Goal: Task Accomplishment & Management: Manage account settings

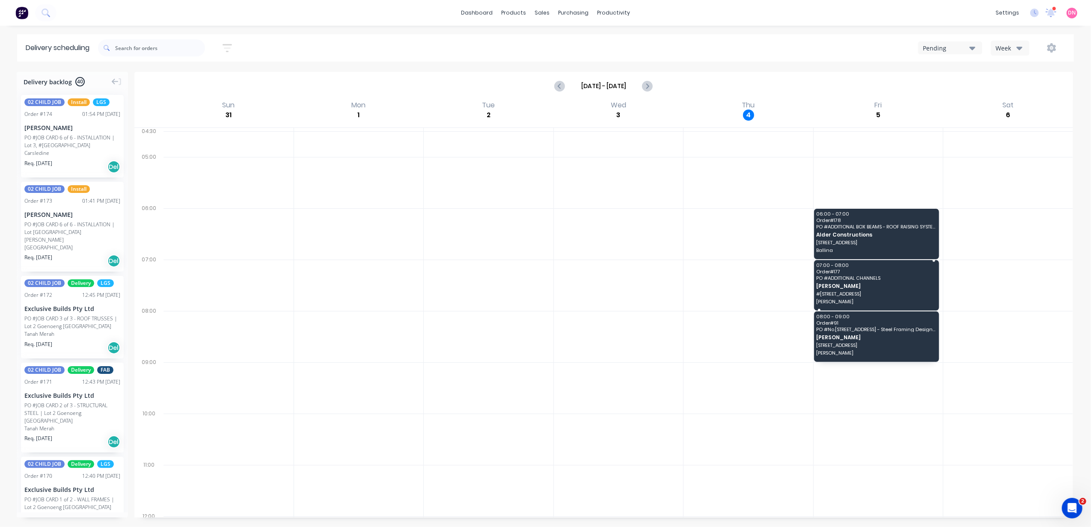
click at [838, 280] on span "PO # ADDITIONAL CHANNELS" at bounding box center [875, 278] width 119 height 5
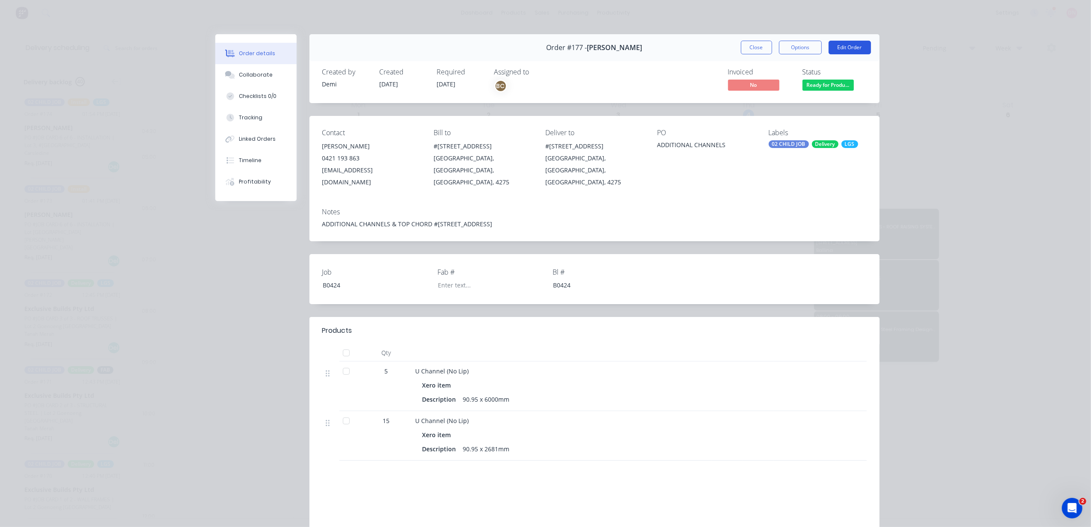
click at [841, 47] on button "Edit Order" at bounding box center [850, 48] width 42 height 14
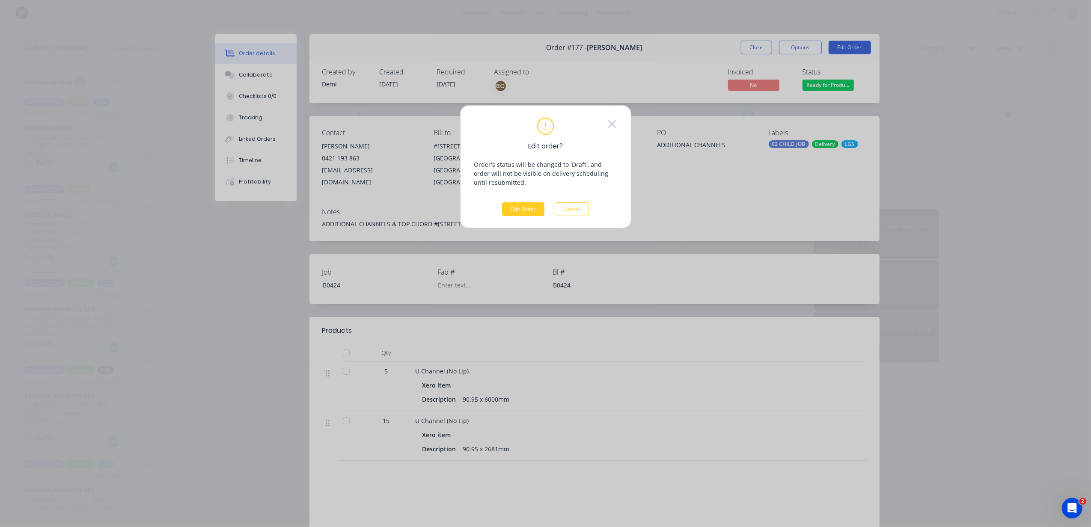
click at [527, 206] on button "Edit Order" at bounding box center [523, 209] width 42 height 14
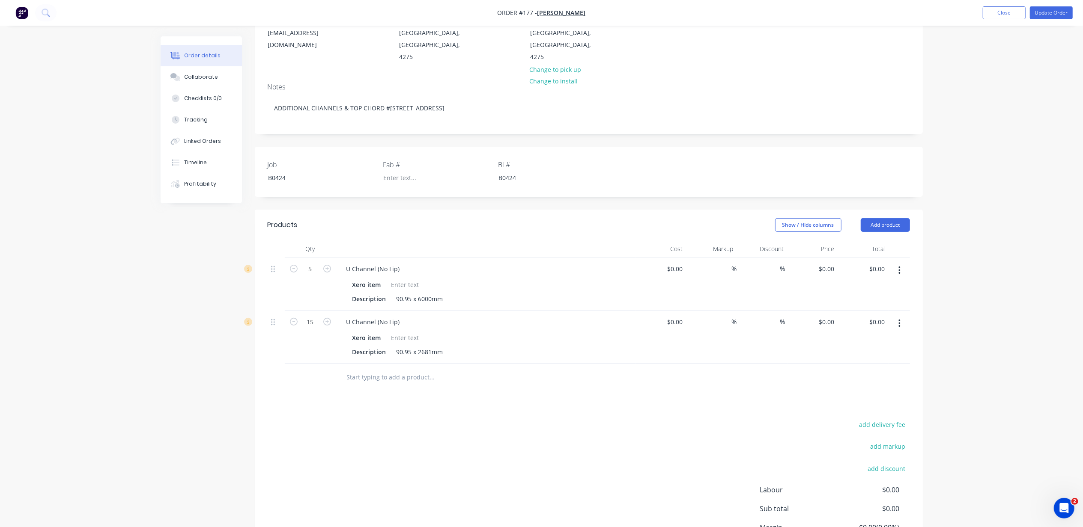
scroll to position [171, 0]
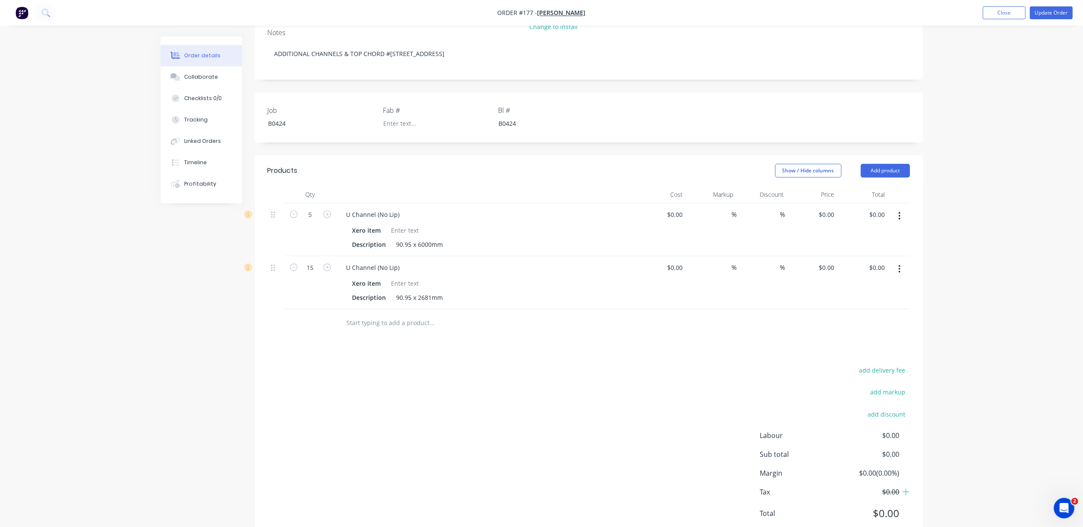
click at [422, 315] on input "text" at bounding box center [431, 323] width 171 height 17
type input "3"
drag, startPoint x: 289, startPoint y: 316, endPoint x: 315, endPoint y: 311, distance: 26.6
click at [291, 316] on div at bounding box center [310, 323] width 51 height 28
click at [316, 311] on div at bounding box center [310, 323] width 51 height 28
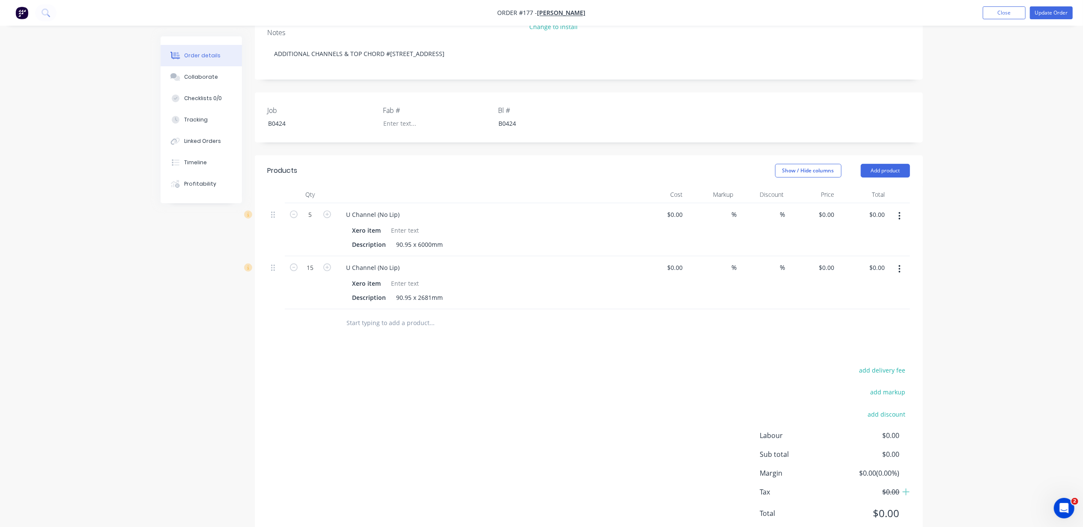
click at [393, 315] on input "text" at bounding box center [431, 323] width 171 height 17
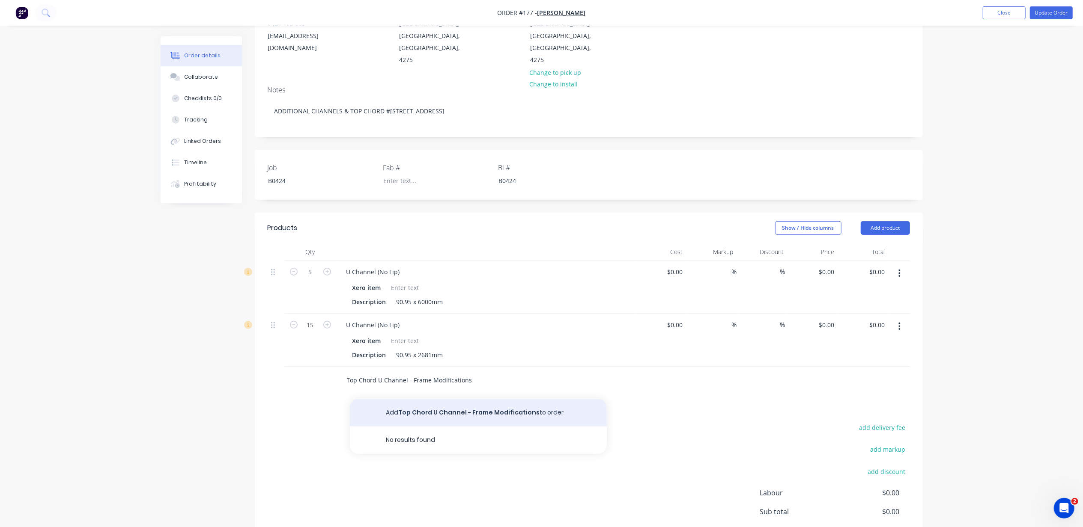
type input "Top Chord U Channel - Frame Modifications"
click at [474, 402] on button "Add Top Chord U Channel - Frame Modifications to order" at bounding box center [478, 412] width 257 height 27
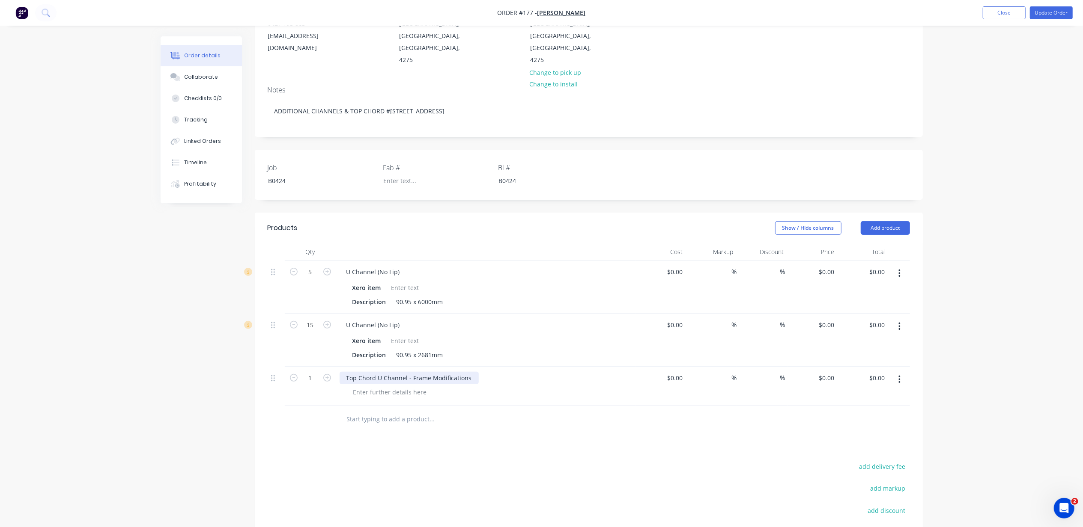
click at [407, 372] on div "Top Chord U Channel - Frame Modifications" at bounding box center [408, 378] width 139 height 12
click at [365, 411] on input "text" at bounding box center [431, 419] width 171 height 17
click at [365, 372] on div "Top Chord U Channel - Frame Modifications" at bounding box center [408, 378] width 139 height 12
click at [346, 372] on div "Top Chord U Channel - Frame Modifications" at bounding box center [408, 378] width 139 height 12
type input "34"
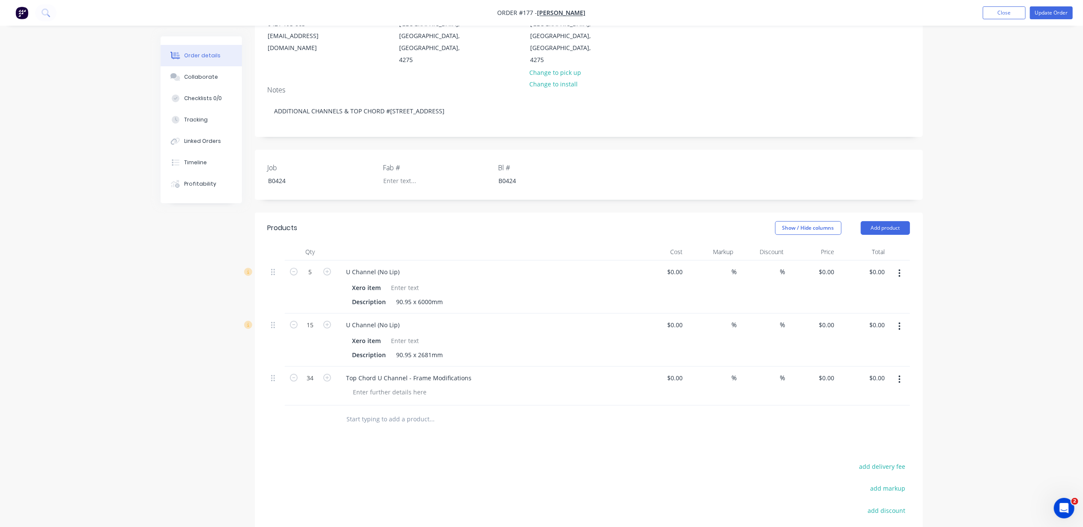
click at [369, 430] on div "Products Show / Hide columns Add product Qty Cost Markup Discount Price Total 5…" at bounding box center [589, 426] width 668 height 426
click at [405, 386] on div at bounding box center [389, 392] width 87 height 12
click at [417, 372] on div "Top Chord U Channel - Frame Modifications" at bounding box center [408, 378] width 139 height 12
drag, startPoint x: 410, startPoint y: 365, endPoint x: 475, endPoint y: 366, distance: 65.1
click at [475, 372] on div "Top Chord U Channel - Frame Modifications" at bounding box center [485, 378] width 293 height 12
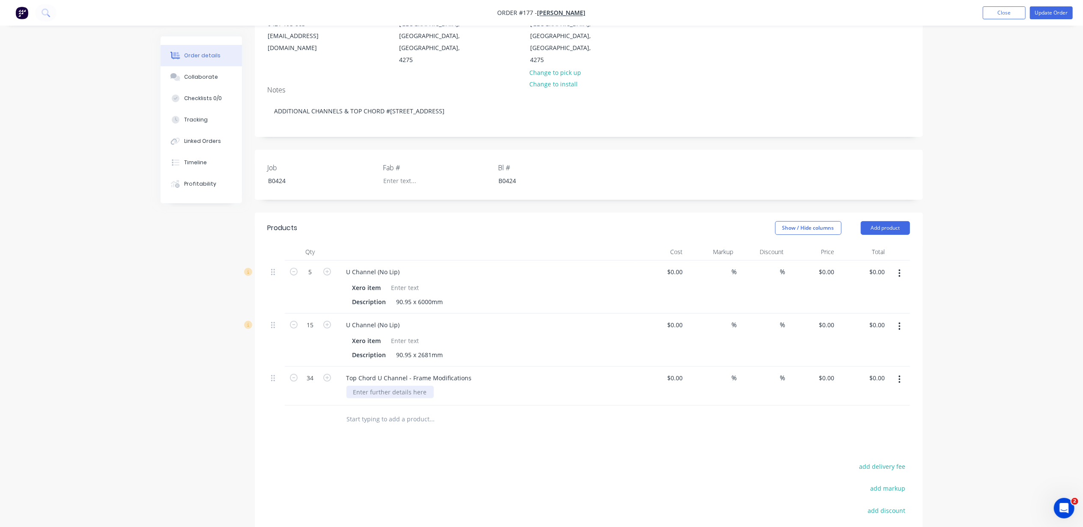
click at [411, 386] on div at bounding box center [389, 392] width 87 height 12
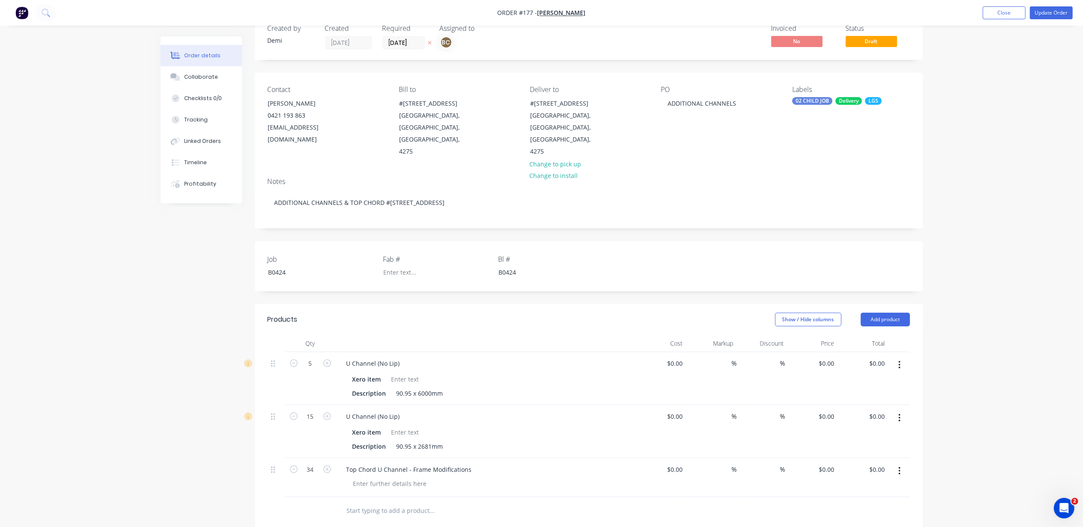
scroll to position [0, 0]
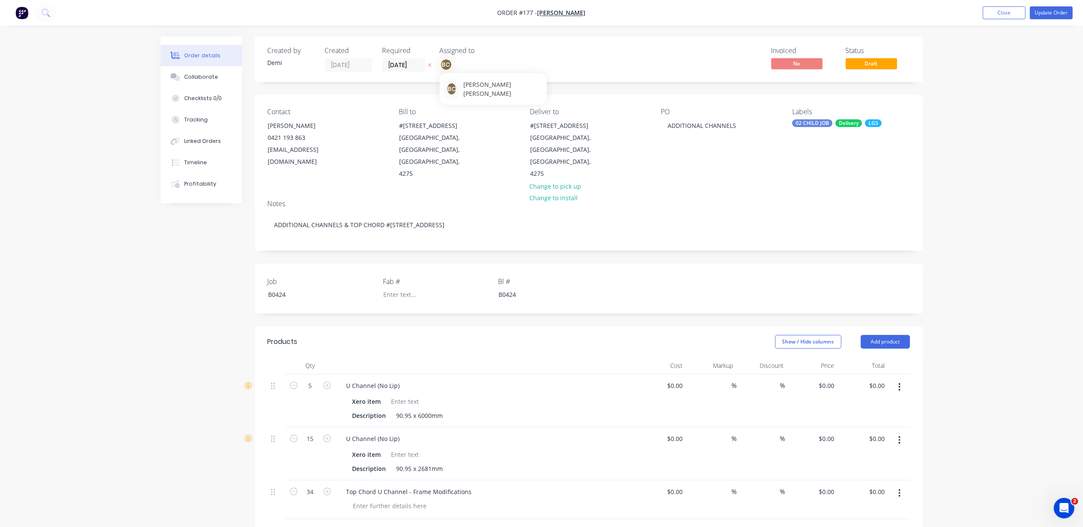
click at [442, 60] on div "BC" at bounding box center [446, 64] width 13 height 13
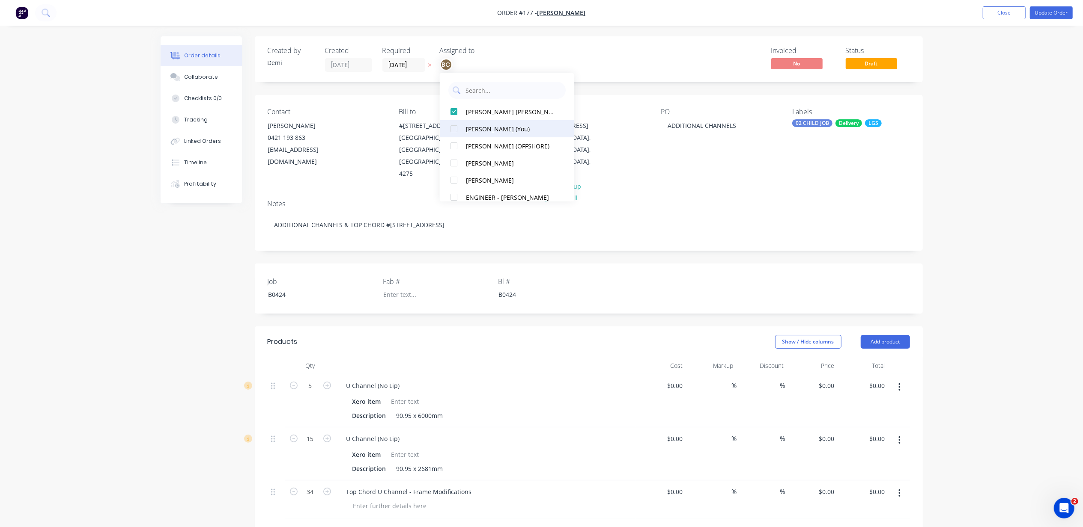
click at [456, 125] on div at bounding box center [453, 128] width 17 height 17
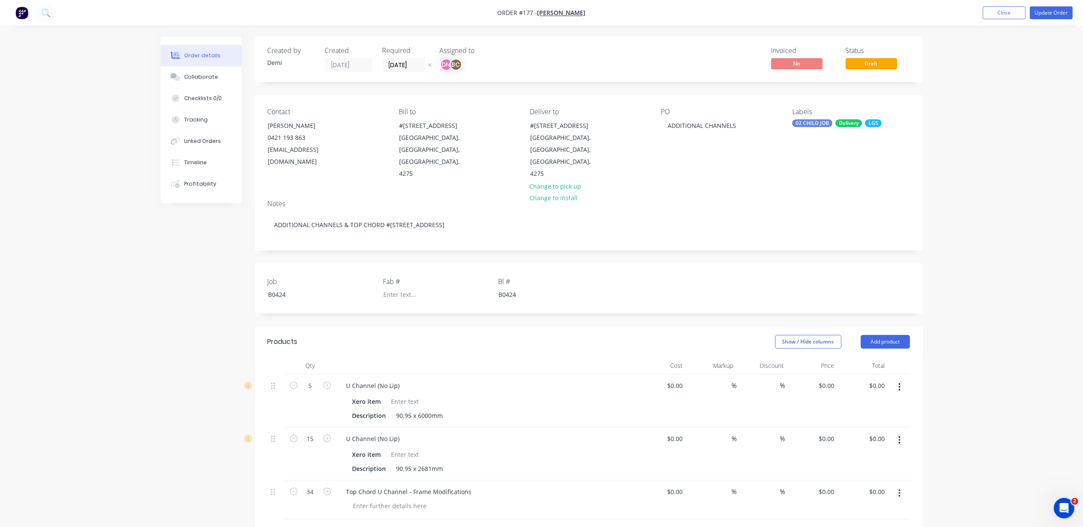
click at [601, 72] on div "Created by [PERSON_NAME] Created [DATE] Required [DATE] Assigned to DN BC Invoi…" at bounding box center [589, 59] width 668 height 46
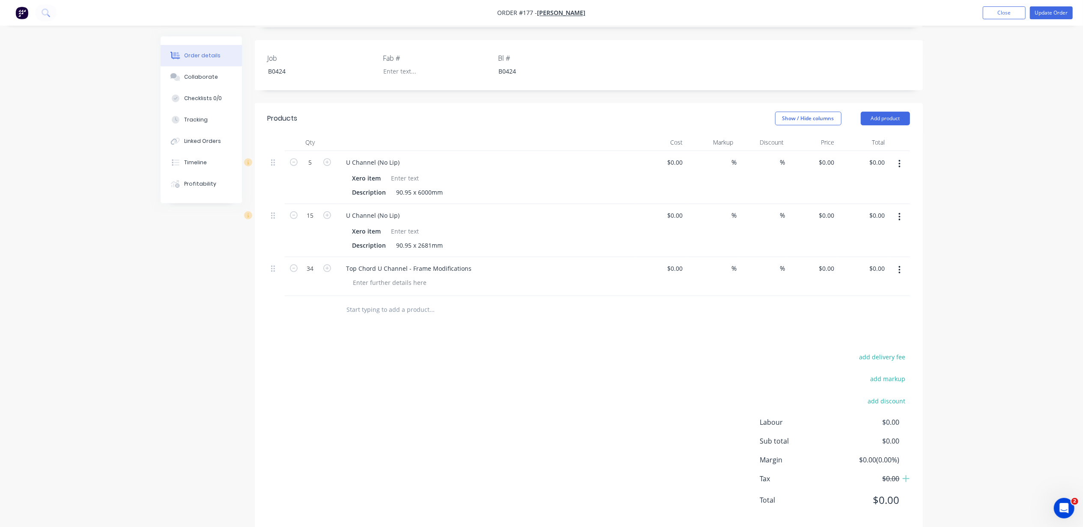
scroll to position [228, 0]
click at [394, 272] on div at bounding box center [389, 278] width 87 height 12
click at [398, 272] on div at bounding box center [389, 278] width 87 height 12
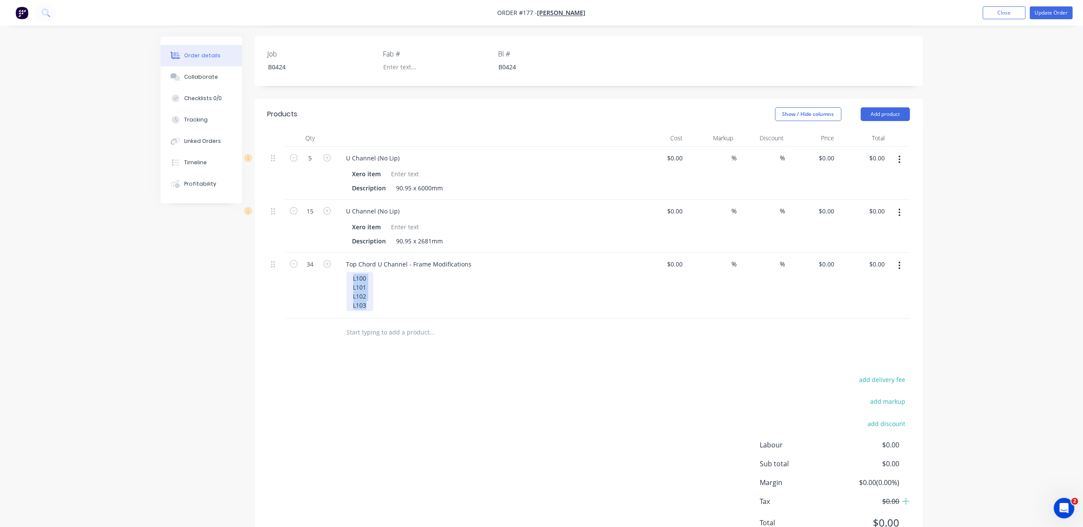
drag, startPoint x: 367, startPoint y: 293, endPoint x: 348, endPoint y: 260, distance: 38.0
click at [348, 260] on div "Top Chord U Channel - Frame Modifications L100 L101 L102 L103" at bounding box center [486, 286] width 300 height 66
copy div "L100 L101 L102 L103"
click at [379, 273] on div "L100 L101 L102 L103" at bounding box center [489, 291] width 286 height 39
click at [366, 286] on div "L100 L101 L102 L103" at bounding box center [359, 291] width 27 height 39
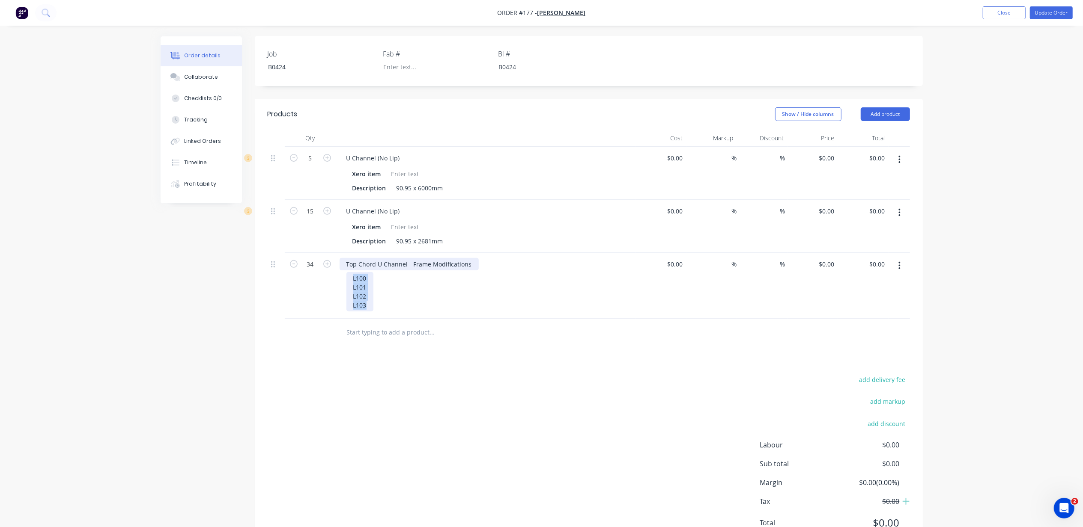
drag, startPoint x: 367, startPoint y: 294, endPoint x: 344, endPoint y: 249, distance: 50.3
click at [344, 253] on div "Top Chord U Channel - Frame Modifications L100 L101 L102 L103" at bounding box center [486, 286] width 300 height 66
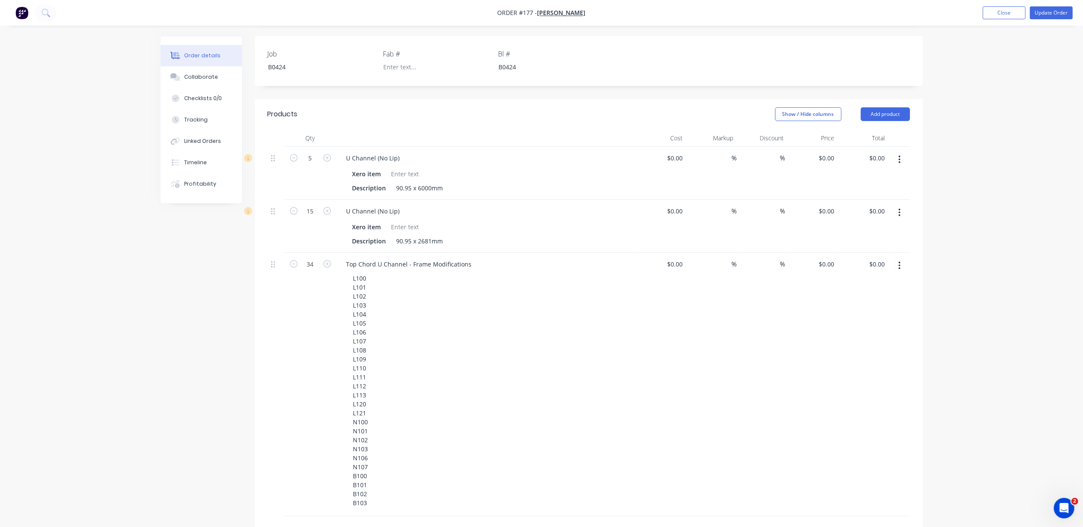
click at [518, 363] on div "L100 L101 L102 L103 L104 L105 L106 L107 L108 L109 L110 L111 L112 L113 L120 L121…" at bounding box center [489, 390] width 286 height 237
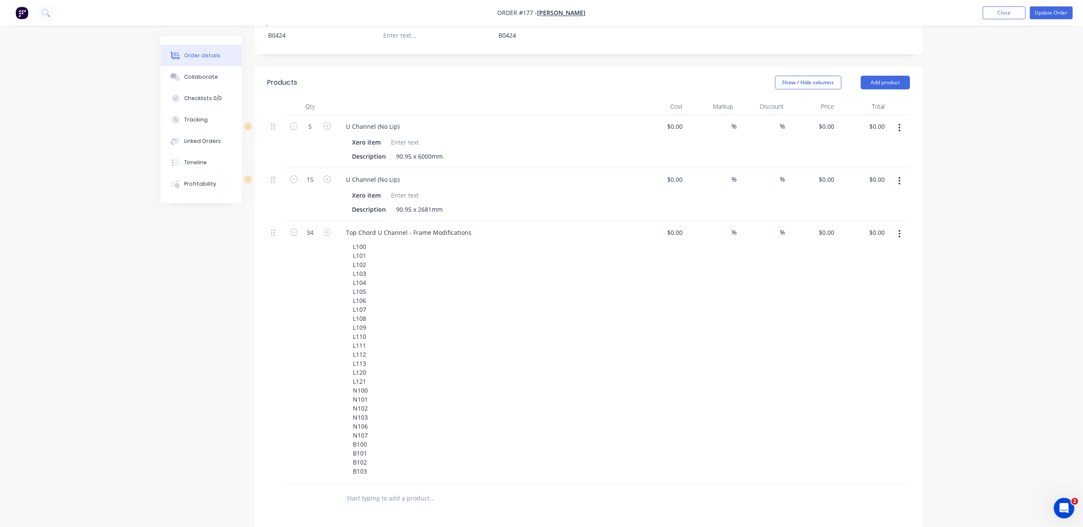
scroll to position [285, 0]
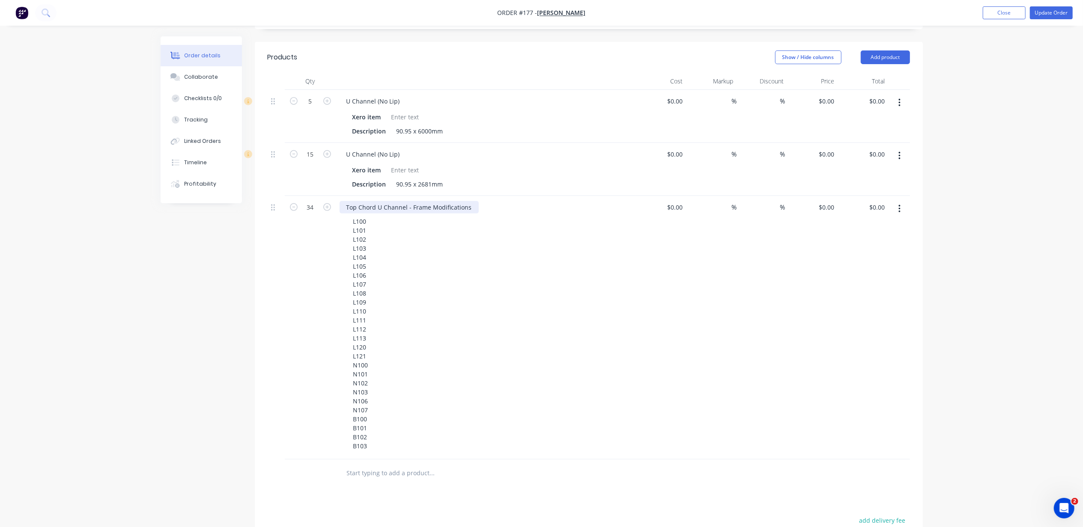
click at [379, 201] on div "Top Chord U Channel - Frame Modifications" at bounding box center [408, 207] width 139 height 12
drag, startPoint x: 375, startPoint y: 197, endPoint x: 410, endPoint y: 199, distance: 34.3
click at [410, 201] on div "Top Chord U Channel - Frame Modifications" at bounding box center [408, 207] width 139 height 12
click at [531, 265] on div "L100 L101 L102 L103 L104 L105 L106 L107 L108 L109 L110 L111 L112 L113 L120 L121…" at bounding box center [489, 333] width 286 height 237
click at [370, 215] on div "L100 L101 L102 L103 L104 L105 L106 L107 L108 L109 L110 L111 L112 L113 L120 L121…" at bounding box center [360, 333] width 29 height 237
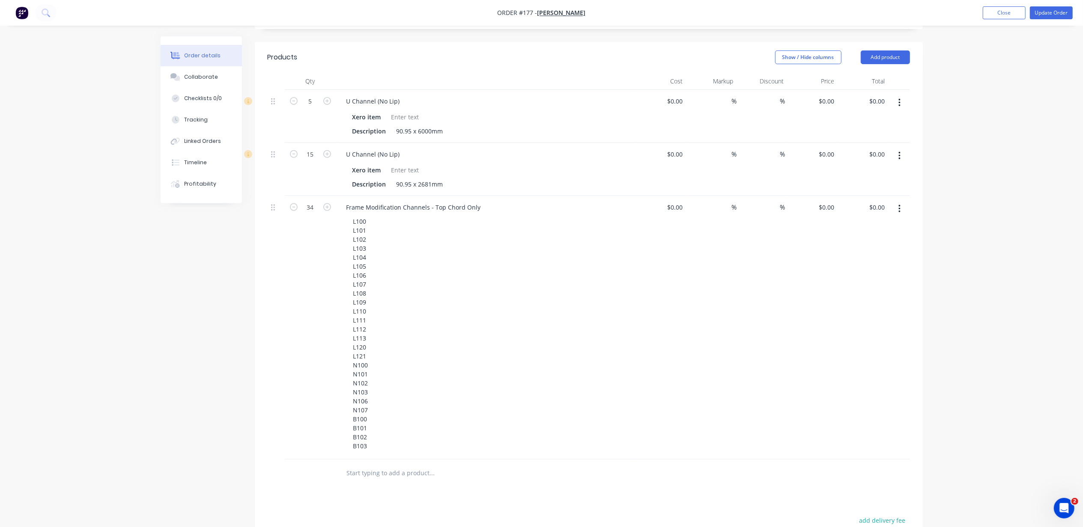
click at [390, 465] on input "text" at bounding box center [431, 473] width 171 height 17
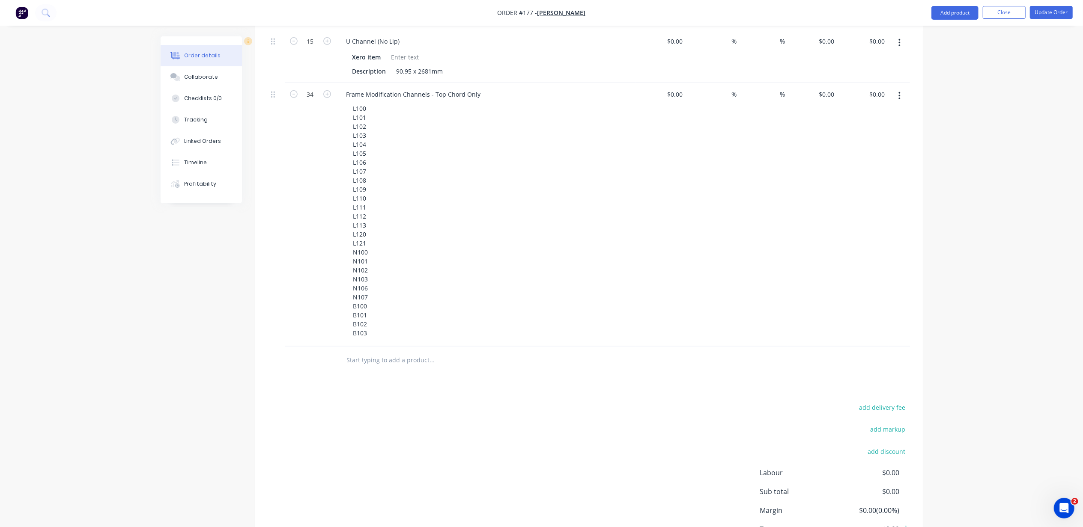
scroll to position [399, 0]
type input "J"
type input "j"
type input "J"
type input "R"
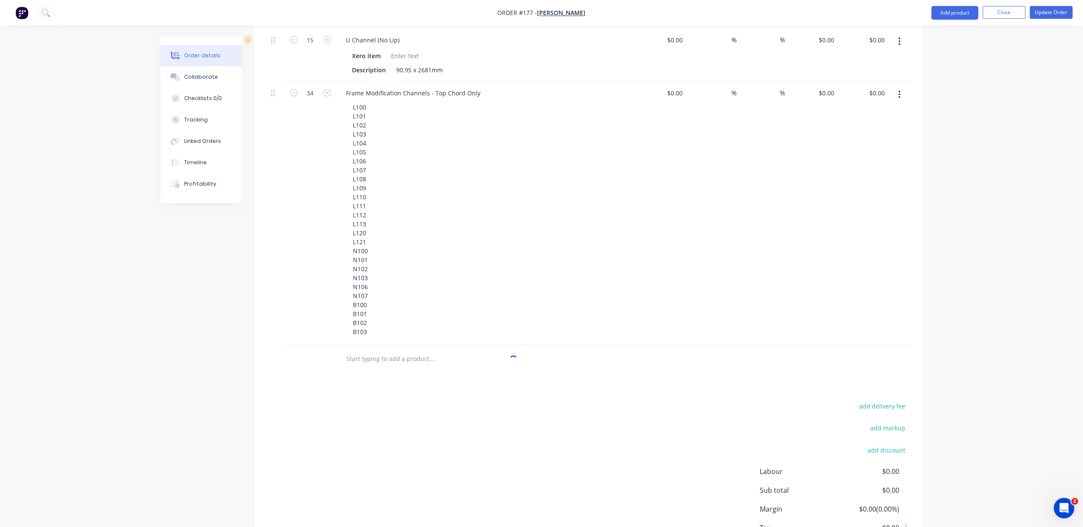
type input "J"
type input "j"
type input "J"
type input "j"
type input "J"
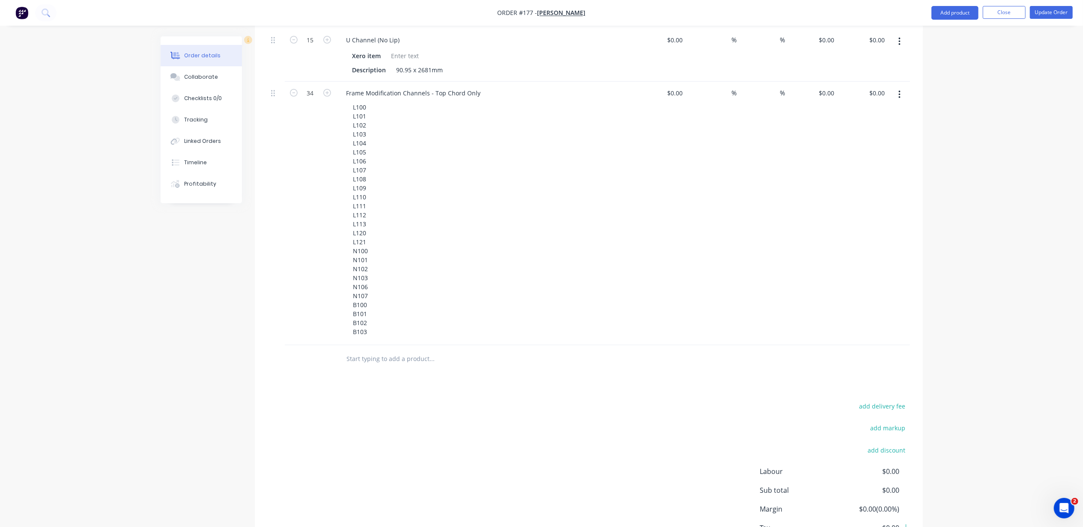
type input "J"
type input "j"
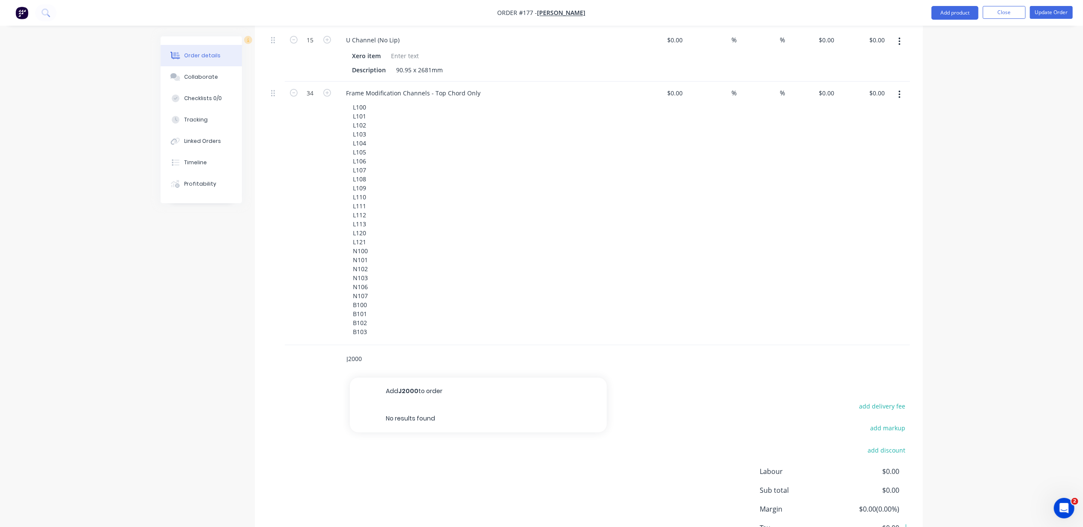
type input "J2000"
click at [410, 378] on button "Add J2000 to order" at bounding box center [478, 391] width 257 height 27
click at [397, 390] on input "text" at bounding box center [431, 398] width 171 height 17
type input "J2001"
click at [405, 391] on input "J2001" at bounding box center [431, 398] width 171 height 17
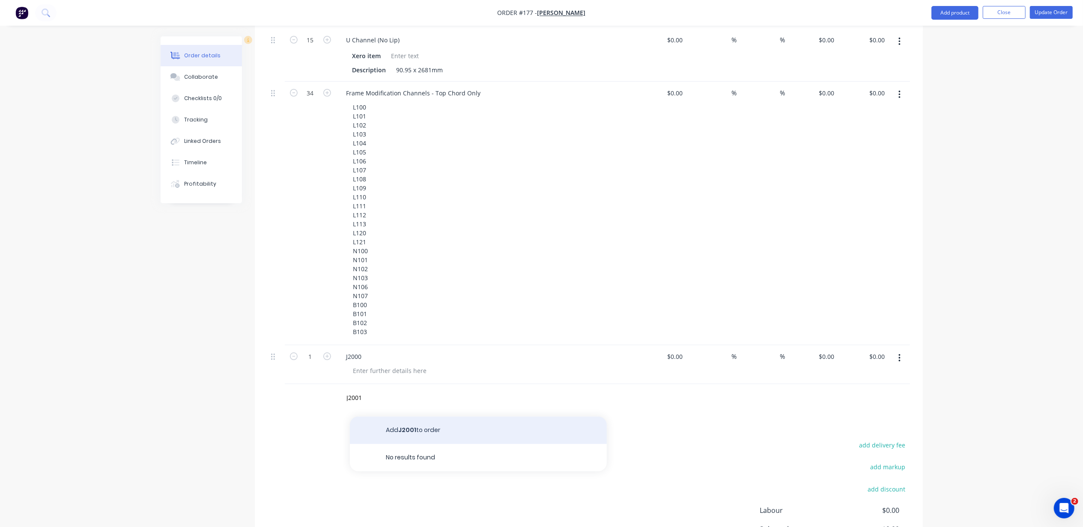
click at [396, 417] on button "Add J2001 to order" at bounding box center [478, 430] width 257 height 27
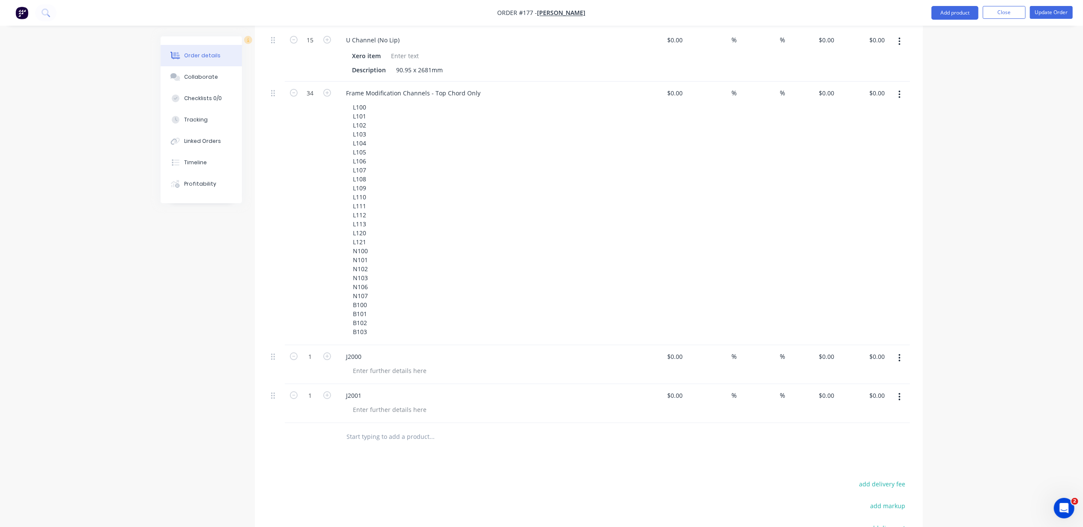
click at [383, 433] on input "text" at bounding box center [431, 437] width 171 height 17
type input "J2002"
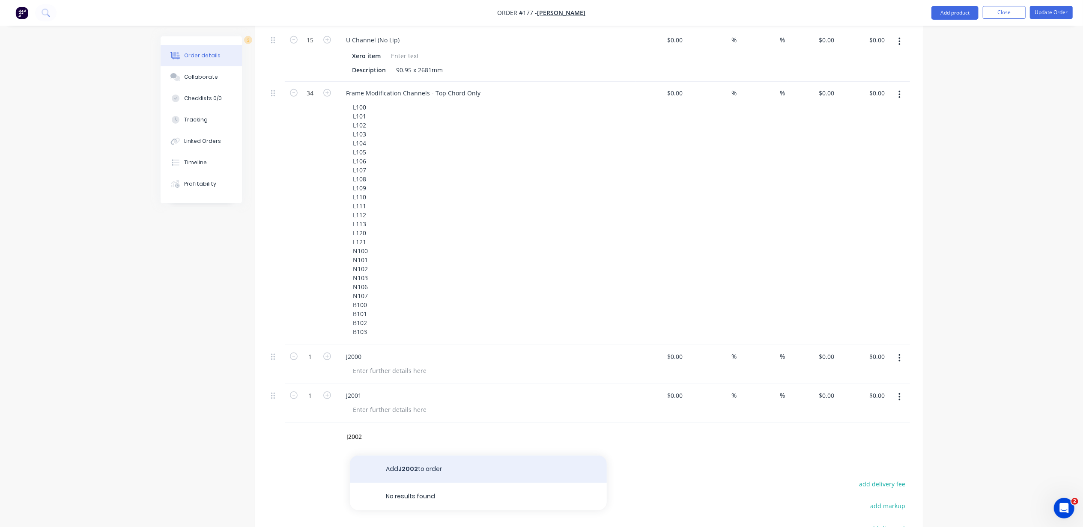
click at [432, 456] on button "Add J2002 to order" at bounding box center [478, 469] width 257 height 27
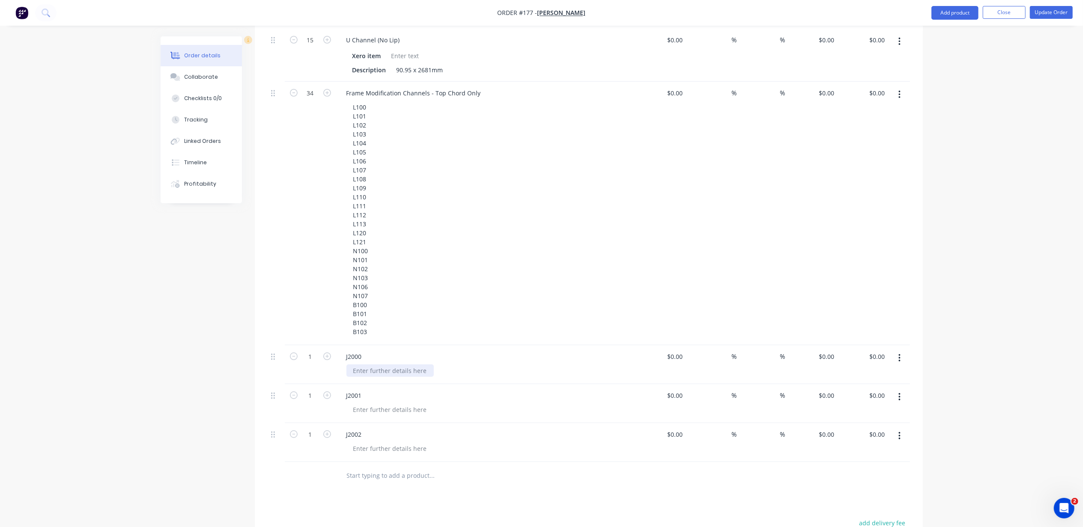
click at [407, 365] on div at bounding box center [389, 371] width 87 height 12
click at [399, 404] on div at bounding box center [389, 410] width 87 height 12
click at [398, 443] on div at bounding box center [389, 449] width 87 height 12
click at [374, 365] on div "Remake" at bounding box center [364, 371] width 36 height 12
drag, startPoint x: 374, startPoint y: 360, endPoint x: 307, endPoint y: 345, distance: 69.0
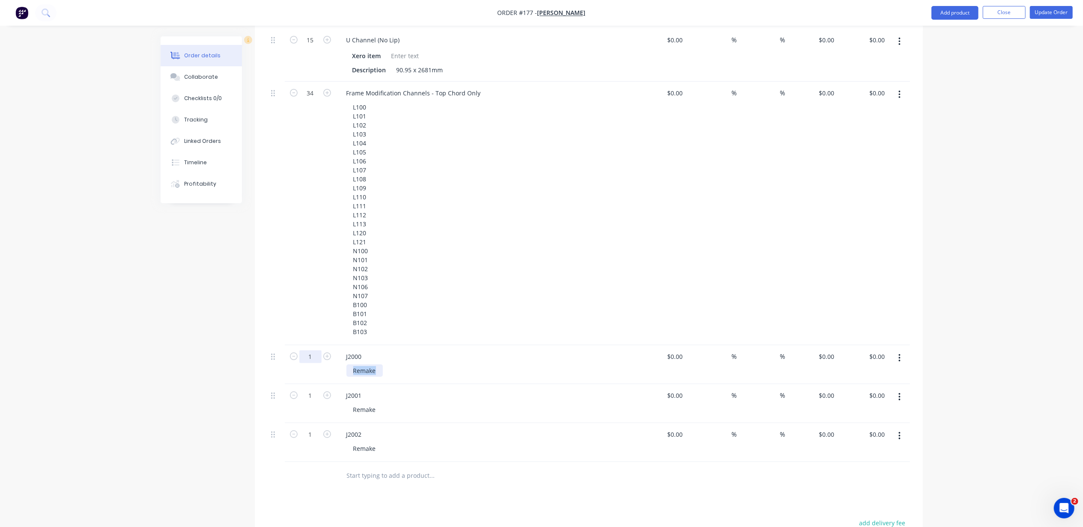
click at [307, 345] on div "1 J2000 Remake $0.00 $0.00 % % $0.00 $0.00 $0.00 $0.00" at bounding box center [589, 364] width 642 height 39
click at [371, 404] on div "Remake" at bounding box center [364, 410] width 36 height 12
drag, startPoint x: 377, startPoint y: 399, endPoint x: 312, endPoint y: 399, distance: 65.5
click at [312, 399] on div "1 J2001 Remake $0.00 $0.00 % % $0.00 $0.00 $0.00 $0.00" at bounding box center [589, 403] width 642 height 39
click at [375, 443] on div "Remake" at bounding box center [364, 449] width 36 height 12
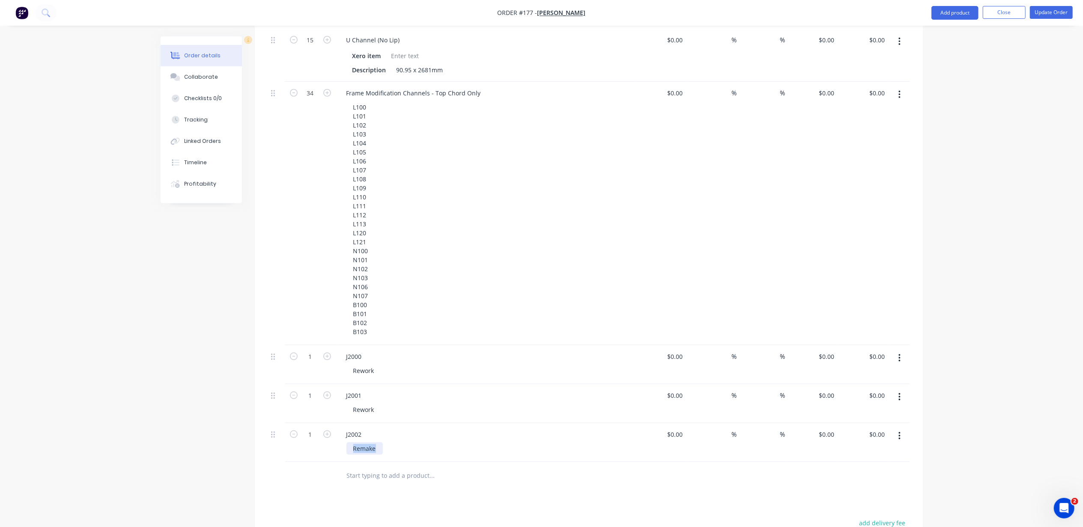
drag, startPoint x: 377, startPoint y: 440, endPoint x: 329, endPoint y: 440, distance: 47.9
click at [329, 440] on div "1 J2002 Remake $0.00 $0.00 % % $0.00 $0.00 $0.00 $0.00" at bounding box center [589, 442] width 642 height 39
click at [354, 365] on div "Rework" at bounding box center [363, 371] width 35 height 12
drag, startPoint x: 407, startPoint y: 360, endPoint x: 334, endPoint y: 366, distance: 72.7
click at [334, 366] on div "1 J2000 Floor Joist - Rework $0.00 $0.00 % % $0.00 $0.00 $0.00 $0.00" at bounding box center [589, 364] width 642 height 39
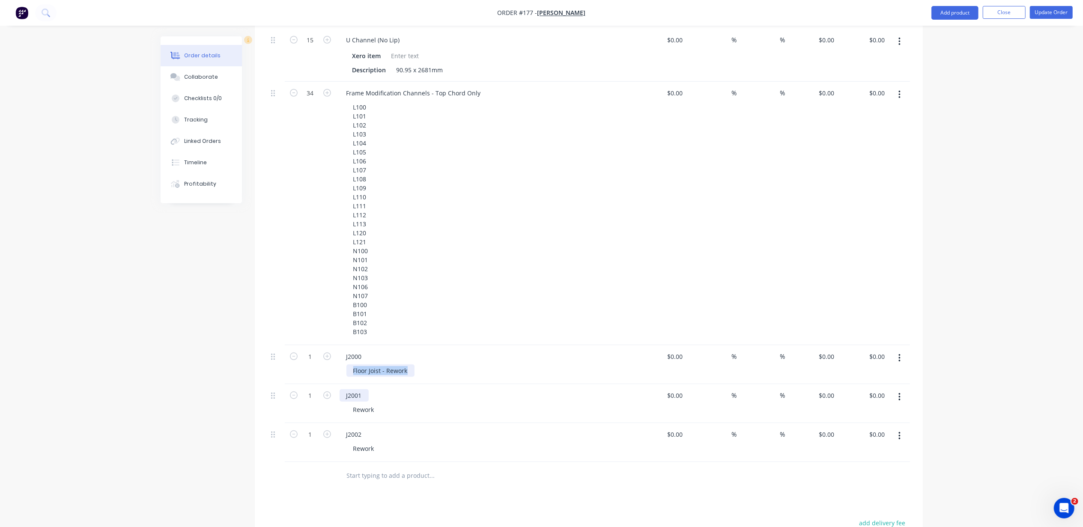
copy div "Floor Joist - Rework"
click at [362, 404] on div "Rework" at bounding box center [363, 410] width 35 height 12
drag, startPoint x: 376, startPoint y: 396, endPoint x: 345, endPoint y: 398, distance: 31.3
click at [344, 398] on div "J2001 Rework" at bounding box center [486, 403] width 300 height 39
drag, startPoint x: 378, startPoint y: 439, endPoint x: 348, endPoint y: 439, distance: 29.5
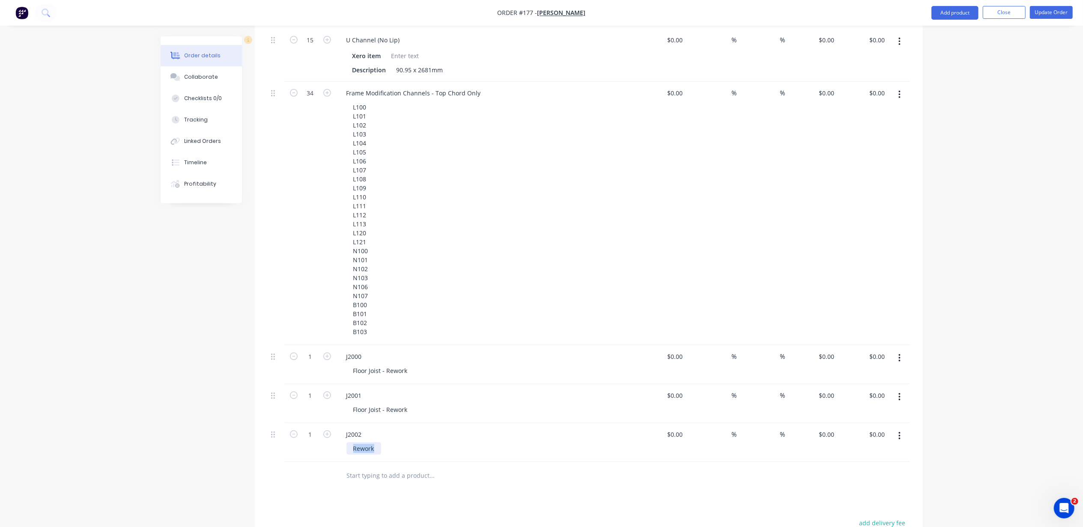
click at [348, 443] on div "Rework" at bounding box center [363, 449] width 35 height 12
click at [447, 429] on div "J2002" at bounding box center [485, 435] width 293 height 12
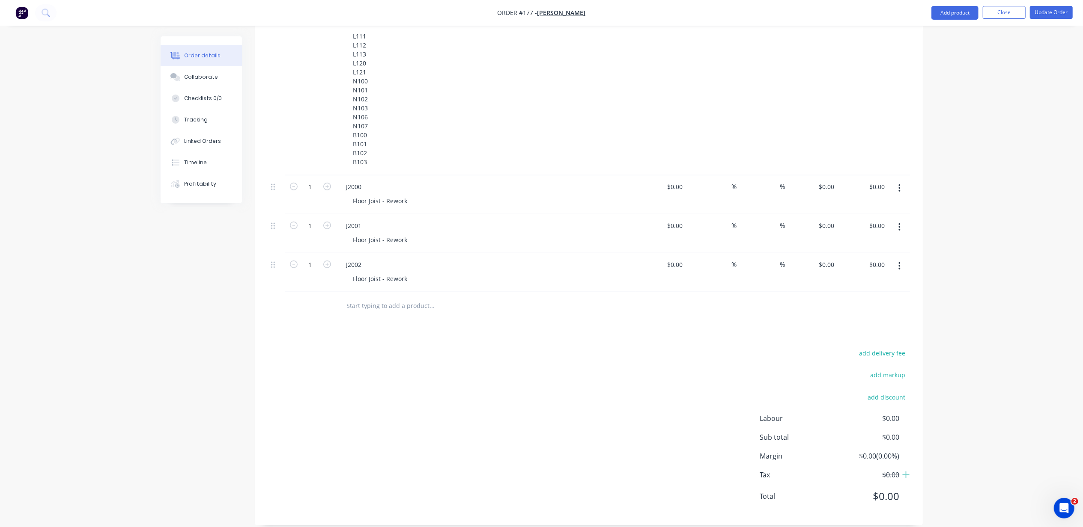
scroll to position [569, 0]
click at [886, 347] on button "add delivery fee" at bounding box center [881, 353] width 55 height 12
click at [912, 353] on div "Delivery fee Delivery fee Delivery fee name (Optional) $0 add markup add discou…" at bounding box center [589, 430] width 668 height 163
drag, startPoint x: 927, startPoint y: 366, endPoint x: 913, endPoint y: 366, distance: 14.6
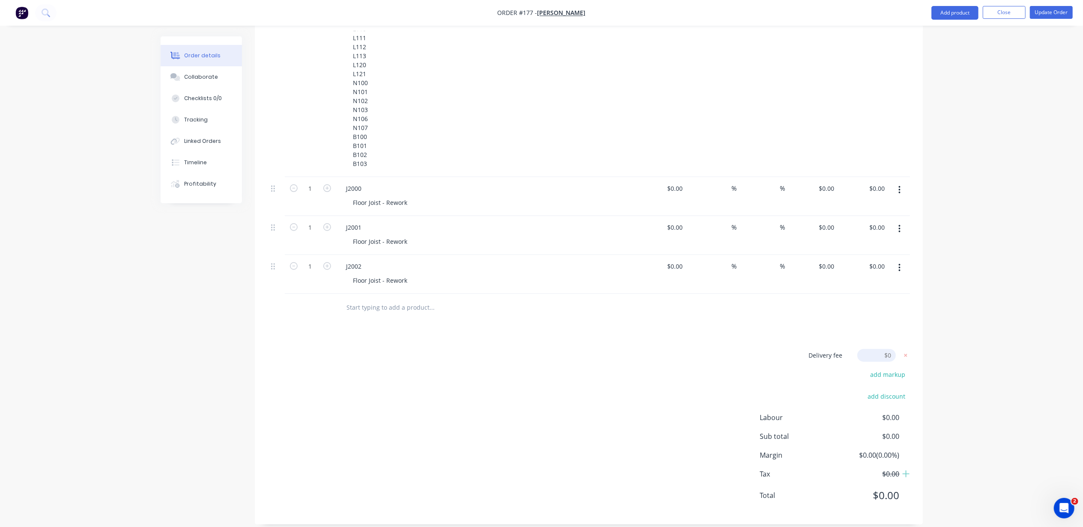
click at [913, 366] on div "Delivery fee Delivery fee Delivery fee name (Optional) $0 add markup add discou…" at bounding box center [589, 430] width 668 height 163
click at [915, 383] on div "Delivery fee Delivery fee Delivery fee name (Optional) $0 add markup add discou…" at bounding box center [589, 430] width 668 height 163
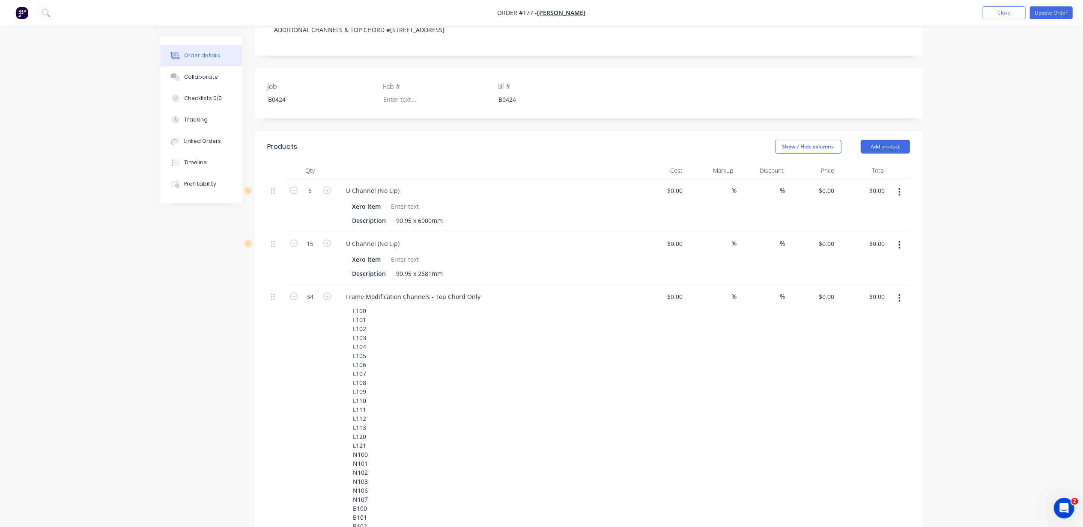
scroll to position [168, 0]
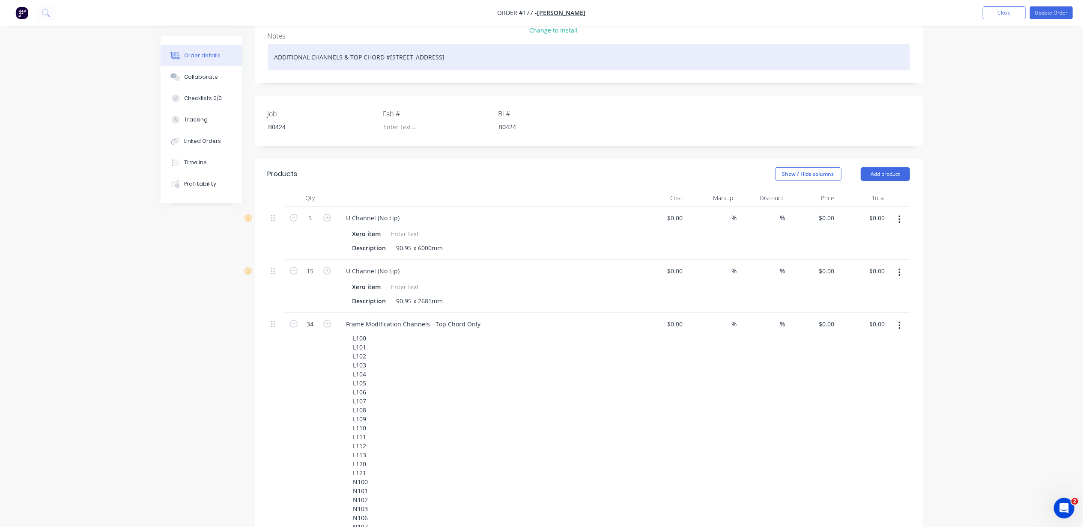
click at [406, 47] on div "ADDITIONAL CHANNELS & TOP CHORD #[STREET_ADDRESS]" at bounding box center [589, 57] width 642 height 26
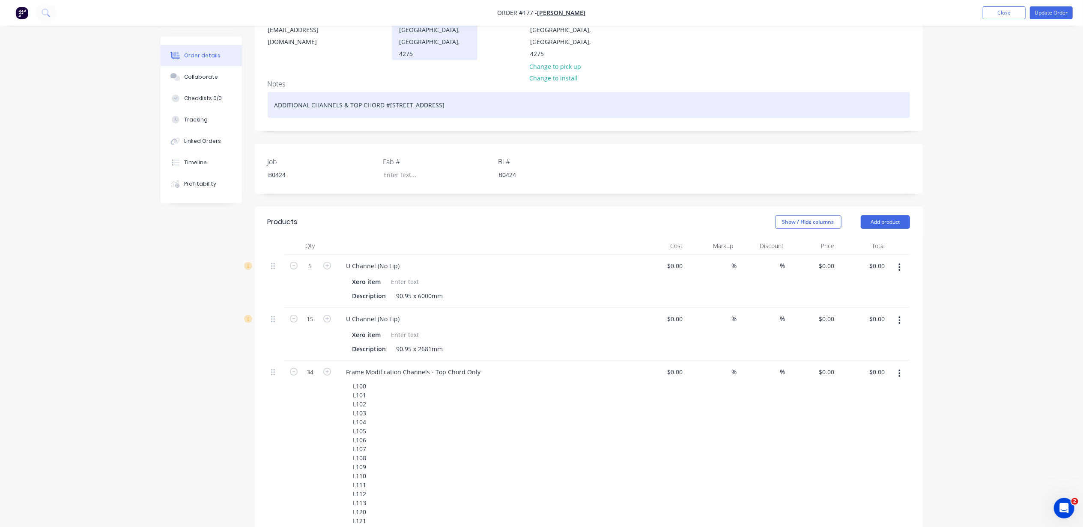
scroll to position [54, 0]
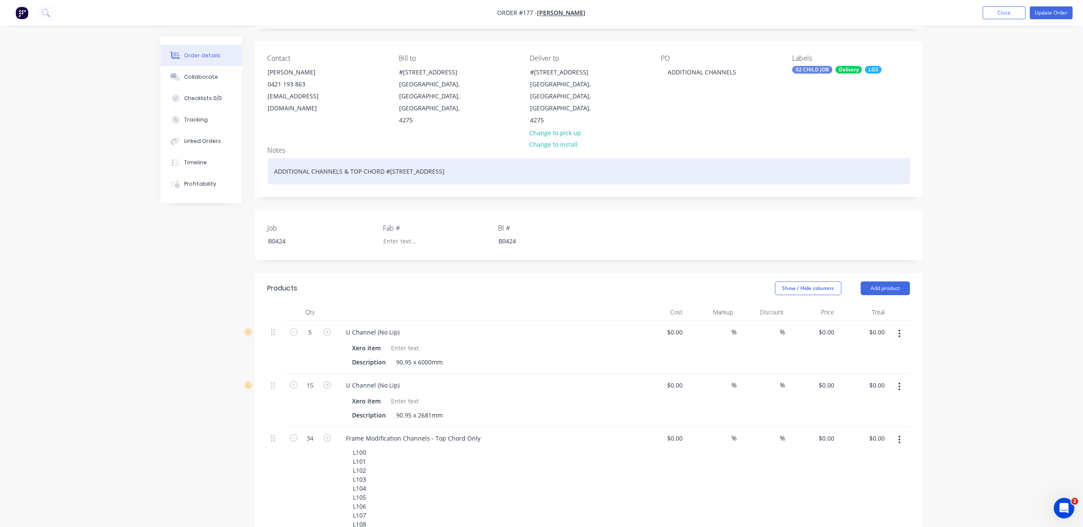
click at [386, 158] on div "ADDITIONAL CHANNELS & TOP CHORD #[STREET_ADDRESS]" at bounding box center [589, 171] width 642 height 26
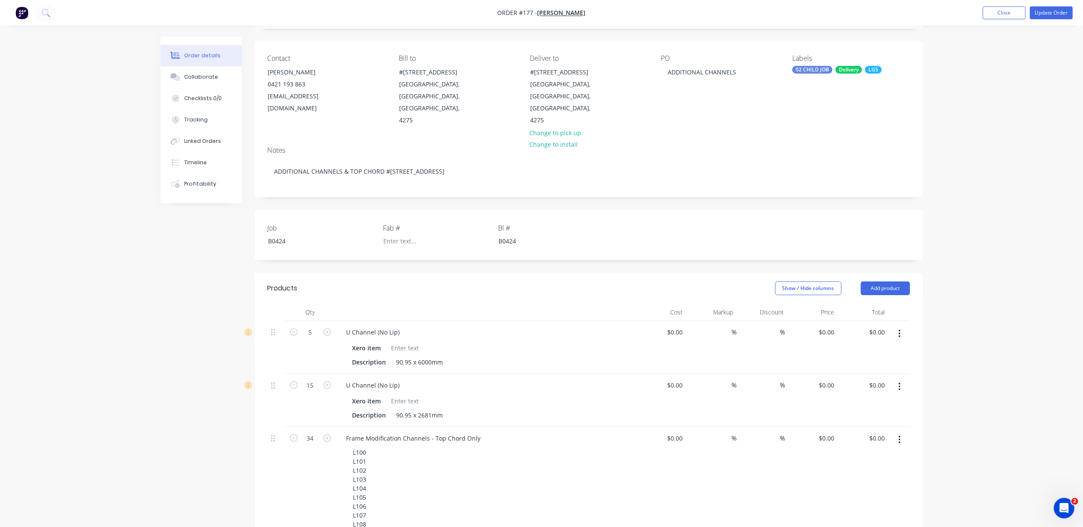
click at [843, 70] on div "Delivery" at bounding box center [848, 70] width 27 height 8
click at [809, 179] on div at bounding box center [807, 178] width 17 height 17
click at [809, 207] on div at bounding box center [807, 206] width 17 height 17
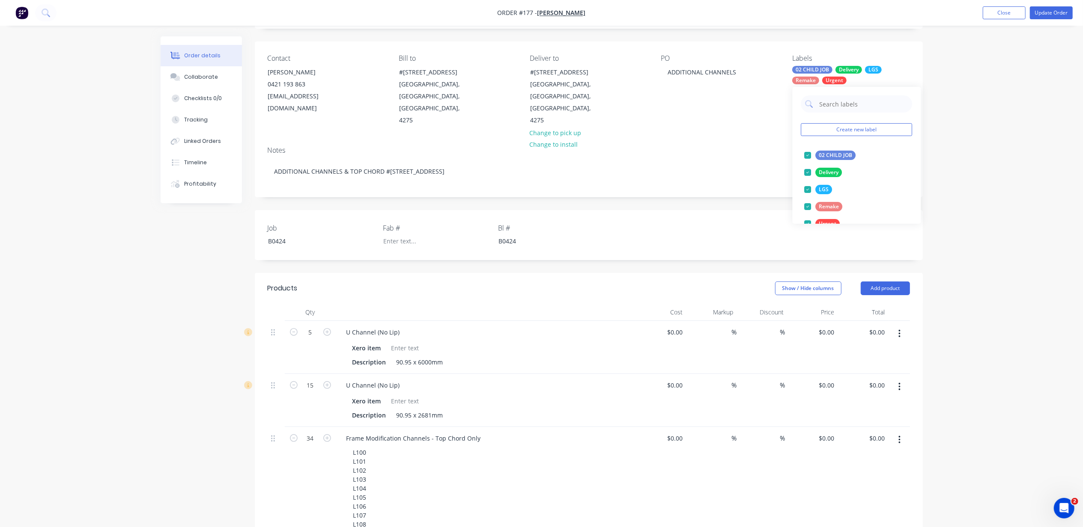
click at [951, 137] on div "Order details Collaborate Checklists 0/0 Tracking Linked Orders Timeline Profit…" at bounding box center [541, 498] width 1083 height 1105
click at [675, 74] on div "ADDITIONAL CHANNELS" at bounding box center [702, 72] width 82 height 12
drag, startPoint x: 738, startPoint y: 72, endPoint x: 731, endPoint y: 72, distance: 6.8
click at [731, 72] on div "ADDITIONAL CHANNELS" at bounding box center [702, 72] width 82 height 12
click at [740, 71] on div "ADDITIONAL CHANNELS" at bounding box center [702, 72] width 82 height 12
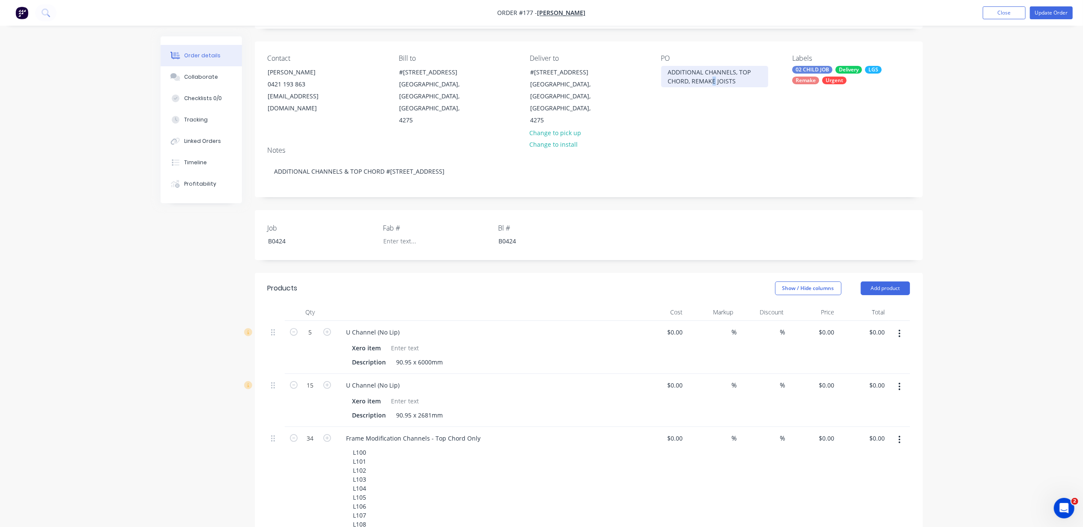
click at [713, 77] on div "ADDITIONAL CHANNELS, TOP CHORD, REMAKE JOISTS" at bounding box center [714, 76] width 107 height 21
click at [1045, 12] on button "Update Order" at bounding box center [1051, 12] width 43 height 13
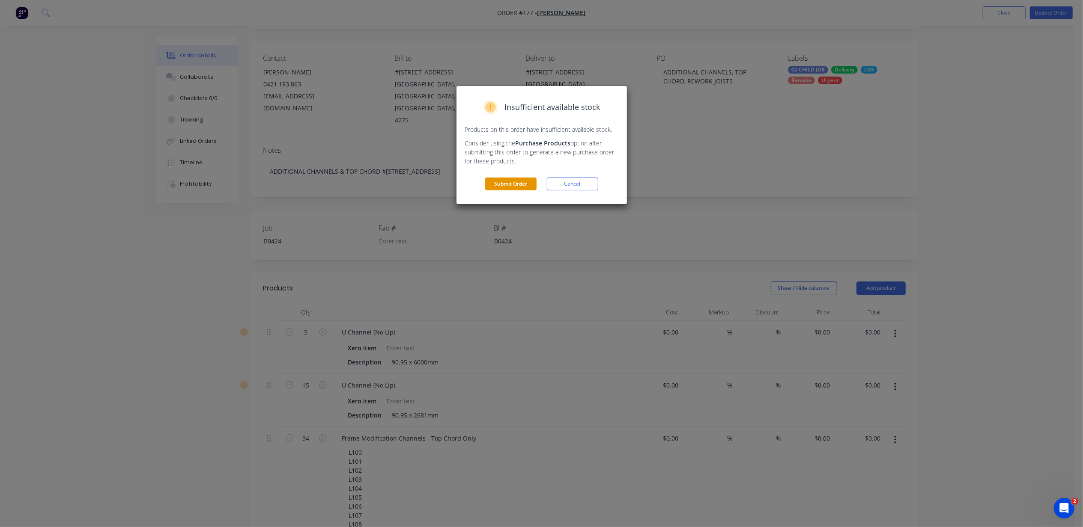
click at [509, 185] on button "Submit Order" at bounding box center [510, 184] width 51 height 13
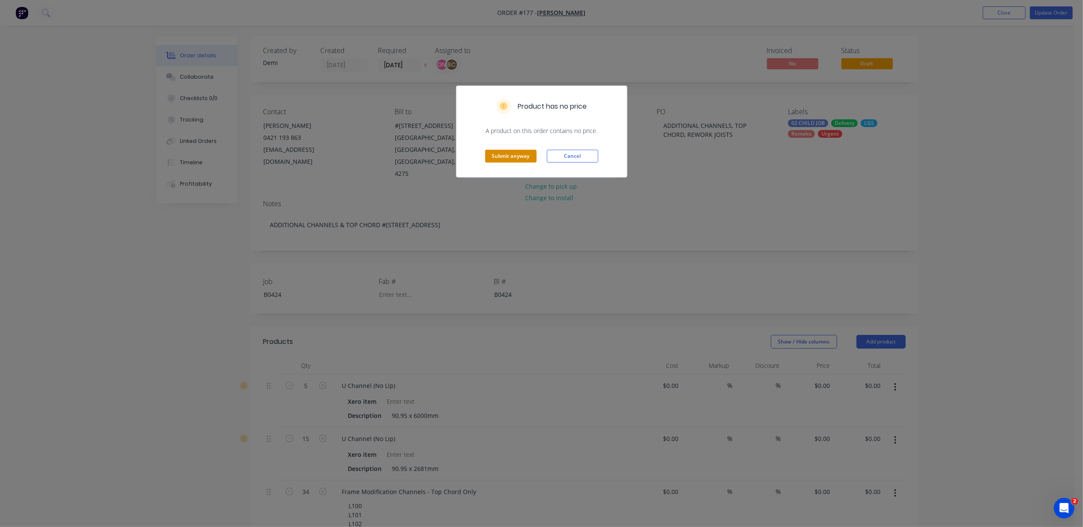
click at [523, 160] on button "Submit anyway" at bounding box center [510, 156] width 51 height 13
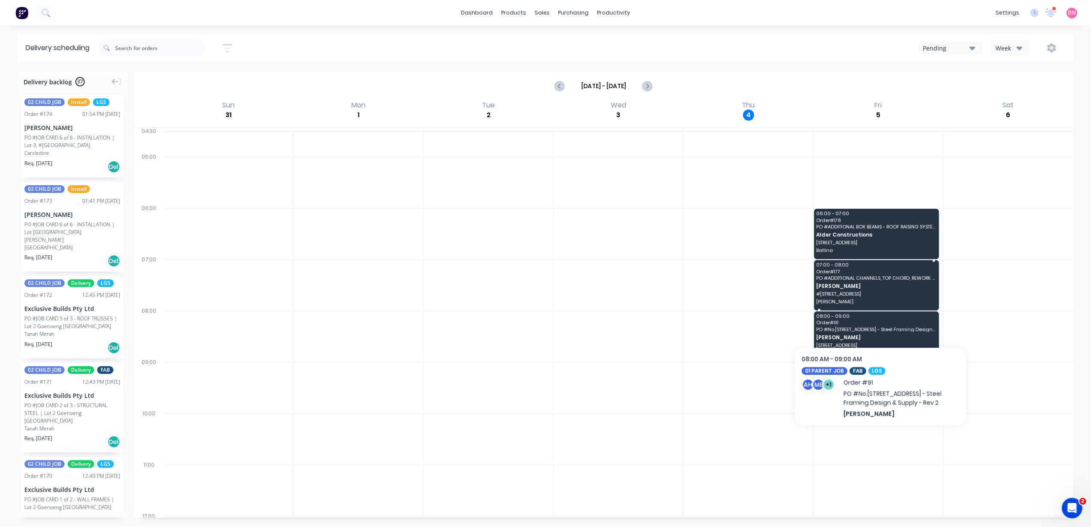
click at [877, 294] on span "#[STREET_ADDRESS]" at bounding box center [875, 294] width 119 height 5
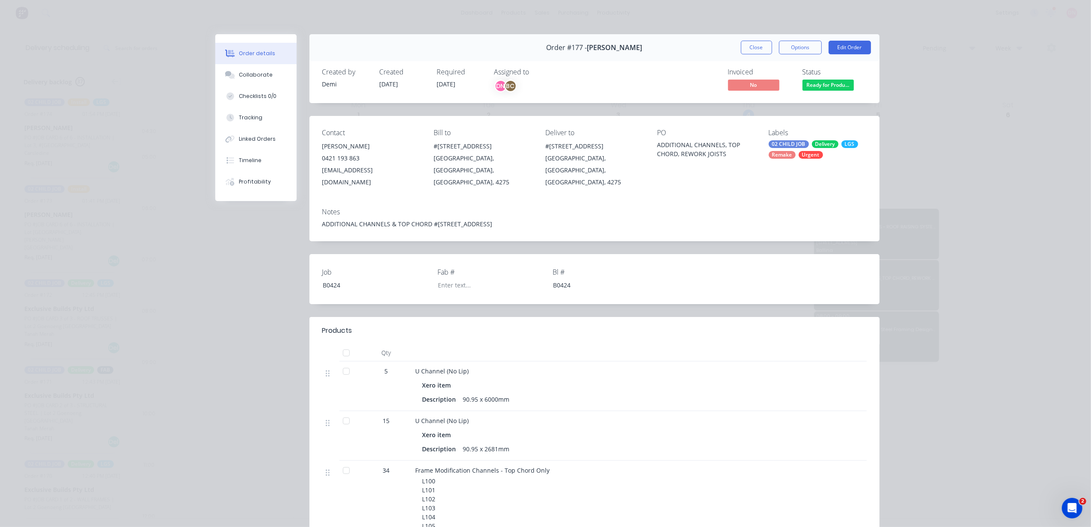
scroll to position [57, 0]
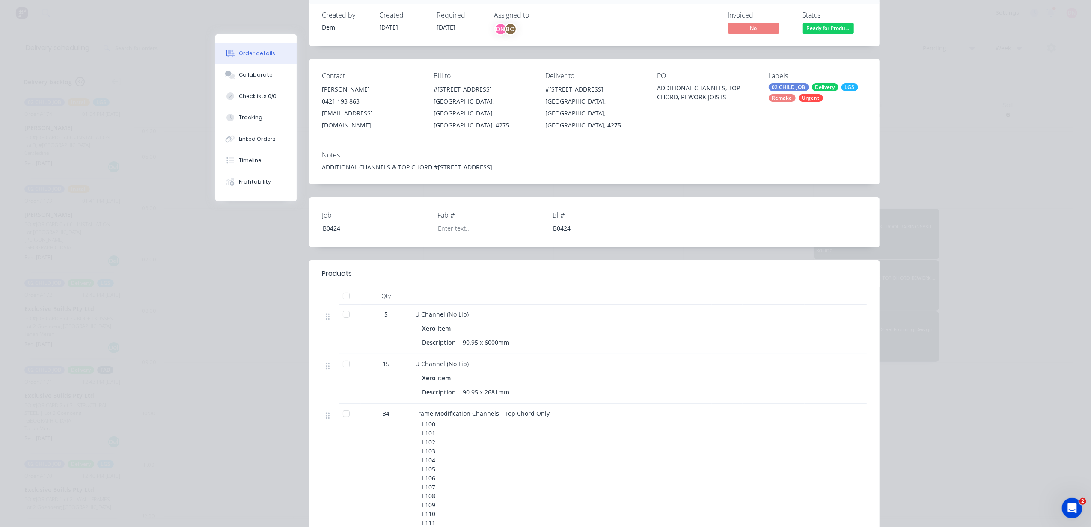
click at [338, 418] on div at bounding box center [346, 413] width 17 height 17
click at [342, 415] on div at bounding box center [346, 413] width 17 height 17
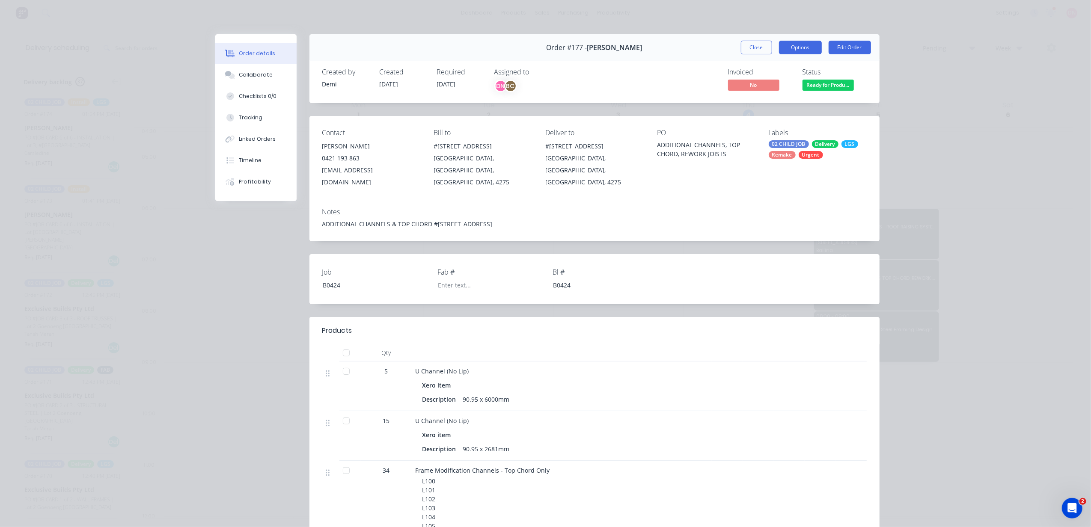
click at [793, 46] on button "Options" at bounding box center [800, 48] width 43 height 14
click at [798, 107] on div "Delivery Docket" at bounding box center [777, 104] width 74 height 12
click at [798, 107] on div "Standard" at bounding box center [777, 104] width 74 height 12
click at [451, 79] on div "Required [DATE]" at bounding box center [460, 80] width 47 height 25
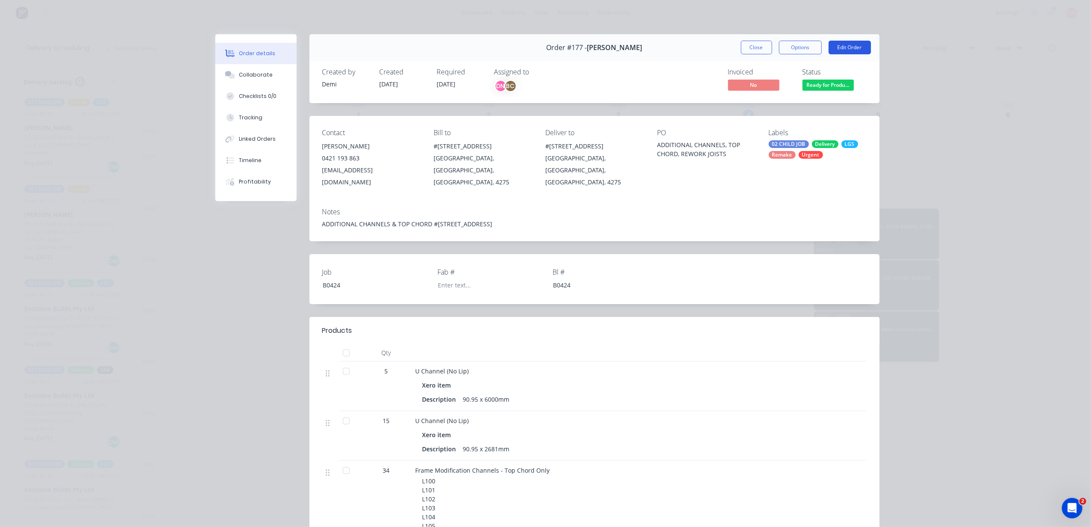
click at [838, 49] on button "Edit Order" at bounding box center [850, 48] width 42 height 14
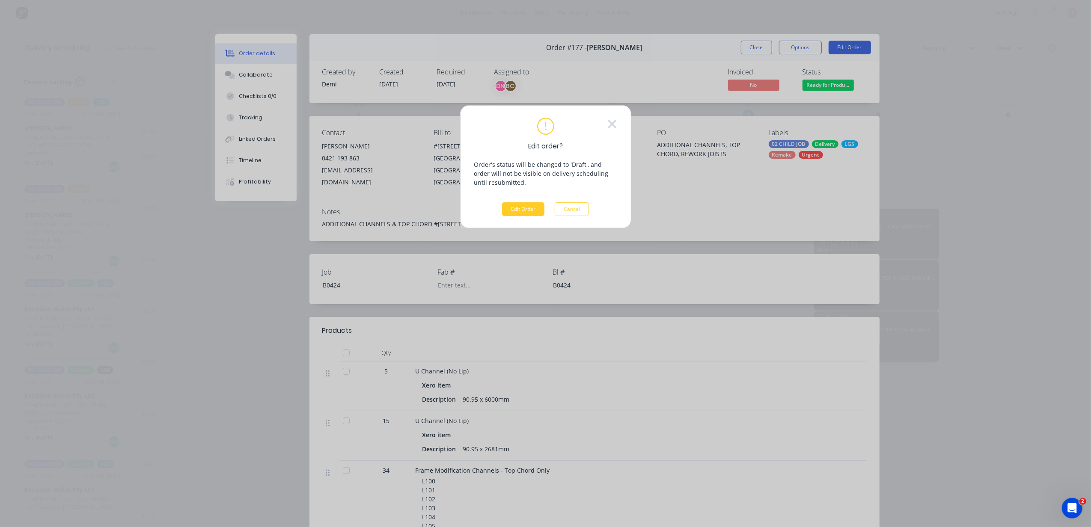
click at [530, 206] on button "Edit Order" at bounding box center [523, 209] width 42 height 14
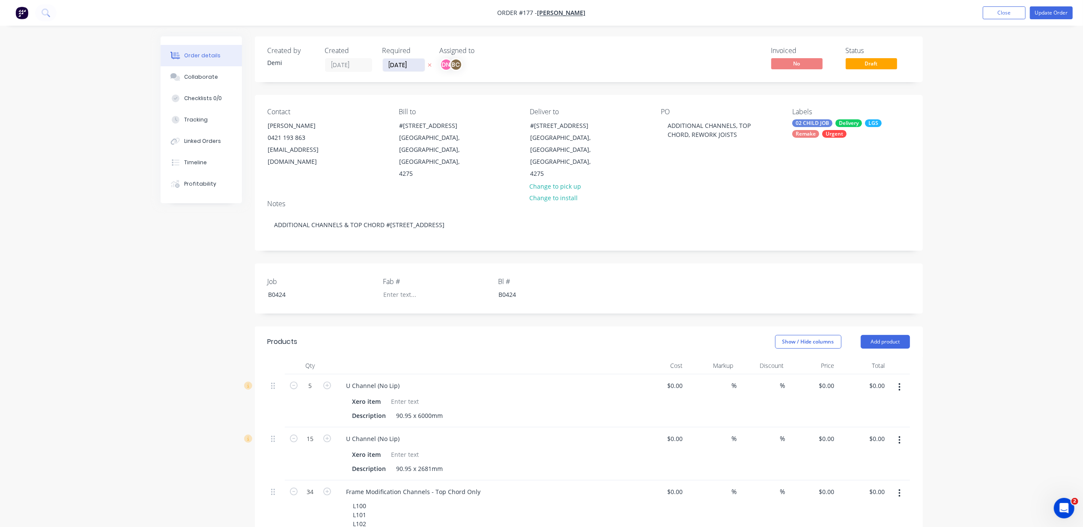
click at [402, 64] on input "[DATE]" at bounding box center [404, 65] width 42 height 13
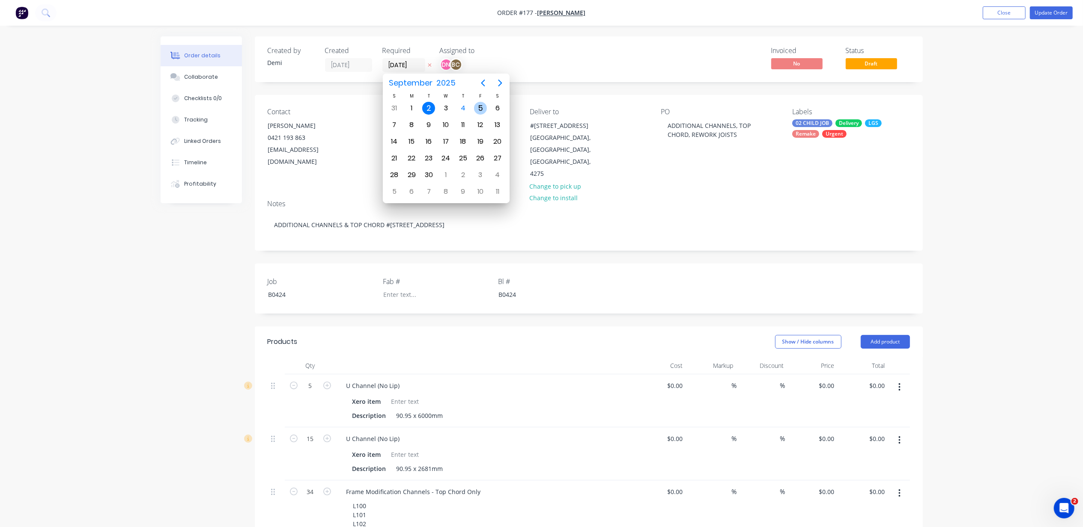
click at [477, 107] on div "5" at bounding box center [480, 108] width 13 height 13
type input "[DATE]"
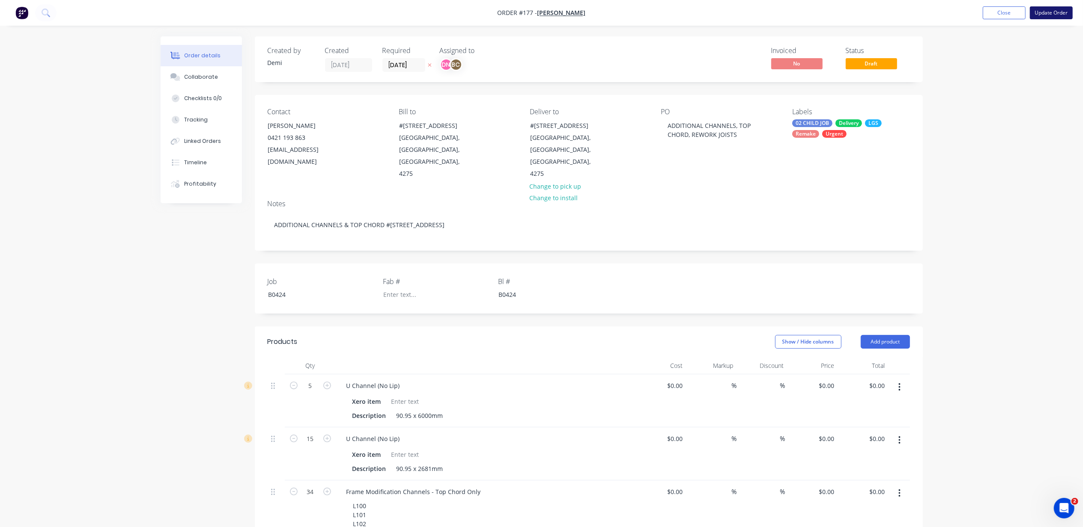
click at [1053, 10] on button "Update Order" at bounding box center [1051, 12] width 43 height 13
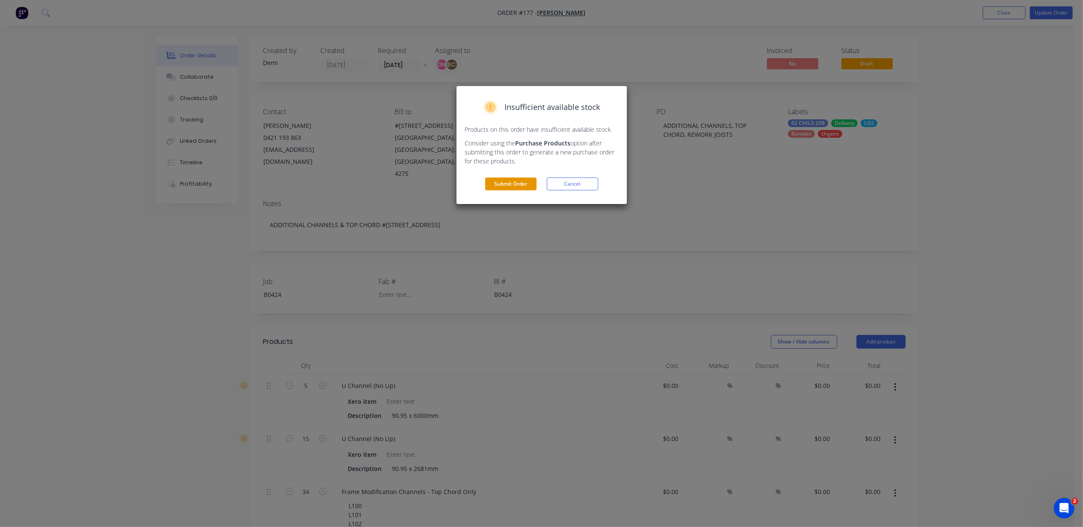
click at [528, 179] on button "Submit Order" at bounding box center [510, 184] width 51 height 13
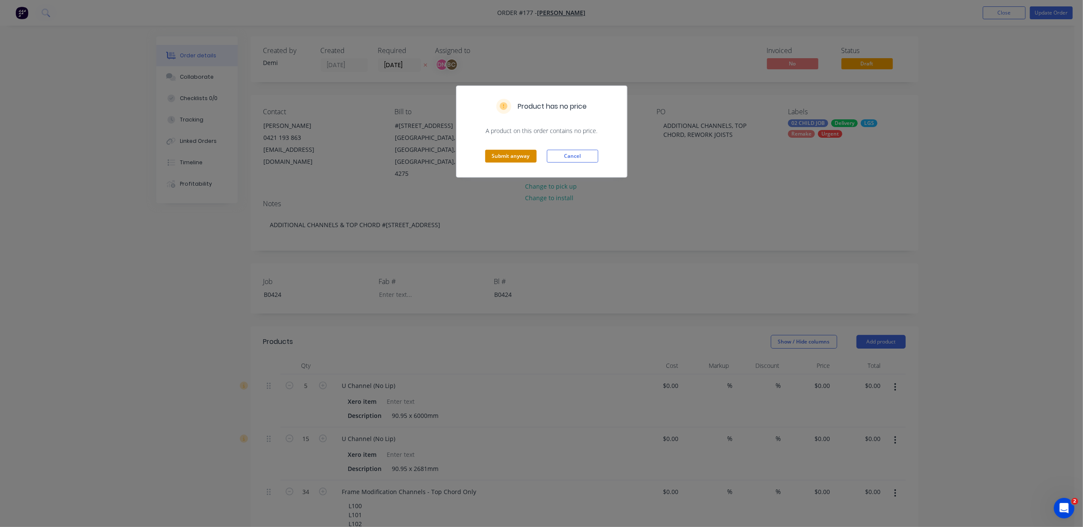
click at [525, 154] on button "Submit anyway" at bounding box center [510, 156] width 51 height 13
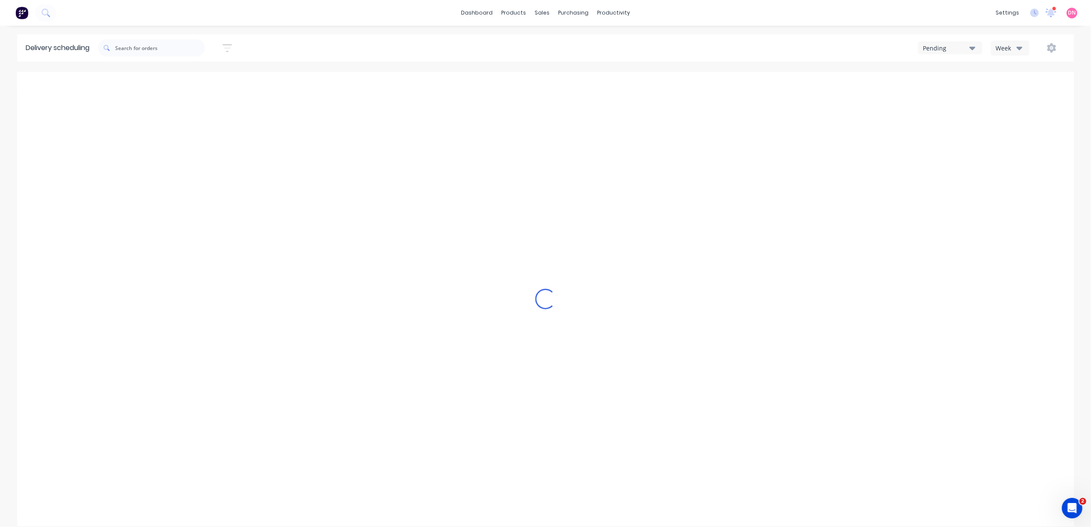
type input "[DATE] - [DATE]"
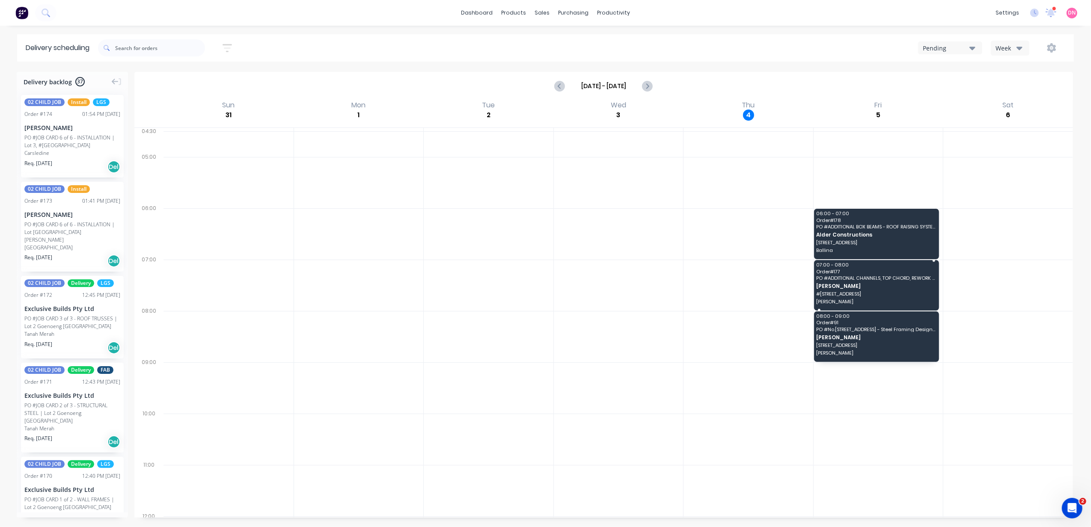
click at [907, 298] on div "07:00 - 08:00 Order # 177 PO # ADDITIONAL CHANNELS, TOP CHORD, REWORK JOISTS [P…" at bounding box center [876, 285] width 125 height 51
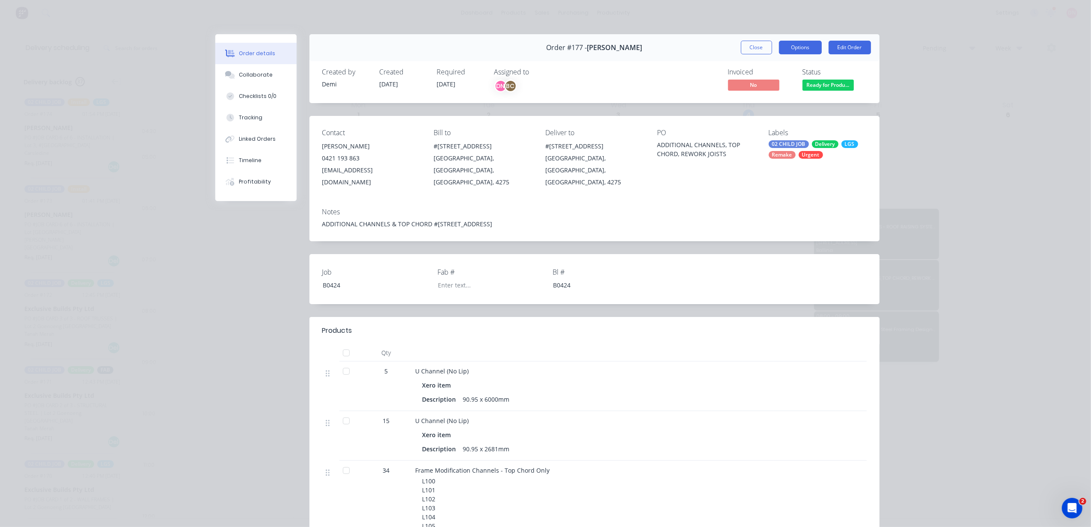
click at [795, 47] on button "Options" at bounding box center [800, 48] width 43 height 14
click at [797, 99] on div "Delivery Docket" at bounding box center [777, 104] width 74 height 12
click at [792, 104] on div "Standard" at bounding box center [777, 104] width 74 height 12
click at [247, 165] on button "Timeline" at bounding box center [255, 160] width 81 height 21
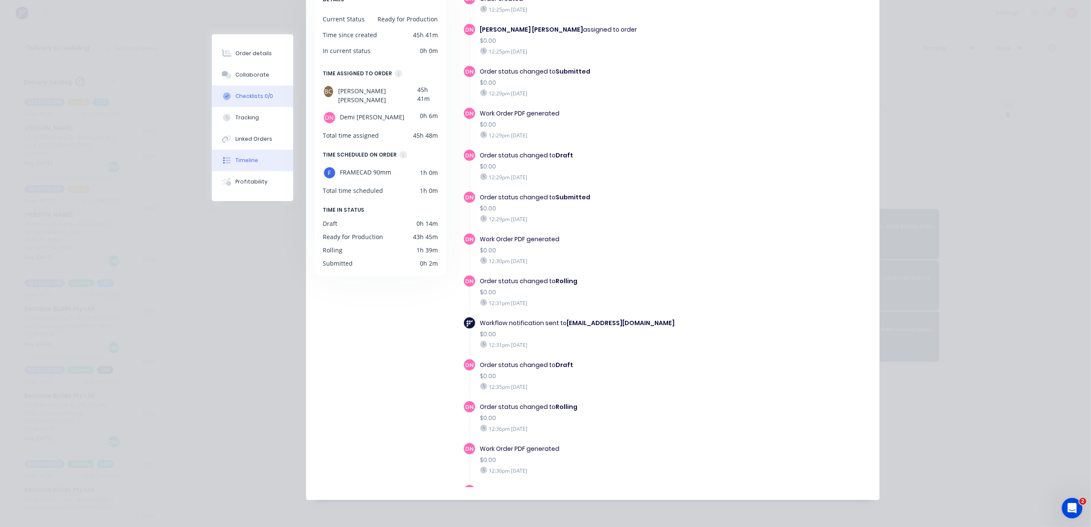
click at [253, 95] on div "Checklists 0/0" at bounding box center [254, 96] width 38 height 8
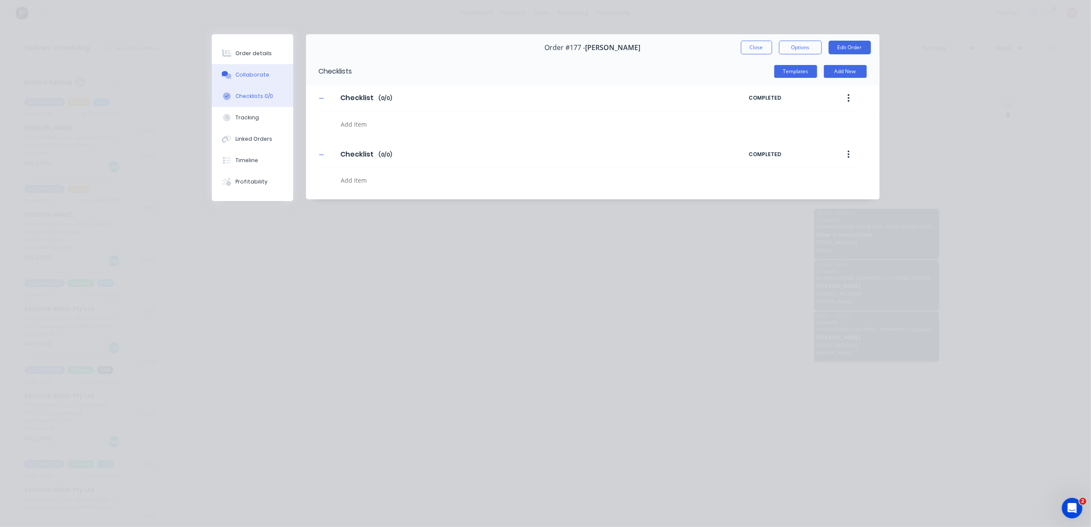
click at [260, 74] on div "Collaborate" at bounding box center [252, 75] width 34 height 8
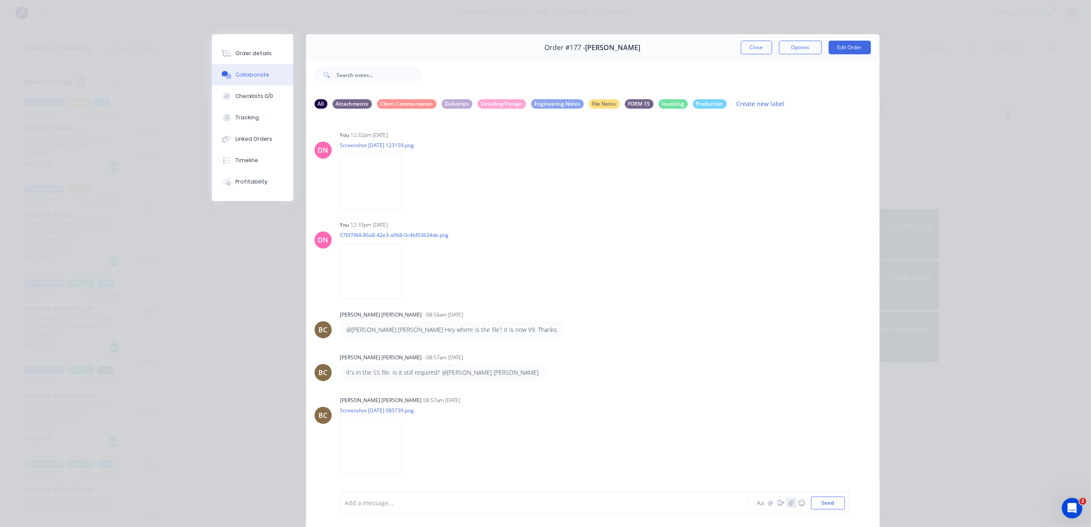
click at [786, 502] on button "button" at bounding box center [791, 503] width 10 height 10
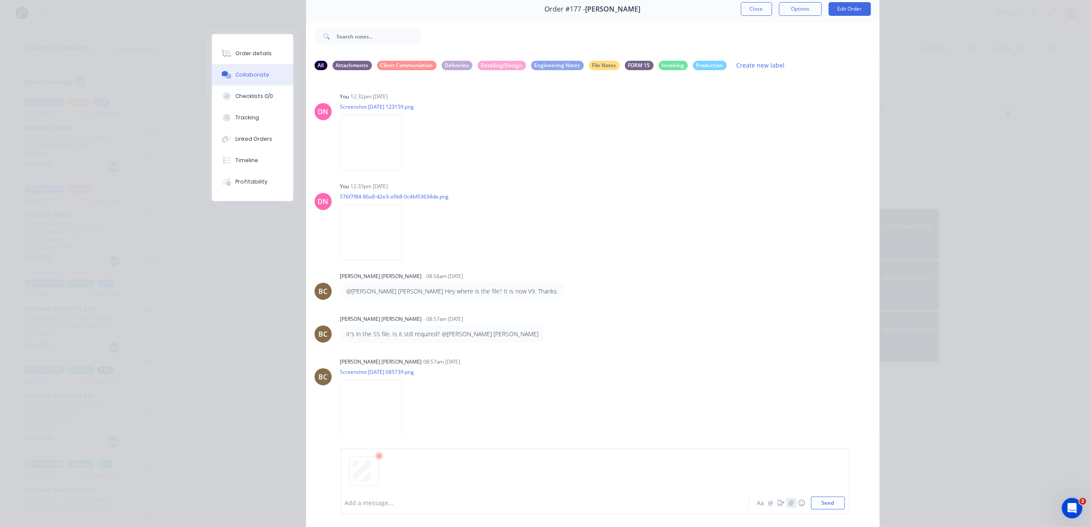
scroll to position [83, 0]
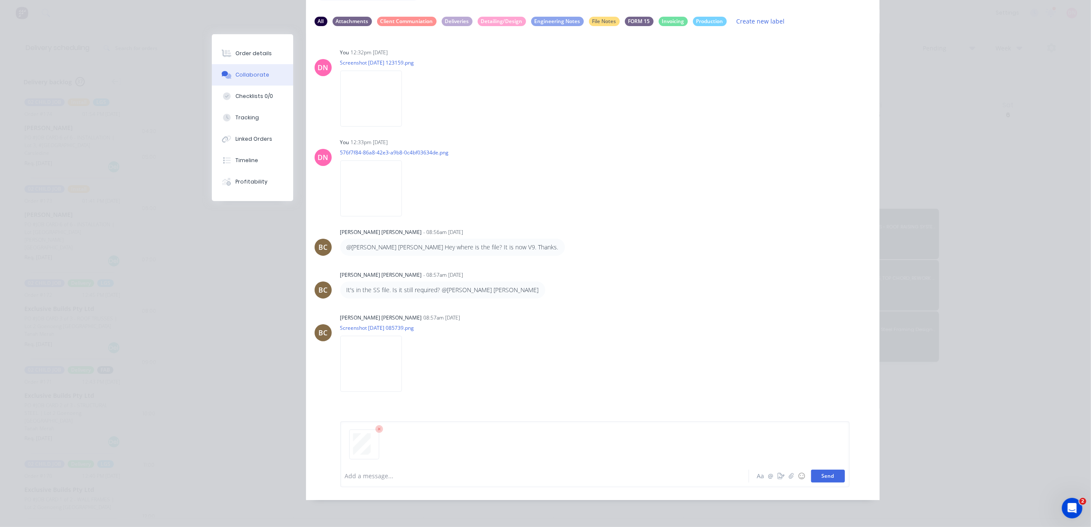
click at [826, 476] on button "Send" at bounding box center [828, 476] width 34 height 13
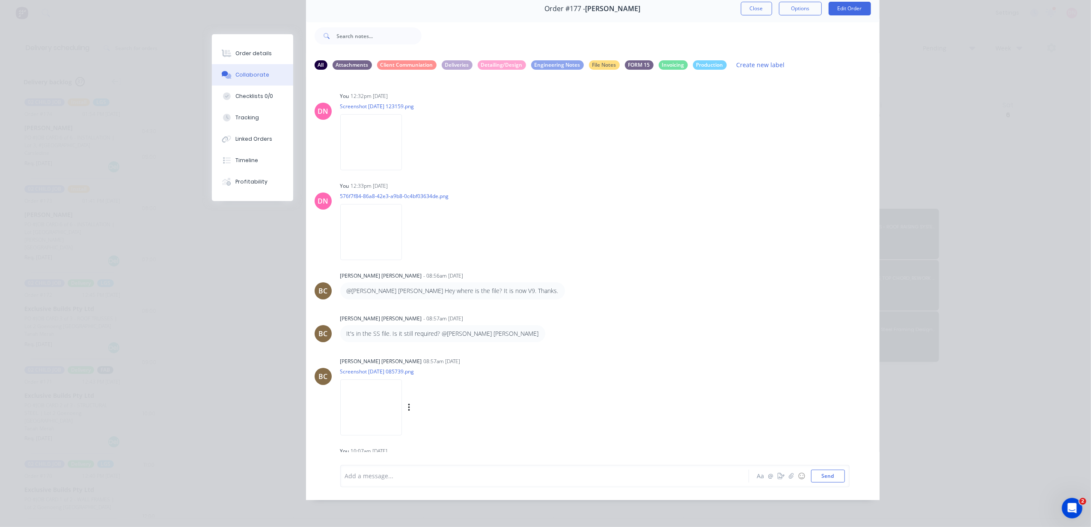
scroll to position [64, 0]
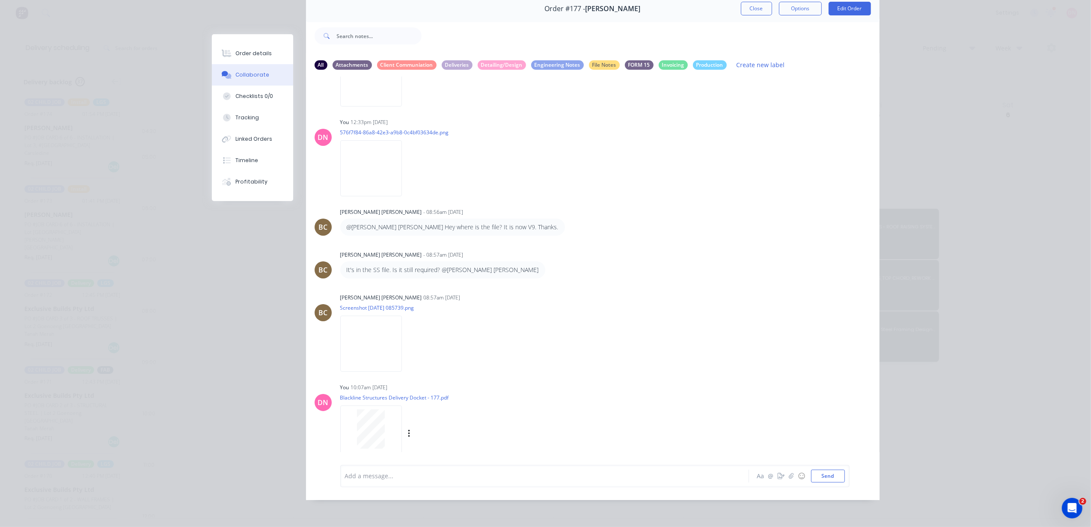
click at [408, 437] on div "Labels Download Delete" at bounding box center [453, 434] width 96 height 12
click at [408, 438] on button "button" at bounding box center [409, 434] width 3 height 12
click at [440, 405] on button "Labels" at bounding box center [465, 402] width 96 height 19
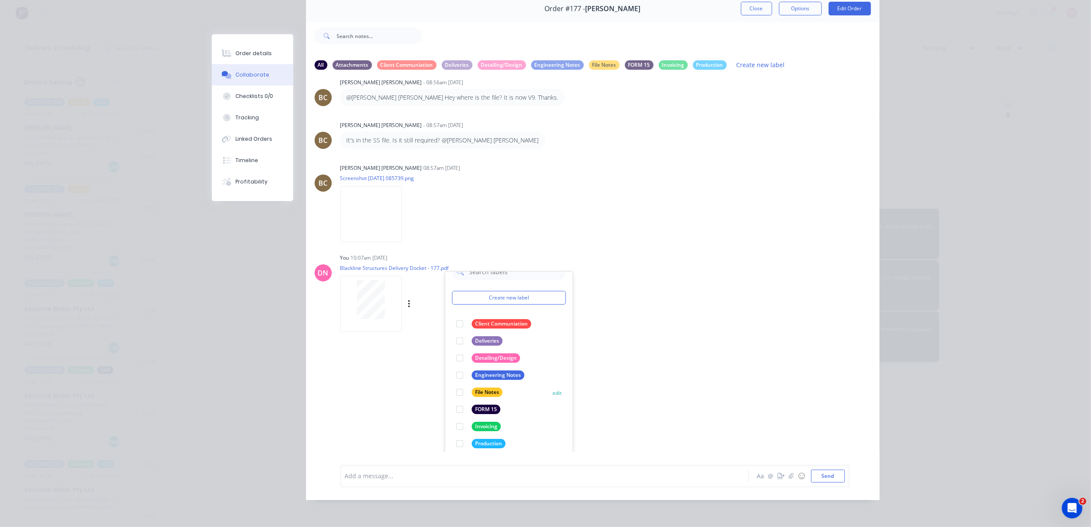
scroll to position [201, 0]
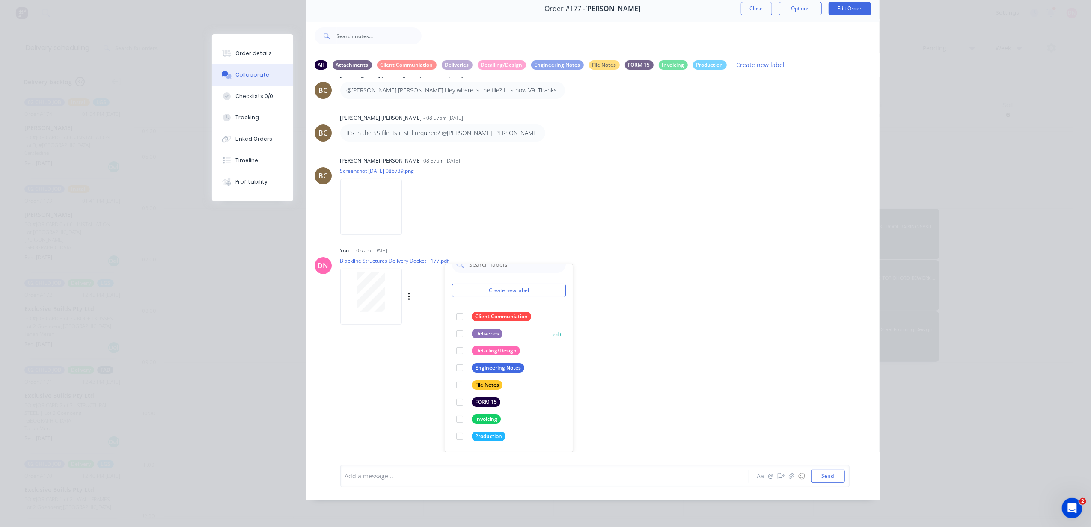
click at [457, 336] on div at bounding box center [459, 333] width 17 height 17
click at [632, 300] on div "DN You 10:07am [DATE] Blackline Structures Delivery Docket - 177.pdf Labels Dow…" at bounding box center [593, 282] width 574 height 77
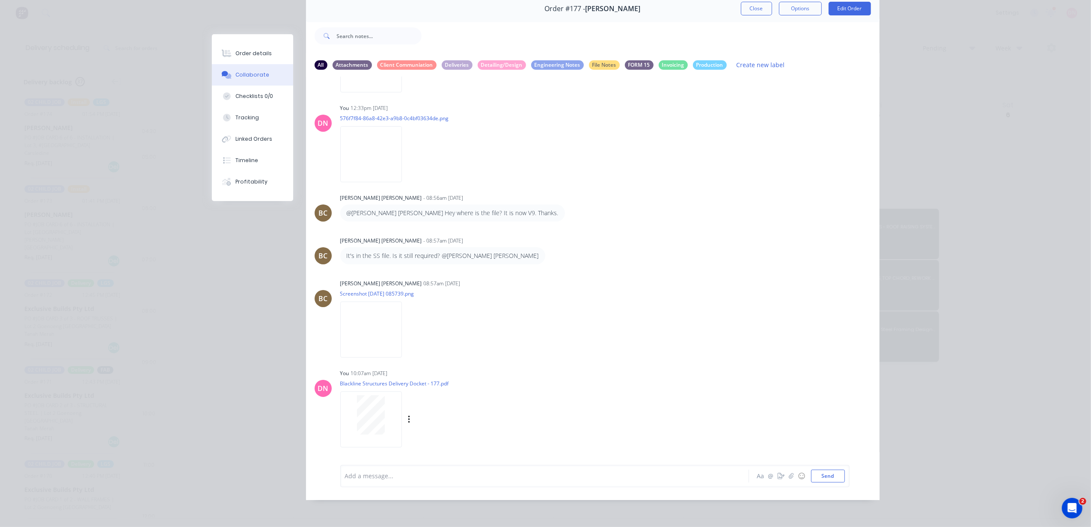
scroll to position [77, 0]
click at [241, 93] on div "Checklists 0/0" at bounding box center [254, 96] width 38 height 8
type textarea "x"
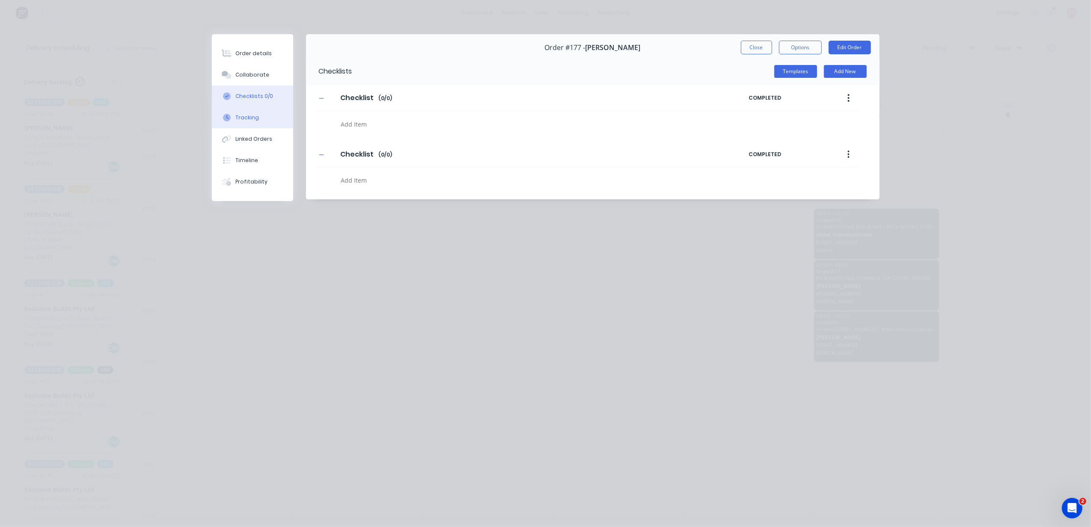
click at [242, 117] on div "Tracking" at bounding box center [247, 118] width 24 height 8
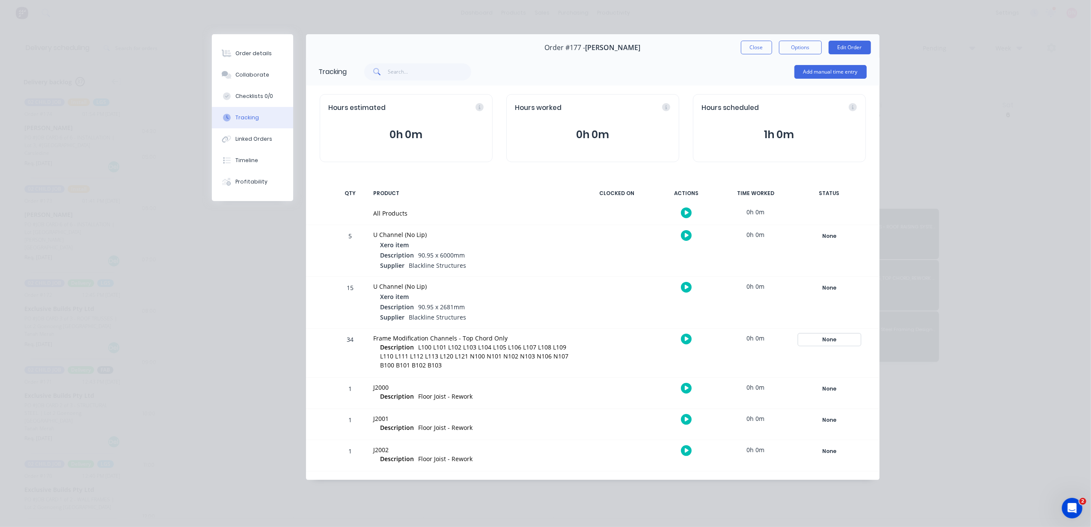
click at [826, 342] on div "None" at bounding box center [830, 339] width 62 height 11
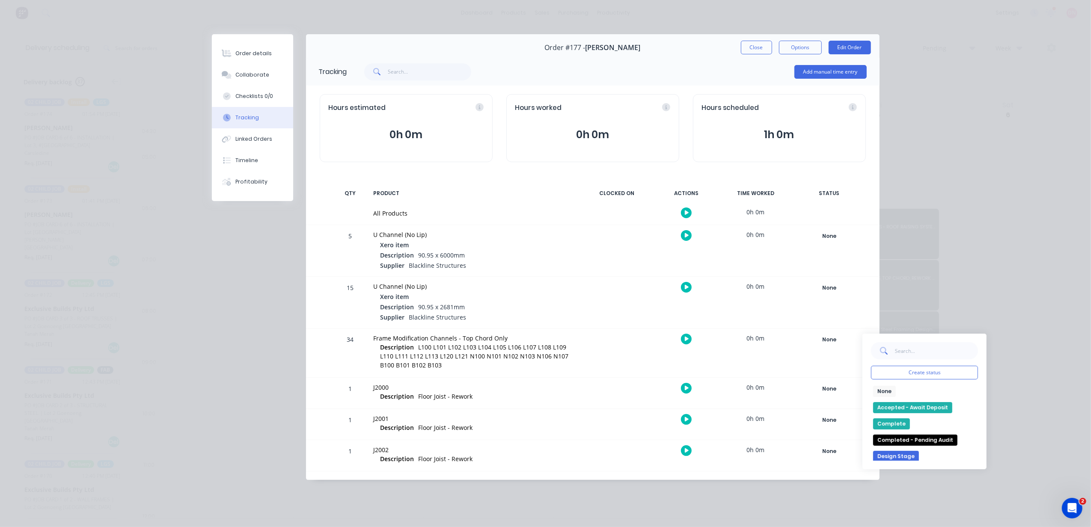
click at [898, 425] on button "Complete" at bounding box center [891, 424] width 37 height 11
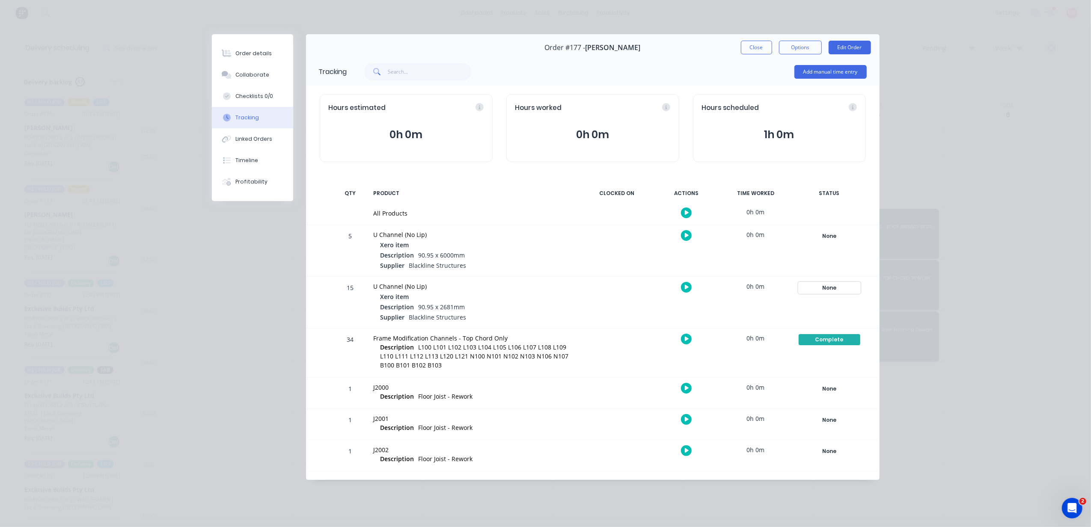
click at [829, 283] on div "None" at bounding box center [830, 288] width 62 height 11
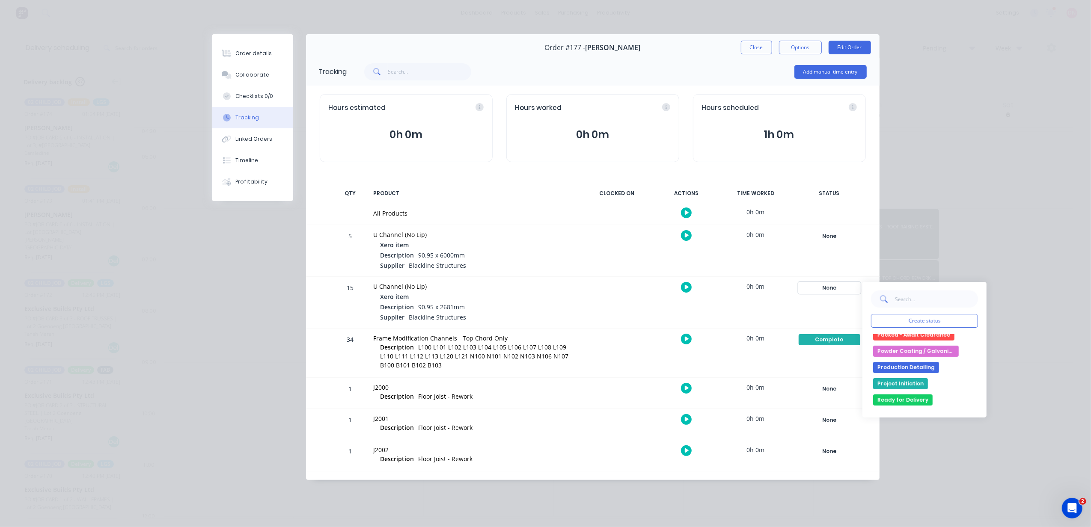
scroll to position [171, 0]
click at [925, 399] on button "Ready for Production" at bounding box center [907, 396] width 68 height 11
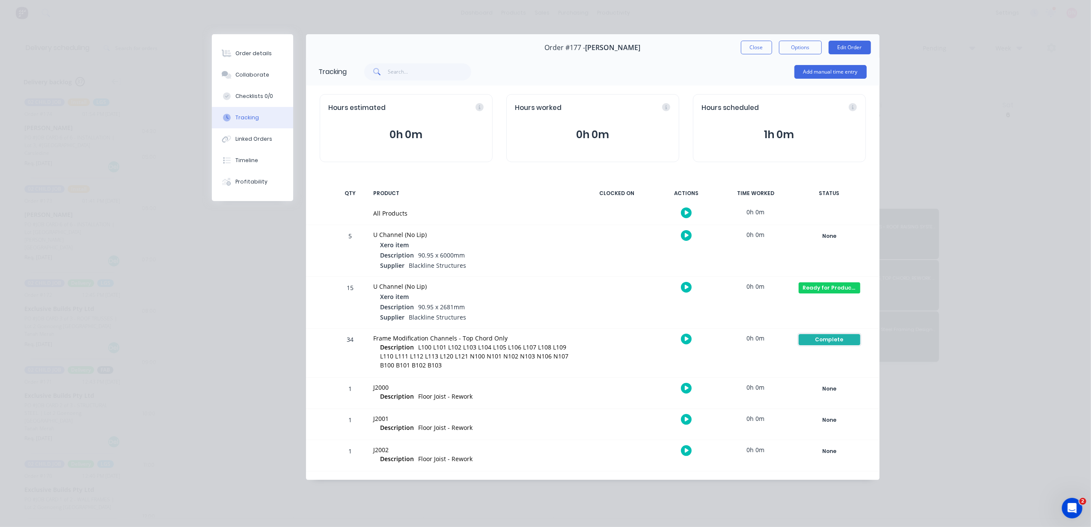
click at [829, 342] on div "Complete" at bounding box center [830, 339] width 62 height 11
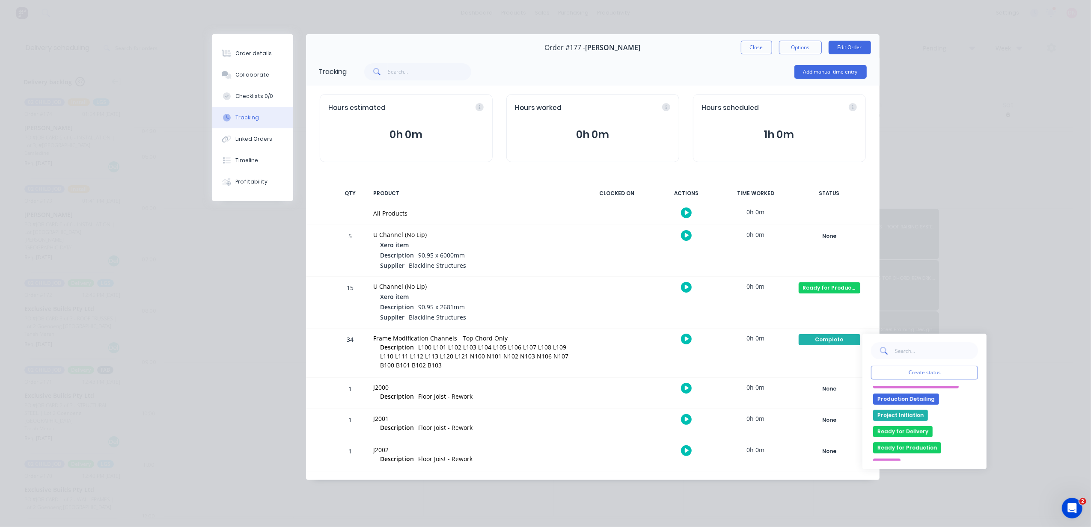
click at [915, 437] on button "Ready for Delivery" at bounding box center [903, 431] width 60 height 11
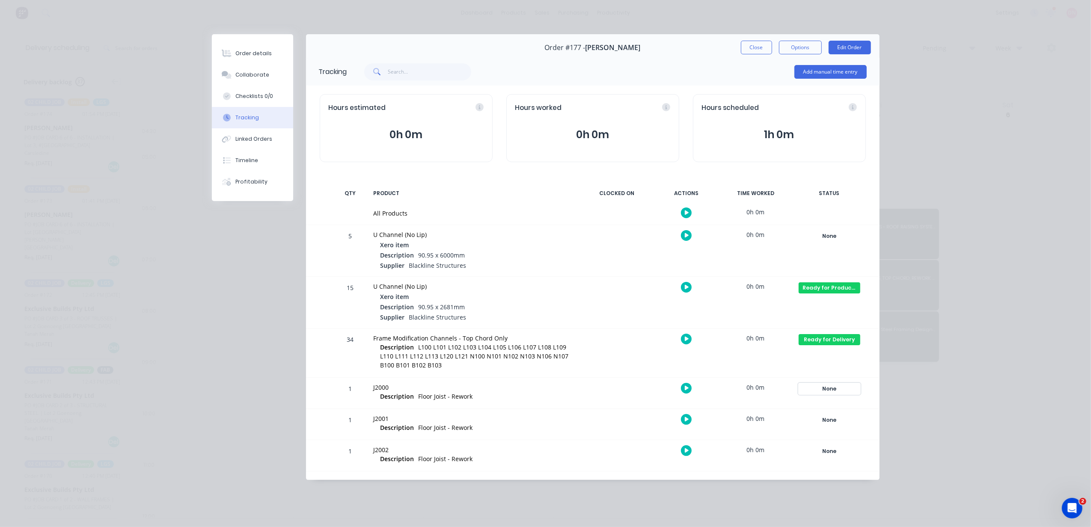
click at [826, 384] on div "None" at bounding box center [830, 389] width 62 height 11
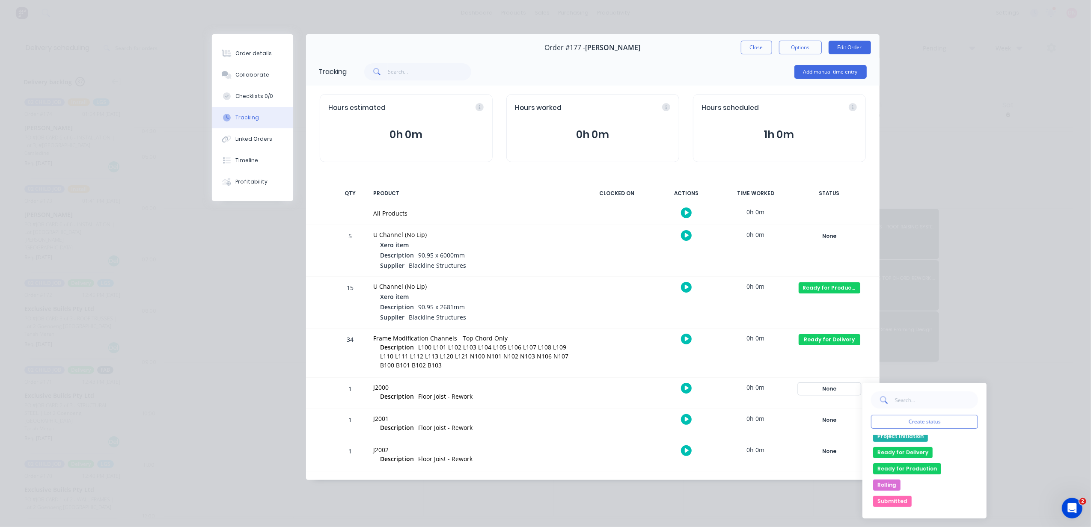
scroll to position [213, 0]
click at [922, 454] on button "Ready for Production" at bounding box center [907, 455] width 68 height 11
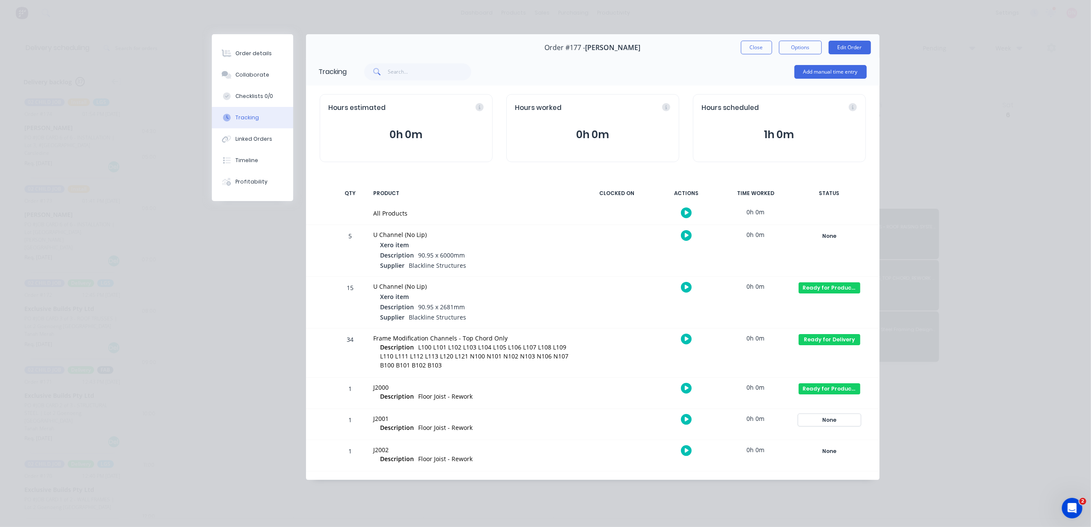
click at [833, 422] on div "None" at bounding box center [830, 420] width 62 height 11
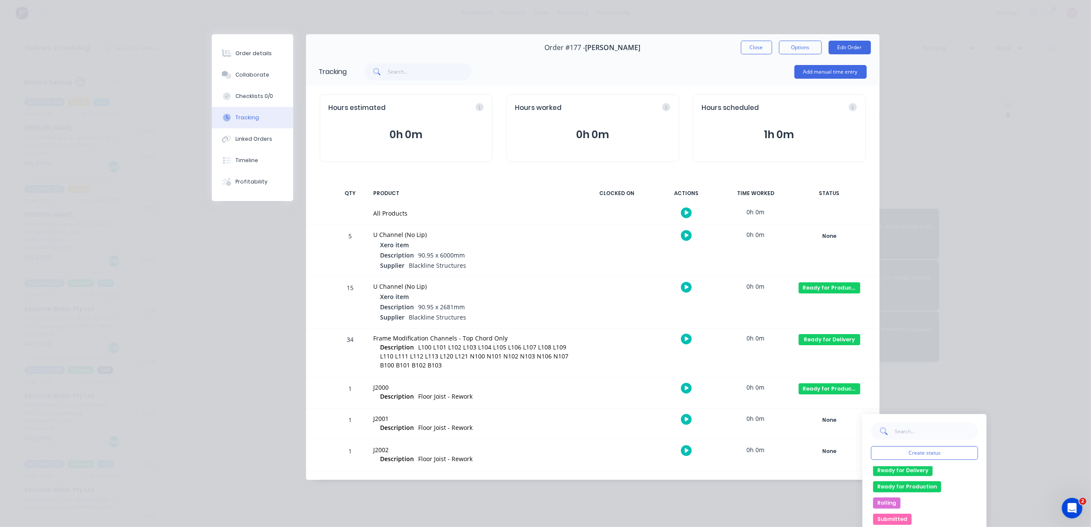
click at [925, 491] on button "Ready for Production" at bounding box center [907, 487] width 68 height 11
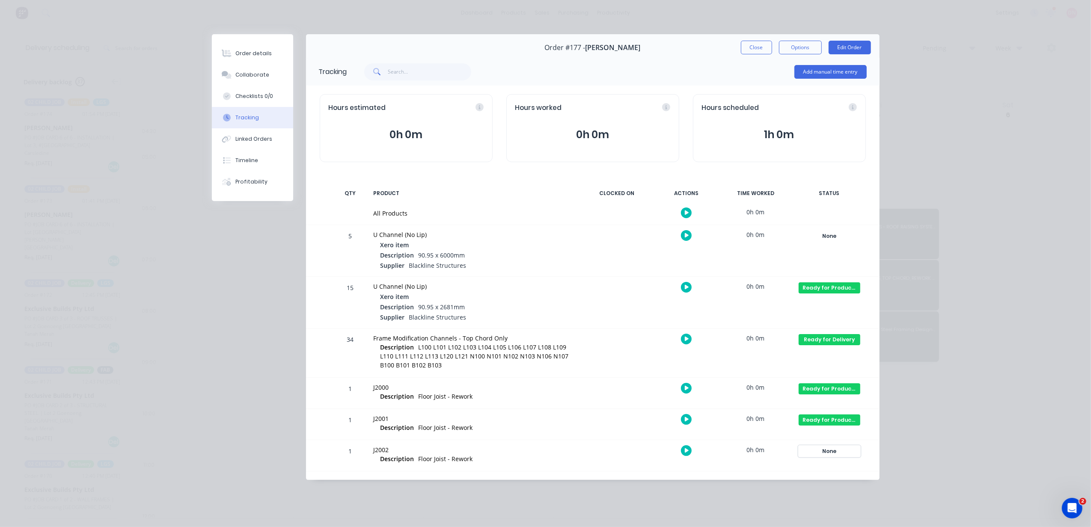
click at [836, 450] on div "None" at bounding box center [830, 451] width 62 height 11
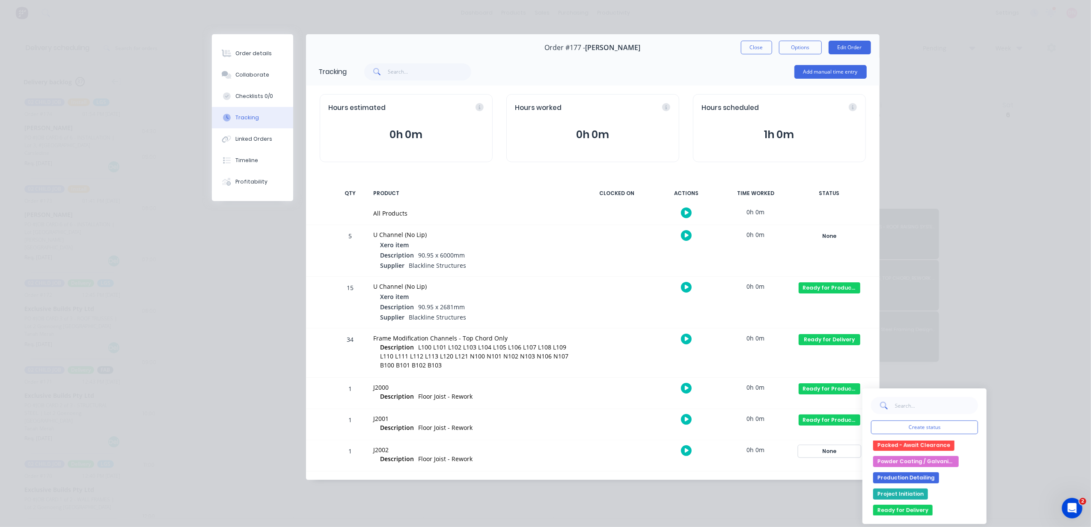
scroll to position [171, 0]
click at [923, 502] on button "Ready for Production" at bounding box center [907, 502] width 68 height 11
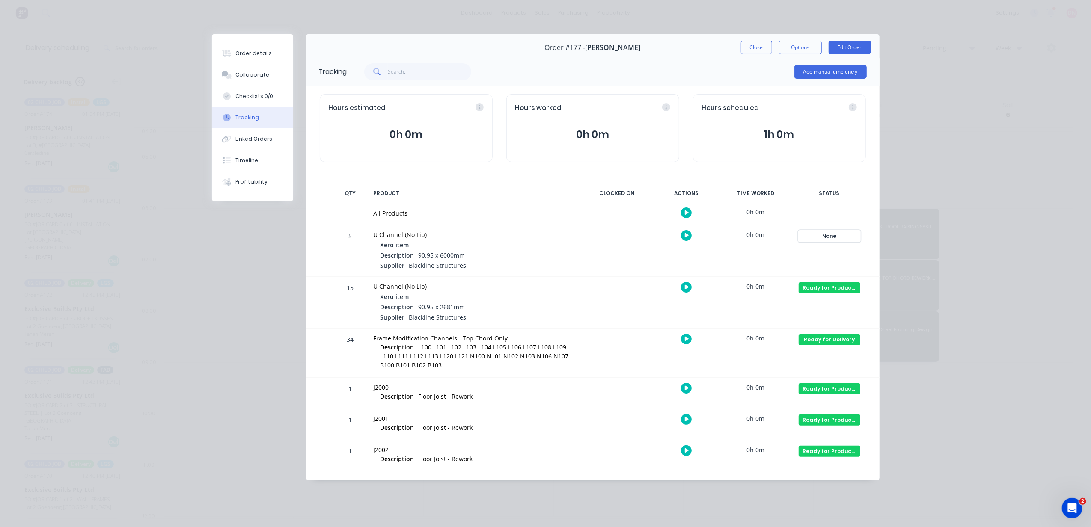
click at [822, 231] on div "None" at bounding box center [830, 236] width 62 height 11
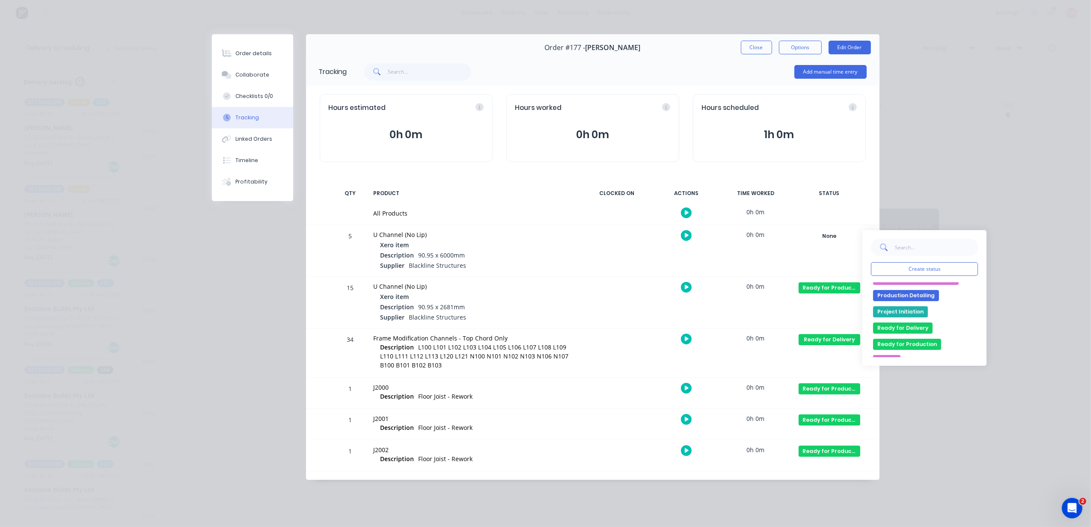
click at [921, 342] on button "Ready for Production" at bounding box center [907, 344] width 68 height 11
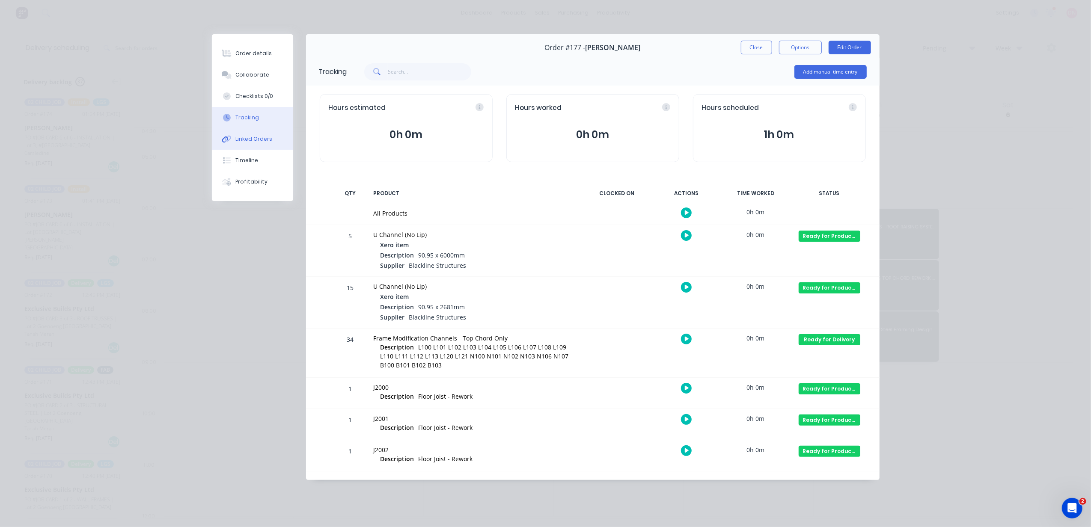
click at [254, 135] on div "Linked Orders" at bounding box center [253, 139] width 37 height 8
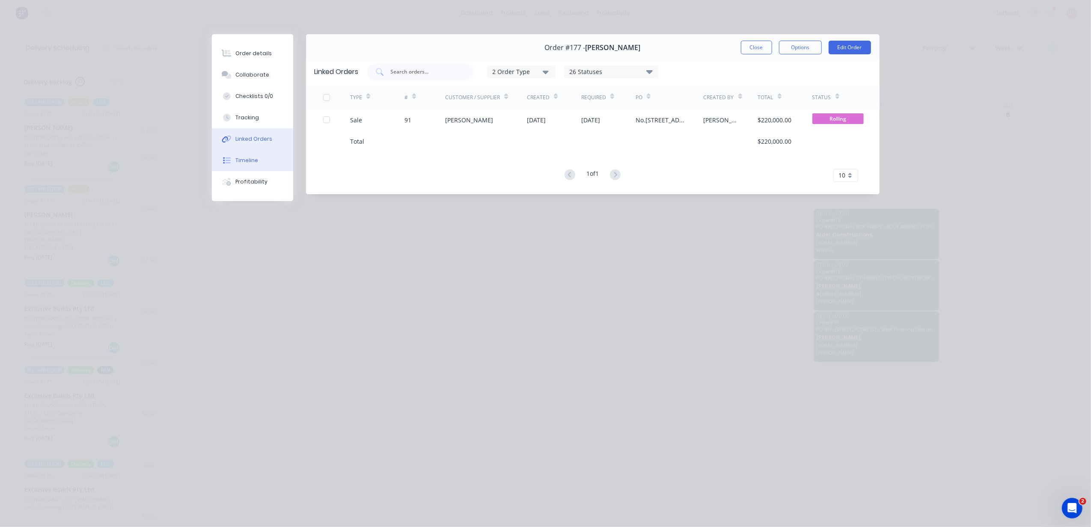
click at [251, 162] on div "Timeline" at bounding box center [246, 161] width 23 height 8
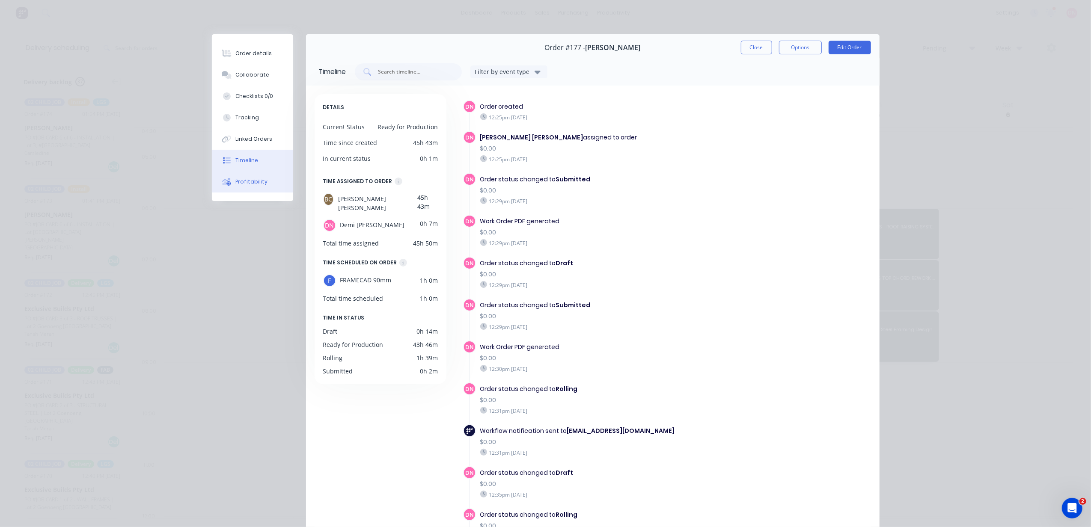
click at [250, 182] on div "Profitability" at bounding box center [251, 182] width 32 height 8
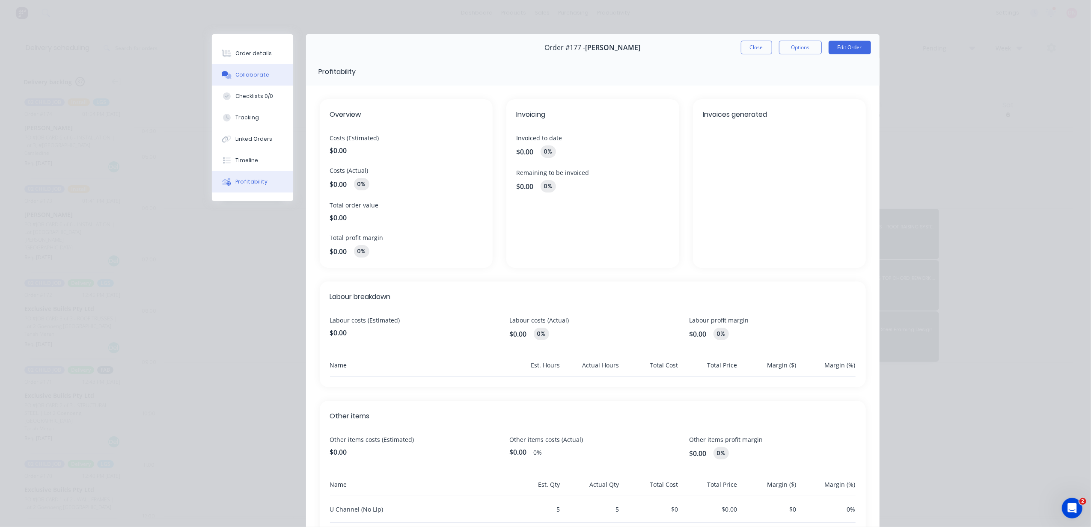
click at [252, 65] on button "Collaborate" at bounding box center [252, 74] width 81 height 21
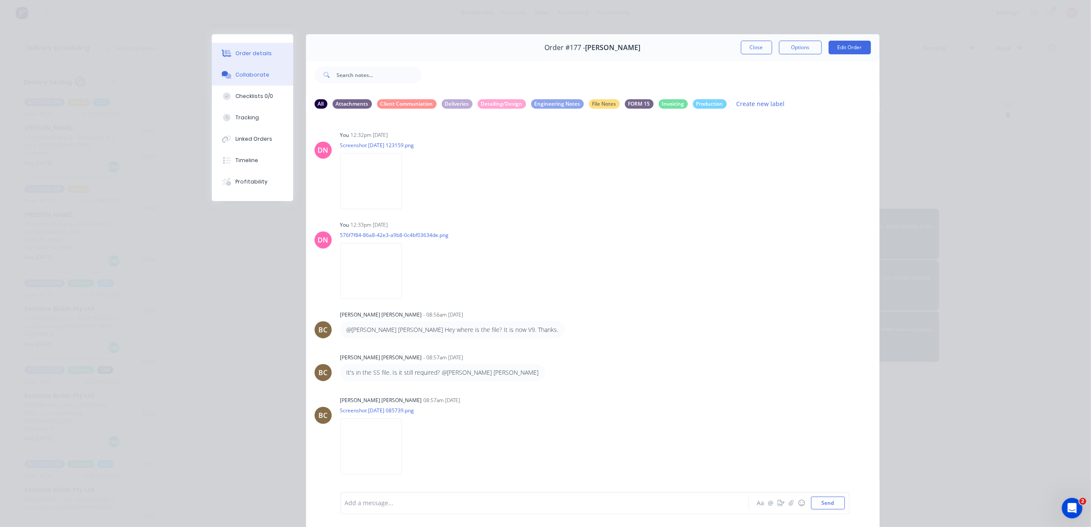
click at [256, 52] on div "Order details" at bounding box center [253, 54] width 36 height 8
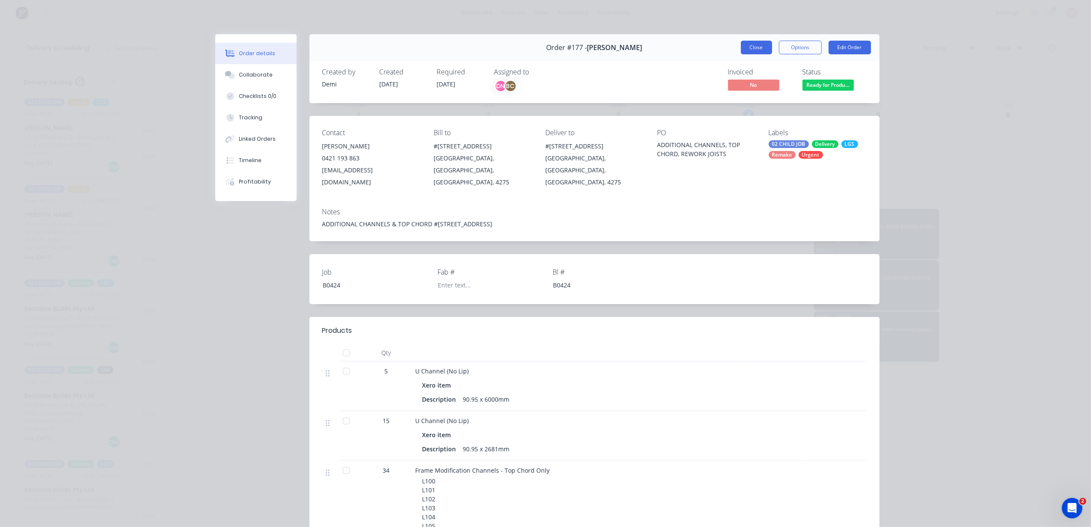
click at [759, 45] on button "Close" at bounding box center [756, 48] width 31 height 14
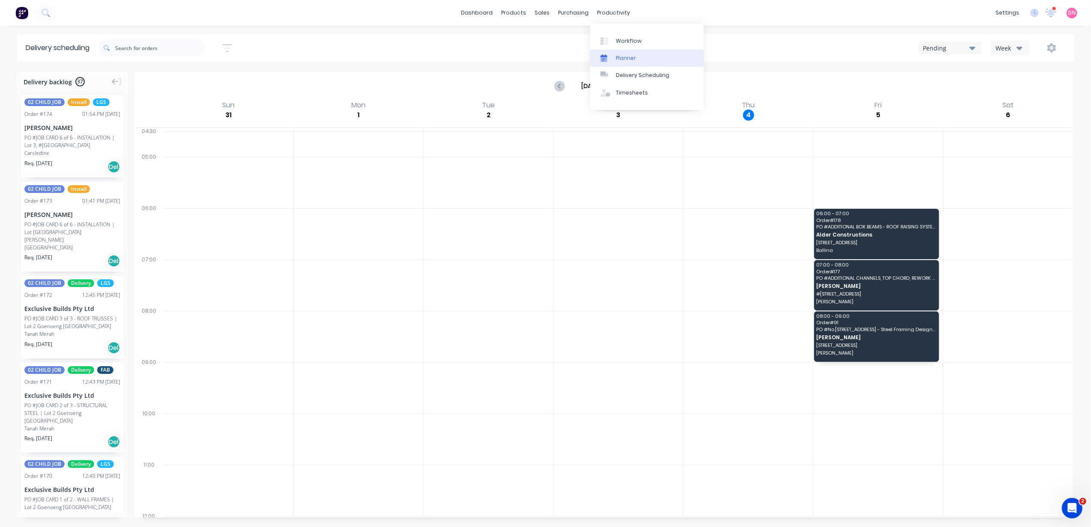
click at [622, 62] on div "Planner" at bounding box center [626, 58] width 20 height 8
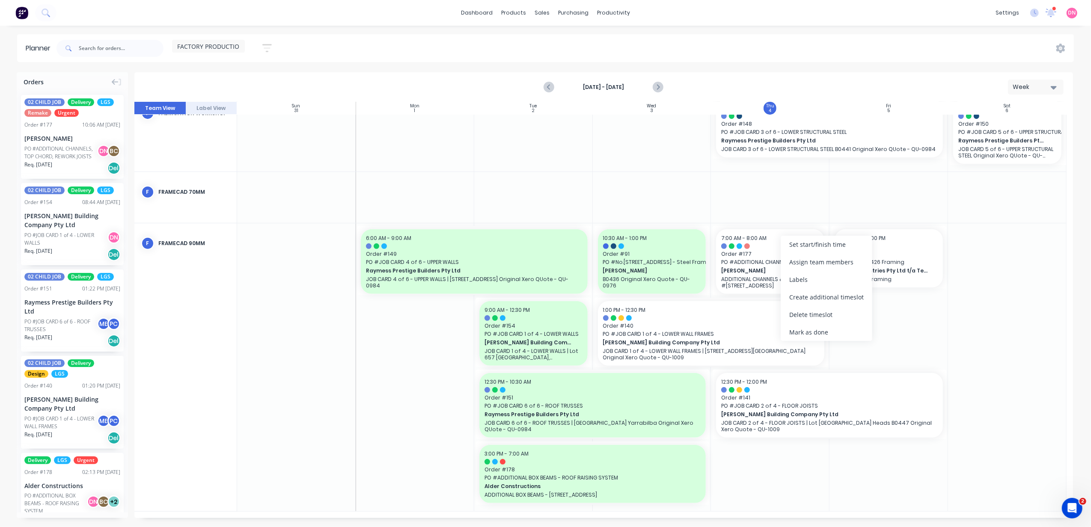
scroll to position [310, 0]
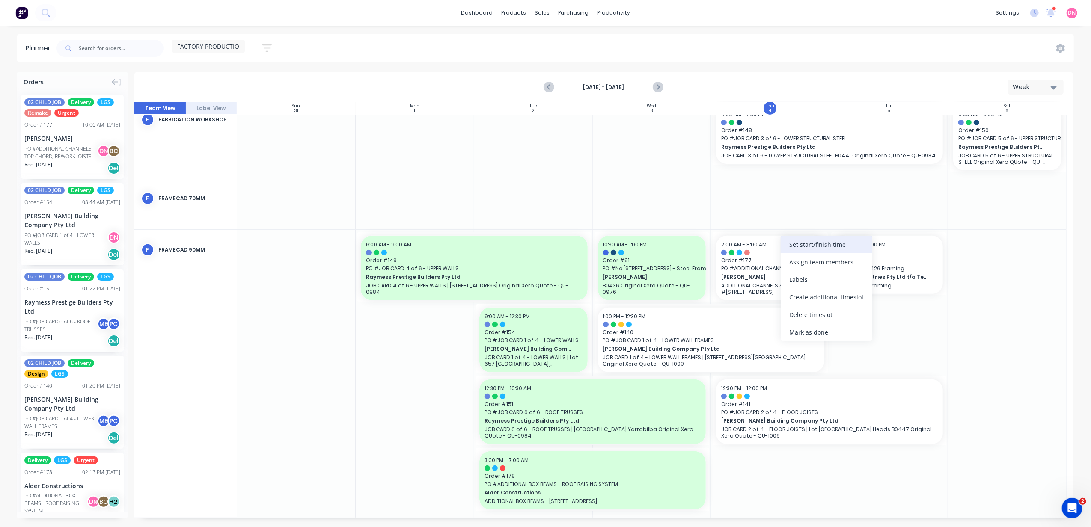
click at [787, 250] on div "Set start/finish time" at bounding box center [827, 245] width 92 height 18
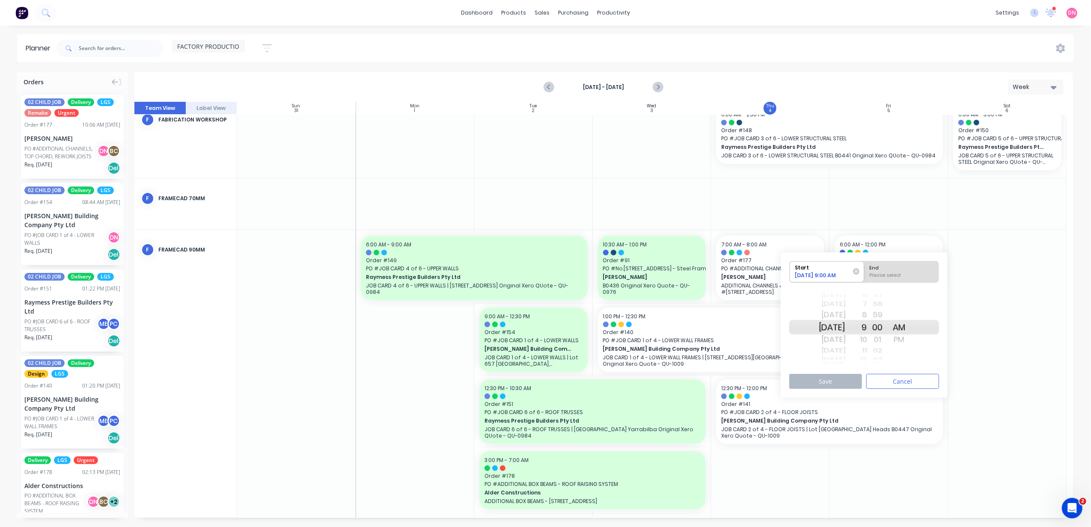
click at [899, 279] on div "Please select" at bounding box center [902, 277] width 70 height 11
click at [865, 279] on input "End Please select" at bounding box center [864, 272] width 0 height 21
radio input "true"
click at [845, 377] on button "Save" at bounding box center [825, 381] width 73 height 15
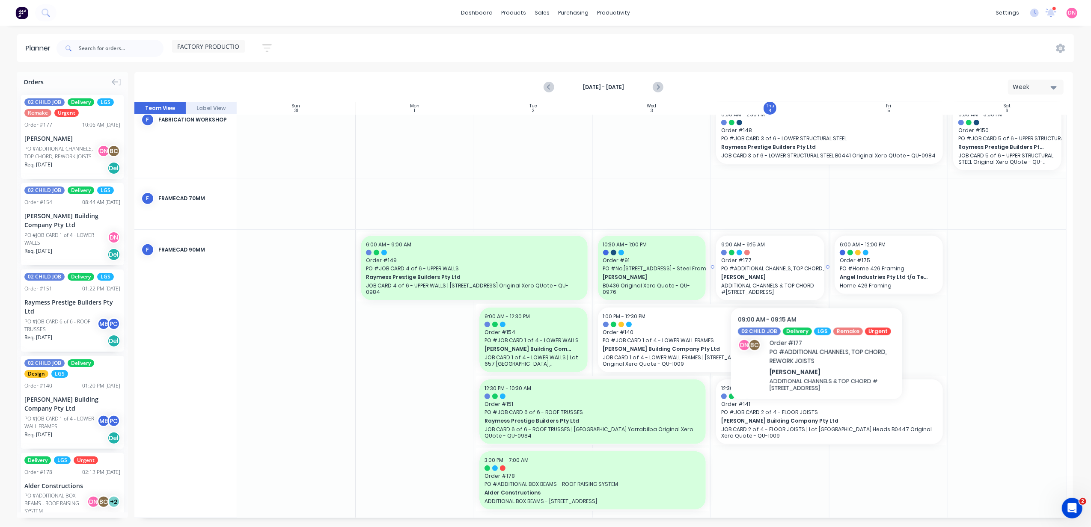
scroll to position [317, 0]
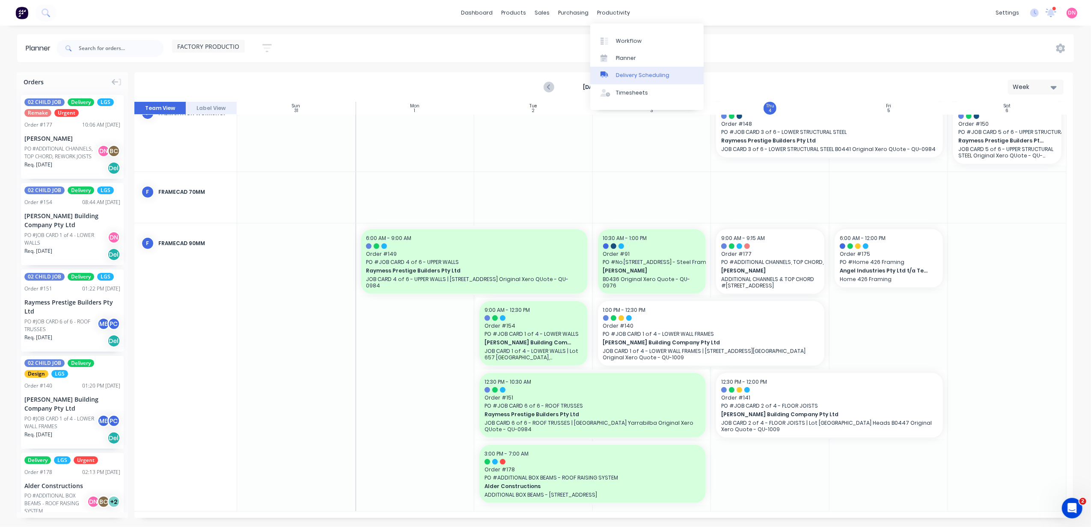
click at [639, 70] on link "Delivery Scheduling" at bounding box center [646, 75] width 113 height 17
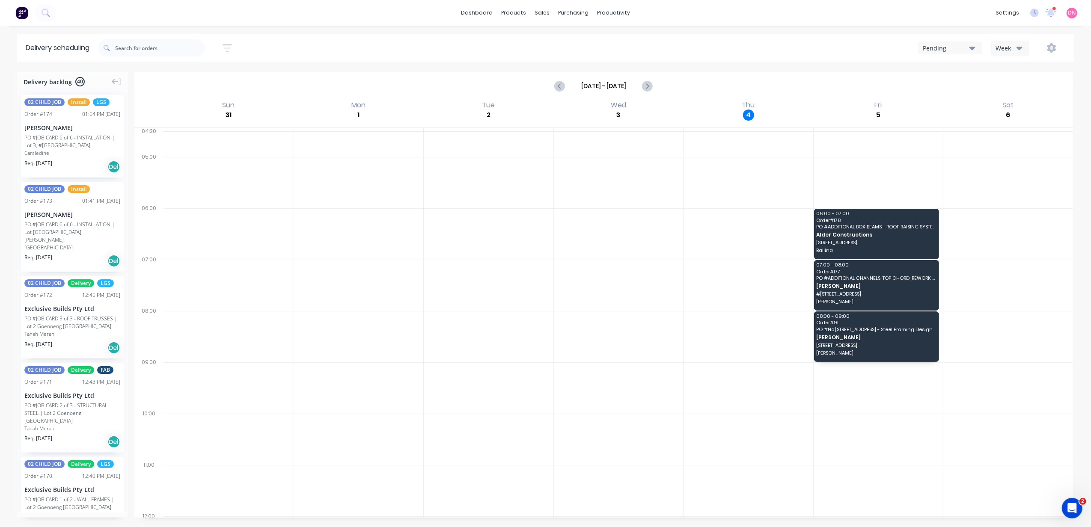
click at [1011, 52] on div "Week" at bounding box center [1008, 48] width 25 height 9
click at [1009, 82] on div "Vehicle" at bounding box center [1033, 87] width 85 height 17
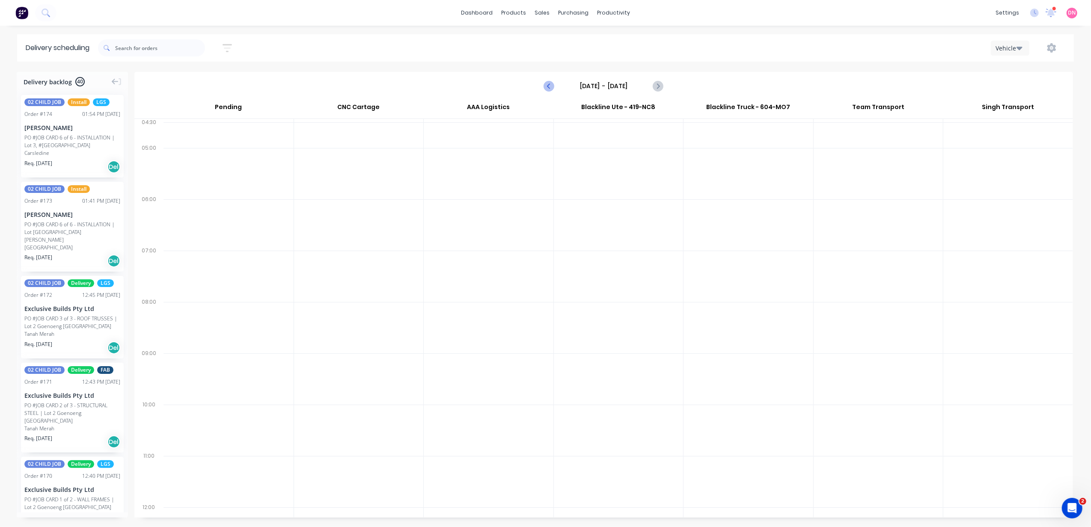
click at [551, 84] on icon "Previous page" at bounding box center [550, 86] width 4 height 7
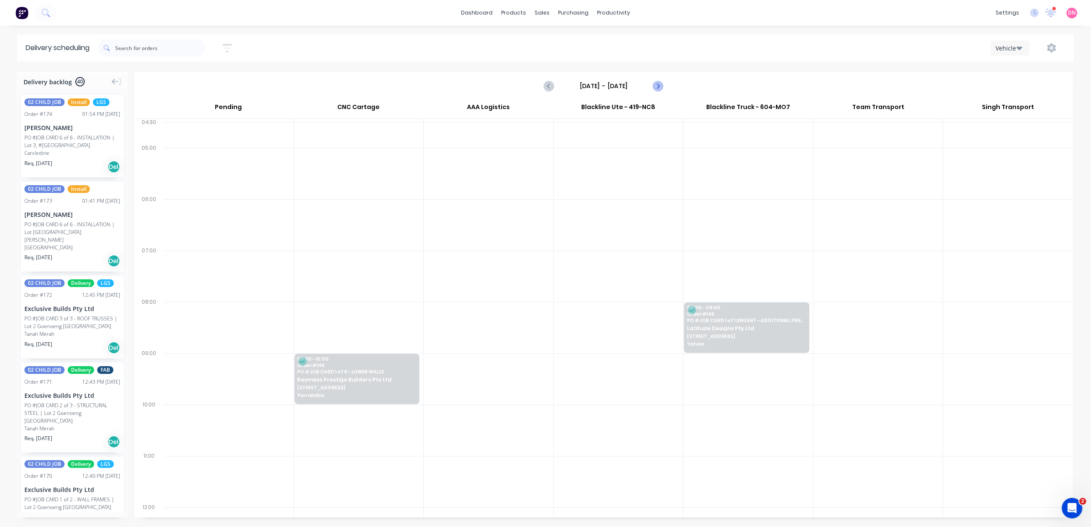
click at [655, 86] on icon "Next page" at bounding box center [658, 86] width 10 height 10
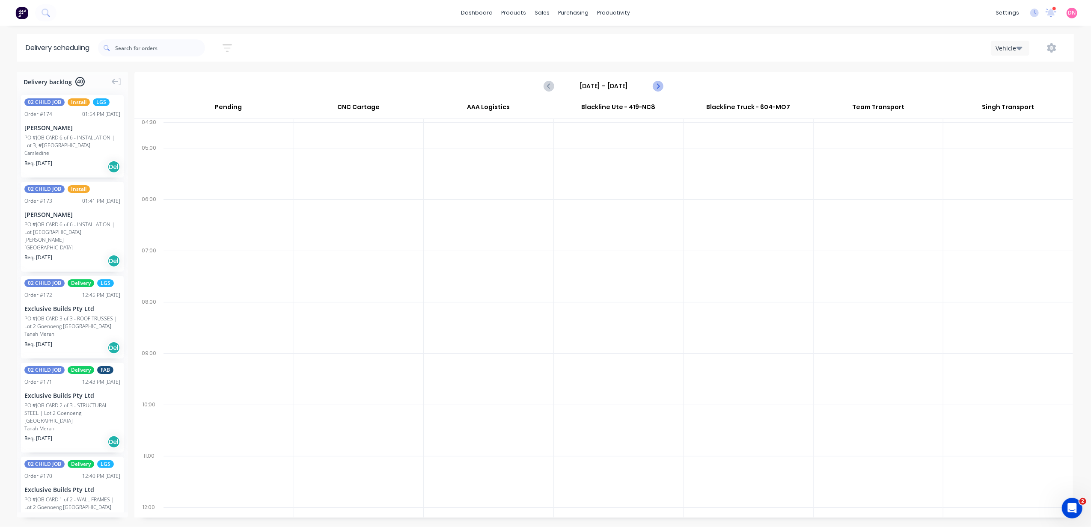
click at [655, 86] on icon "Next page" at bounding box center [658, 86] width 10 height 10
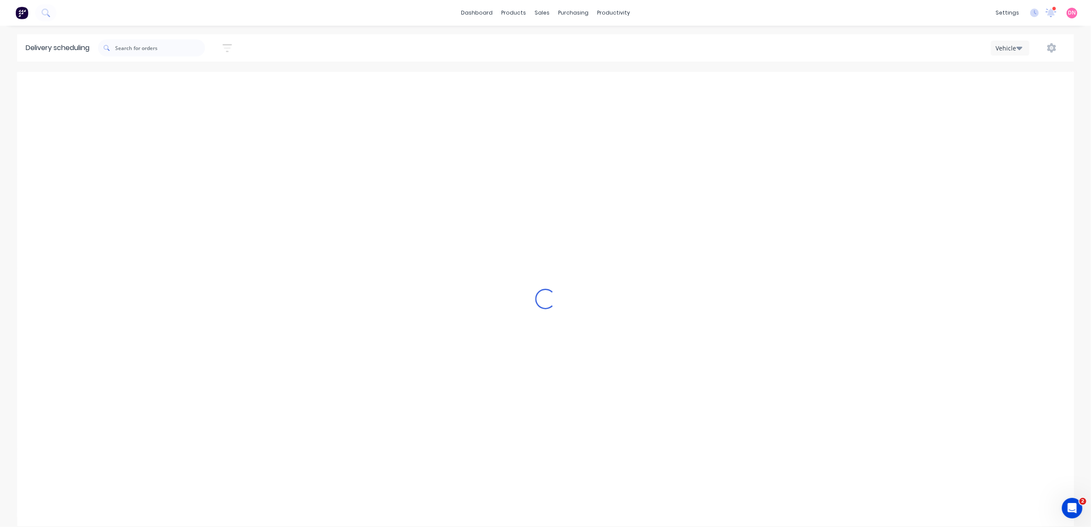
click at [655, 86] on icon "Next page" at bounding box center [658, 86] width 10 height 10
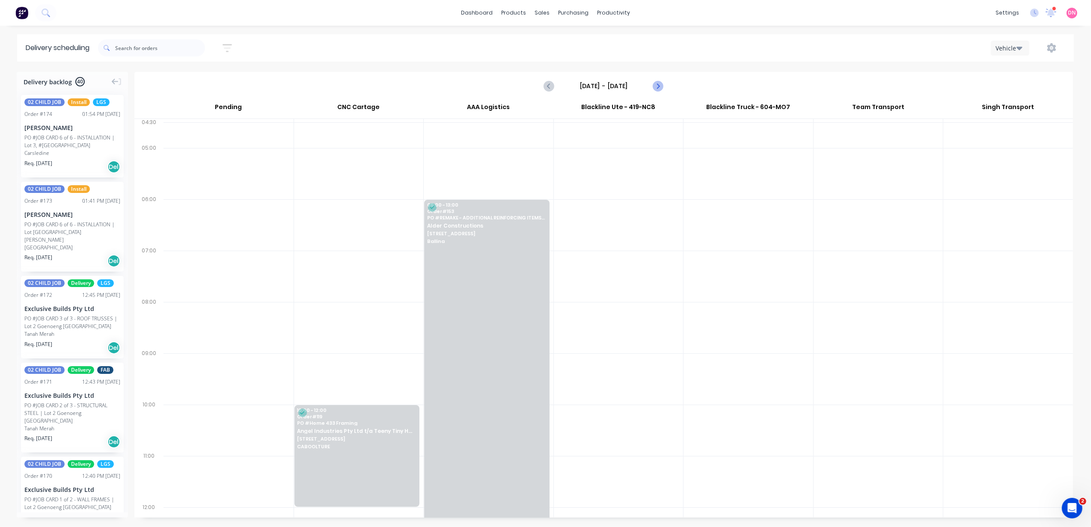
click at [655, 86] on icon "Next page" at bounding box center [658, 86] width 10 height 10
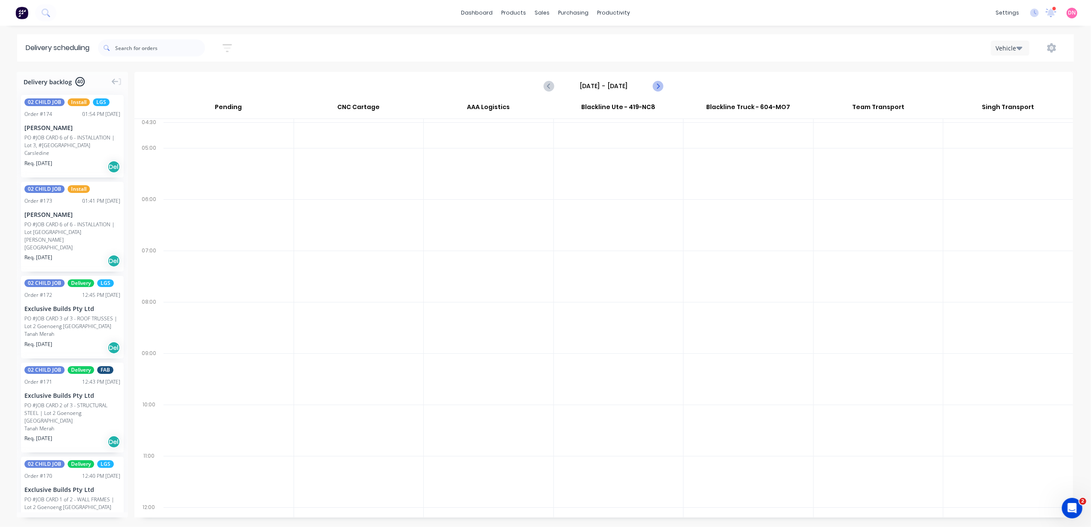
click at [655, 86] on icon "Next page" at bounding box center [658, 86] width 10 height 10
type input "[DATE] - [DATE]"
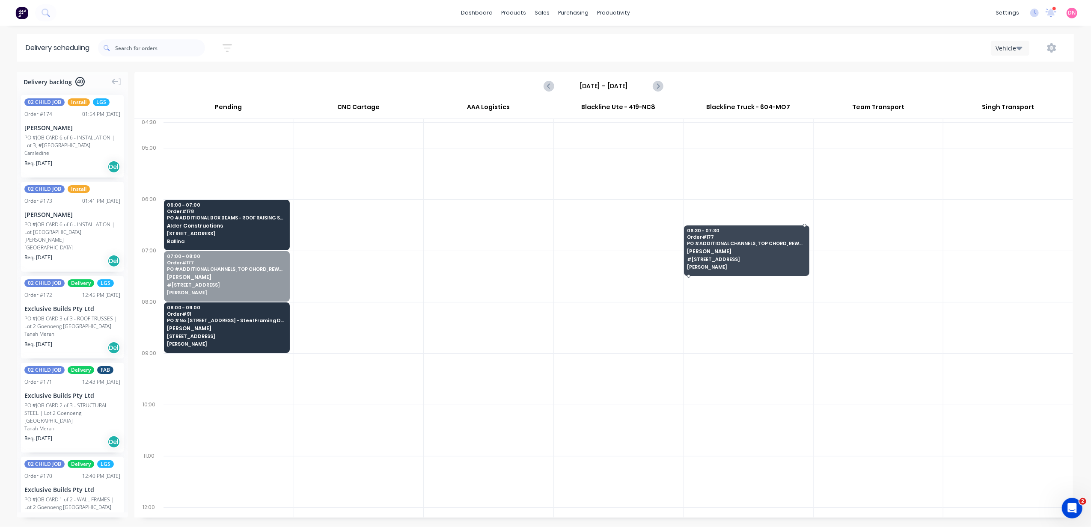
drag, startPoint x: 207, startPoint y: 269, endPoint x: 759, endPoint y: 239, distance: 552.2
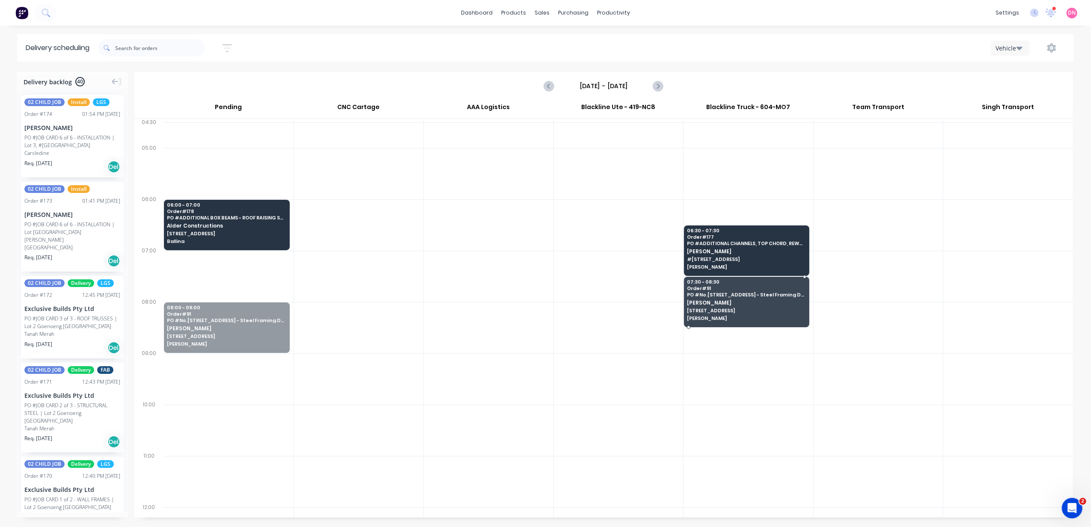
drag, startPoint x: 218, startPoint y: 339, endPoint x: 728, endPoint y: 318, distance: 509.8
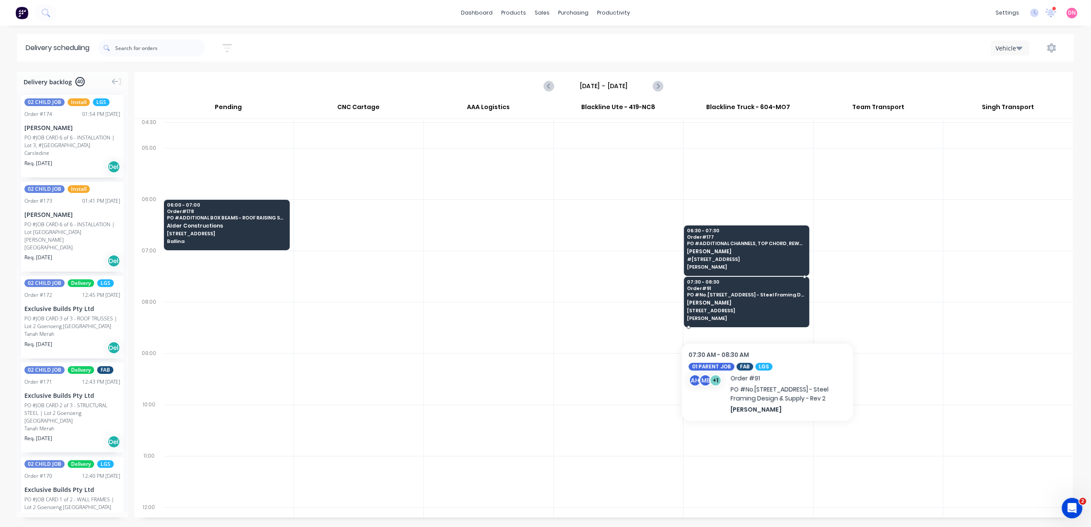
click at [768, 311] on span "[STREET_ADDRESS]" at bounding box center [746, 310] width 119 height 5
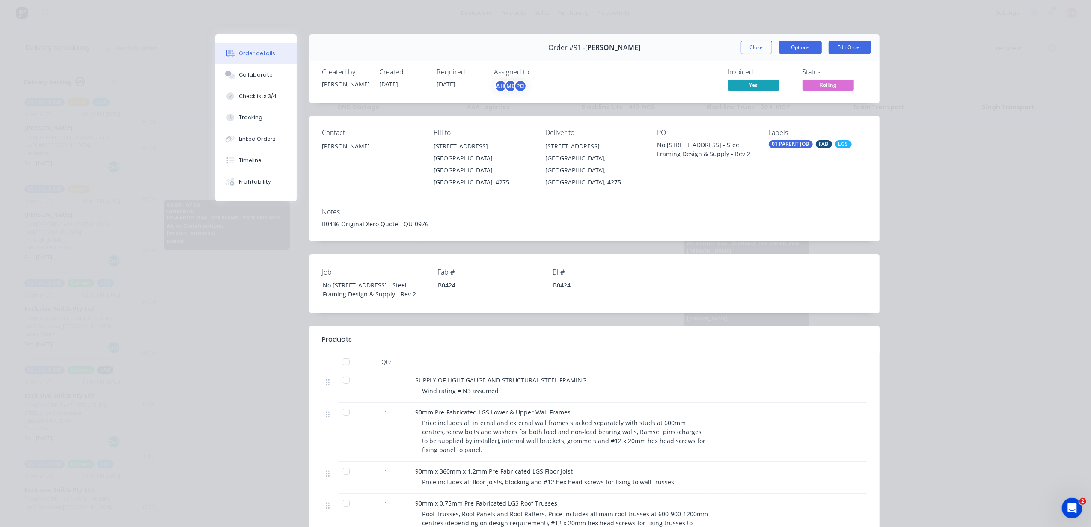
click at [798, 48] on button "Options" at bounding box center [800, 48] width 43 height 14
click at [776, 101] on div "Delivery Docket" at bounding box center [777, 104] width 74 height 12
click at [776, 101] on div "Standard" at bounding box center [777, 104] width 74 height 12
click at [763, 117] on div "Custom" at bounding box center [777, 121] width 74 height 12
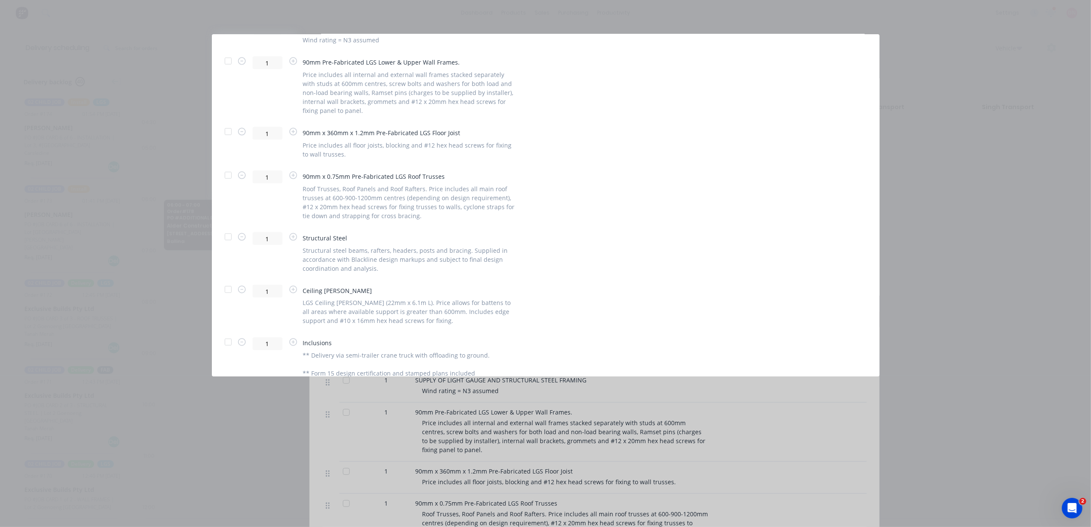
scroll to position [1312, 0]
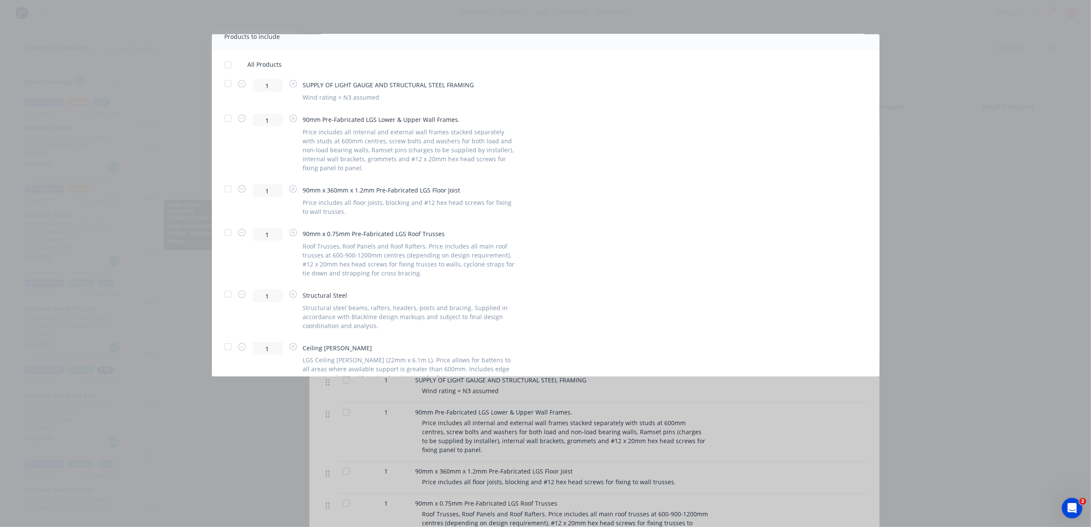
click at [227, 231] on div at bounding box center [228, 232] width 17 height 17
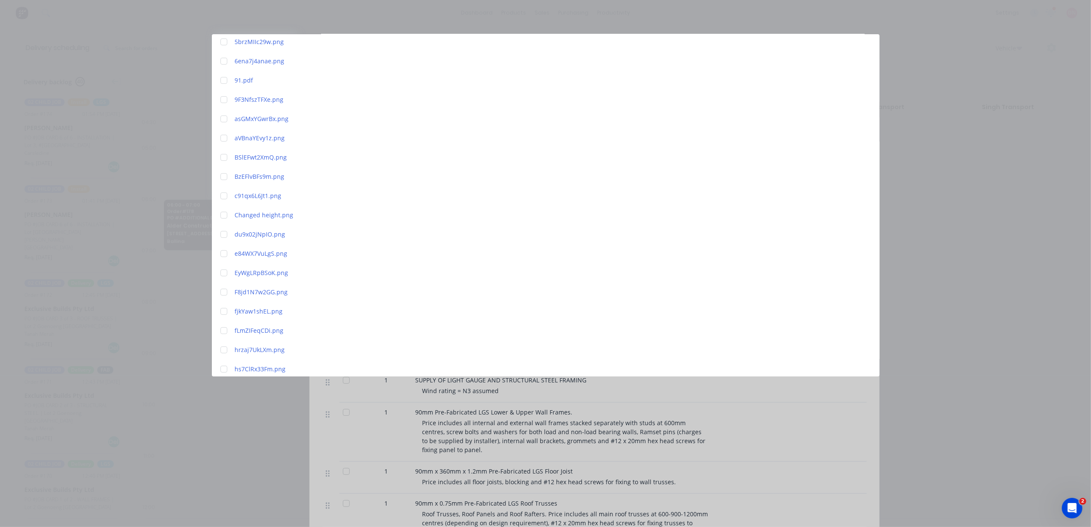
scroll to position [0, 0]
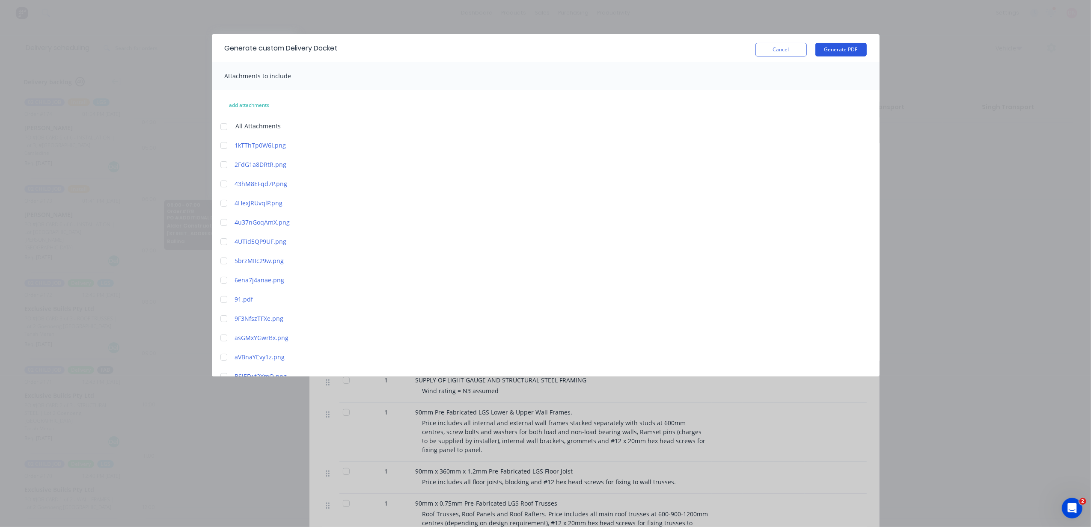
click at [848, 48] on button "Generate PDF" at bounding box center [840, 50] width 51 height 14
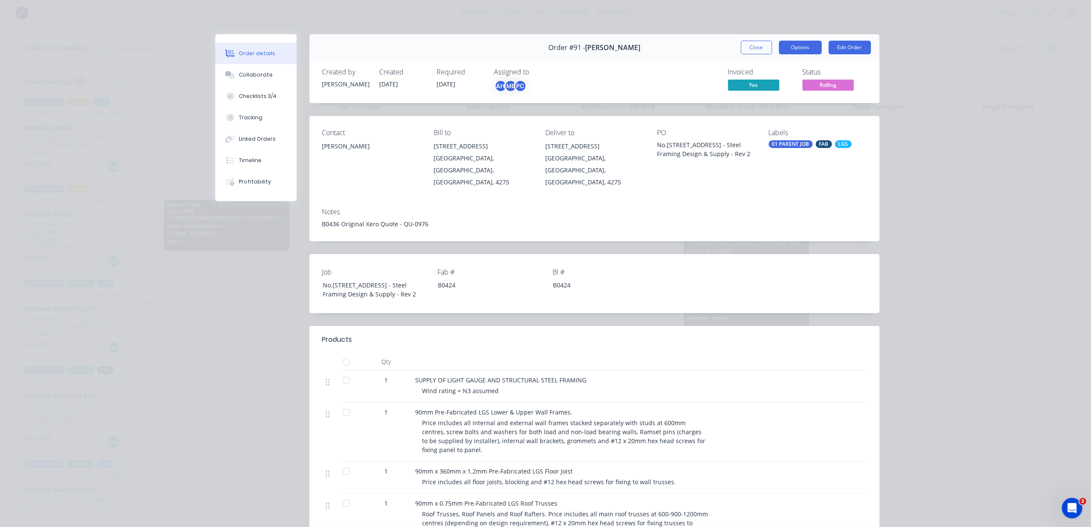
click at [799, 45] on button "Options" at bounding box center [800, 48] width 43 height 14
click at [770, 182] on div "Contact [PERSON_NAME] Bill to [STREET_ADDRESS][PERSON_NAME] Deliver to [STREET_…" at bounding box center [594, 158] width 570 height 85
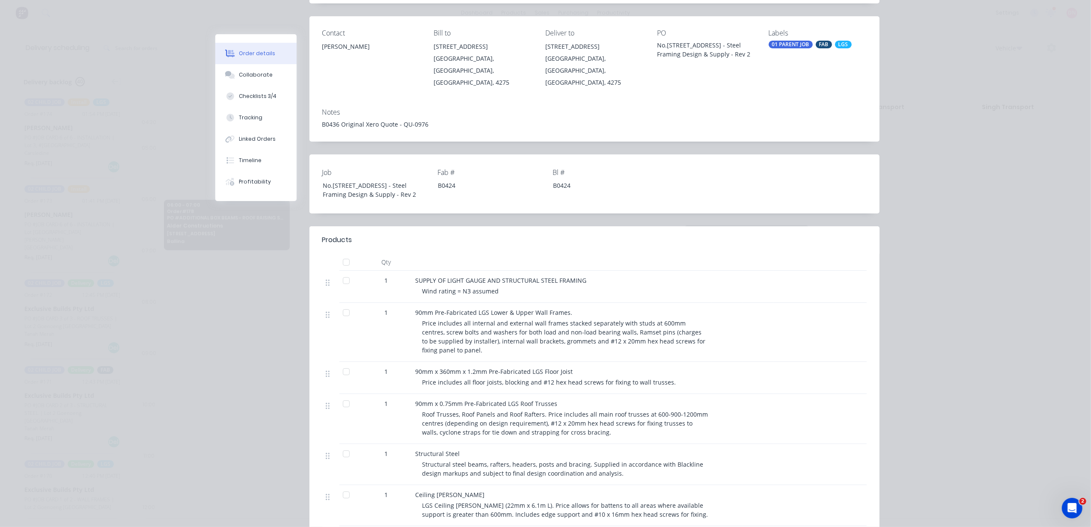
scroll to position [9, 0]
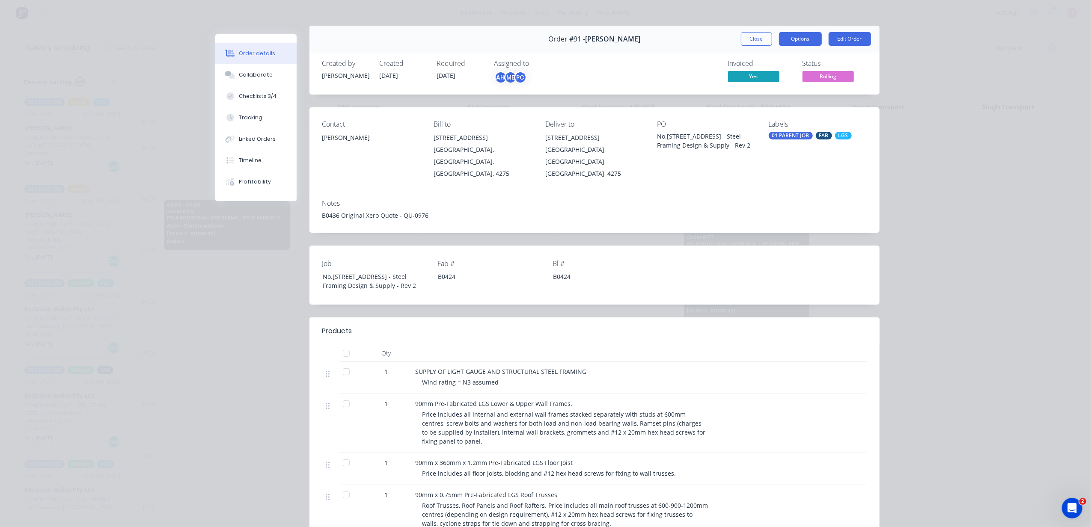
click at [802, 43] on button "Options" at bounding box center [800, 39] width 43 height 14
click at [780, 86] on button "Delivery Docket" at bounding box center [777, 94] width 90 height 17
click at [770, 105] on button "Custom" at bounding box center [777, 112] width 90 height 17
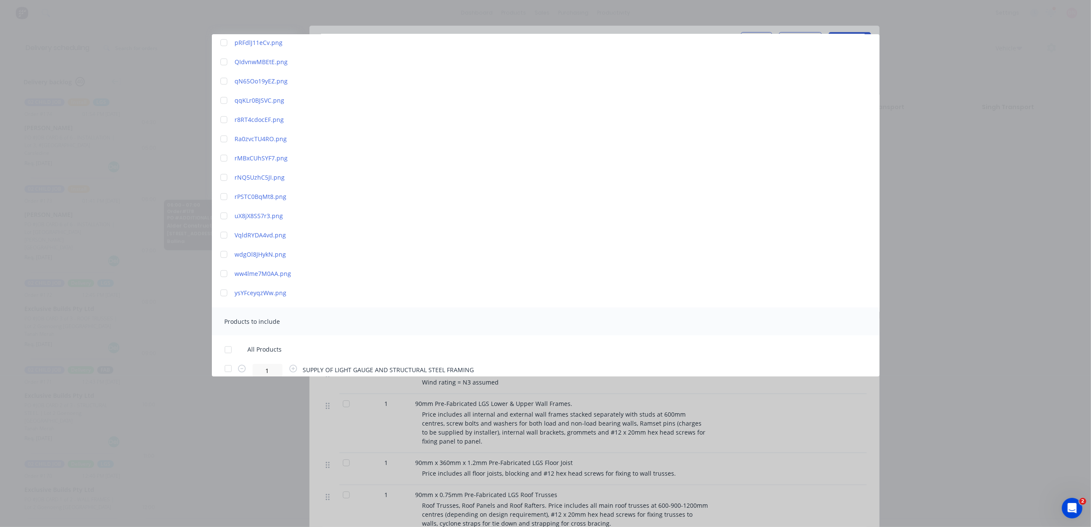
scroll to position [1312, 0]
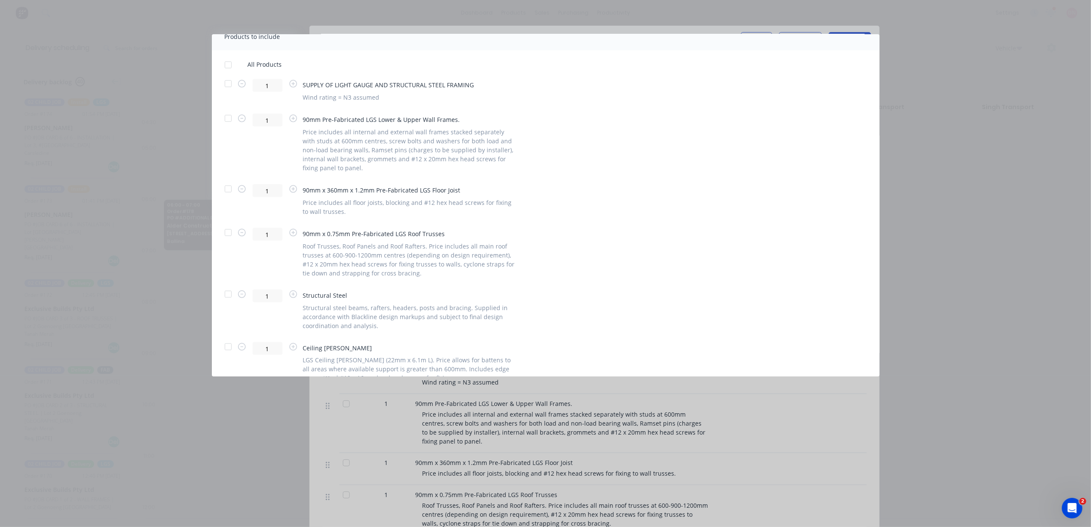
click at [232, 235] on div at bounding box center [228, 232] width 17 height 17
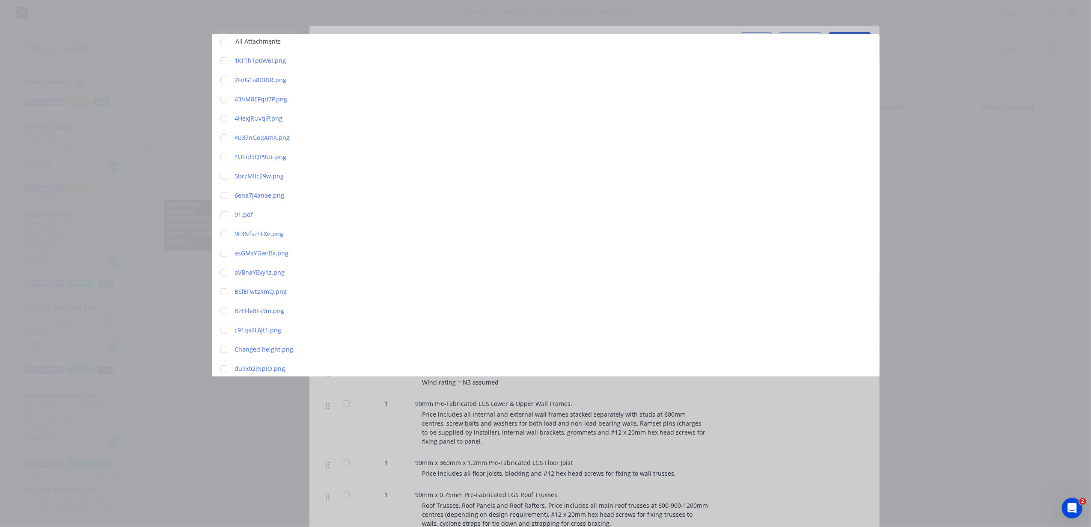
scroll to position [0, 0]
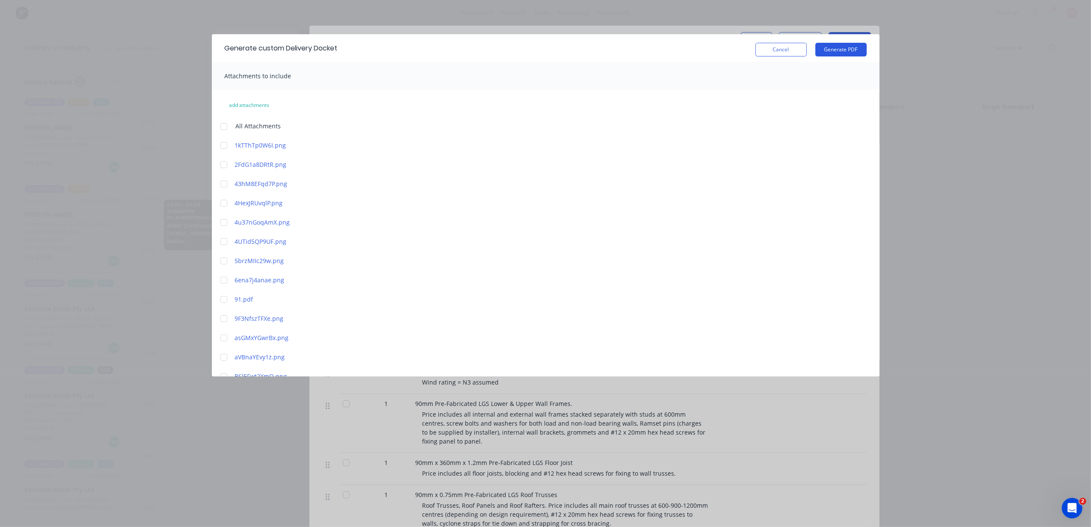
click at [832, 50] on button "Generate PDF" at bounding box center [840, 50] width 51 height 14
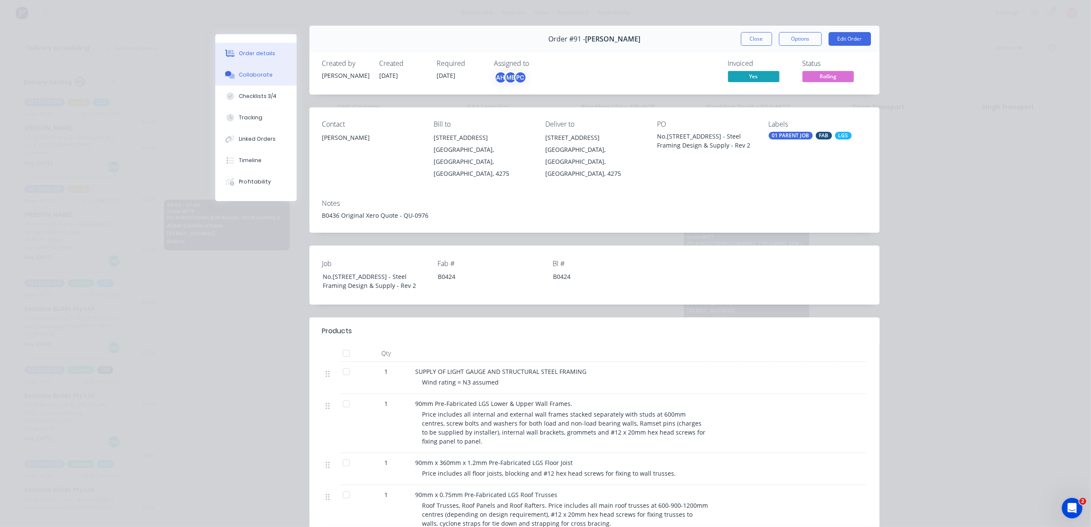
drag, startPoint x: 262, startPoint y: 74, endPoint x: 273, endPoint y: 76, distance: 10.9
click at [262, 74] on div "Collaborate" at bounding box center [256, 75] width 34 height 8
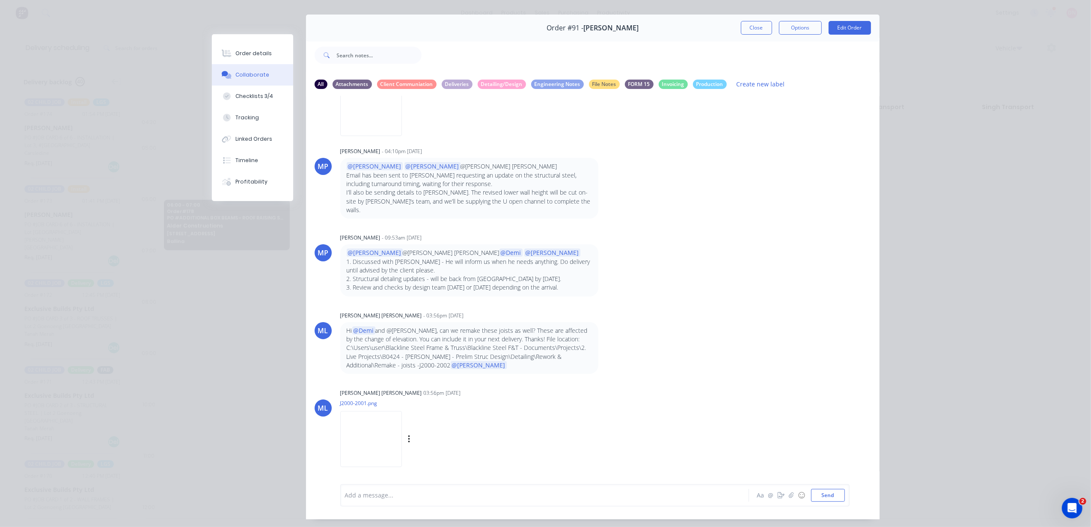
scroll to position [39, 0]
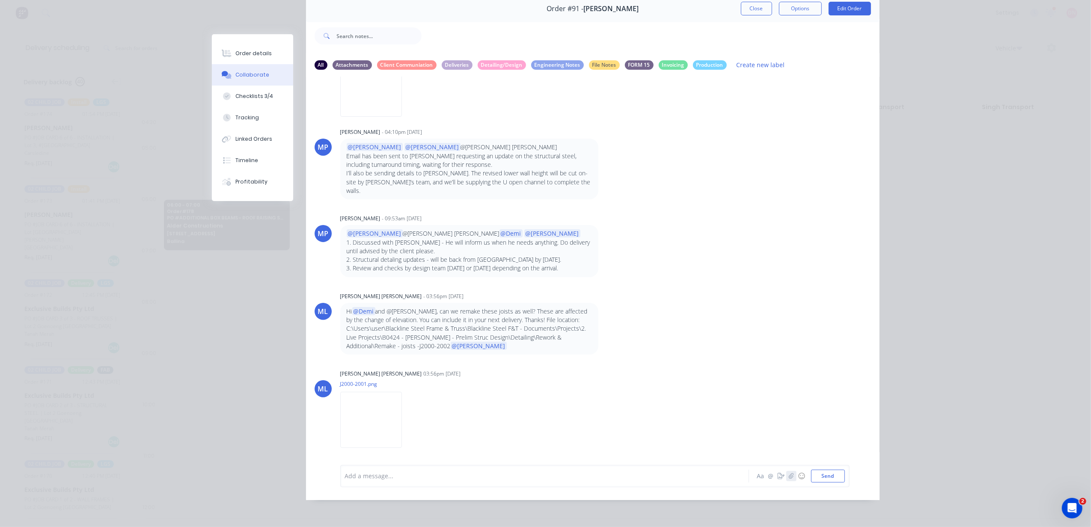
click at [786, 480] on button "button" at bounding box center [791, 476] width 10 height 10
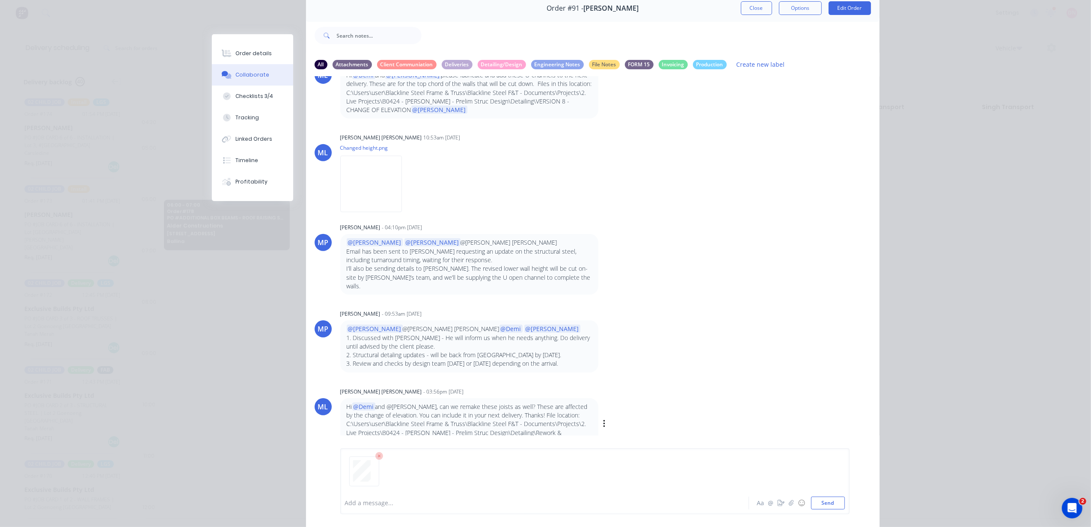
scroll to position [7043, 0]
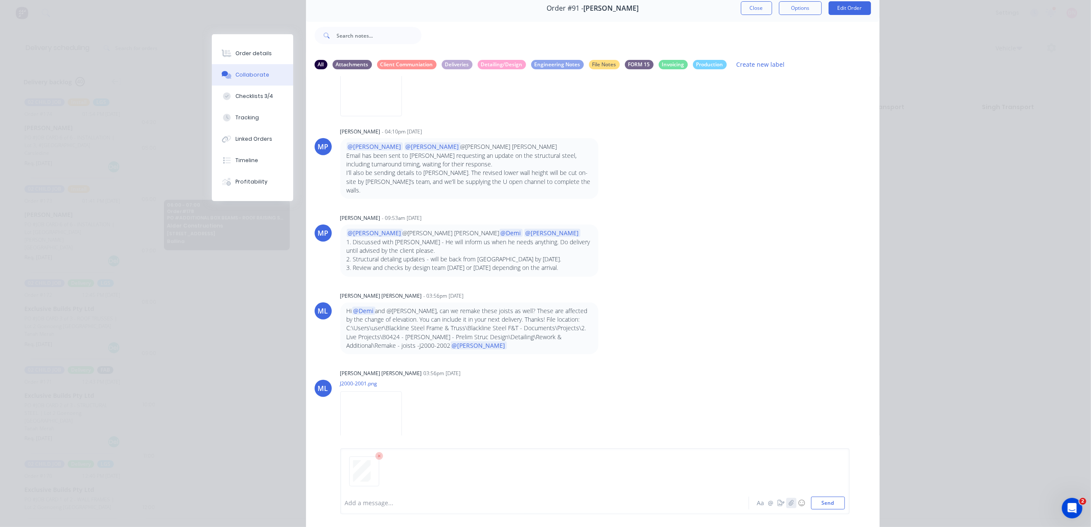
click at [789, 502] on icon "button" at bounding box center [791, 503] width 5 height 6
click at [822, 505] on button "Send" at bounding box center [828, 503] width 34 height 13
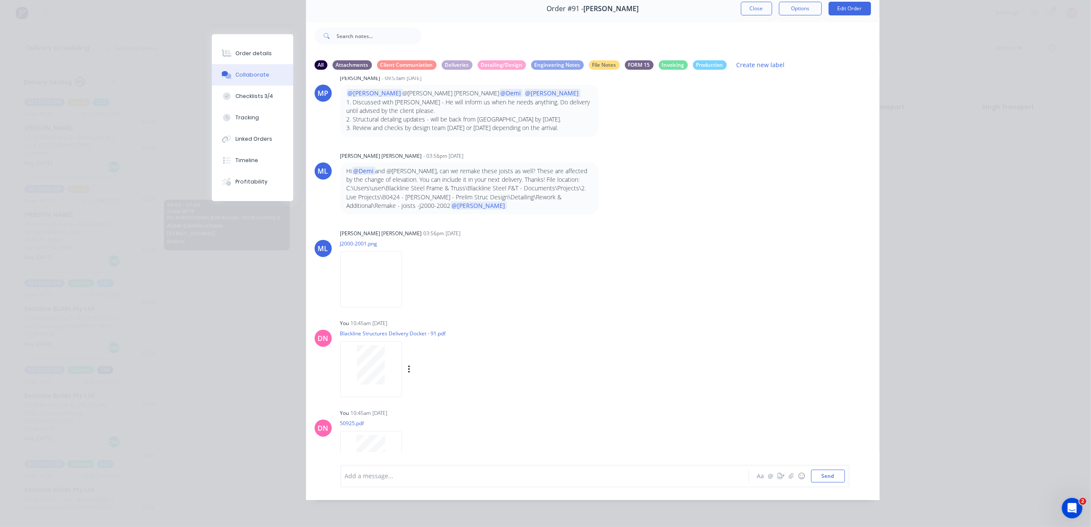
scroll to position [7202, 0]
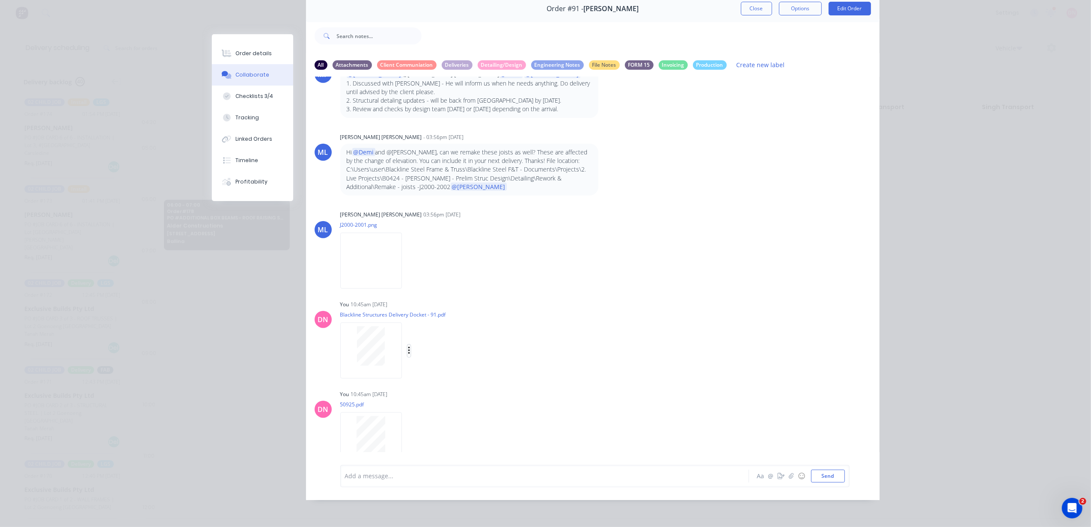
click at [408, 352] on button "button" at bounding box center [409, 351] width 3 height 12
click at [431, 366] on button "Download" at bounding box center [465, 373] width 96 height 19
click at [405, 349] on div "Labels Download Delete" at bounding box center [453, 351] width 96 height 12
click at [408, 350] on icon "button" at bounding box center [409, 351] width 2 height 8
click at [421, 350] on button "Labels" at bounding box center [465, 354] width 96 height 19
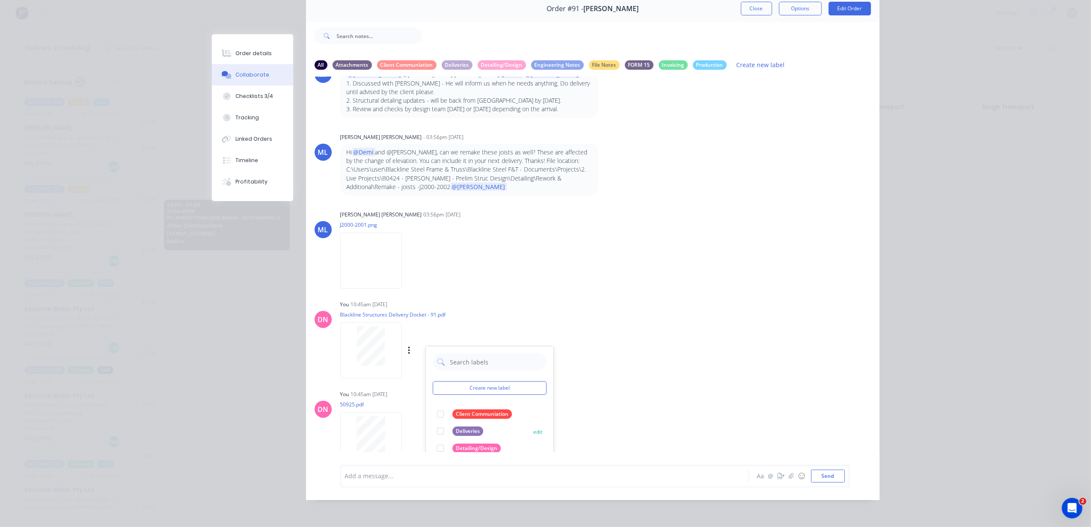
click at [452, 430] on div "Deliveries" at bounding box center [467, 431] width 31 height 9
click at [414, 430] on div "Labels Download Delete" at bounding box center [418, 441] width 157 height 64
click at [408, 440] on icon "button" at bounding box center [409, 441] width 2 height 8
click at [430, 405] on button "Labels" at bounding box center [465, 402] width 96 height 19
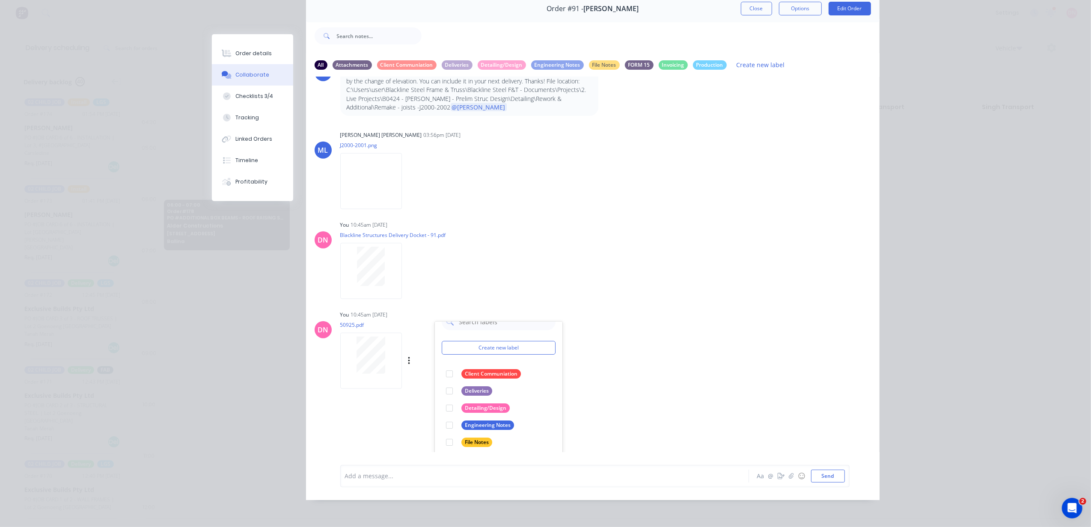
scroll to position [7316, 0]
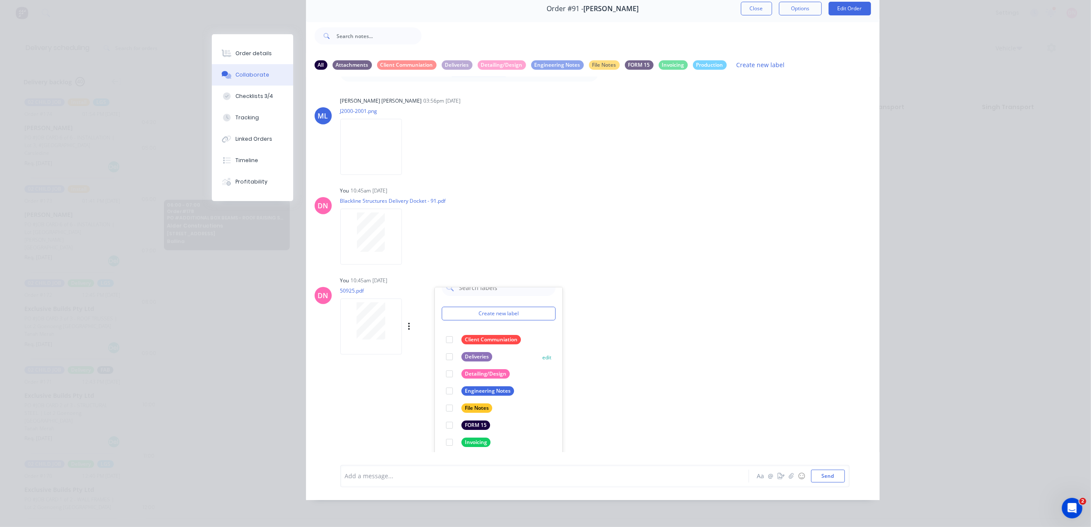
click at [444, 357] on div at bounding box center [449, 356] width 17 height 17
click at [669, 284] on div "DN You 10:45am [DATE] 50925.pdf Labels Download Delete Create new label Deliver…" at bounding box center [593, 312] width 574 height 77
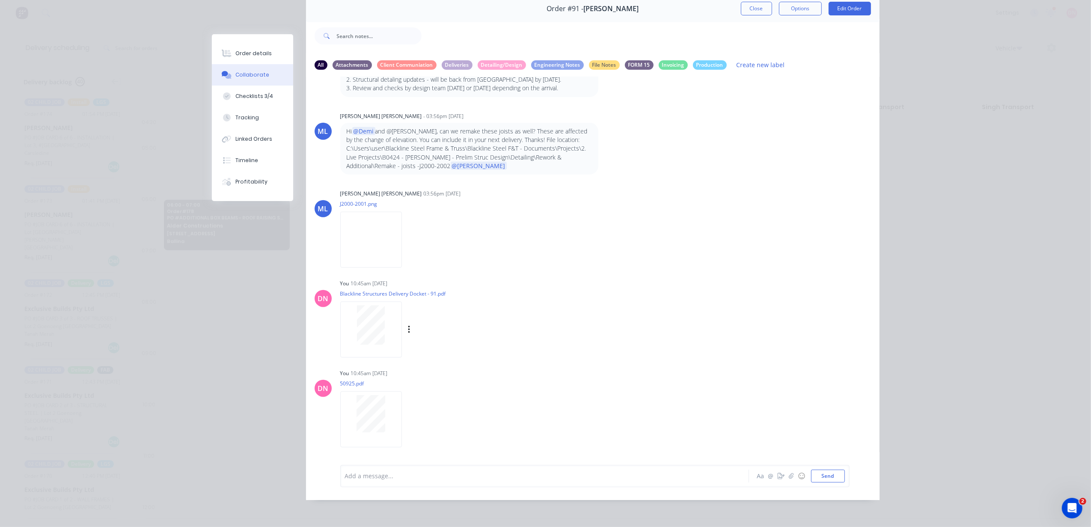
scroll to position [7222, 0]
click at [760, 11] on button "Close" at bounding box center [756, 9] width 31 height 14
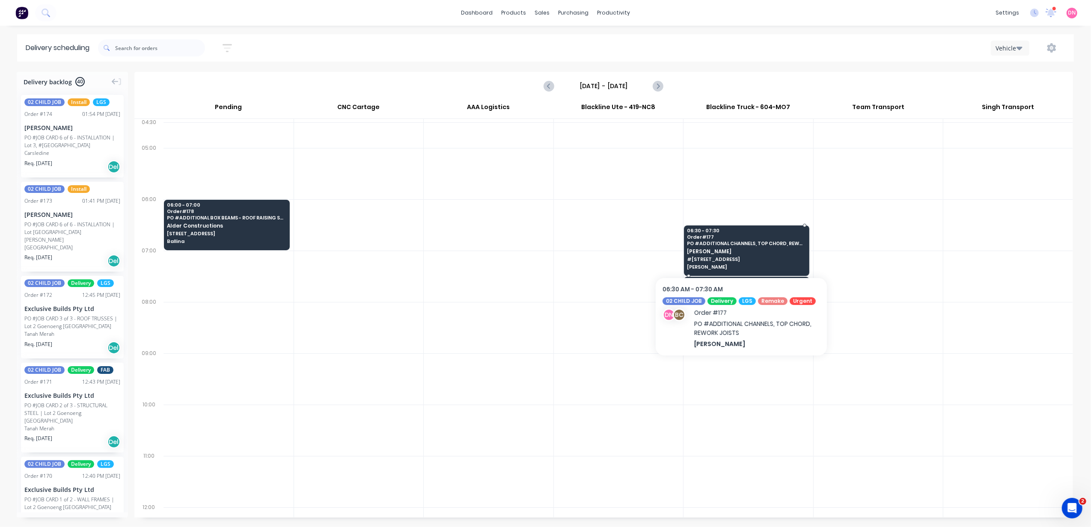
click at [747, 254] on span "[PERSON_NAME]" at bounding box center [746, 252] width 119 height 6
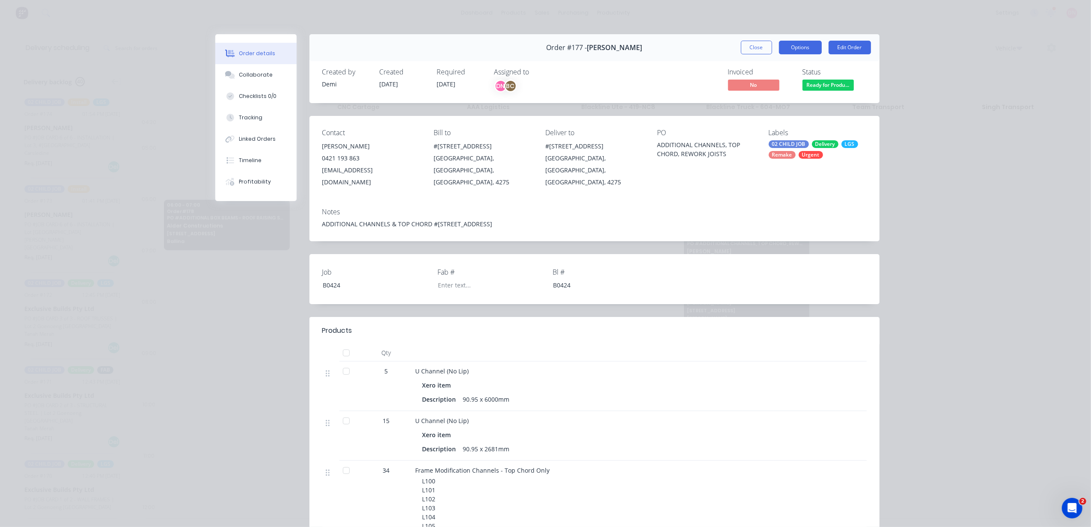
click at [793, 42] on button "Options" at bounding box center [800, 48] width 43 height 14
click at [781, 95] on button "Delivery Docket" at bounding box center [777, 103] width 90 height 17
click at [781, 95] on button "Standard" at bounding box center [777, 103] width 90 height 17
click at [273, 83] on button "Collaborate" at bounding box center [255, 74] width 81 height 21
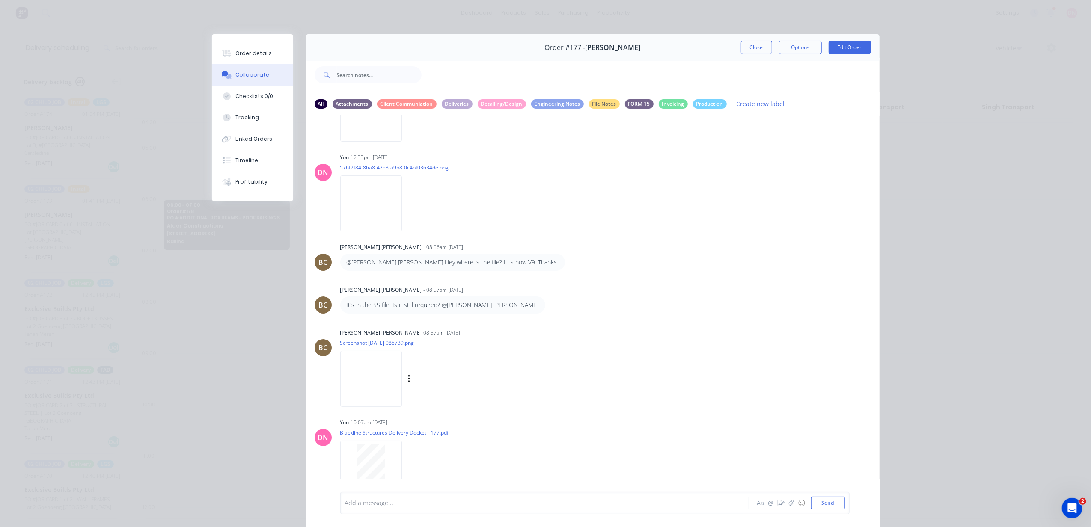
scroll to position [77, 0]
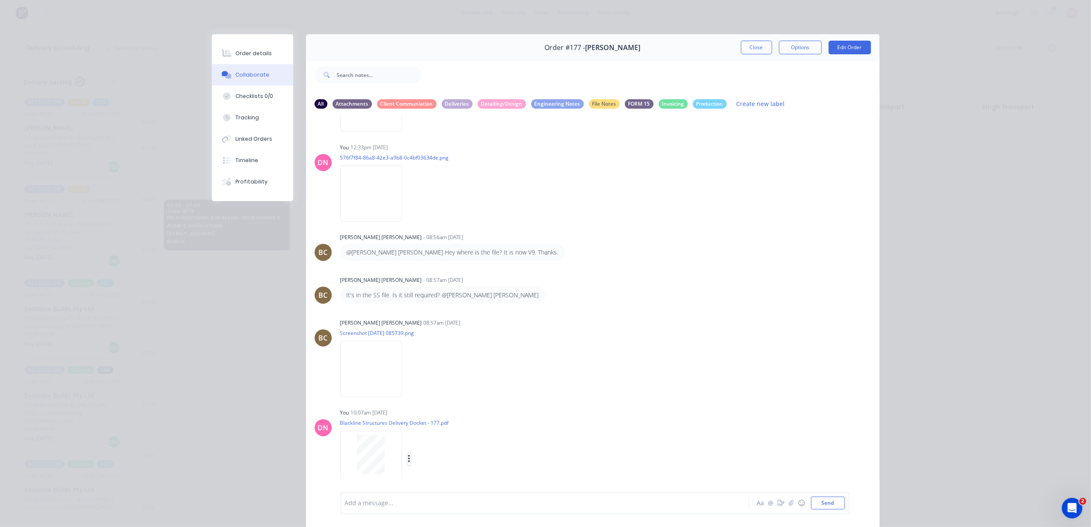
click at [408, 456] on icon "button" at bounding box center [409, 460] width 3 height 10
click at [444, 483] on button "Delete" at bounding box center [465, 479] width 96 height 19
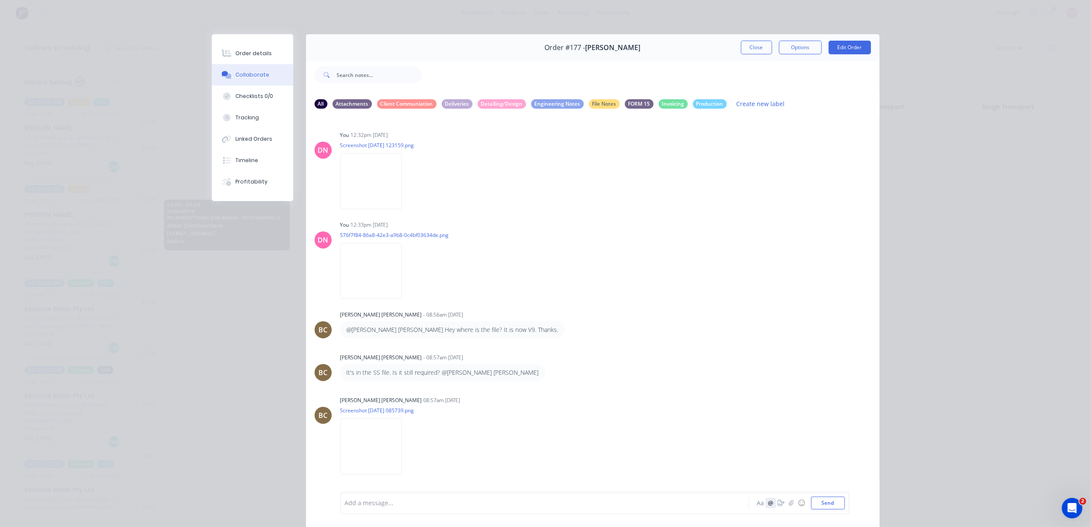
drag, startPoint x: 754, startPoint y: 489, endPoint x: 771, endPoint y: 500, distance: 19.7
click at [757, 495] on div "Add a message... Aa @ ☺ Send" at bounding box center [593, 503] width 574 height 48
click at [786, 504] on button "button" at bounding box center [791, 503] width 10 height 10
click at [827, 502] on button "Send" at bounding box center [828, 503] width 34 height 13
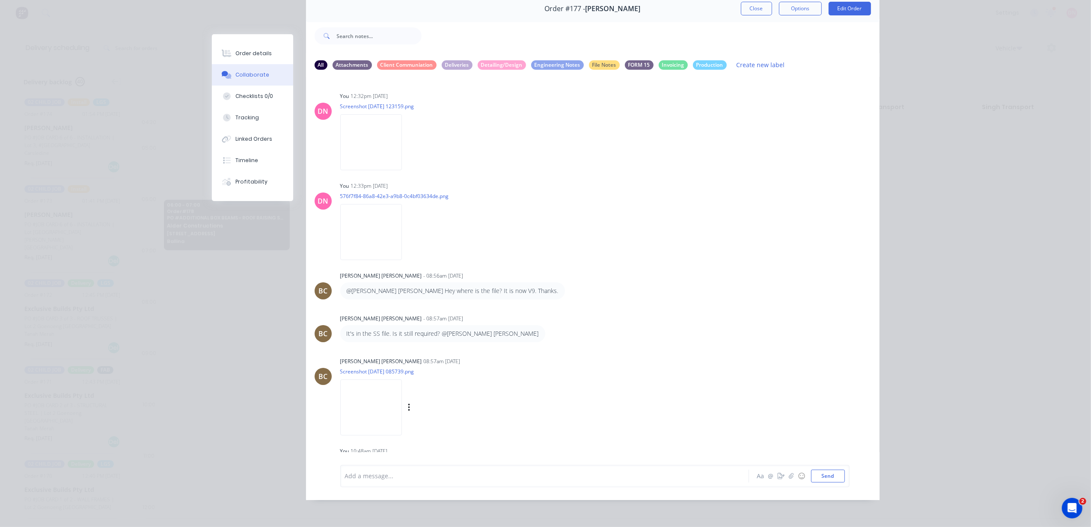
click at [402, 402] on img at bounding box center [371, 408] width 62 height 56
click at [411, 404] on button "button" at bounding box center [409, 408] width 3 height 12
click at [444, 436] on button "Delete" at bounding box center [465, 440] width 96 height 19
click at [381, 404] on div at bounding box center [371, 403] width 54 height 39
click at [408, 410] on button "button" at bounding box center [409, 408] width 3 height 12
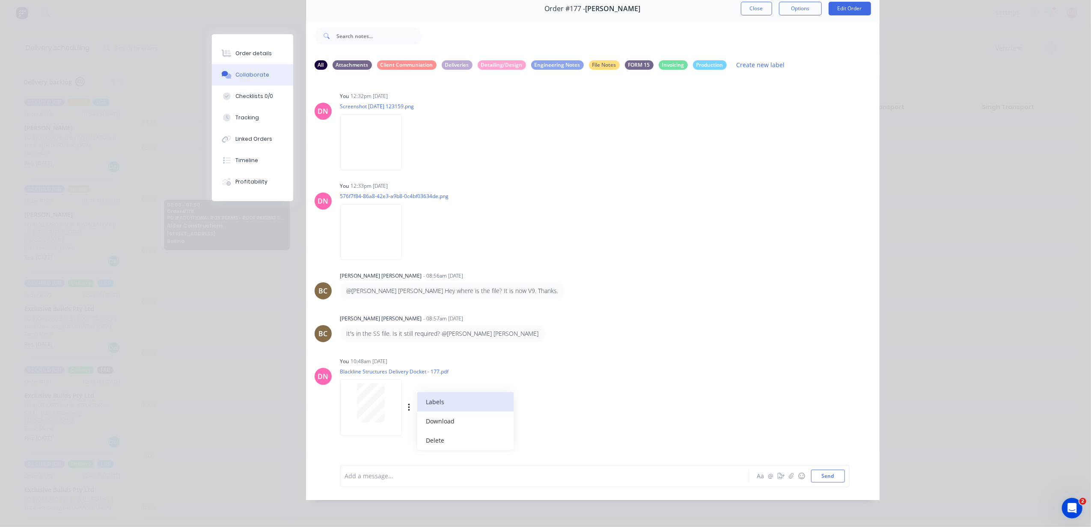
click at [425, 408] on button "Labels" at bounding box center [465, 402] width 96 height 19
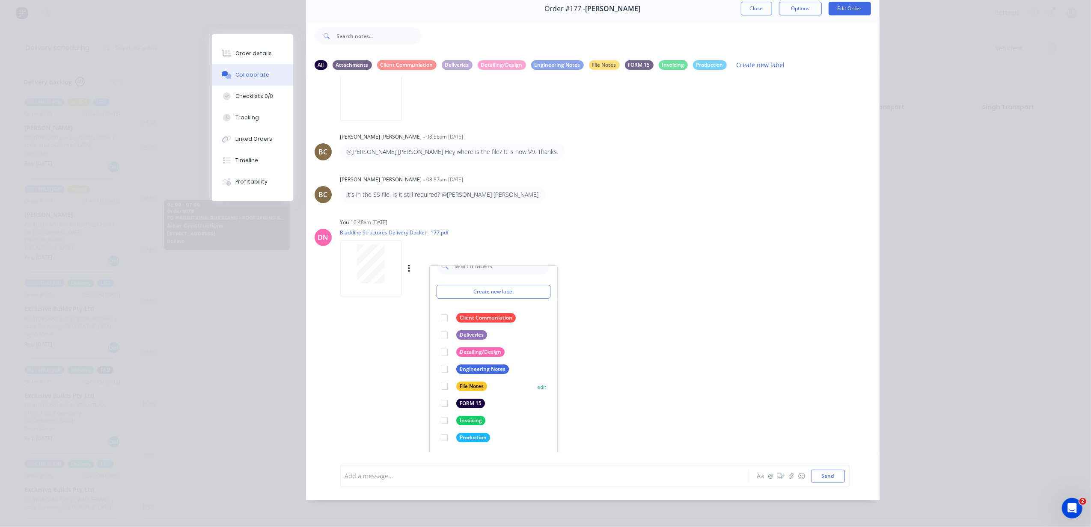
scroll to position [140, 0]
click at [439, 337] on div at bounding box center [444, 333] width 17 height 17
click at [595, 343] on div "DN You 12:32pm [DATE] Screenshot [DATE] 123159.png Labels Download Delete DN Yo…" at bounding box center [593, 264] width 574 height 375
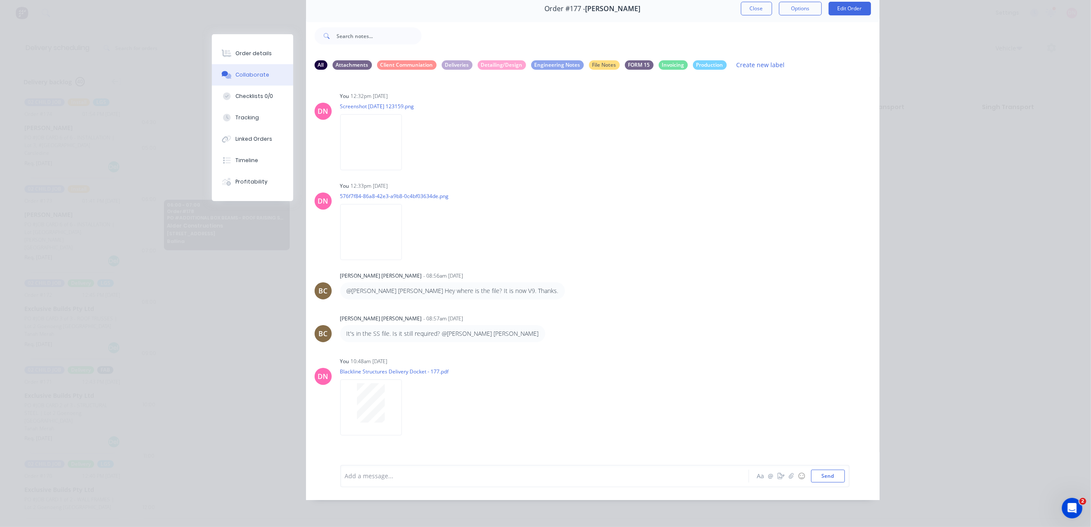
scroll to position [0, 0]
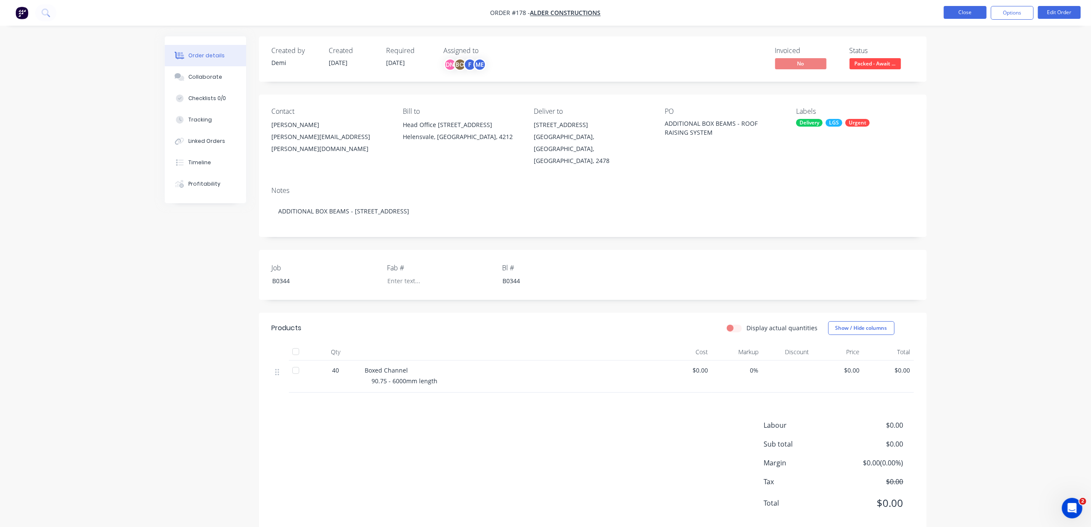
click at [974, 10] on button "Close" at bounding box center [965, 12] width 43 height 13
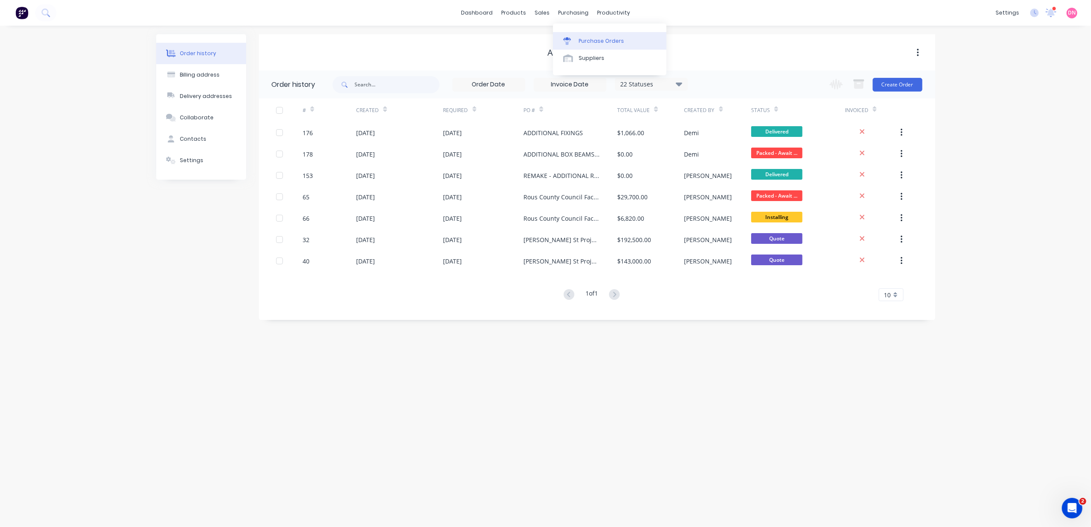
click at [583, 37] on div "Purchase Orders" at bounding box center [601, 41] width 45 height 8
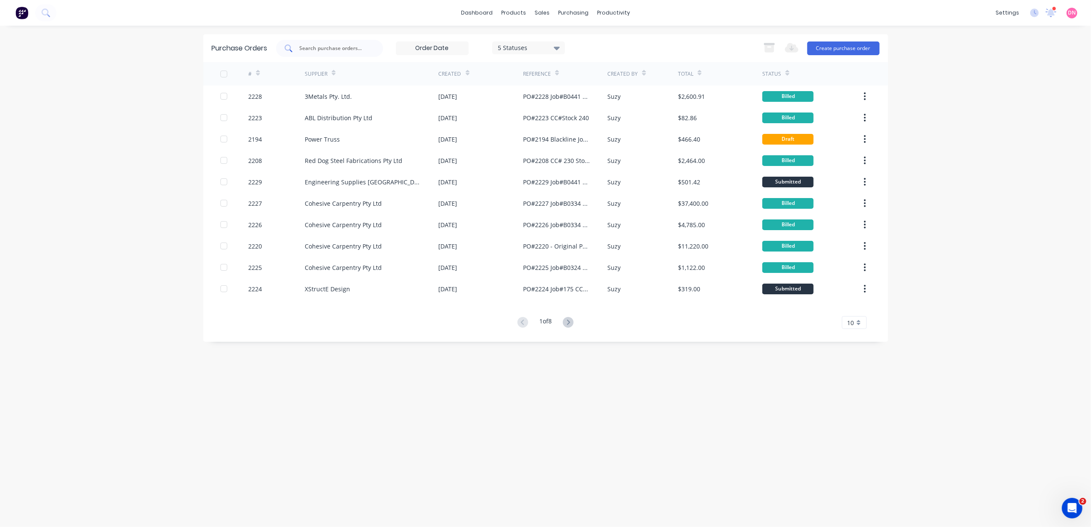
click at [356, 49] on input "text" at bounding box center [334, 48] width 71 height 9
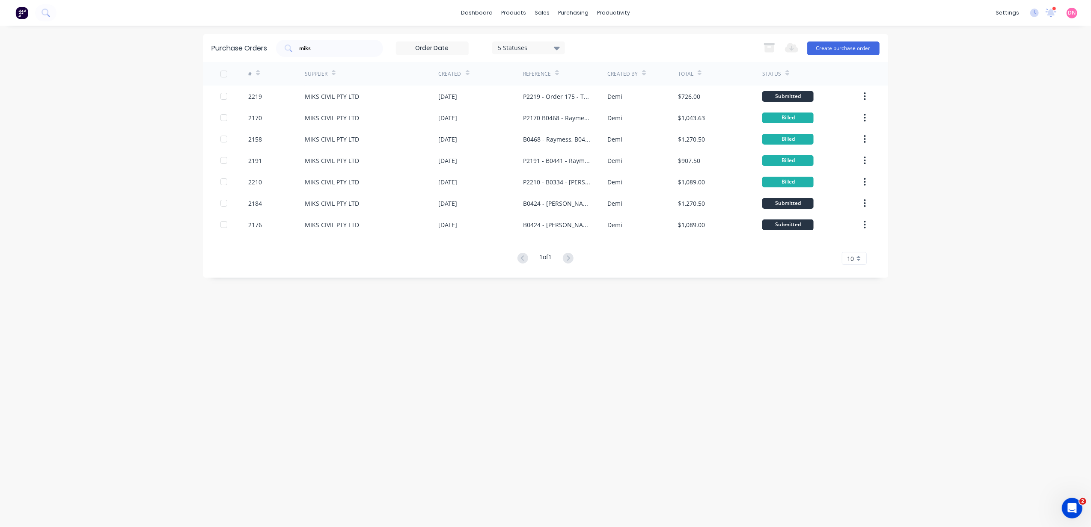
click at [531, 45] on div "5 Statuses" at bounding box center [528, 47] width 61 height 9
click at [650, 43] on div "miks 5 Statuses 5 Statuses Export to Excel (XLSX) Create purchase order" at bounding box center [578, 48] width 604 height 17
drag, startPoint x: 365, startPoint y: 41, endPoint x: 131, endPoint y: 55, distance: 235.0
click at [131, 55] on div "dashboard products sales purchasing productivity dashboard products Product Cat…" at bounding box center [545, 263] width 1091 height 527
drag, startPoint x: 131, startPoint y: 55, endPoint x: 318, endPoint y: 48, distance: 188.0
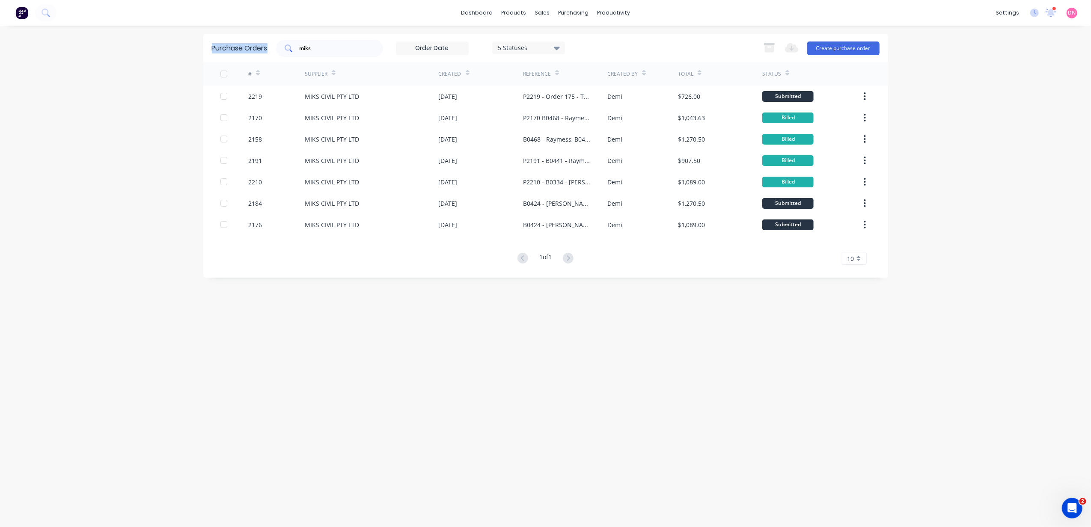
click at [318, 48] on input "miks" at bounding box center [334, 48] width 71 height 9
click at [320, 47] on input "miks" at bounding box center [334, 48] width 71 height 9
click at [322, 48] on input "miks" at bounding box center [334, 48] width 71 height 9
type input "m"
type input "cnc"
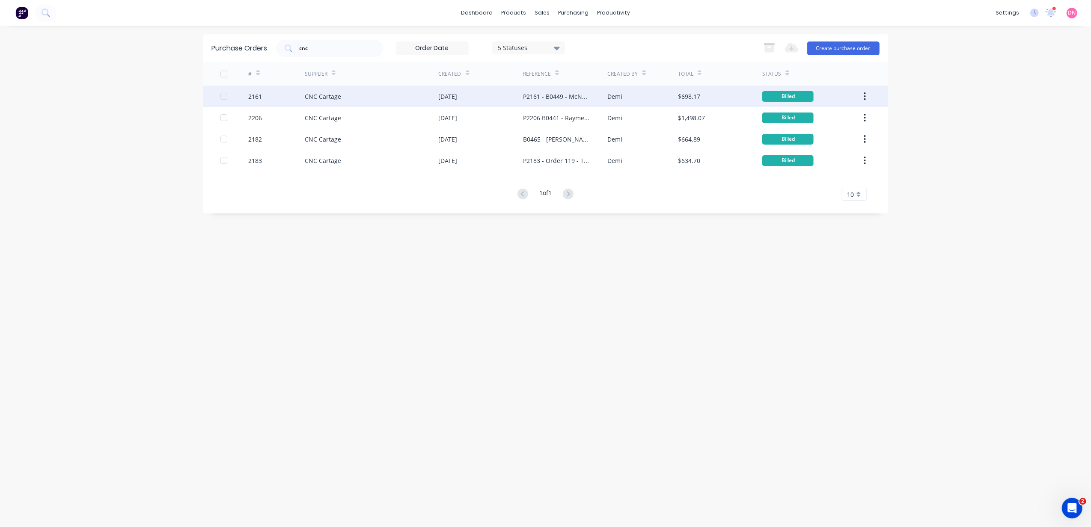
click at [558, 84] on div "Reference" at bounding box center [565, 74] width 84 height 24
click at [557, 97] on div "P2161 - B0449 - McNab - L Roof Trusses - Stack 10B" at bounding box center [556, 96] width 67 height 9
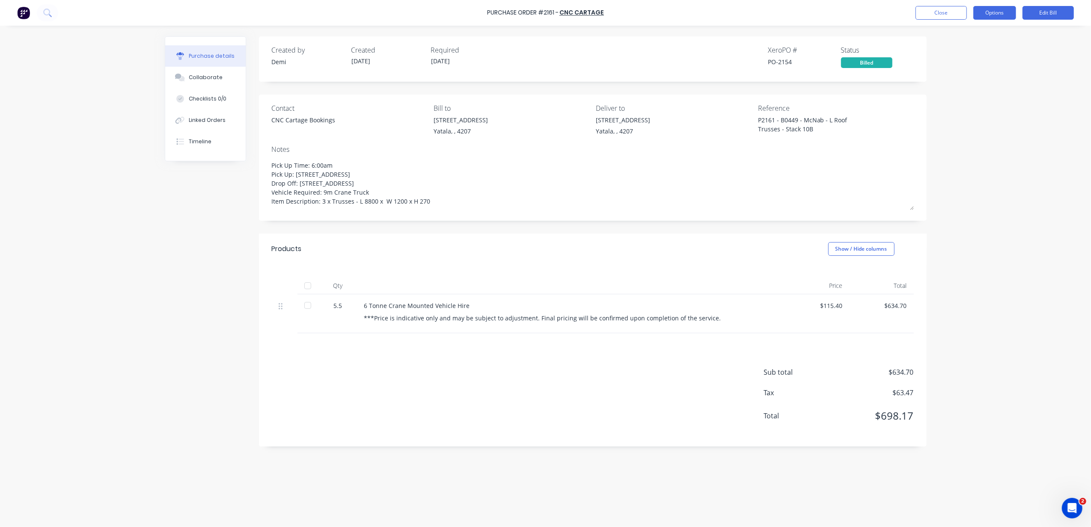
click at [990, 12] on button "Options" at bounding box center [994, 13] width 43 height 14
drag, startPoint x: 316, startPoint y: 124, endPoint x: 377, endPoint y: 100, distance: 65.7
click at [316, 124] on div "CNC Cartage Bookings" at bounding box center [304, 120] width 64 height 9
click at [586, 14] on link "CNC Cartage" at bounding box center [581, 13] width 45 height 9
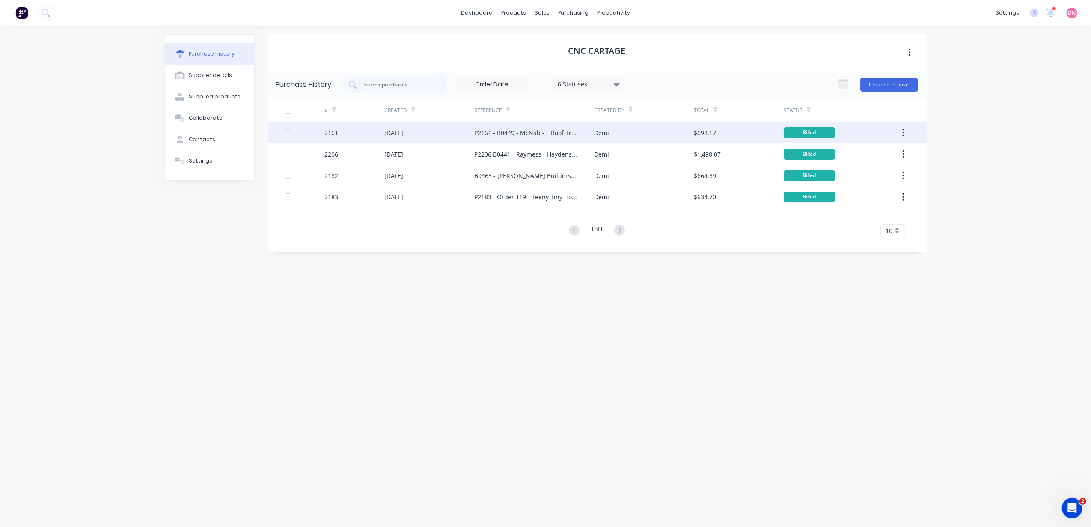
click at [651, 141] on div "Demi" at bounding box center [644, 132] width 100 height 21
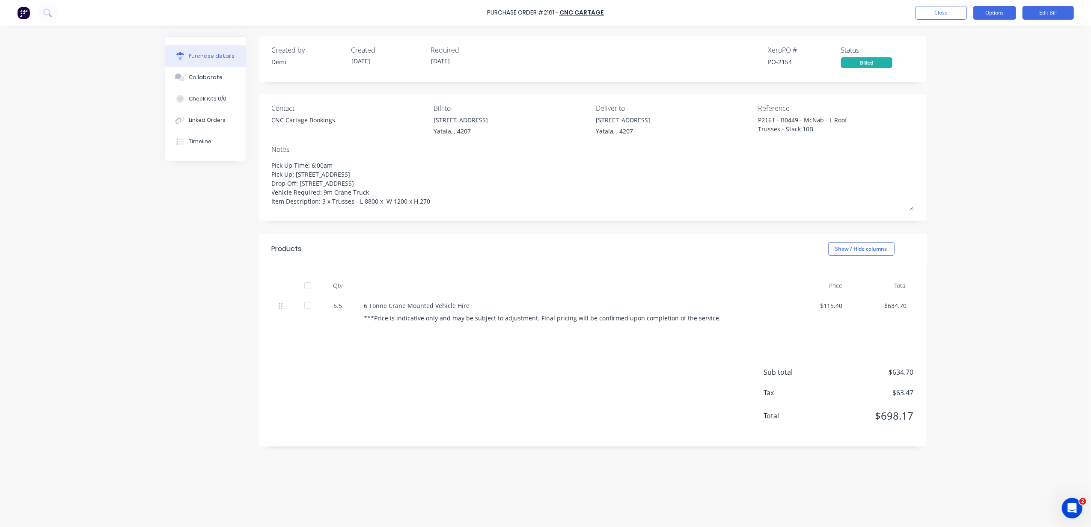
click at [991, 18] on button "Options" at bounding box center [994, 13] width 43 height 14
click at [233, 84] on button "Collaborate" at bounding box center [205, 77] width 80 height 21
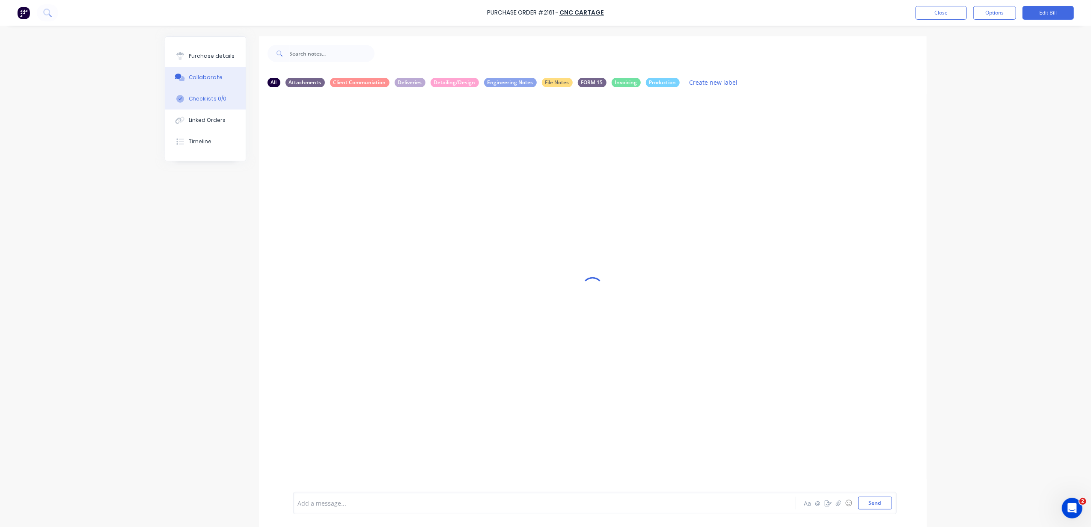
click at [233, 98] on button "Checklists 0/0" at bounding box center [205, 98] width 80 height 21
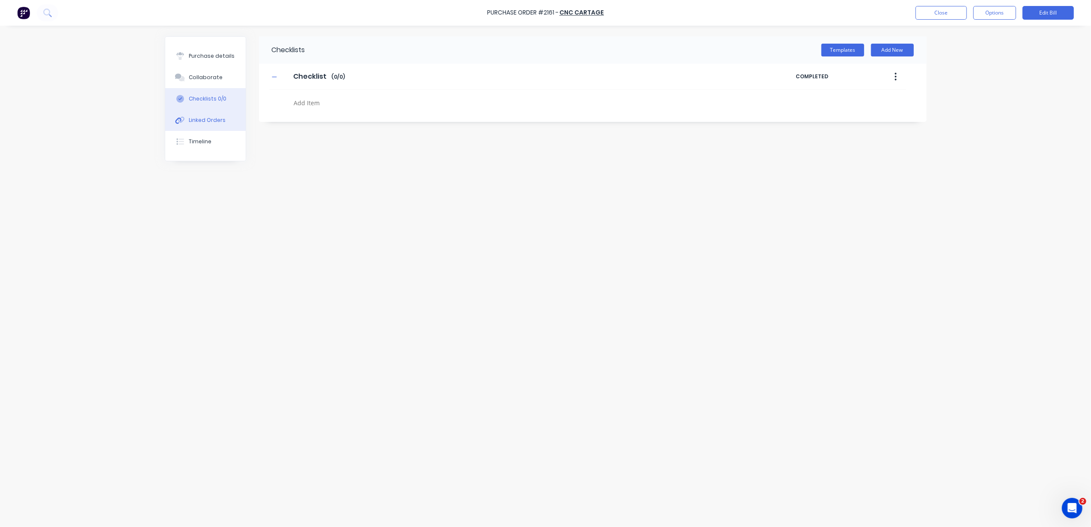
click at [233, 114] on button "Linked Orders" at bounding box center [205, 120] width 80 height 21
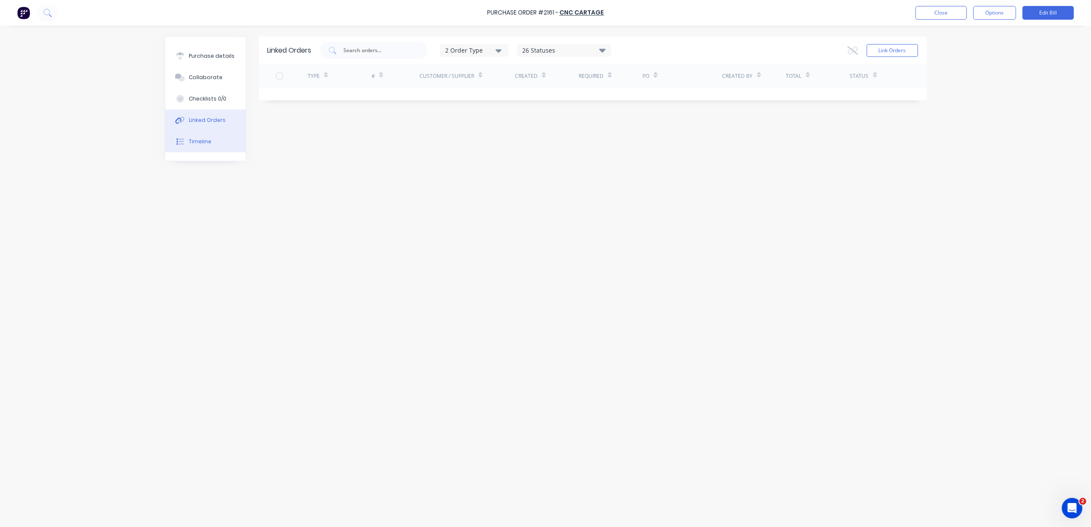
click at [230, 134] on button "Timeline" at bounding box center [205, 141] width 80 height 21
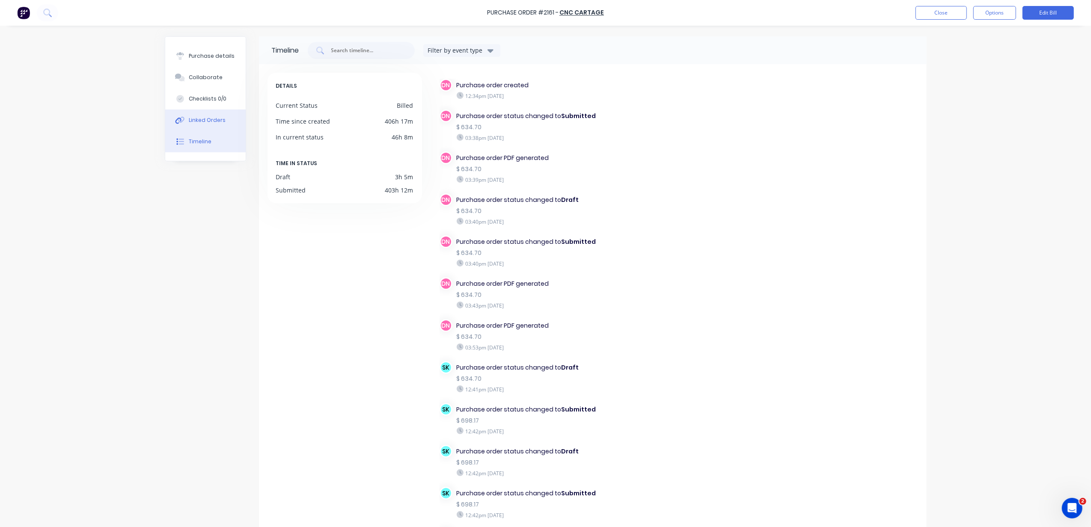
click at [232, 123] on button "Linked Orders" at bounding box center [205, 120] width 80 height 21
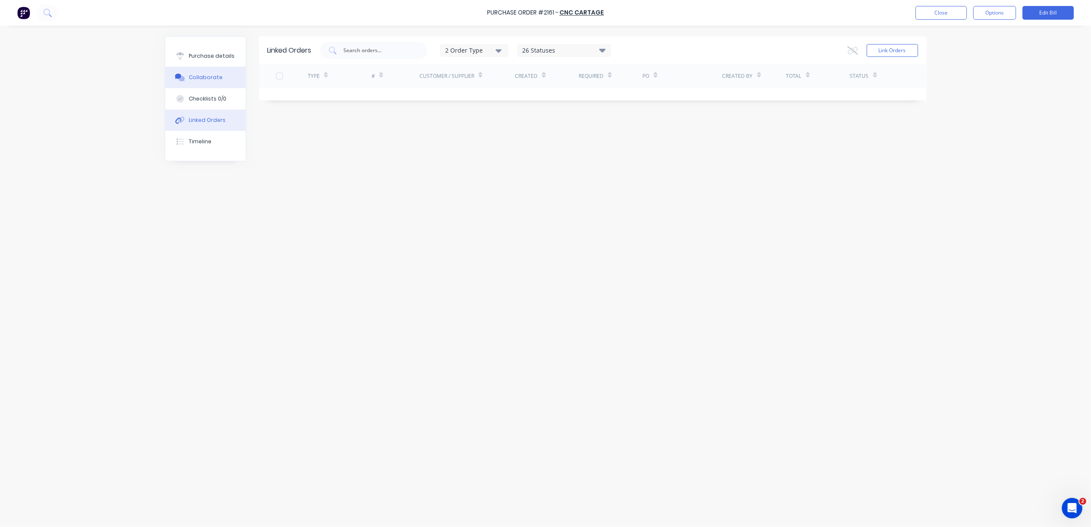
click at [225, 79] on button "Collaborate" at bounding box center [205, 77] width 80 height 21
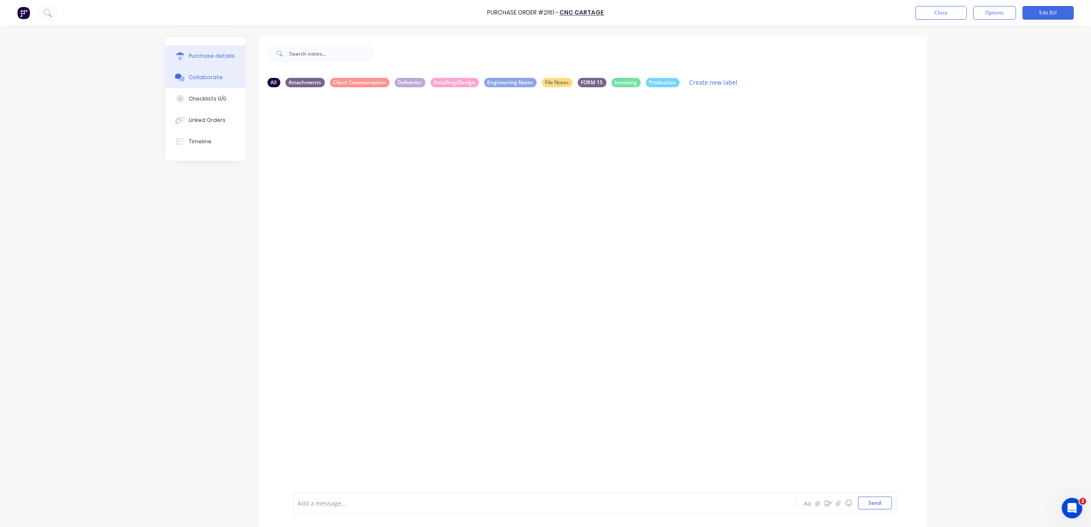
click at [228, 55] on button "Purchase details" at bounding box center [205, 55] width 80 height 21
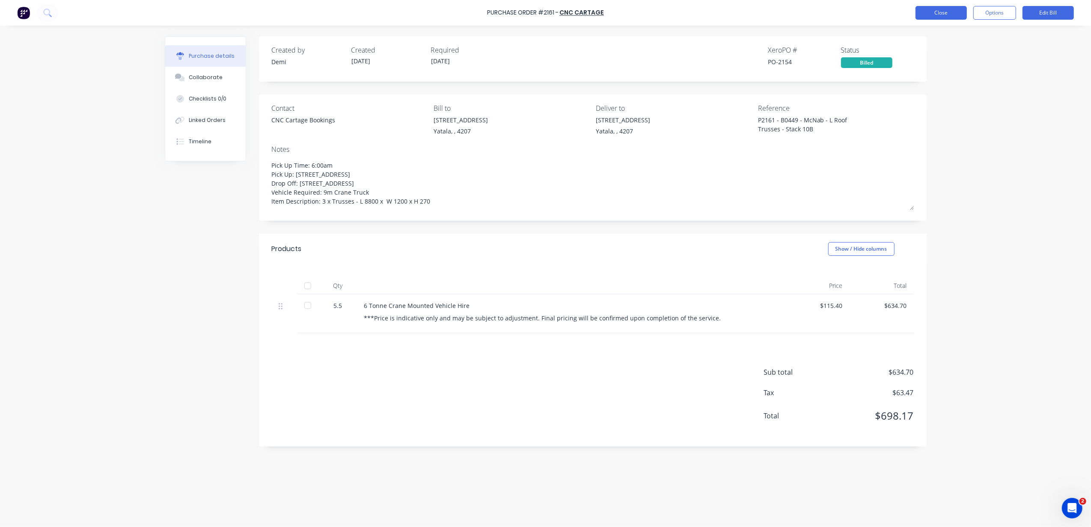
click at [928, 16] on button "Close" at bounding box center [941, 13] width 51 height 14
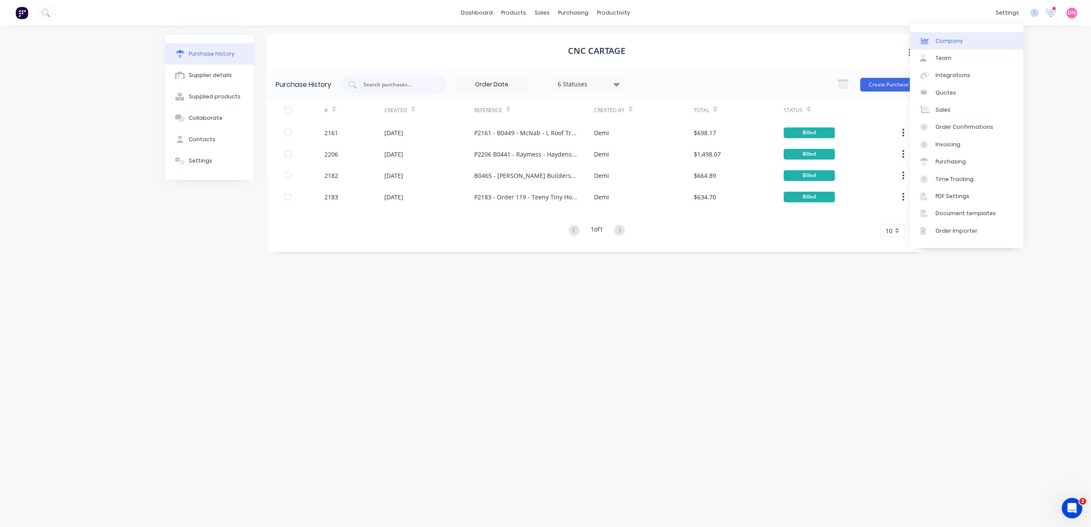
click at [959, 46] on link "Company" at bounding box center [966, 40] width 113 height 17
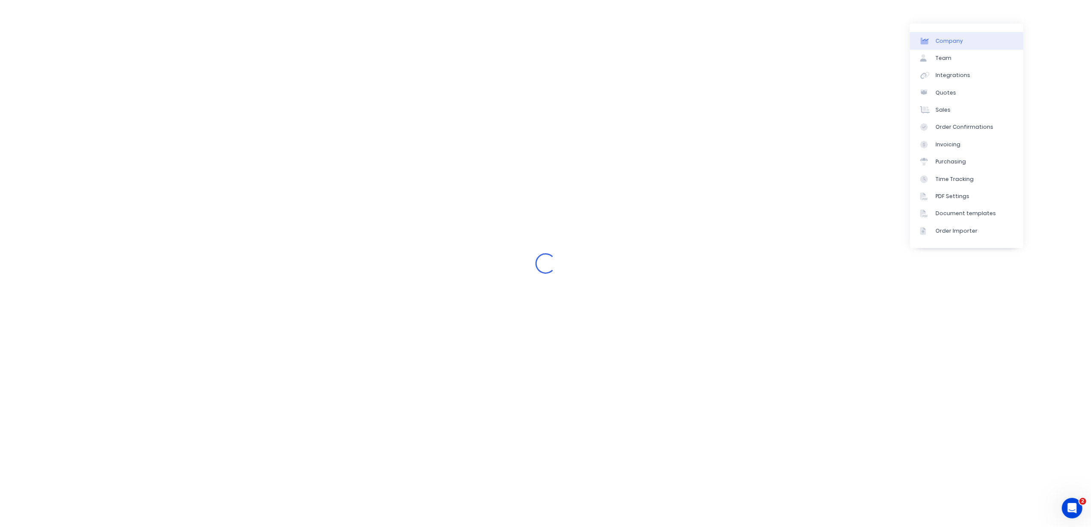
select select "AU"
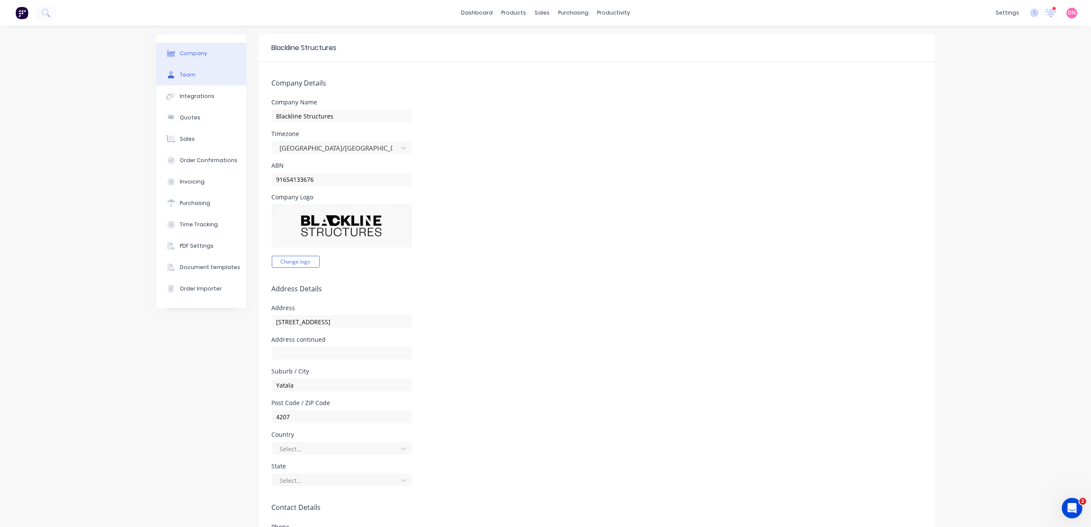
click at [195, 78] on button "Team" at bounding box center [201, 74] width 90 height 21
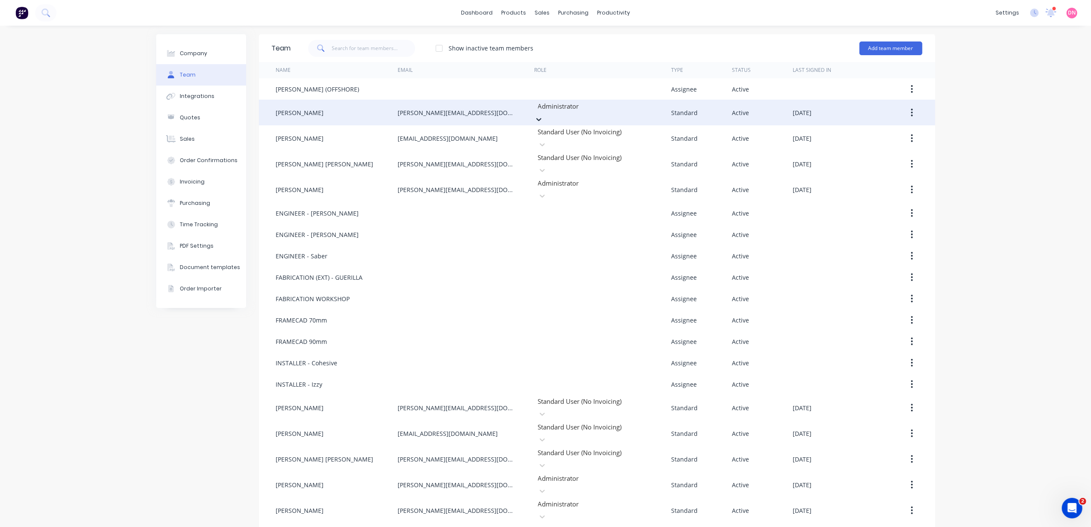
click at [601, 111] on div at bounding box center [598, 106] width 123 height 11
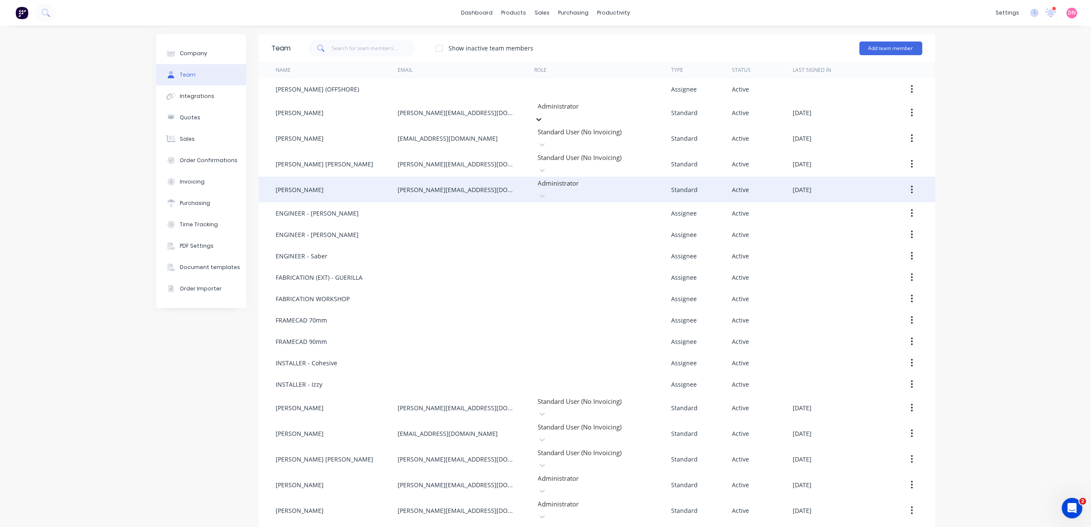
scroll to position [130, 0]
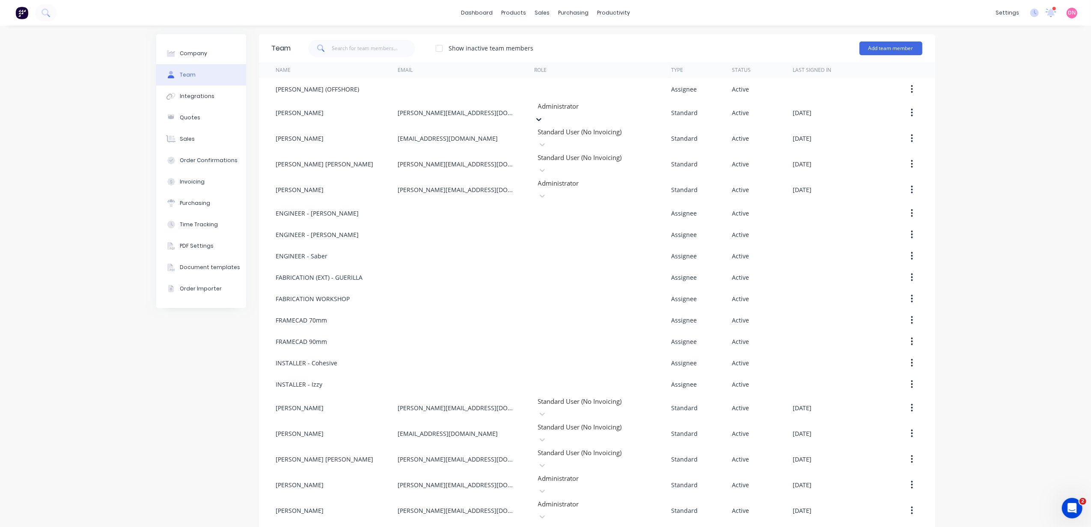
click at [987, 170] on div "Company Team Integrations Quotes Sales Order Confirmations Invoicing Purchasing…" at bounding box center [545, 302] width 1091 height 553
click at [203, 57] on button "Company" at bounding box center [201, 53] width 90 height 21
select select "AU"
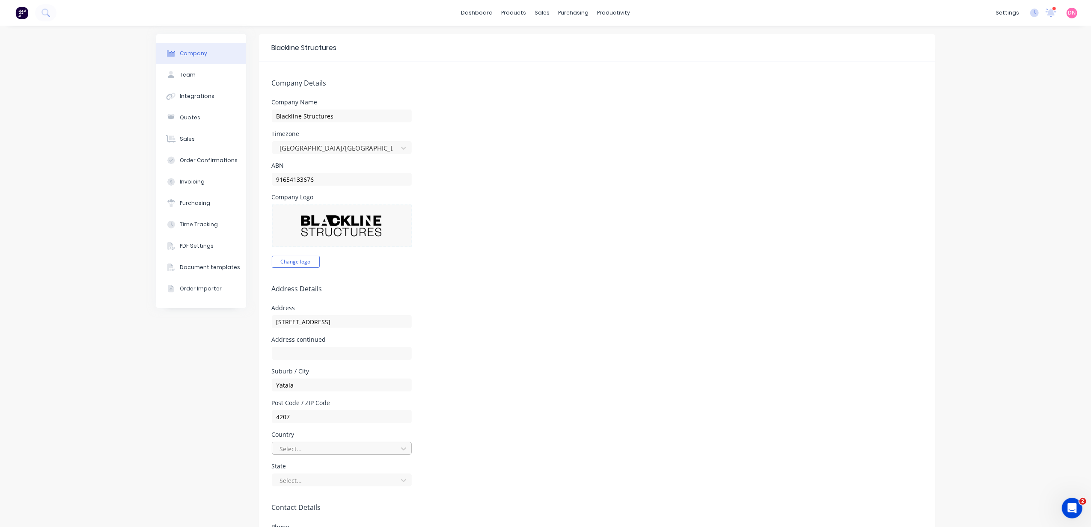
click at [384, 453] on div at bounding box center [336, 449] width 114 height 11
click at [357, 468] on div "Australia" at bounding box center [336, 472] width 128 height 9
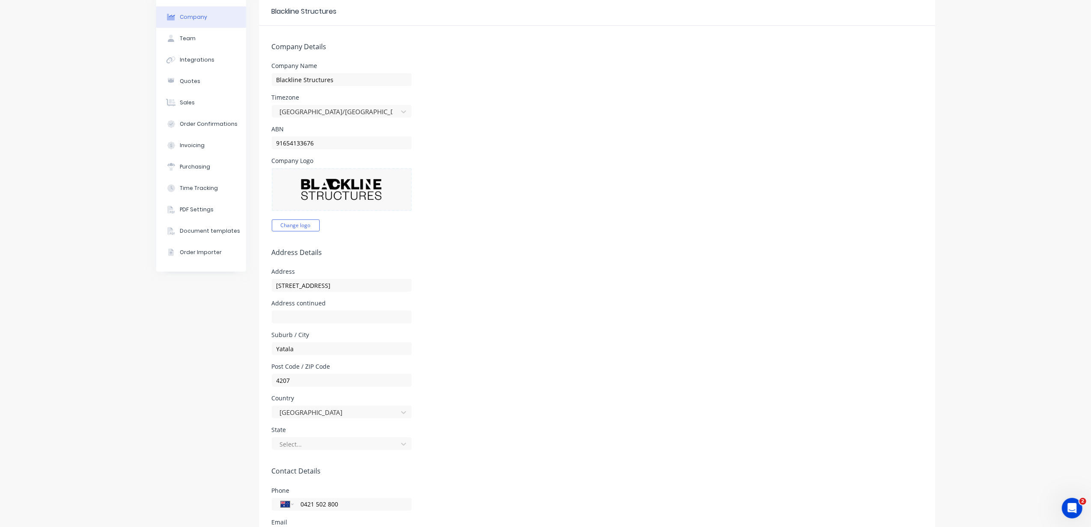
scroll to position [57, 0]
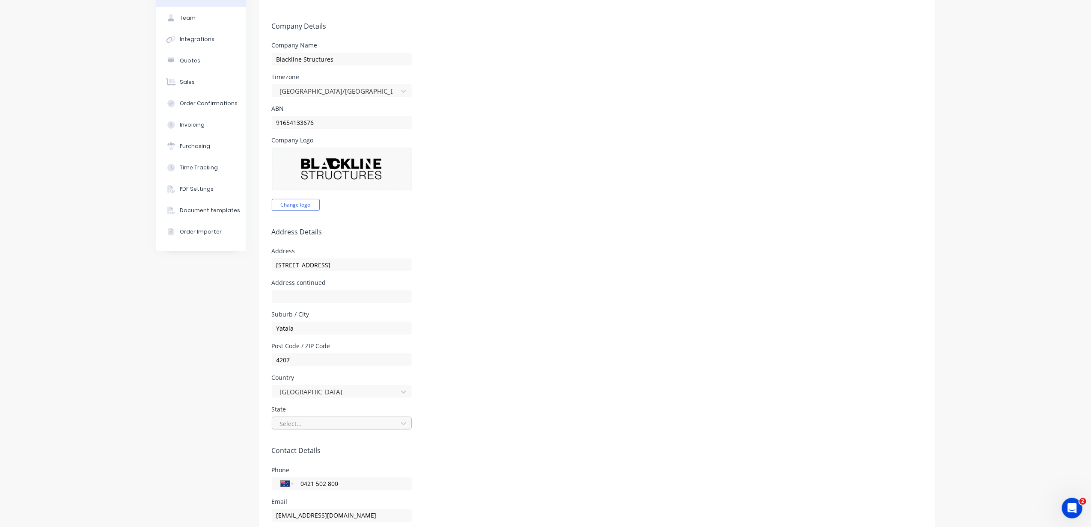
click at [372, 429] on div at bounding box center [336, 424] width 114 height 11
click at [346, 479] on div "Queensland" at bounding box center [336, 474] width 128 height 9
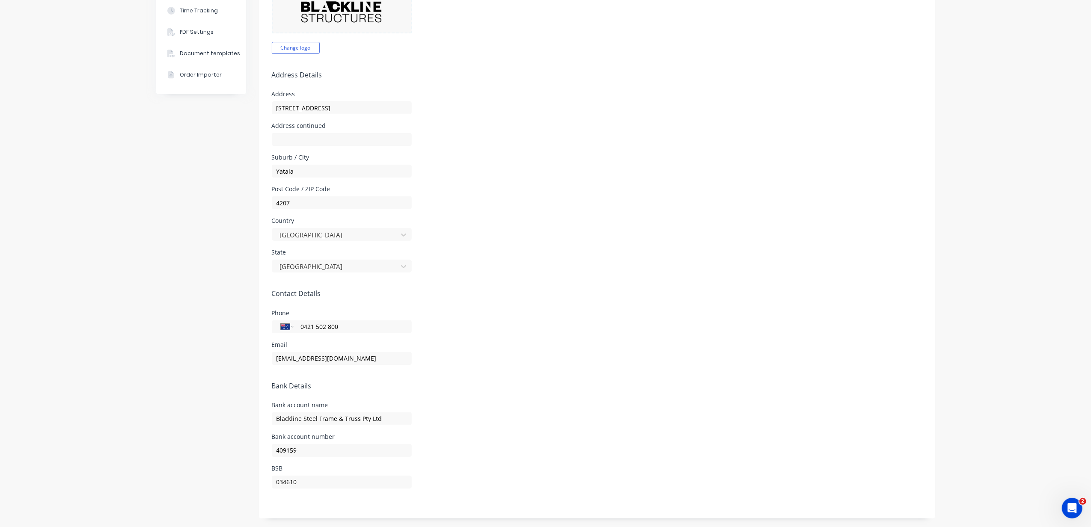
scroll to position [0, 0]
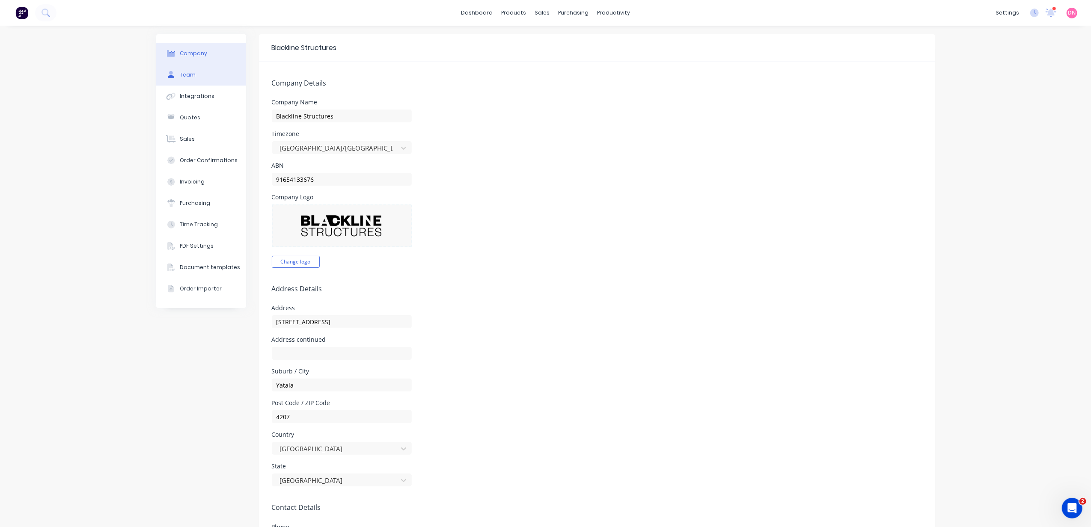
click at [184, 74] on div "Team" at bounding box center [188, 75] width 16 height 8
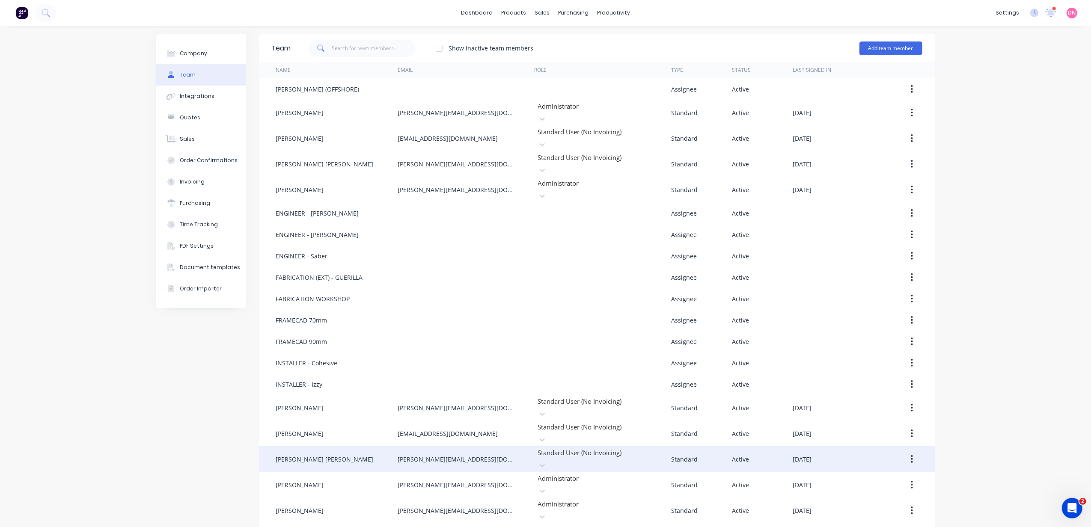
scroll to position [9, 0]
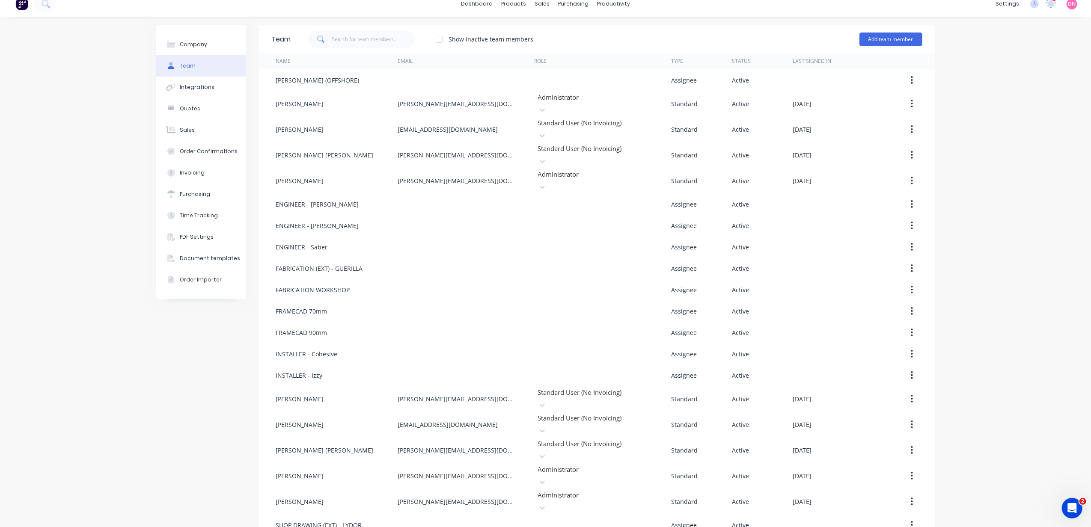
click at [438, 40] on div at bounding box center [439, 39] width 17 height 17
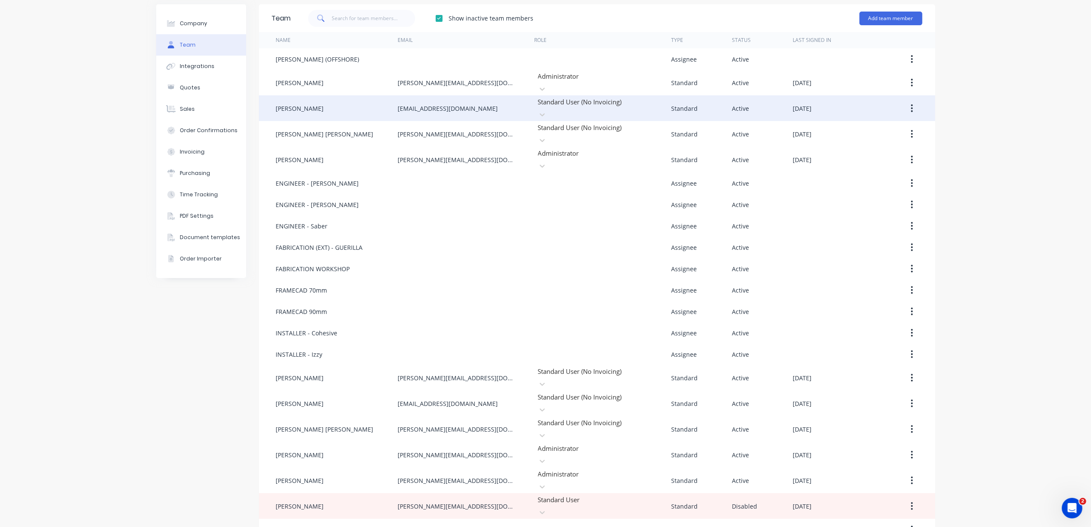
scroll to position [0, 0]
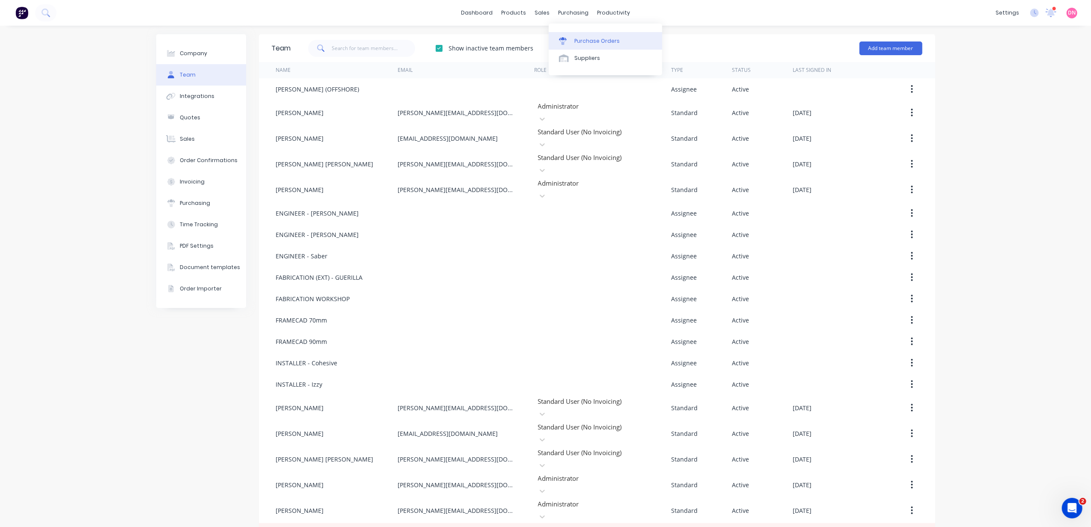
click at [581, 43] on div "Purchase Orders" at bounding box center [596, 41] width 45 height 8
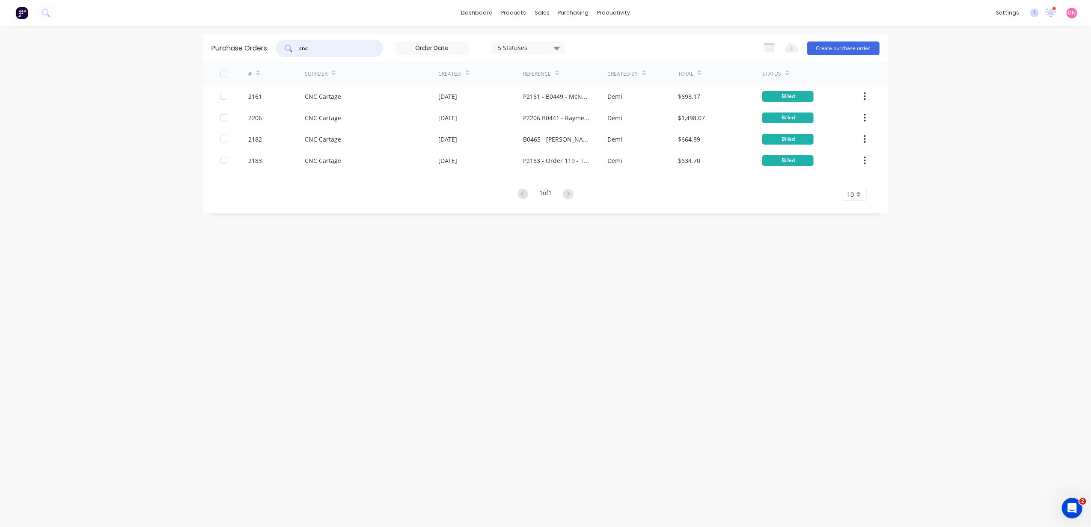
drag, startPoint x: 359, startPoint y: 45, endPoint x: 193, endPoint y: 42, distance: 165.3
click at [204, 43] on div "Purchase Orders cnc 5 Statuses 5 Statuses Export to Excel (XLSX) Create purchas…" at bounding box center [545, 48] width 685 height 28
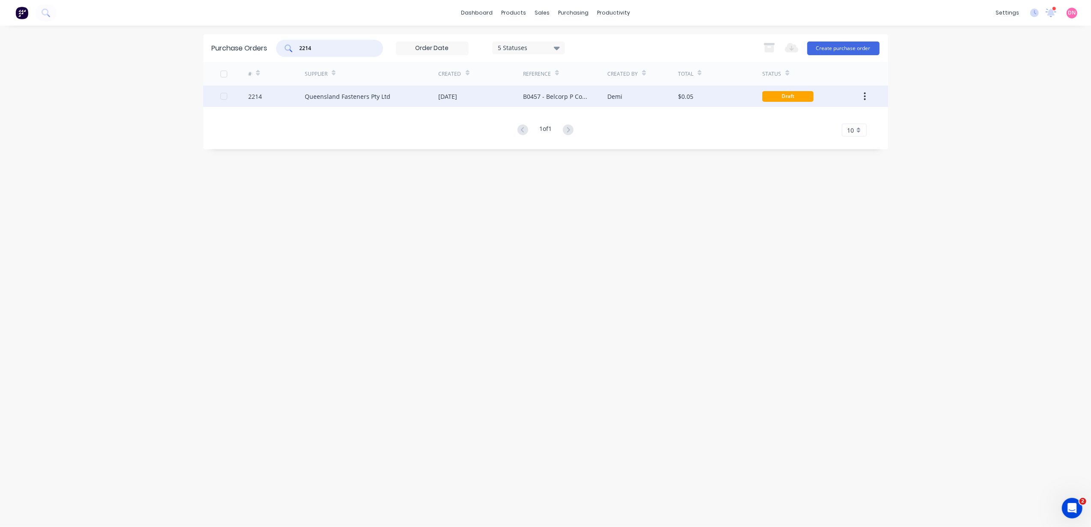
type input "2214"
click at [693, 97] on div "$0.05" at bounding box center [720, 96] width 84 height 21
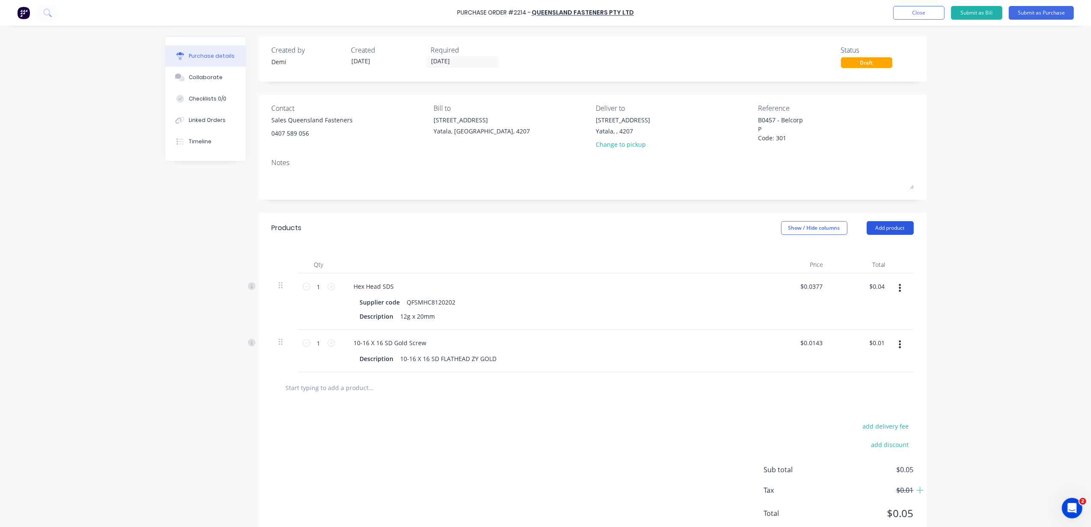
click at [872, 224] on button "Add product" at bounding box center [890, 228] width 47 height 14
click at [864, 259] on button "Product catalogue" at bounding box center [873, 249] width 81 height 17
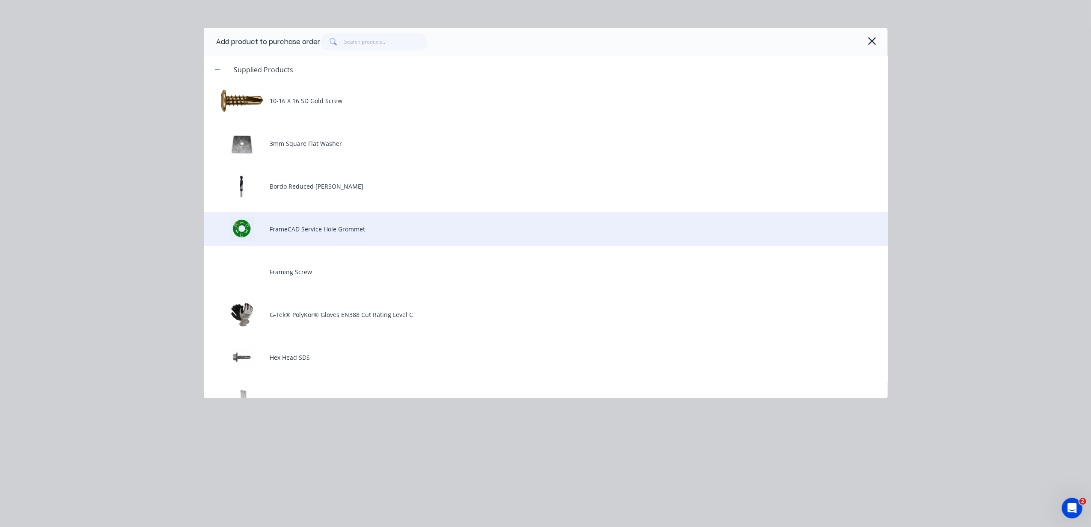
click at [351, 217] on div "FrameCAD Service Hole Grommet" at bounding box center [546, 229] width 684 height 34
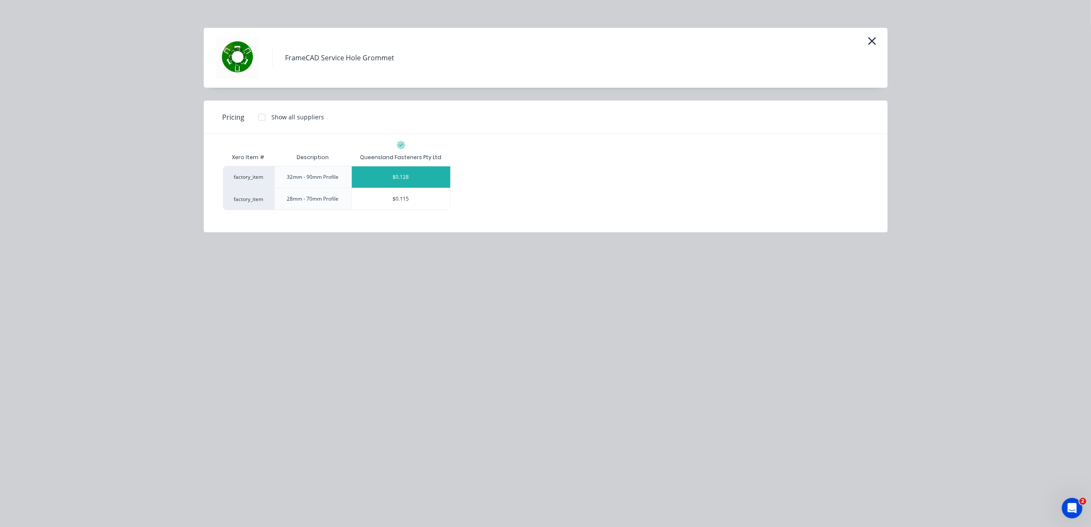
click at [386, 178] on div "$0.128" at bounding box center [401, 177] width 98 height 21
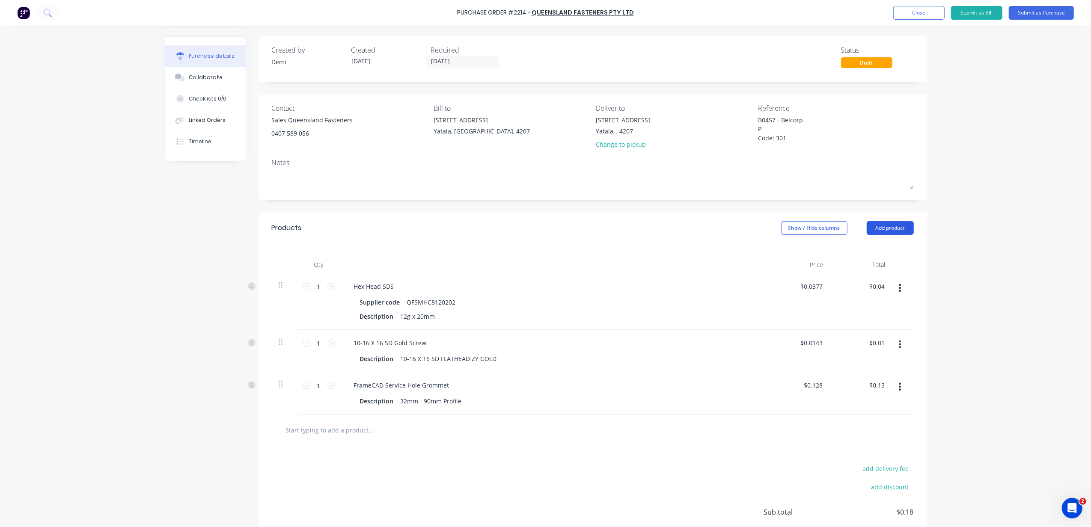
click at [893, 232] on button "Add product" at bounding box center [890, 228] width 47 height 14
click at [867, 254] on div "Product catalogue" at bounding box center [873, 250] width 66 height 12
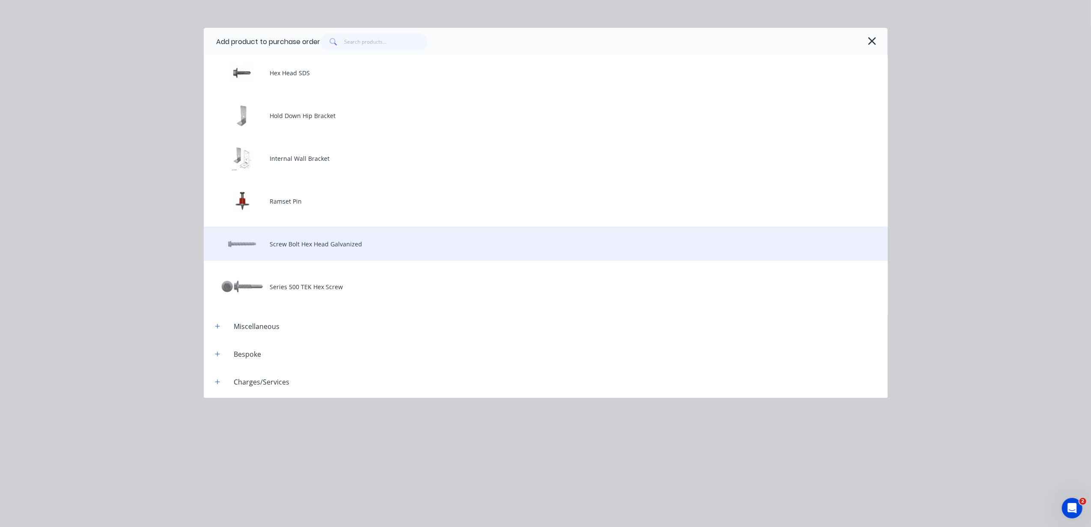
scroll to position [285, 0]
click at [372, 240] on div "Screw Bolt Hex Head Galvanized" at bounding box center [546, 243] width 684 height 34
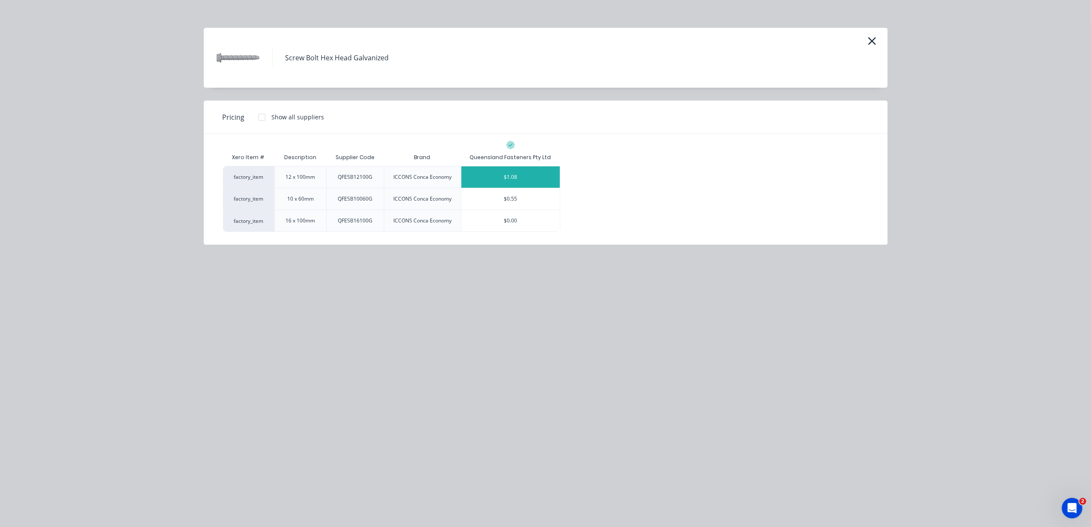
click at [500, 181] on div "$1.08" at bounding box center [510, 177] width 98 height 21
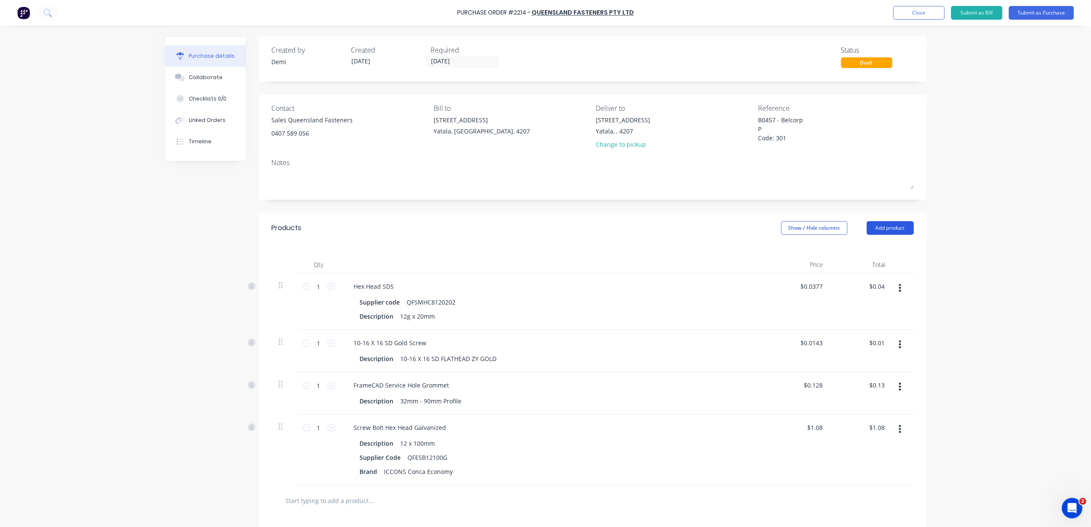
click at [895, 228] on button "Add product" at bounding box center [890, 228] width 47 height 14
click at [877, 247] on div "Product catalogue" at bounding box center [873, 250] width 66 height 12
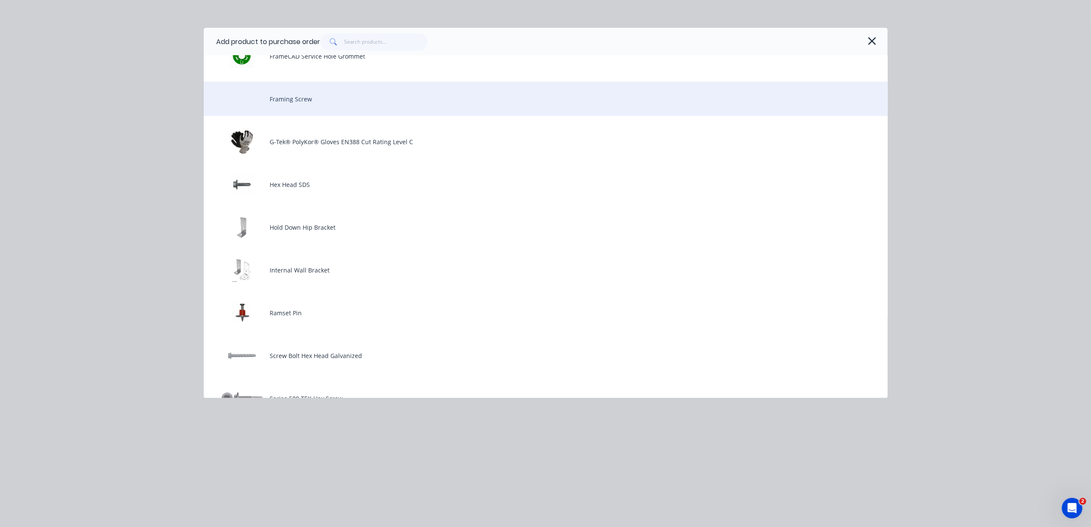
scroll to position [228, 0]
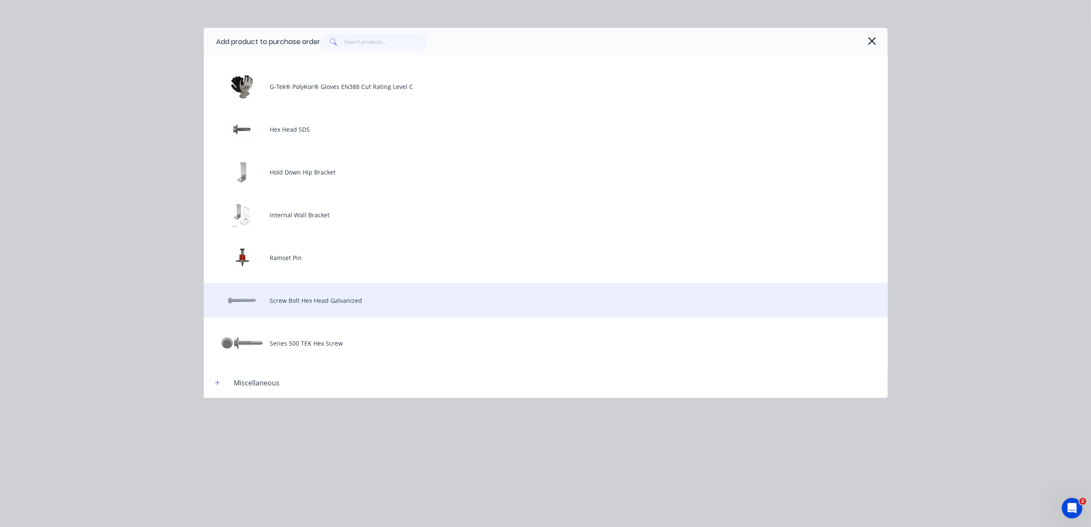
click at [386, 290] on div "Screw Bolt Hex Head Galvanized" at bounding box center [546, 300] width 684 height 34
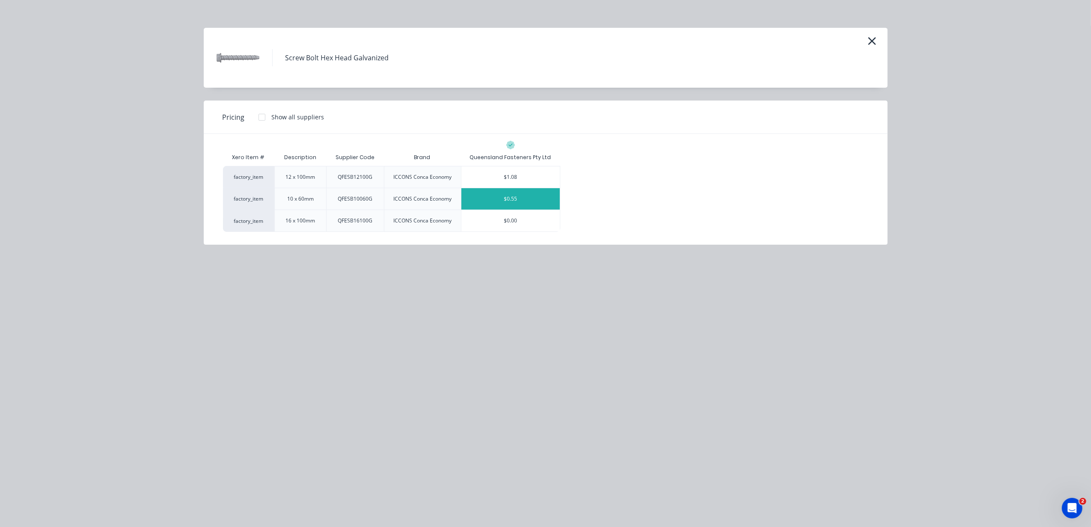
click at [543, 202] on div "$0.55" at bounding box center [510, 198] width 98 height 21
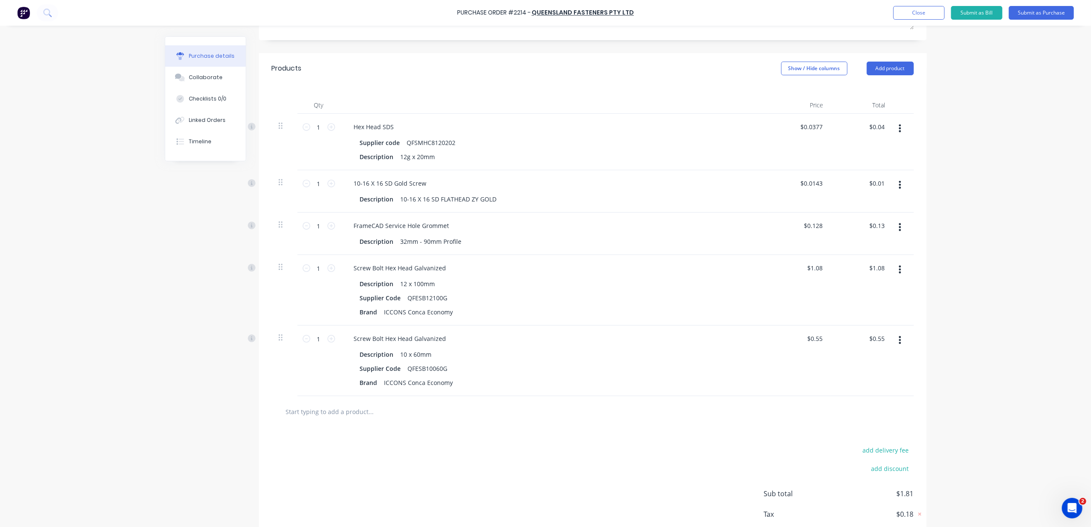
scroll to position [171, 0]
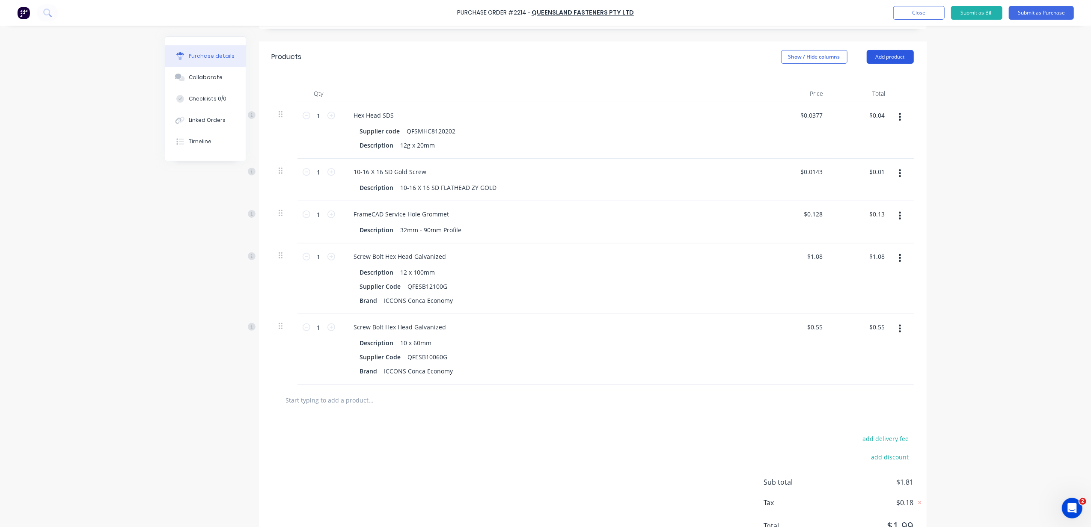
click at [877, 59] on button "Add product" at bounding box center [890, 57] width 47 height 14
click at [879, 81] on div "Product catalogue" at bounding box center [873, 79] width 66 height 12
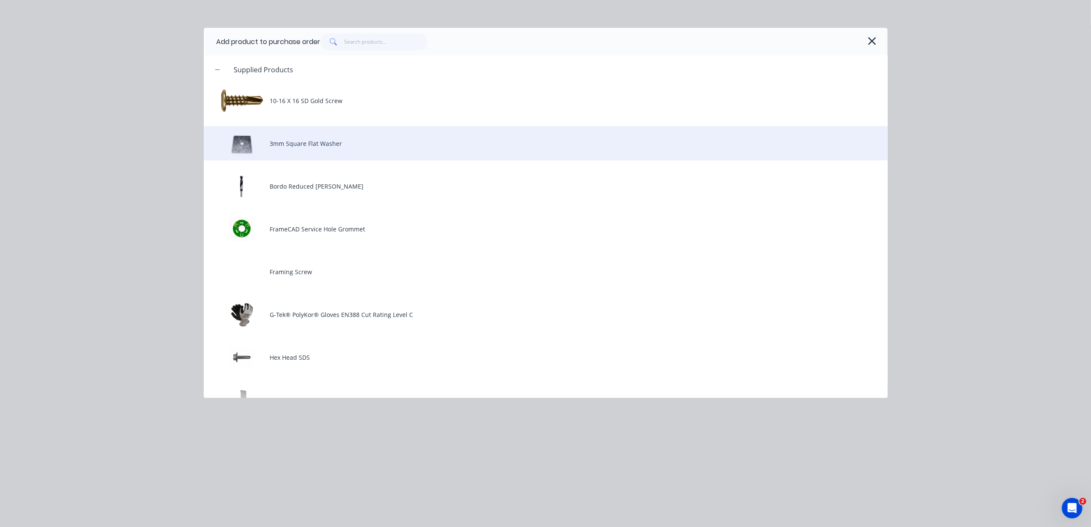
click at [384, 155] on div "3mm Square Flat Washer" at bounding box center [546, 143] width 684 height 34
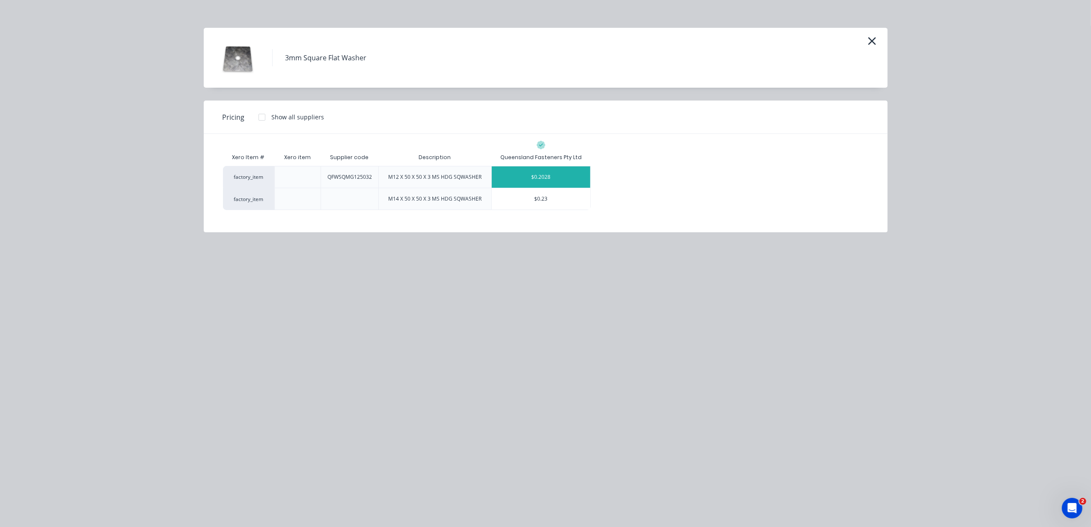
click at [514, 179] on div "$0.2028" at bounding box center [541, 177] width 98 height 21
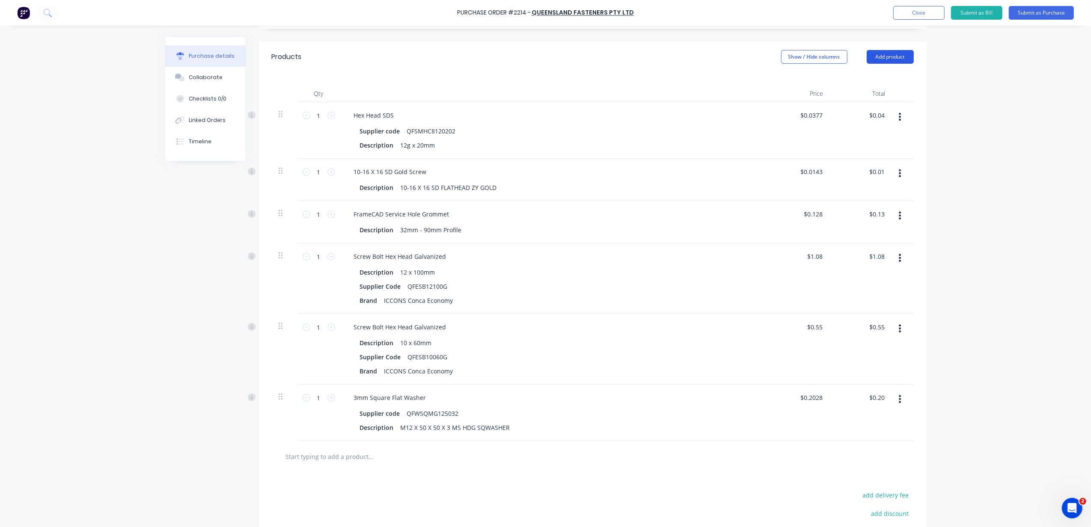
click at [874, 61] on button "Add product" at bounding box center [890, 57] width 47 height 14
click at [867, 84] on div "Product catalogue" at bounding box center [873, 79] width 66 height 12
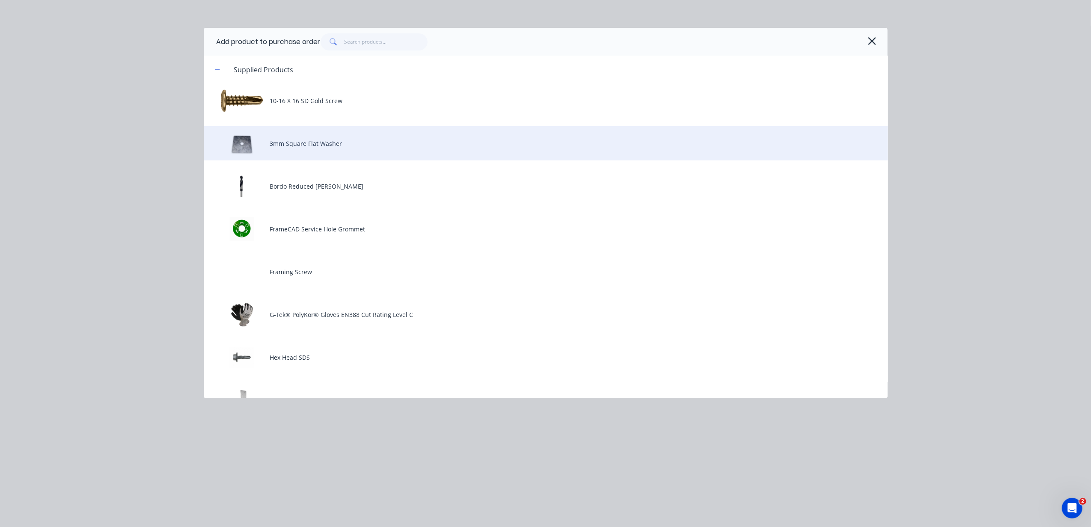
click at [408, 138] on div "3mm Square Flat Washer" at bounding box center [546, 143] width 684 height 34
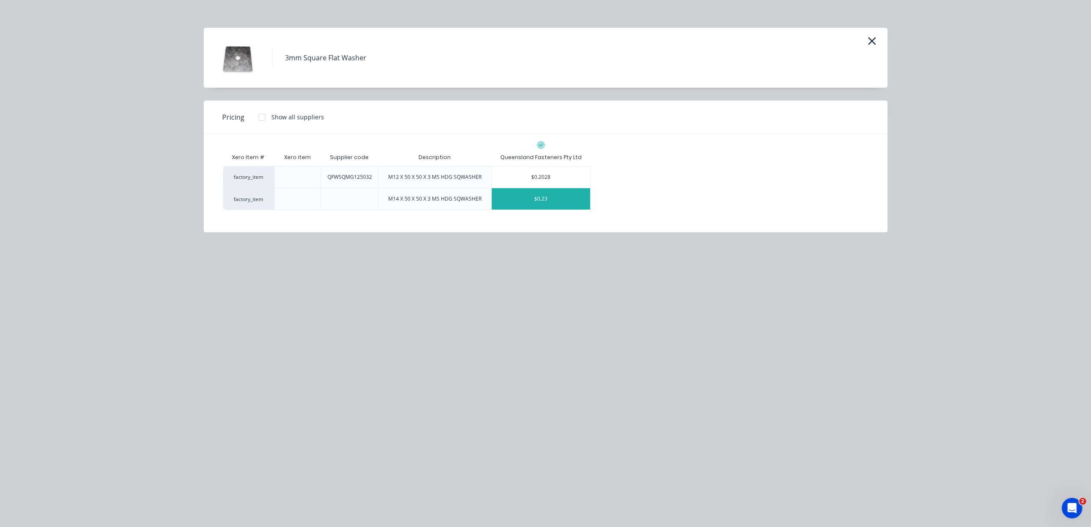
click at [533, 196] on div "$0.23" at bounding box center [541, 198] width 98 height 21
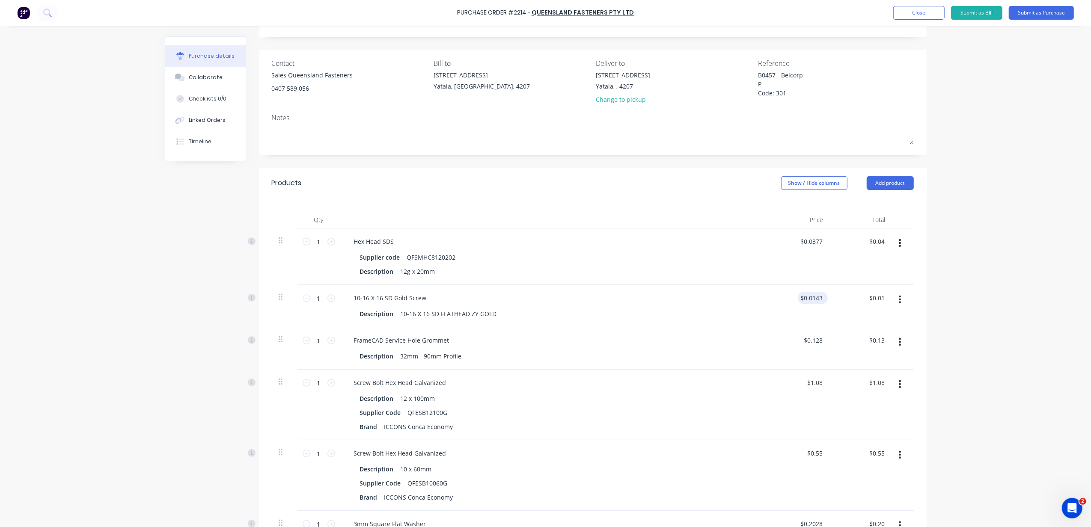
scroll to position [0, 0]
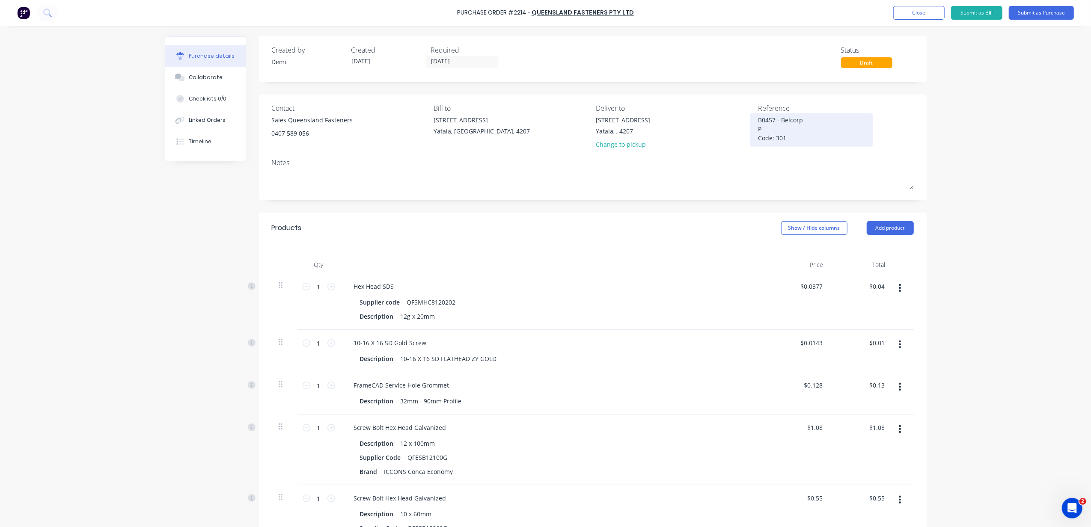
click at [781, 129] on textarea "B0457 - Belcorp P Code: 301" at bounding box center [811, 129] width 107 height 27
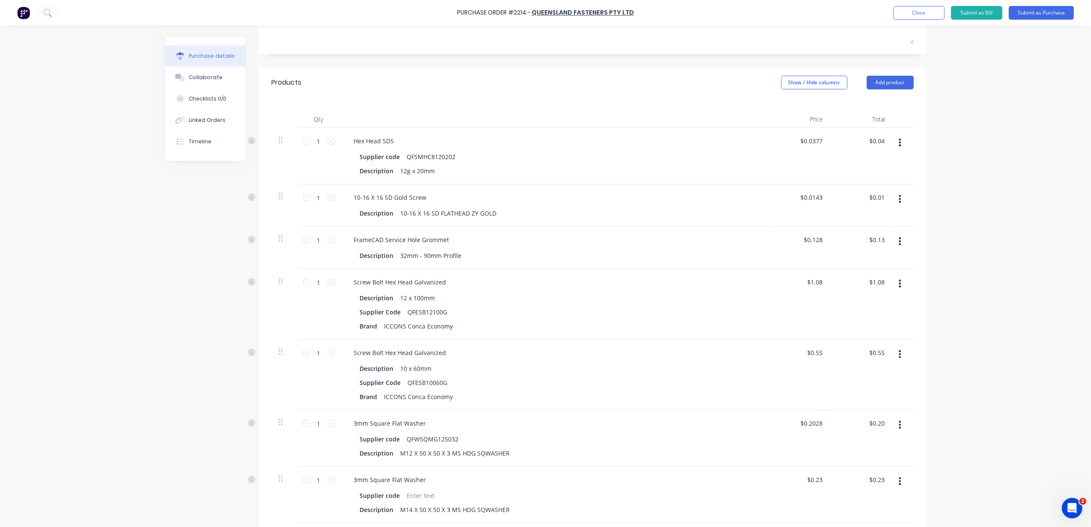
scroll to position [171, 0]
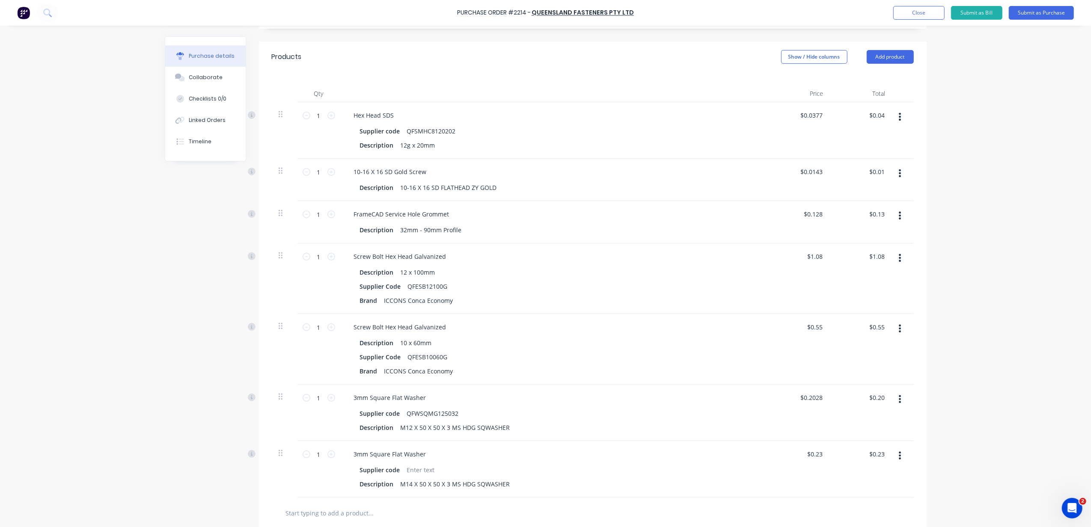
type textarea "B0457 - Belcorp P2214 Code: 301"
drag, startPoint x: 898, startPoint y: 407, endPoint x: 523, endPoint y: 411, distance: 375.0
click at [881, 320] on div "1 1 Hex Head SDS Supplier code QFSMHC8120202 Description 12g x 20mm $0.0377 $0.…" at bounding box center [593, 300] width 642 height 396
drag, startPoint x: 276, startPoint y: 393, endPoint x: 277, endPoint y: 360, distance: 33.0
click at [277, 360] on div "1 1 Hex Head SDS Supplier code QFSMHC8120202 Description 12g x 20mm $0.0377 $0.…" at bounding box center [593, 300] width 642 height 396
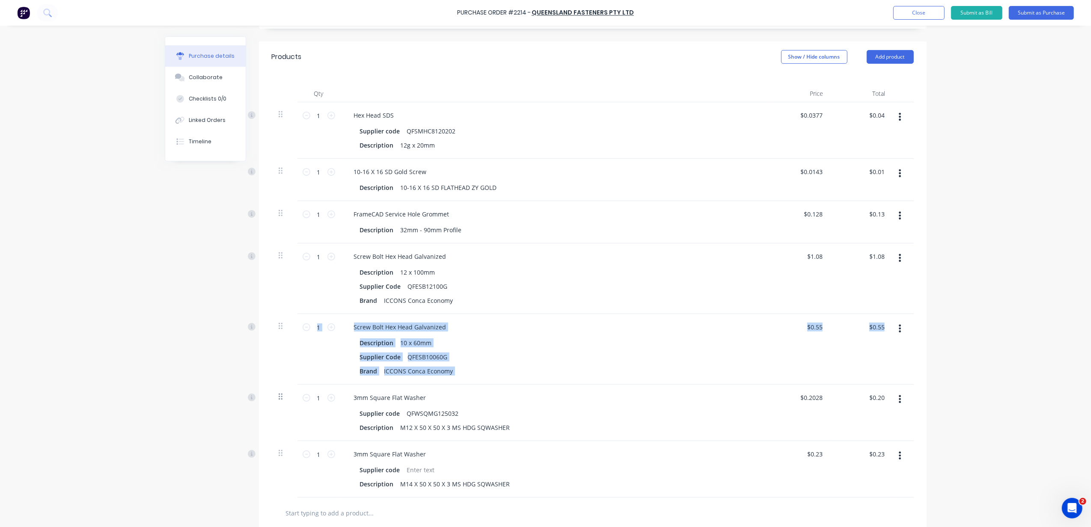
drag, startPoint x: 277, startPoint y: 360, endPoint x: 277, endPoint y: 397, distance: 37.2
click at [279, 394] on div at bounding box center [285, 397] width 12 height 10
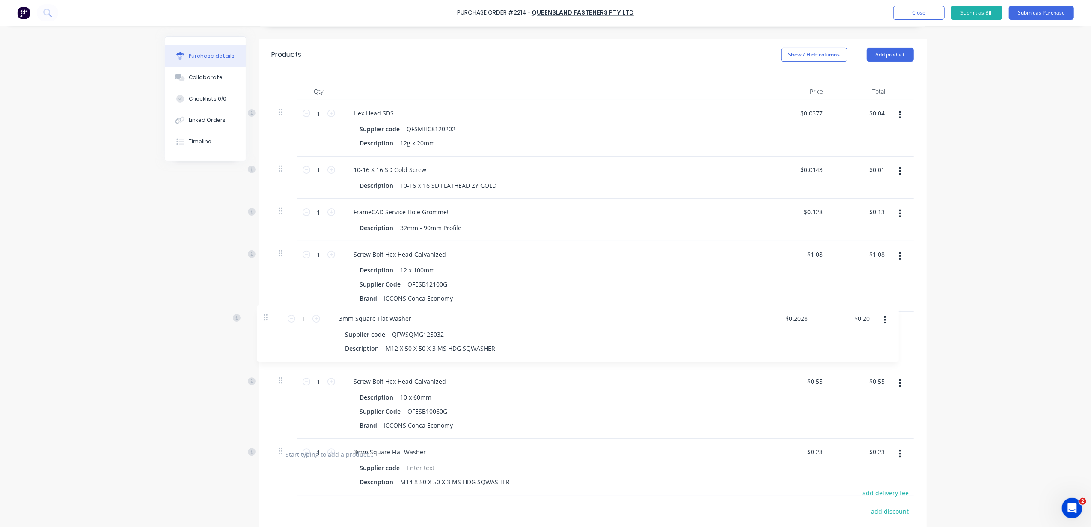
drag, startPoint x: 276, startPoint y: 401, endPoint x: 266, endPoint y: 315, distance: 86.2
click at [266, 315] on div "Qty Price Total 1 1 Hex Head SDS Supplier code QFSMHC8120202 Description 12g x …" at bounding box center [593, 254] width 668 height 369
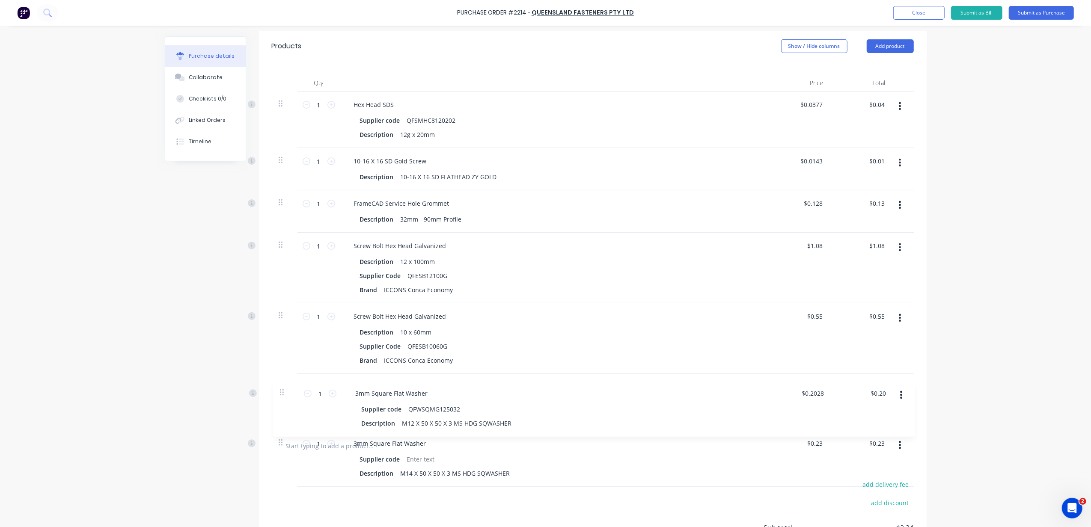
drag, startPoint x: 279, startPoint y: 324, endPoint x: 285, endPoint y: 399, distance: 75.6
click at [285, 399] on div "1 1 Hex Head SDS Supplier code QFSMHC8120202 Description 12g x 20mm $0.0377 $0.…" at bounding box center [593, 261] width 642 height 339
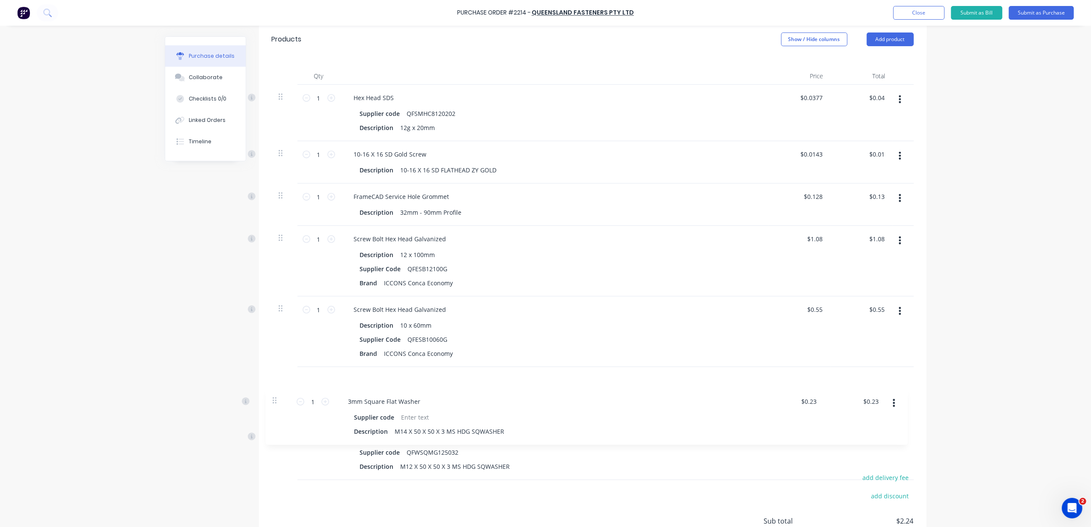
scroll to position [190, 0]
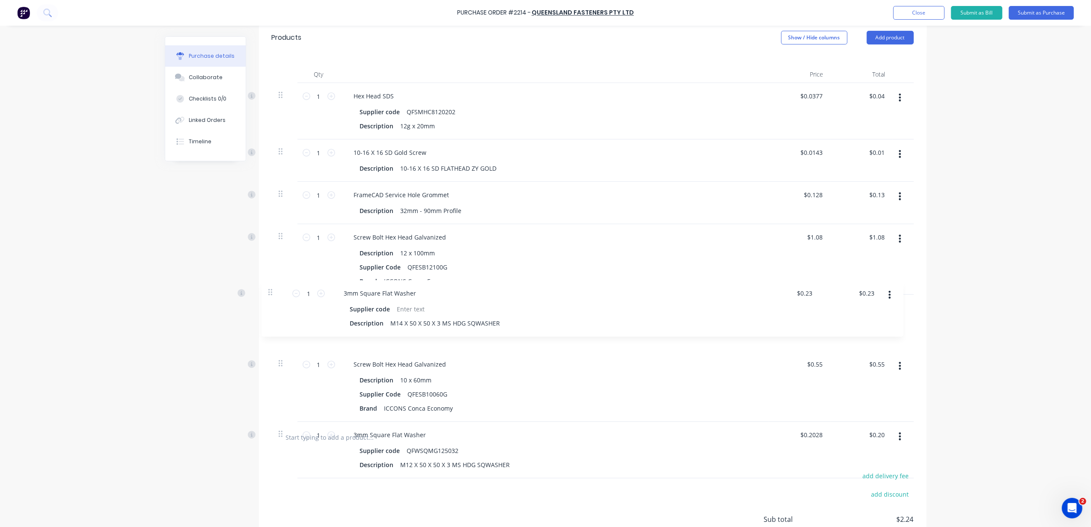
drag, startPoint x: 278, startPoint y: 440, endPoint x: 274, endPoint y: 285, distance: 155.9
click at [274, 285] on div "1 1 Hex Head SDS Supplier code QFSMHC8120202 Description 12g x 20mm $0.0377 $0.…" at bounding box center [593, 252] width 642 height 339
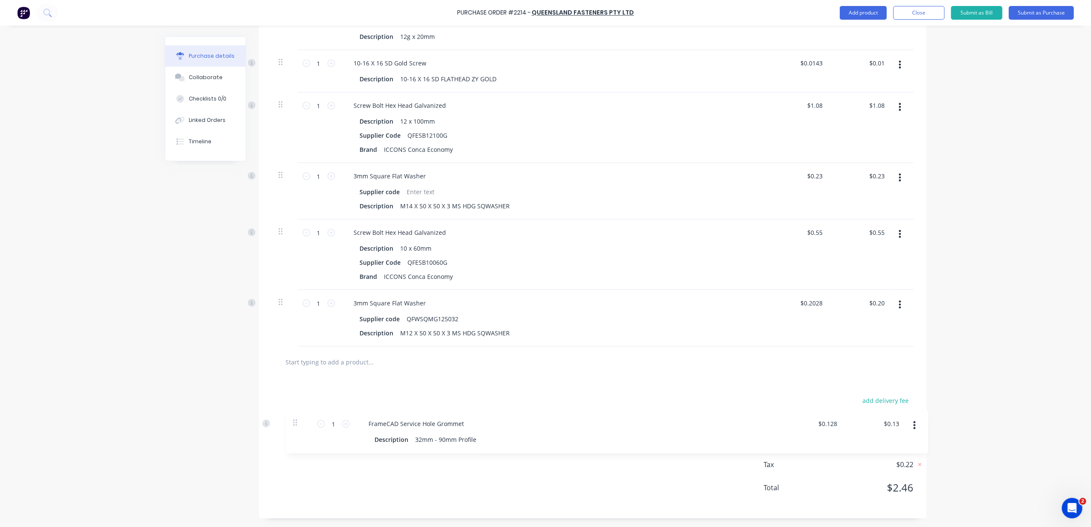
drag, startPoint x: 275, startPoint y: 194, endPoint x: 292, endPoint y: 415, distance: 221.5
click at [292, 415] on div "Products Show / Hide columns Add product Qty Price Total 1 1 Hex Head SDS Suppl…" at bounding box center [593, 226] width 668 height 586
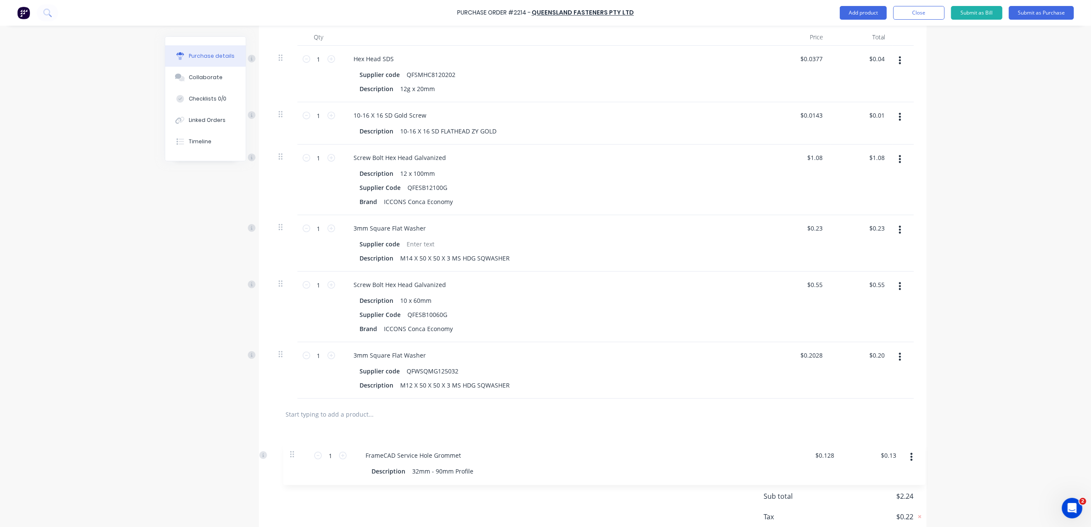
scroll to position [283, 0]
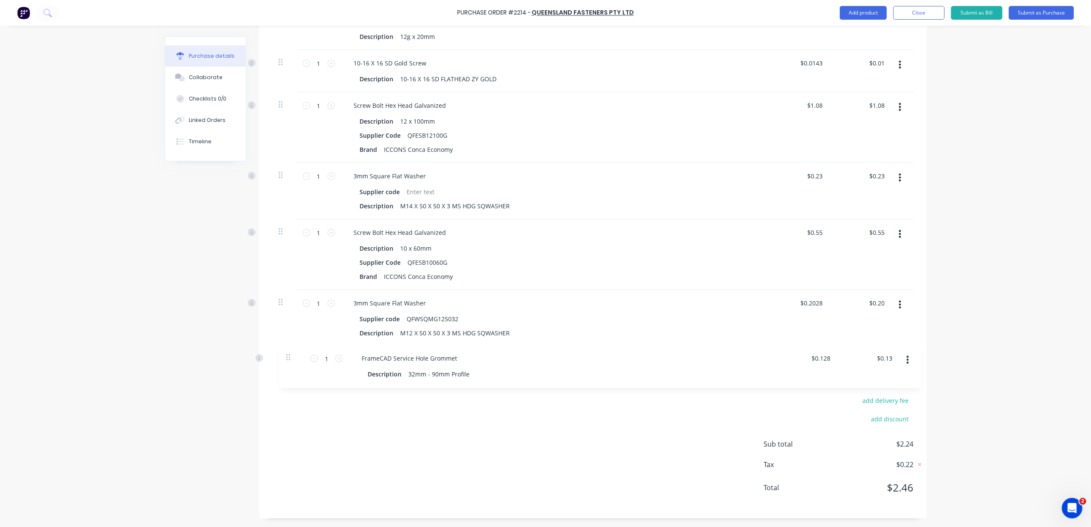
drag, startPoint x: 278, startPoint y: 218, endPoint x: 290, endPoint y: 363, distance: 146.0
click at [290, 363] on div "Products Show / Hide columns Add product Qty Price Total 1 1 Hex Head SDS Suppl…" at bounding box center [593, 226] width 668 height 586
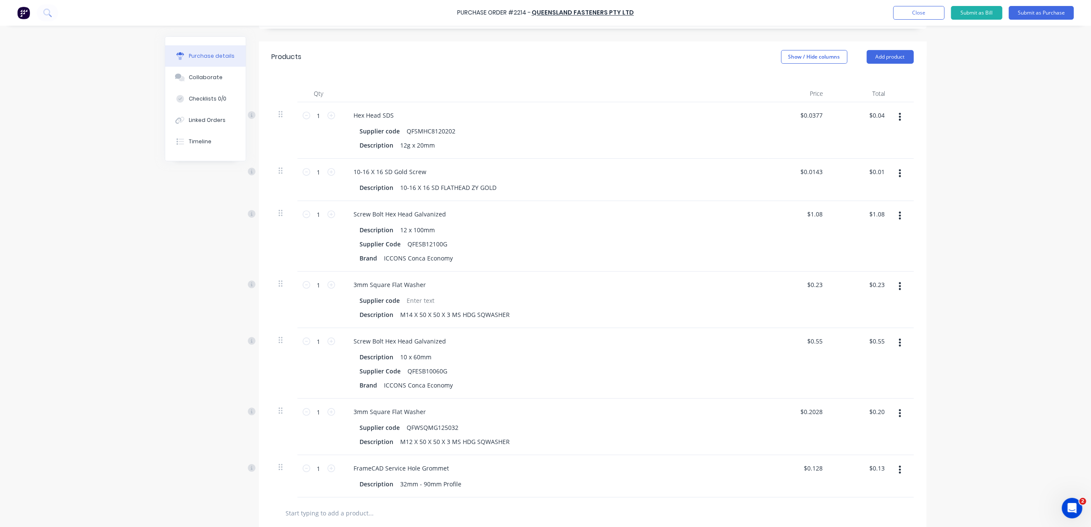
scroll to position [168, 0]
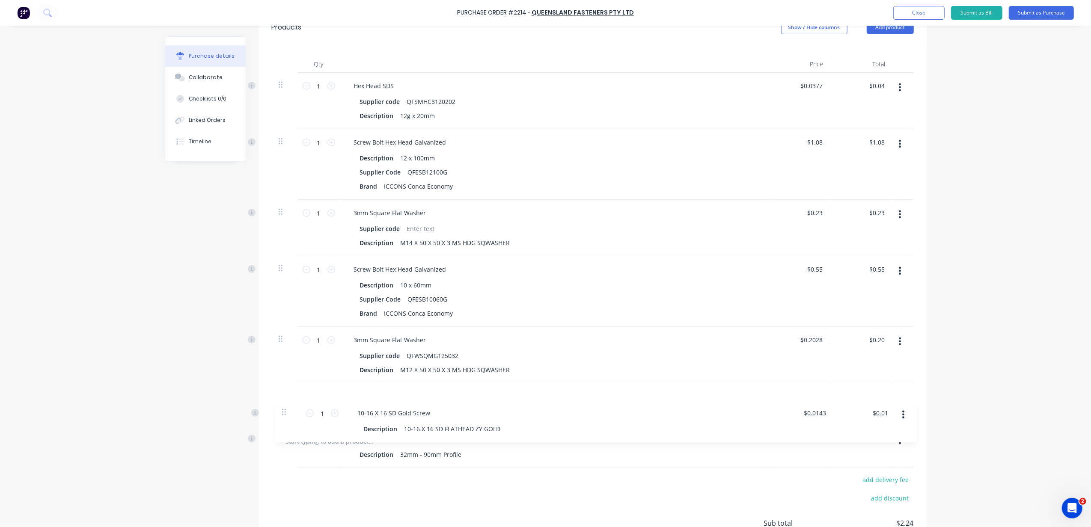
drag, startPoint x: 275, startPoint y: 173, endPoint x: 283, endPoint y: 410, distance: 237.3
click at [283, 413] on div "1 1 Hex Head SDS Supplier code QFSMHC8120202 Description 12g x 20mm $0.0377 $0.…" at bounding box center [593, 249] width 642 height 353
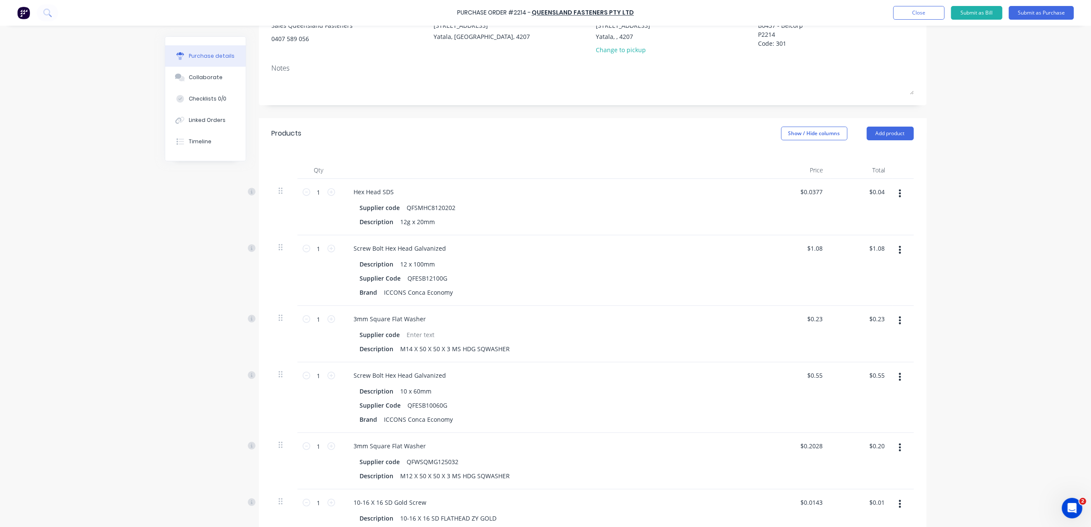
scroll to position [90, 0]
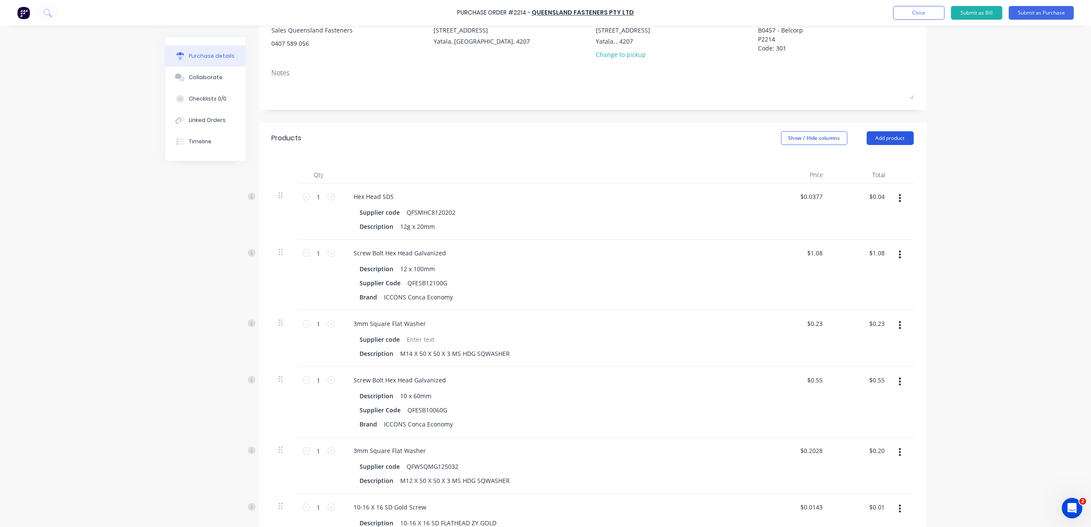
click at [881, 141] on button "Add product" at bounding box center [890, 138] width 47 height 14
click at [877, 161] on div "Product catalogue" at bounding box center [873, 160] width 66 height 12
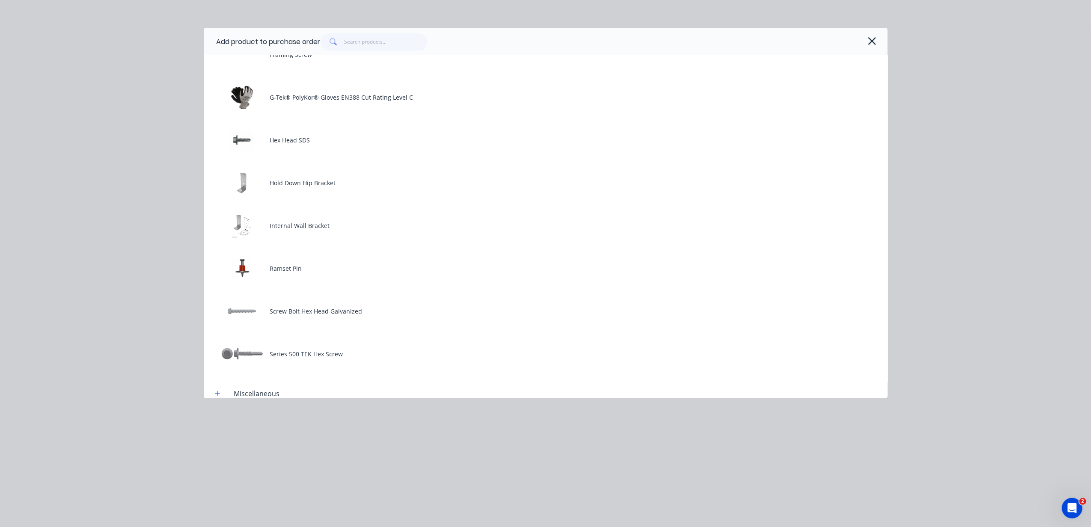
scroll to position [228, 0]
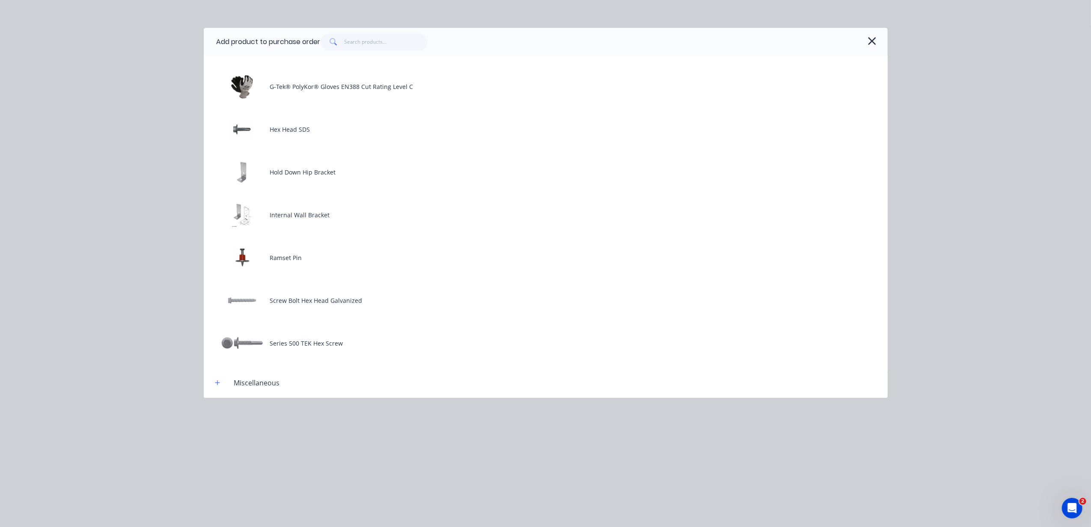
click at [348, 281] on div "10-16 X 16 SD Gold Screw 3mm Square Flat Washer Bordo Reduced Shank Drill Frame…" at bounding box center [546, 107] width 684 height 505
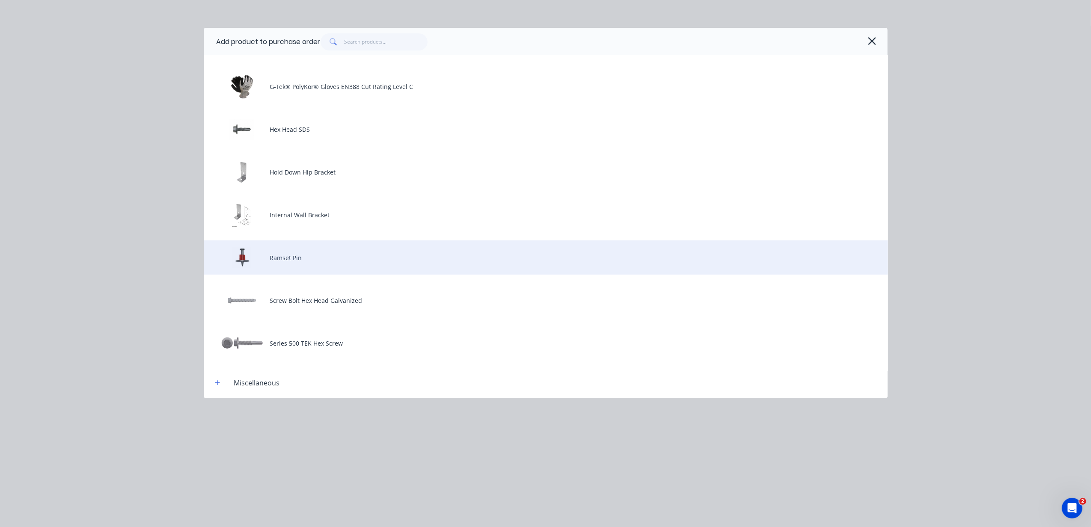
click at [354, 269] on div "Ramset Pin" at bounding box center [546, 258] width 684 height 34
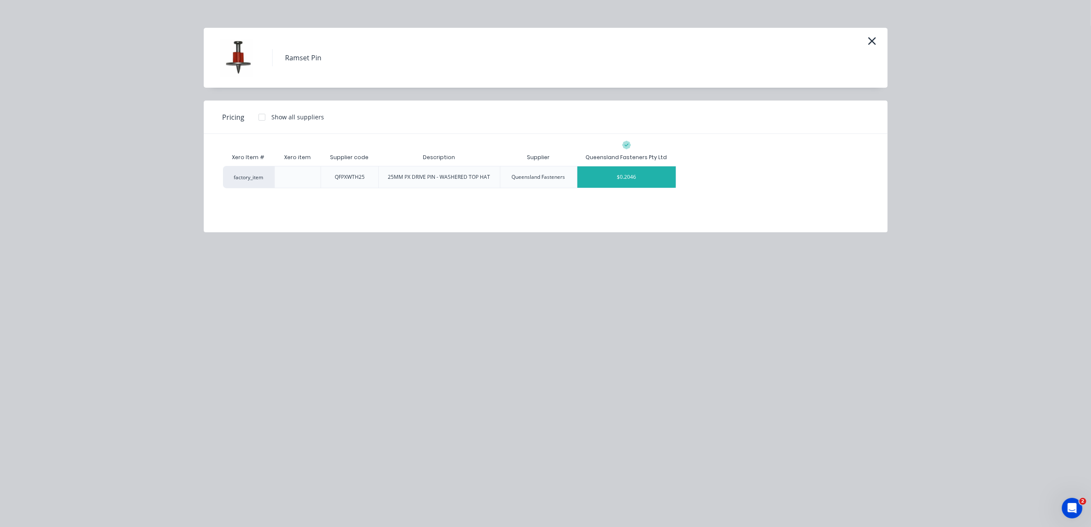
click at [607, 174] on div "$0.2046" at bounding box center [626, 177] width 98 height 21
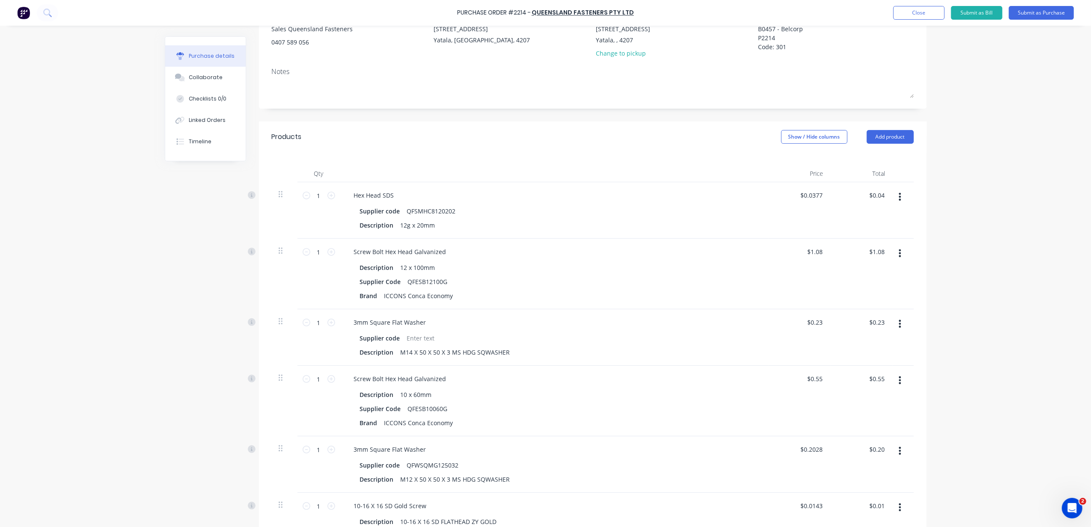
scroll to position [90, 0]
click at [873, 138] on button "Add product" at bounding box center [890, 138] width 47 height 14
click at [864, 160] on div "Product catalogue" at bounding box center [873, 160] width 66 height 12
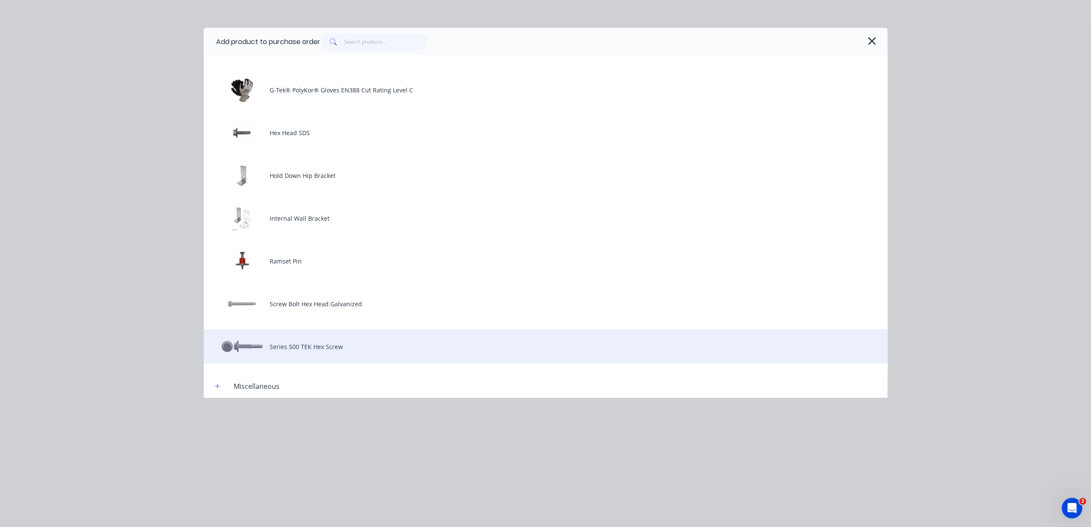
scroll to position [171, 0]
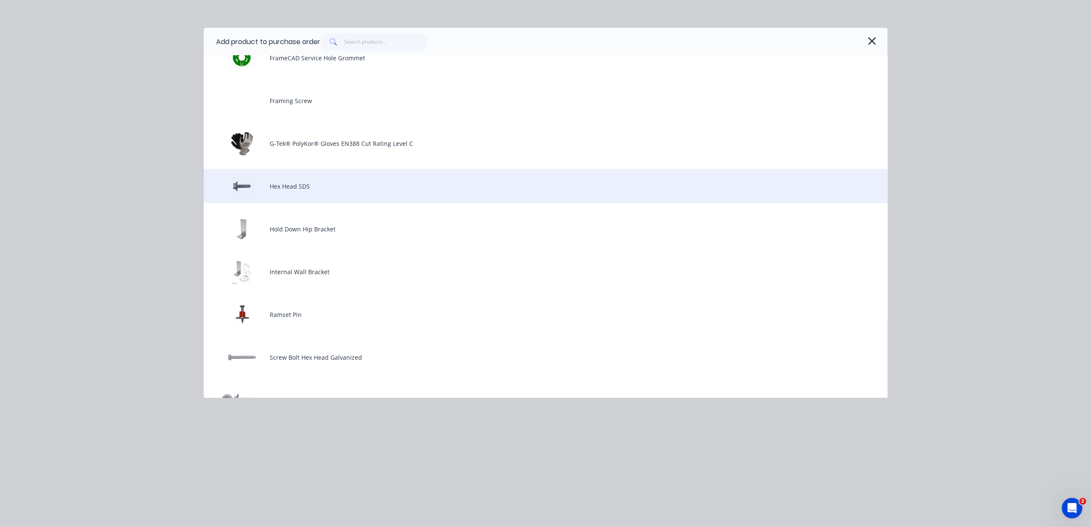
click at [429, 184] on div "Hex Head SDS" at bounding box center [546, 186] width 684 height 34
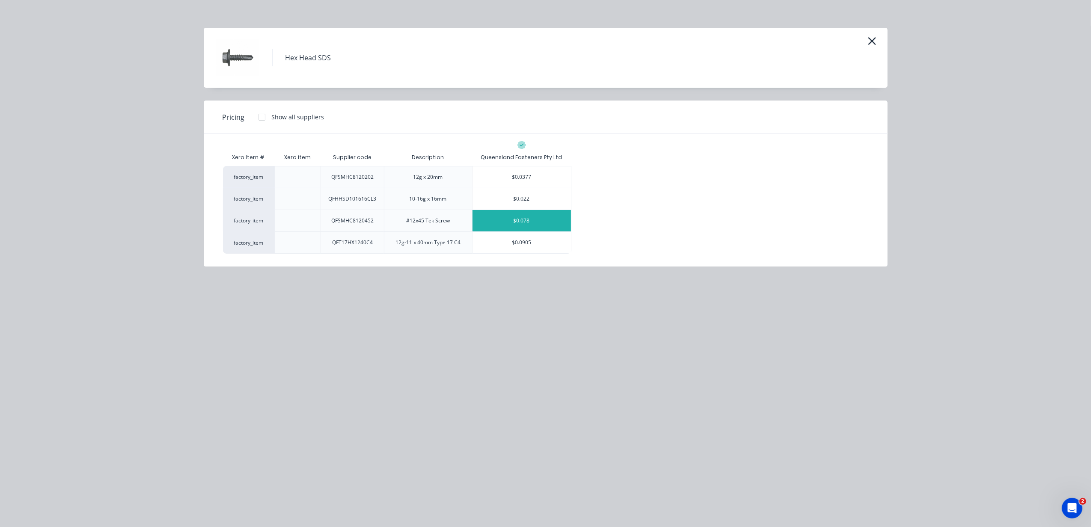
click at [500, 214] on div "$0.078" at bounding box center [522, 220] width 98 height 21
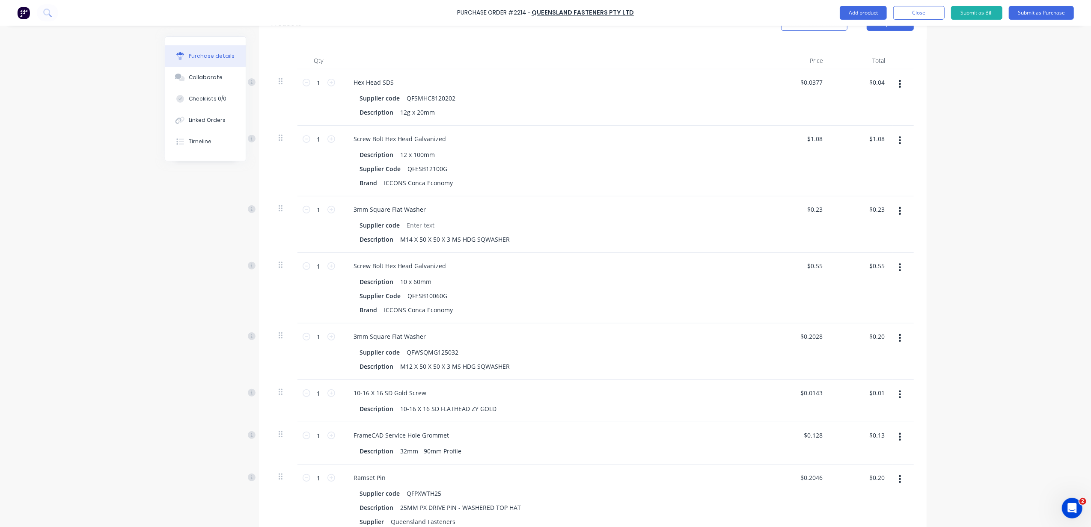
scroll to position [375, 0]
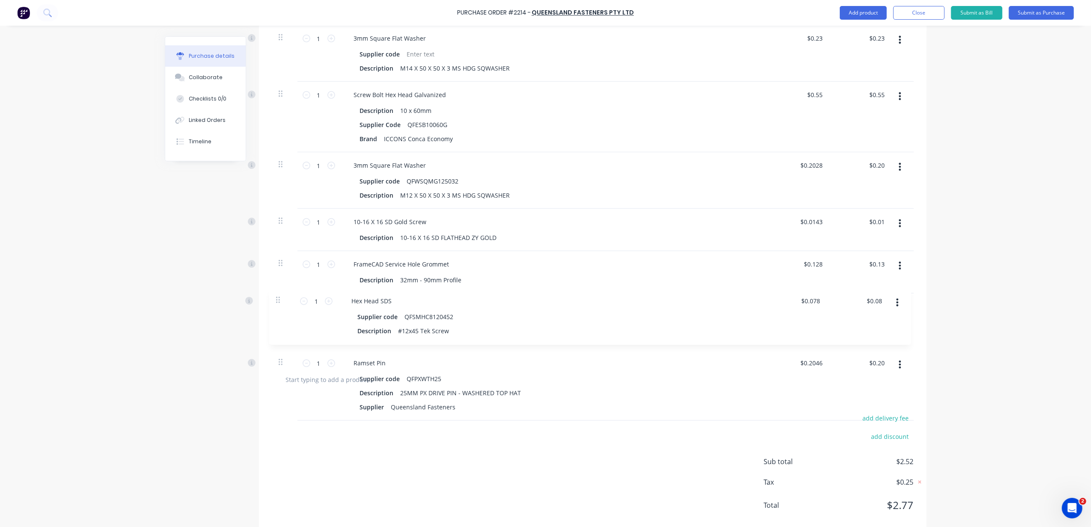
drag, startPoint x: 278, startPoint y: 377, endPoint x: 281, endPoint y: 297, distance: 80.1
click at [281, 297] on div "1 1 Hex Head SDS Supplier code QFSMHC8120202 Description 12g x 20mm $0.0377 $0.…" at bounding box center [593, 131] width 642 height 466
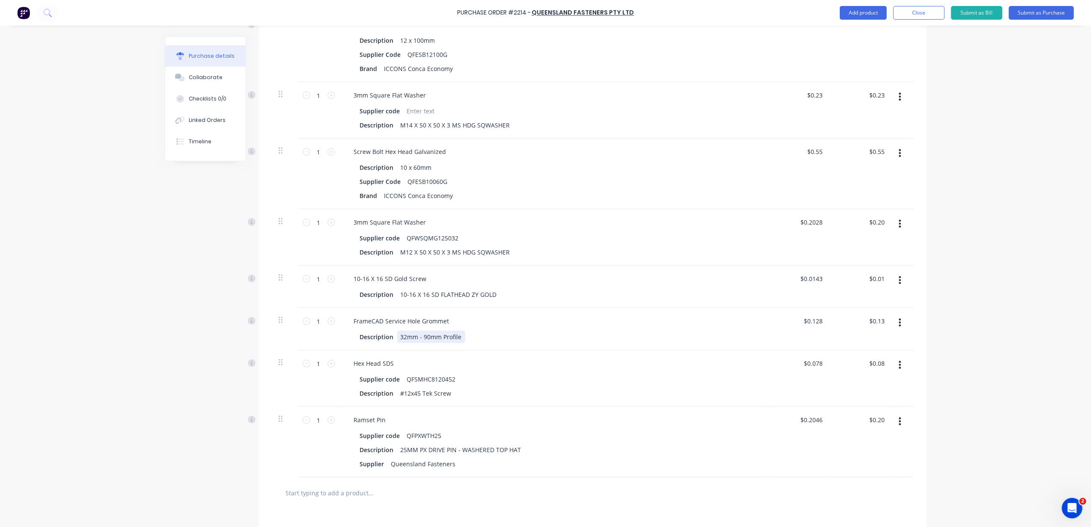
click at [417, 343] on div "32mm - 90mm Profile" at bounding box center [431, 337] width 68 height 12
drag, startPoint x: 314, startPoint y: 320, endPoint x: 305, endPoint y: 321, distance: 9.4
click at [305, 321] on div "1 1" at bounding box center [318, 321] width 29 height 13
type input "5"
type input "$0.64"
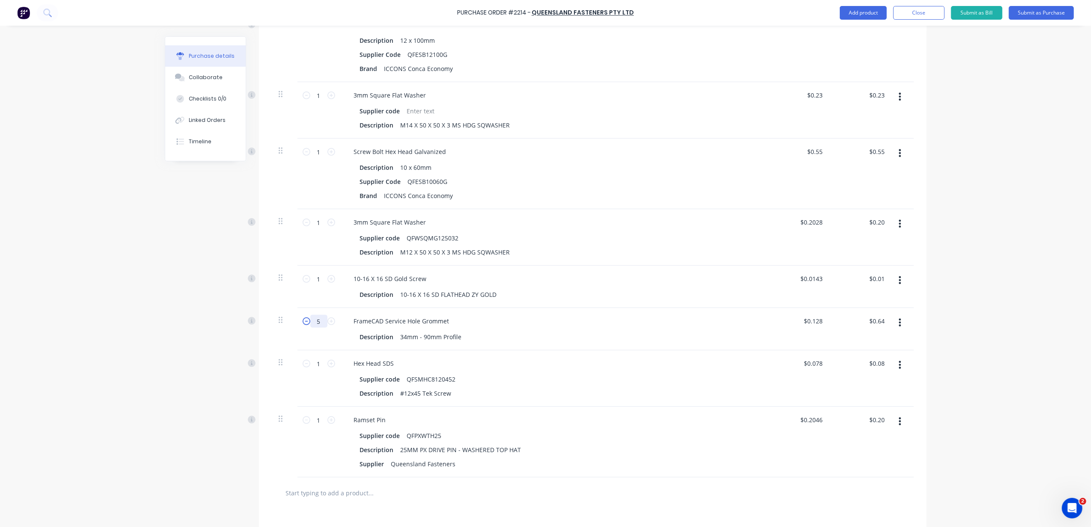
type input "55"
type input "$7.04"
type input "550"
type input "$70.40"
type input "550"
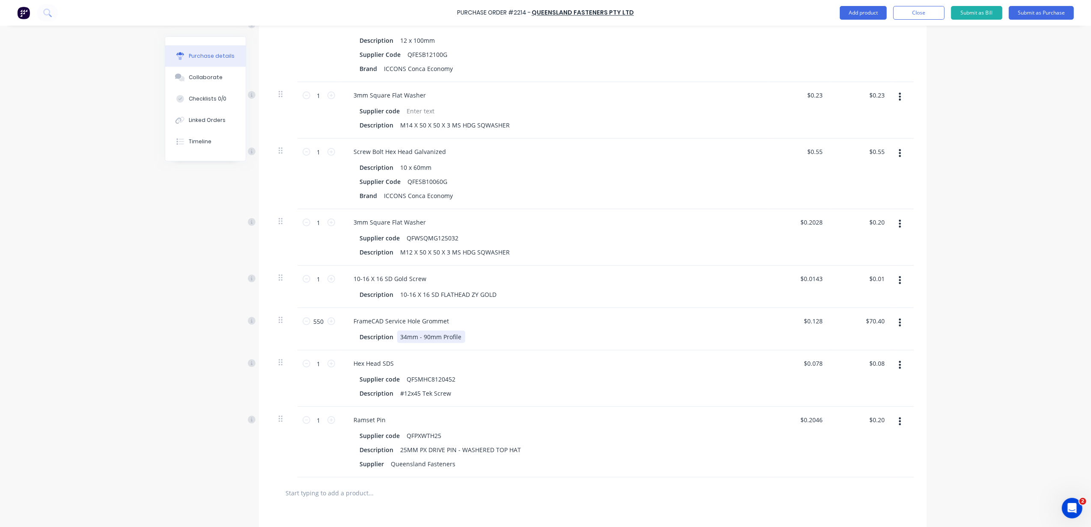
click at [531, 343] on div "Description 34mm - 90mm Profile" at bounding box center [553, 337] width 392 height 12
drag, startPoint x: 320, startPoint y: 325, endPoint x: 301, endPoint y: 322, distance: 20.0
click at [304, 322] on div "550 550" at bounding box center [318, 321] width 29 height 13
type input "550"
click at [899, 324] on button "button" at bounding box center [900, 322] width 20 height 15
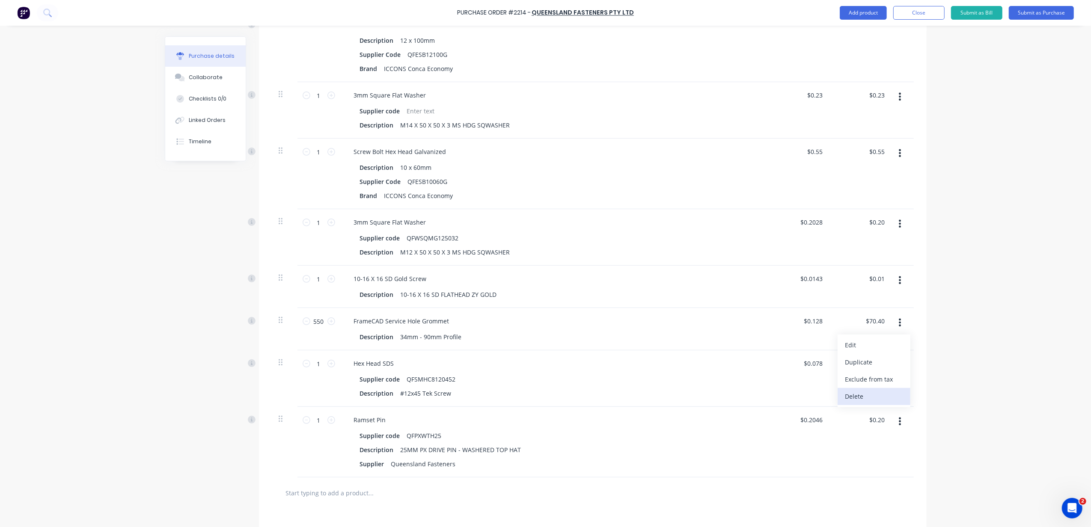
click at [869, 395] on button "Delete" at bounding box center [874, 396] width 73 height 17
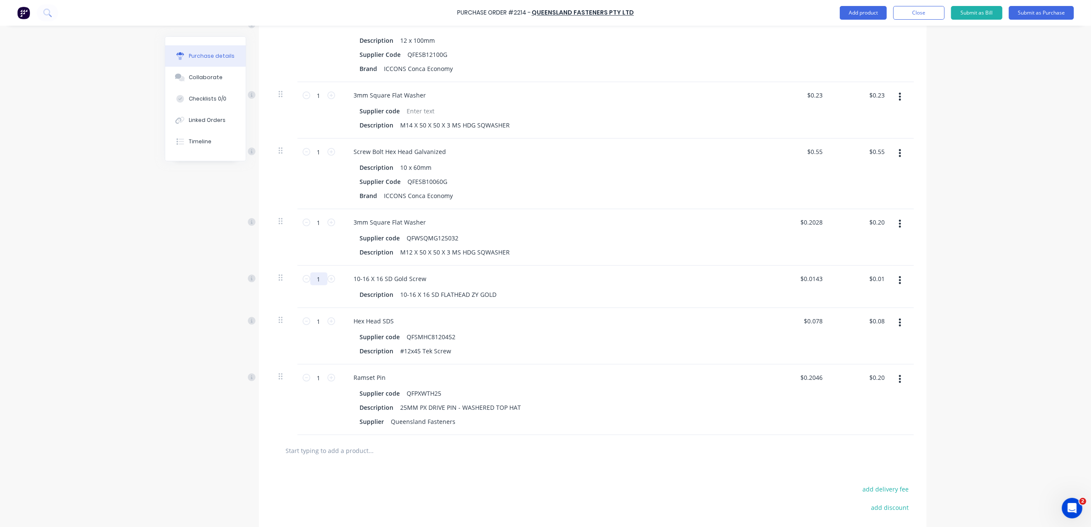
click at [317, 282] on input "1" at bounding box center [318, 279] width 17 height 13
type input "18"
type input "$0.26"
type input "181"
type input "$2.59"
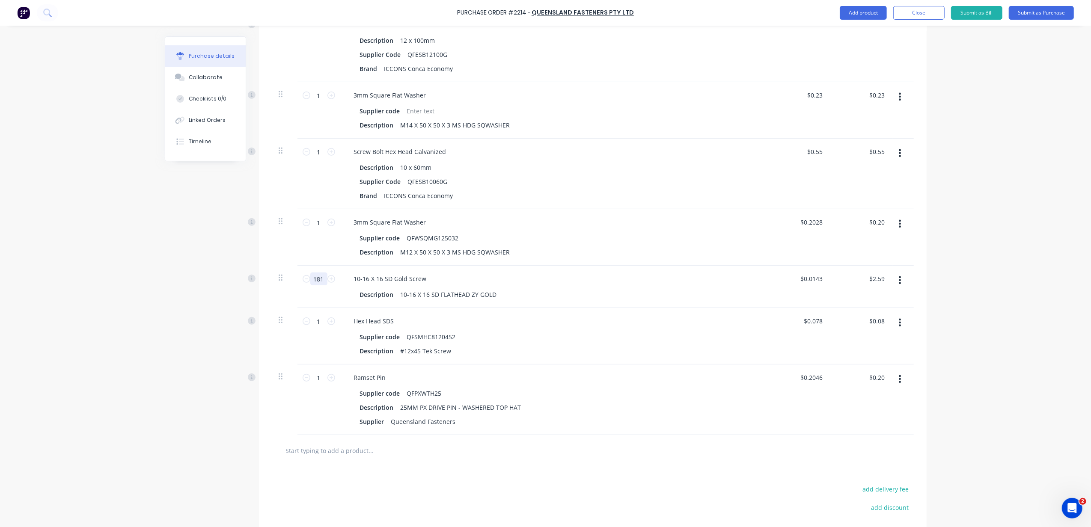
type input "1810"
type input "$25.88"
type input "1810"
drag, startPoint x: 538, startPoint y: 210, endPoint x: 509, endPoint y: 244, distance: 44.7
click at [538, 211] on div "1 1 Hex Head SDS Supplier code QFSMHC8120202 Description 12g x 20mm $0.0377 $0.…" at bounding box center [593, 195] width 642 height 480
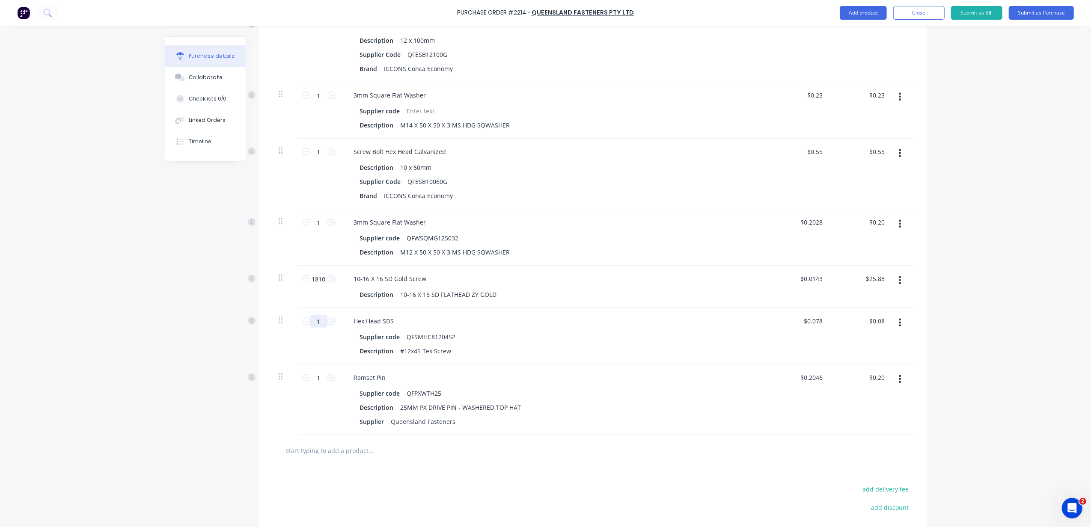
click at [316, 321] on input "1" at bounding box center [318, 321] width 17 height 13
type input "18"
type input "$1.40"
type input "181"
type input "$14.12"
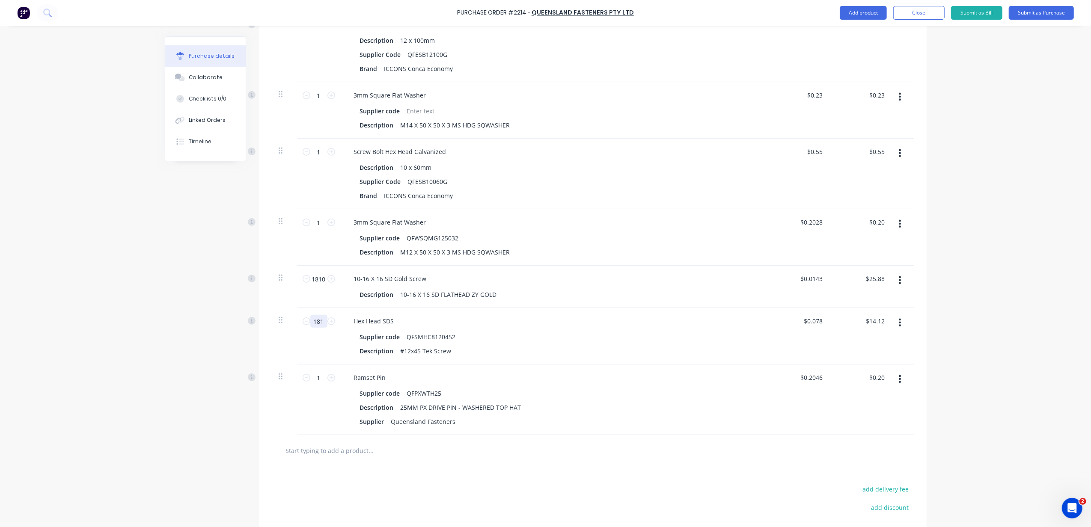
type input "1810"
type input "$141.18"
type input "1810"
click at [547, 295] on div "Description 10-16 X 16 SD FLATHEAD ZY GOLD" at bounding box center [553, 295] width 392 height 12
click at [899, 283] on icon "button" at bounding box center [900, 281] width 2 height 8
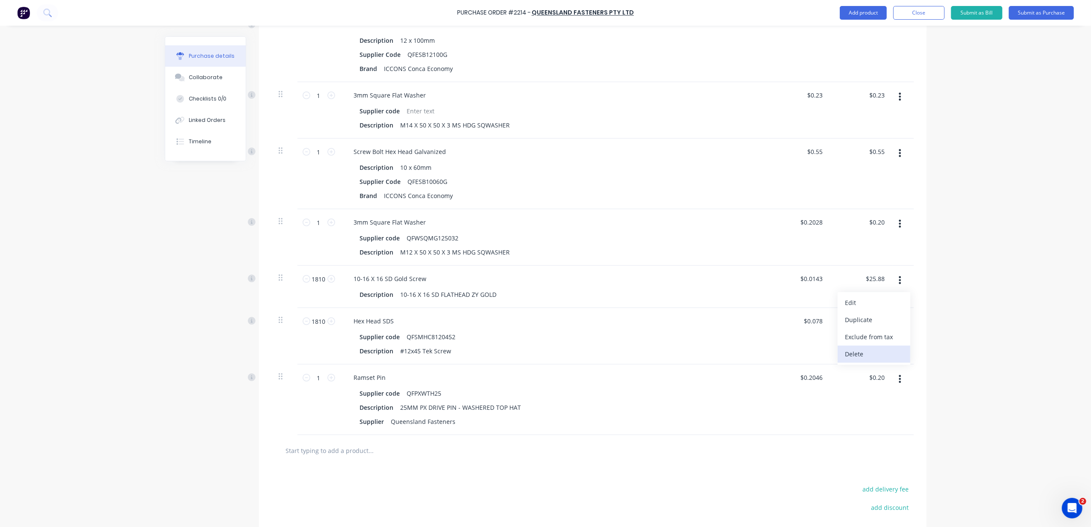
click at [875, 351] on button "Delete" at bounding box center [874, 354] width 73 height 17
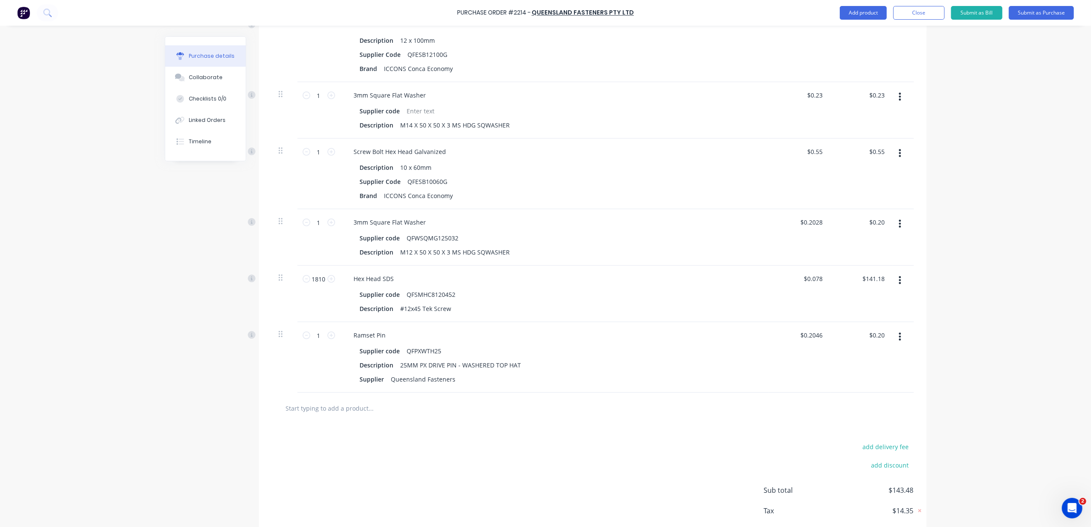
scroll to position [204, 0]
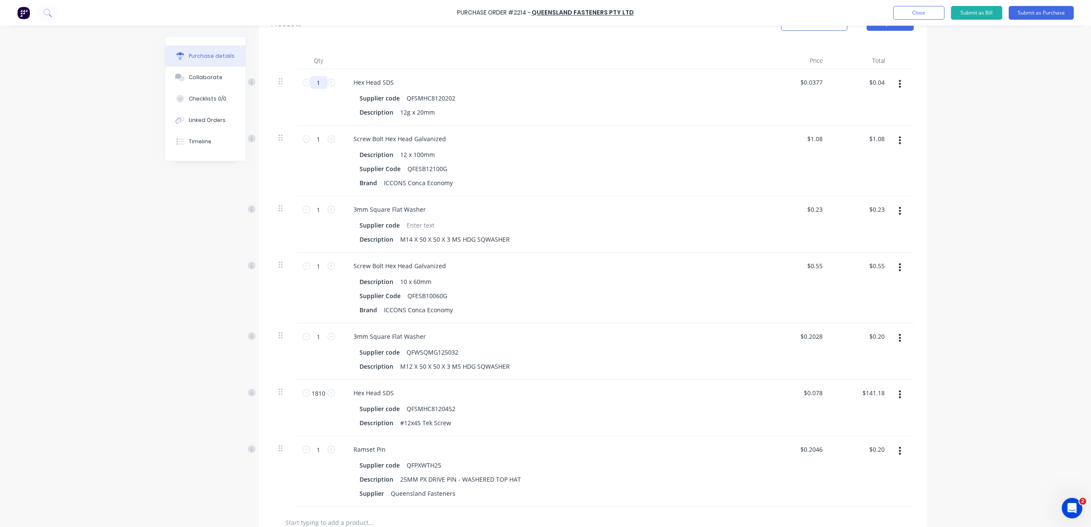
click at [319, 81] on input "1" at bounding box center [318, 82] width 17 height 13
type input "15"
type input "$0.57"
type input "159"
type input "$5.99"
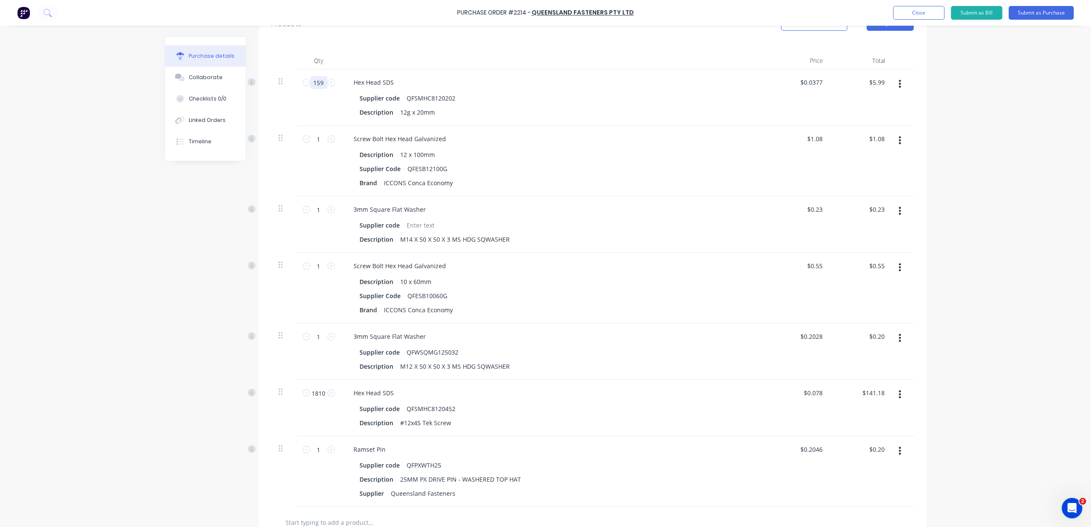
type input "1592"
type input "$60.02"
type input "15920"
type input "$600.18"
type input "15920"
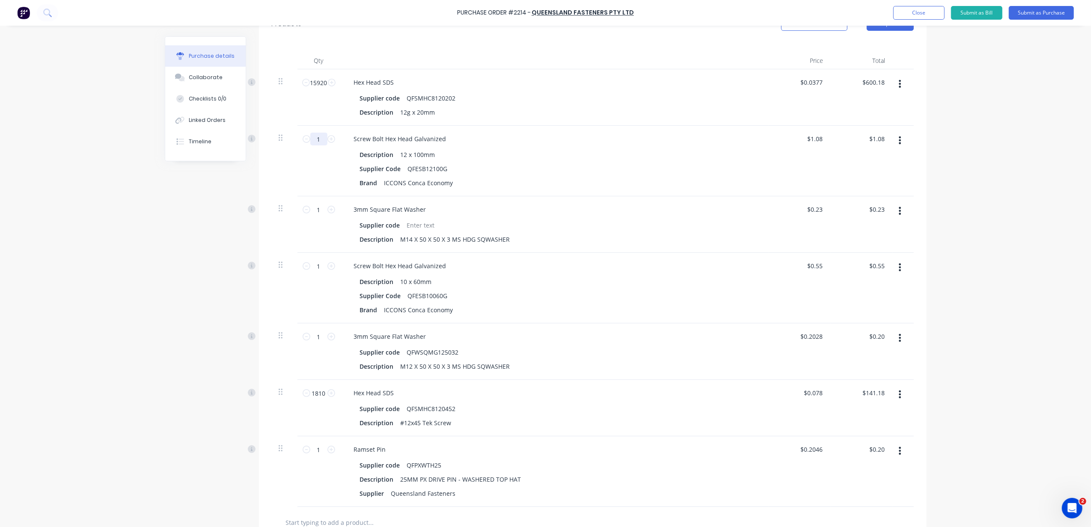
click at [315, 140] on input "1" at bounding box center [318, 139] width 17 height 13
type input "3"
type input "$3.24"
type input "32"
type input "$34.56"
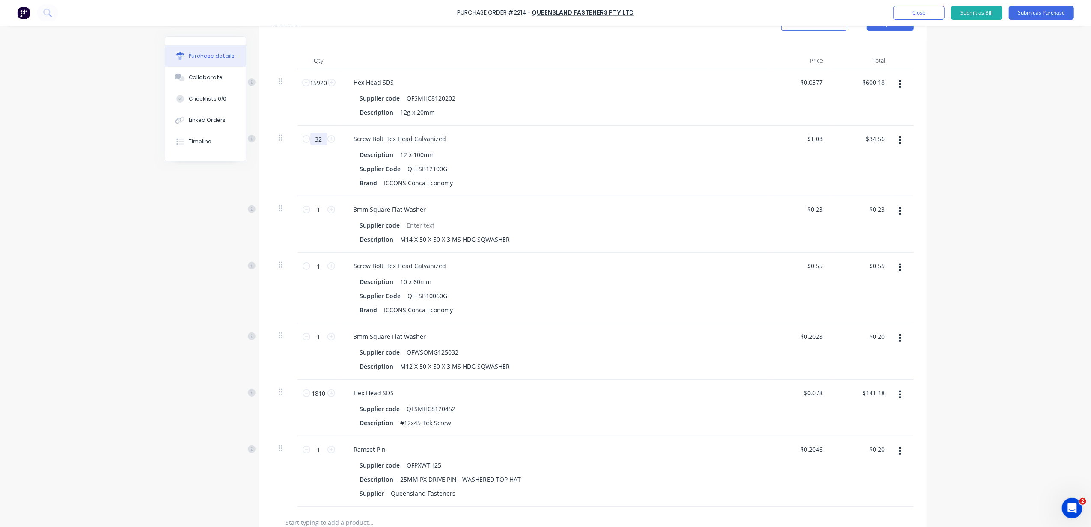
type input "323"
type input "$348.84"
type input "323"
click at [317, 211] on input "1" at bounding box center [318, 209] width 17 height 13
type input "3"
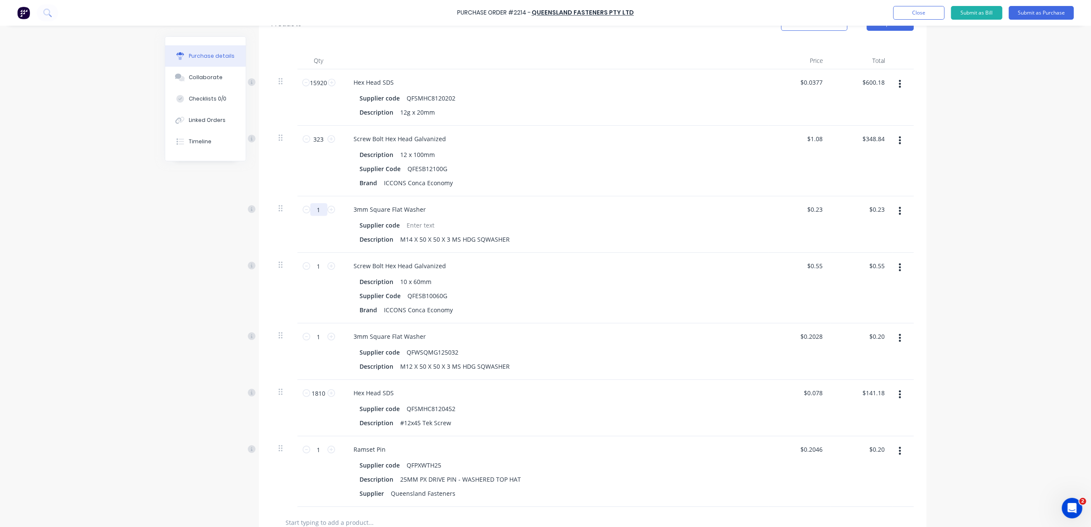
type input "$0.69"
type input "32"
type input "$7.36"
type input "323"
type input "$74.29"
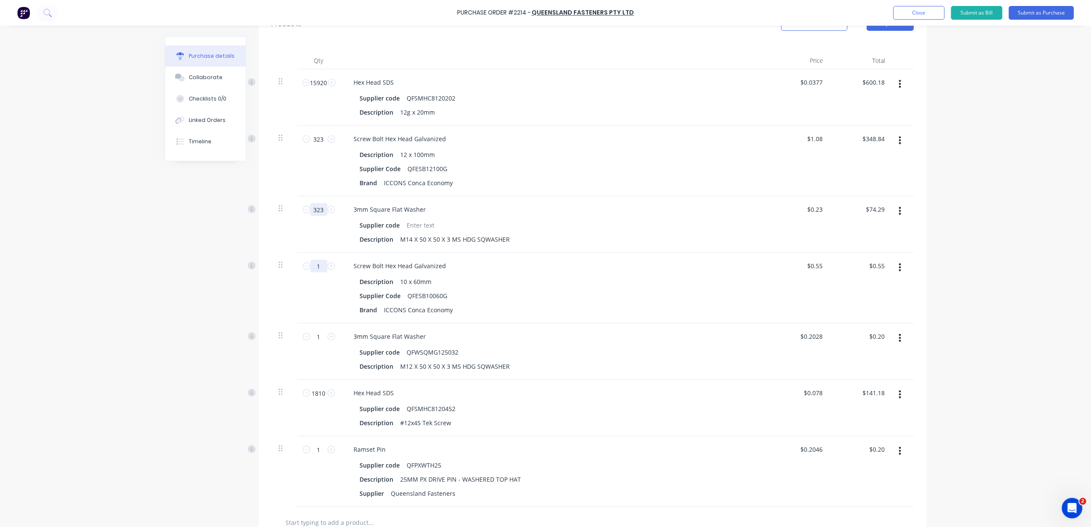
type input "323"
click at [312, 268] on input "1" at bounding box center [318, 266] width 17 height 13
type input "11"
type input "$6.05"
type input "116"
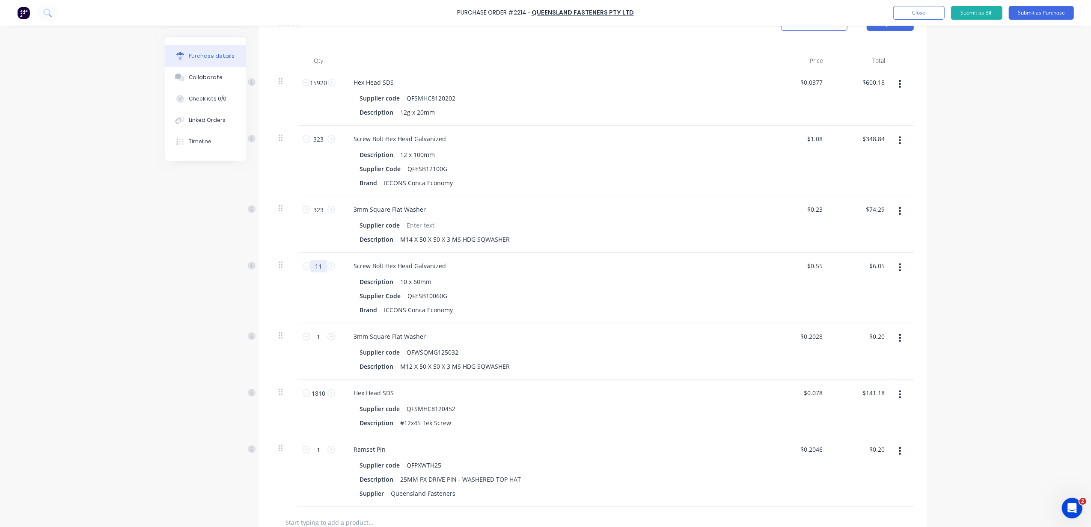
type input "$63.80"
type input "116"
click at [321, 341] on input "1" at bounding box center [318, 336] width 17 height 13
type input "11"
type input "$2.23"
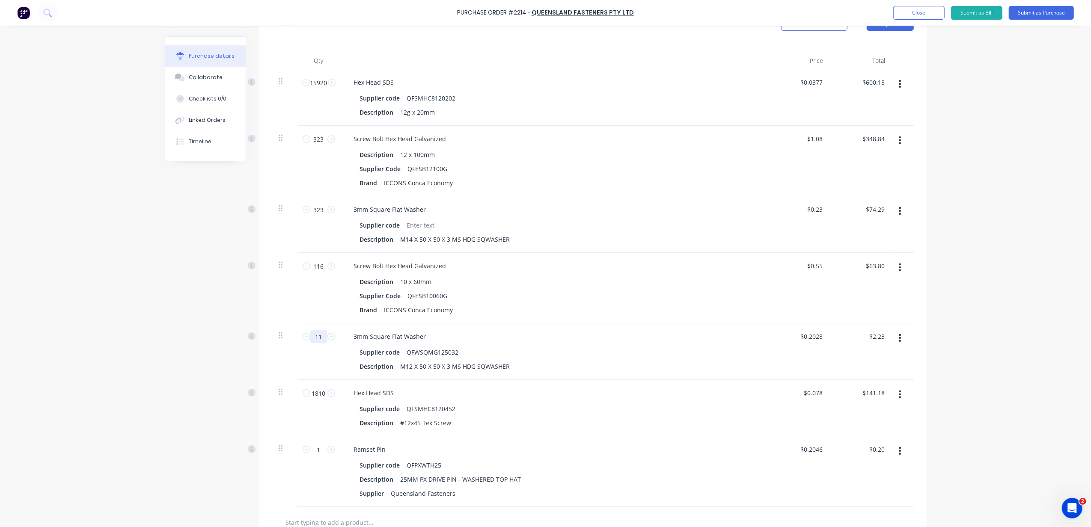
type input "116"
type input "$23.52"
type input "116"
click at [608, 319] on div "Screw Bolt Hex Head Galvanized Description 10 x 60mm Supplier Code QFESB10060G …" at bounding box center [554, 288] width 428 height 71
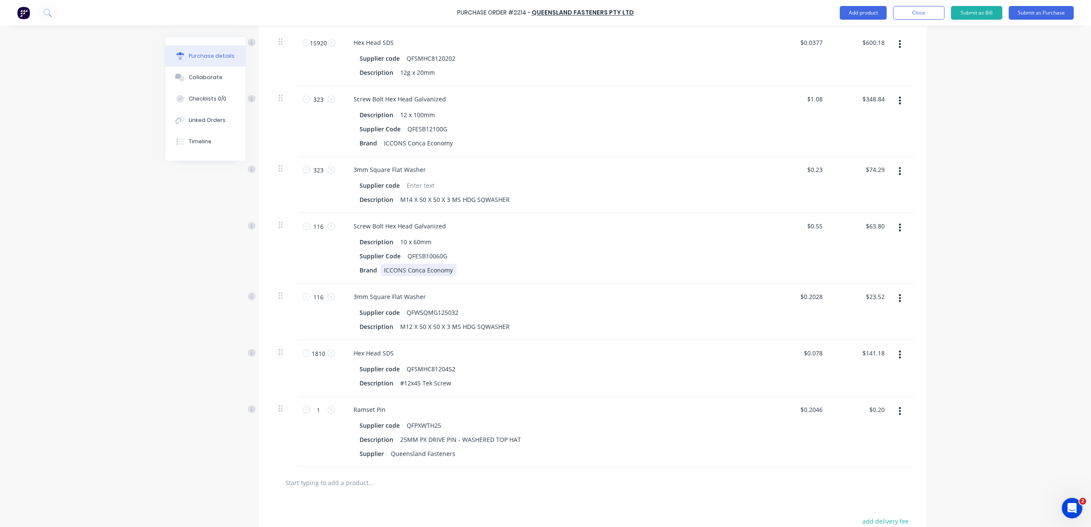
scroll to position [261, 0]
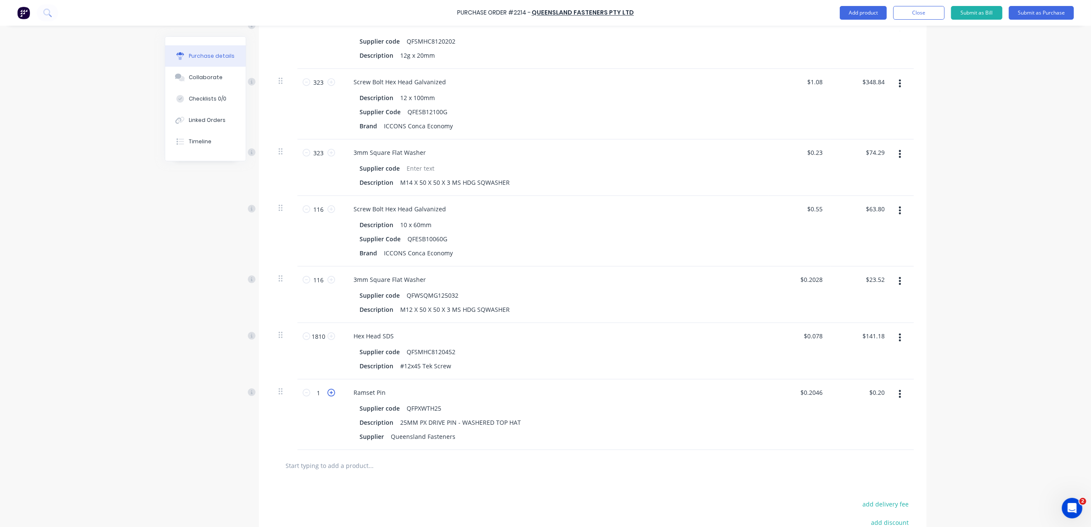
click at [327, 391] on icon at bounding box center [331, 393] width 8 height 8
type input "2"
type input "$0.41"
click at [314, 394] on input "2" at bounding box center [318, 393] width 17 height 13
type input "8"
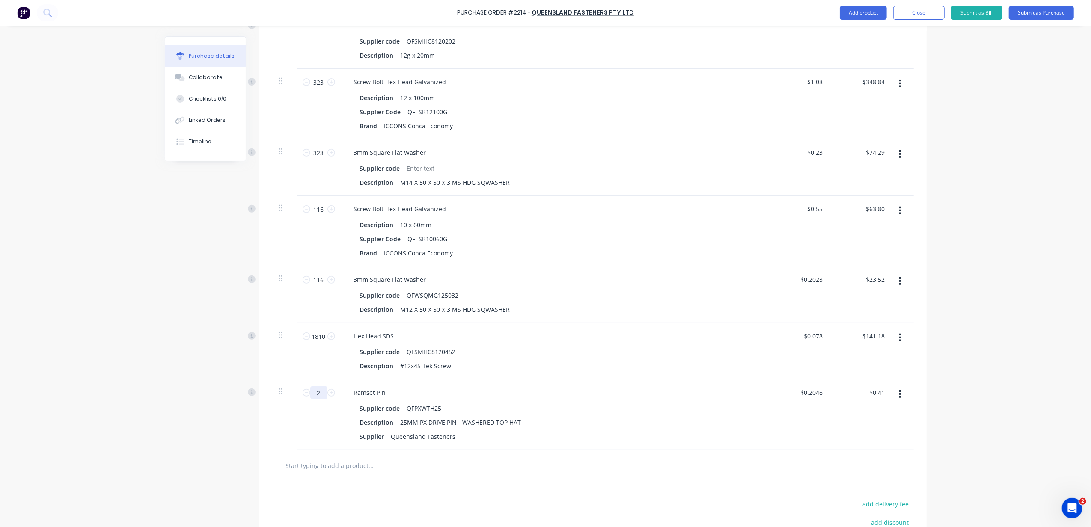
type input "$1.64"
type input "80"
type input "$16.37"
type input "80"
click at [663, 287] on div "3mm Square Flat Washer Supplier code QFWSQMG125032 Description M12 X 50 X 50 X …" at bounding box center [554, 295] width 428 height 57
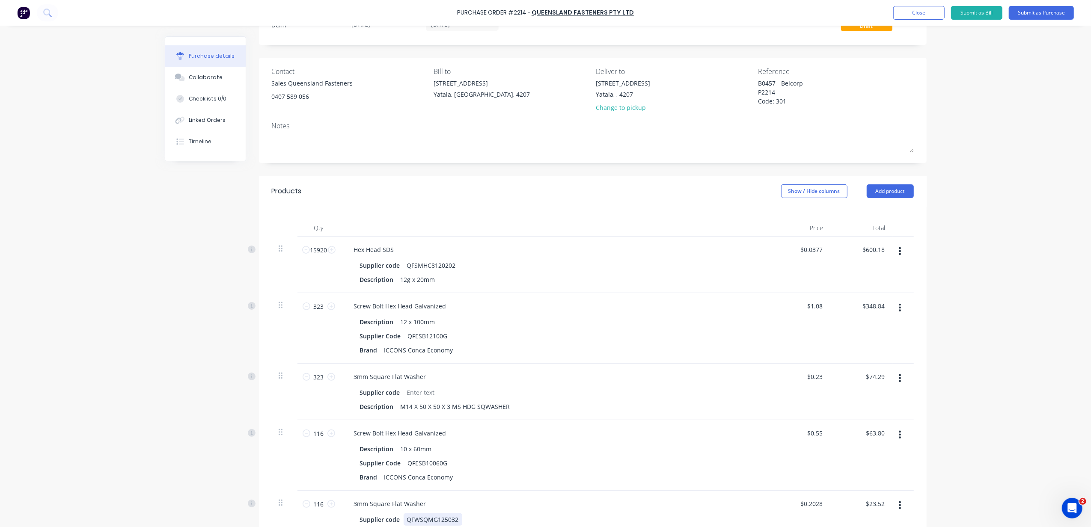
scroll to position [33, 0]
click at [622, 97] on div "Yatala, , 4207" at bounding box center [623, 98] width 54 height 9
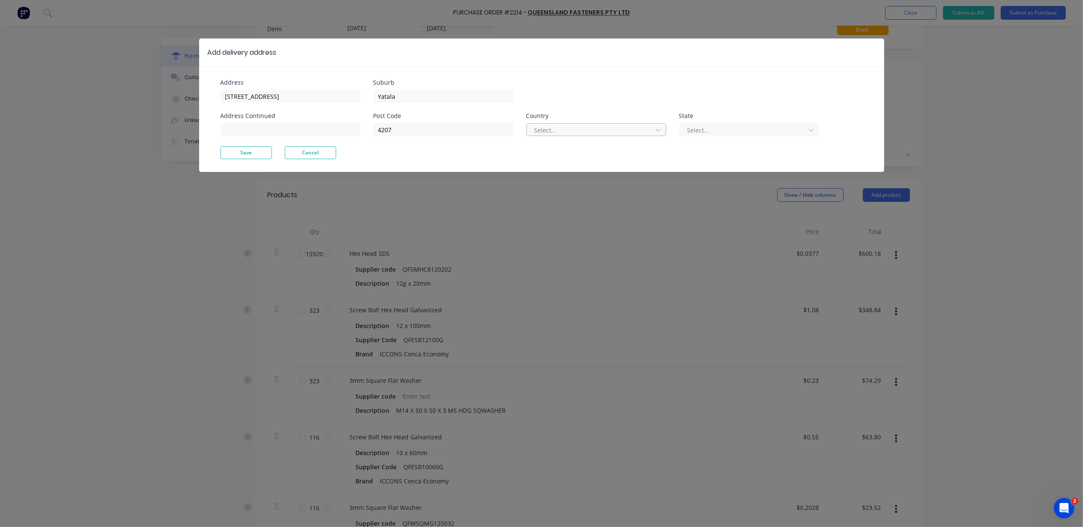
click at [553, 127] on div at bounding box center [590, 130] width 114 height 11
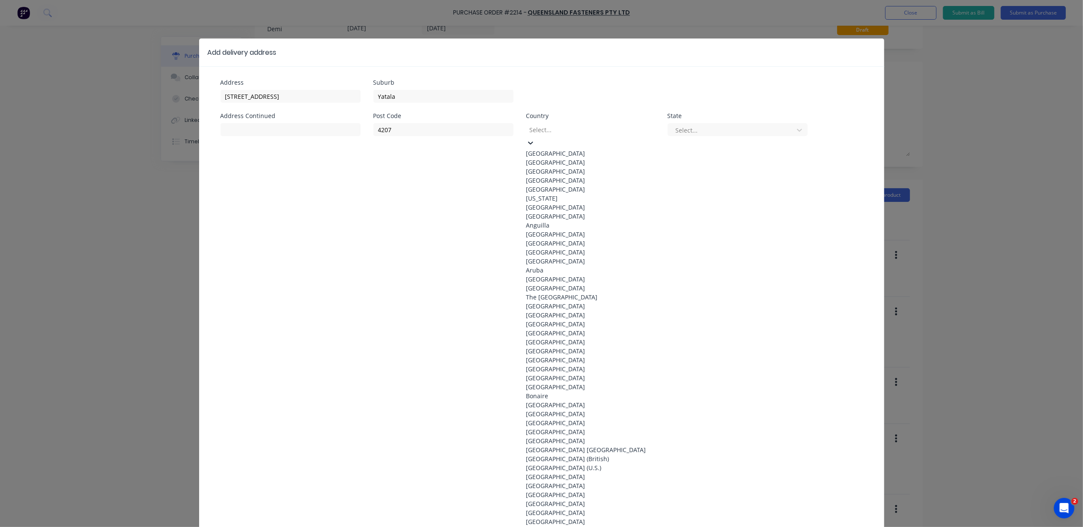
click at [562, 153] on div "Australia" at bounding box center [590, 153] width 128 height 9
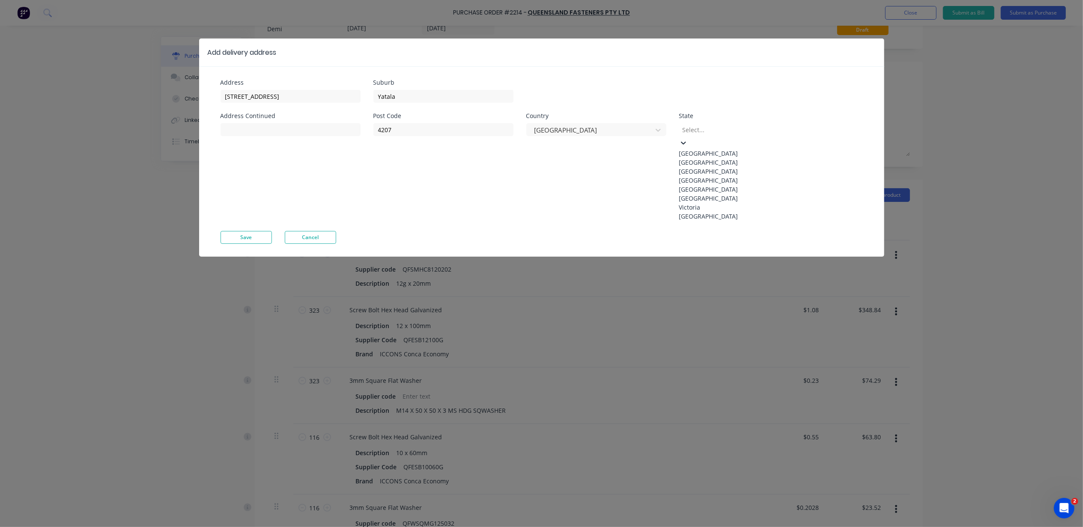
click at [698, 131] on div at bounding box center [742, 130] width 123 height 11
click at [713, 185] on div "Queensland" at bounding box center [743, 180] width 128 height 9
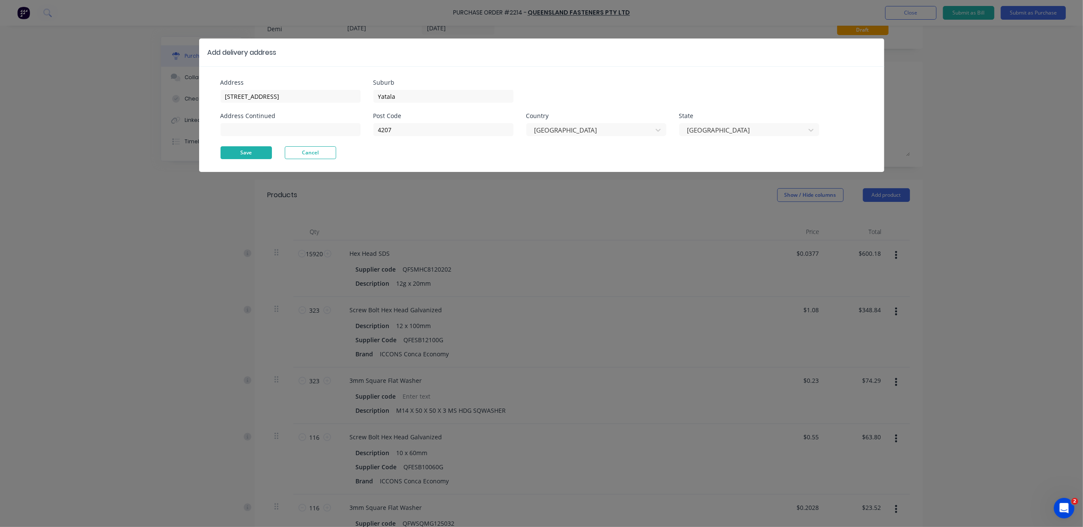
click at [229, 155] on button "Save" at bounding box center [245, 152] width 51 height 13
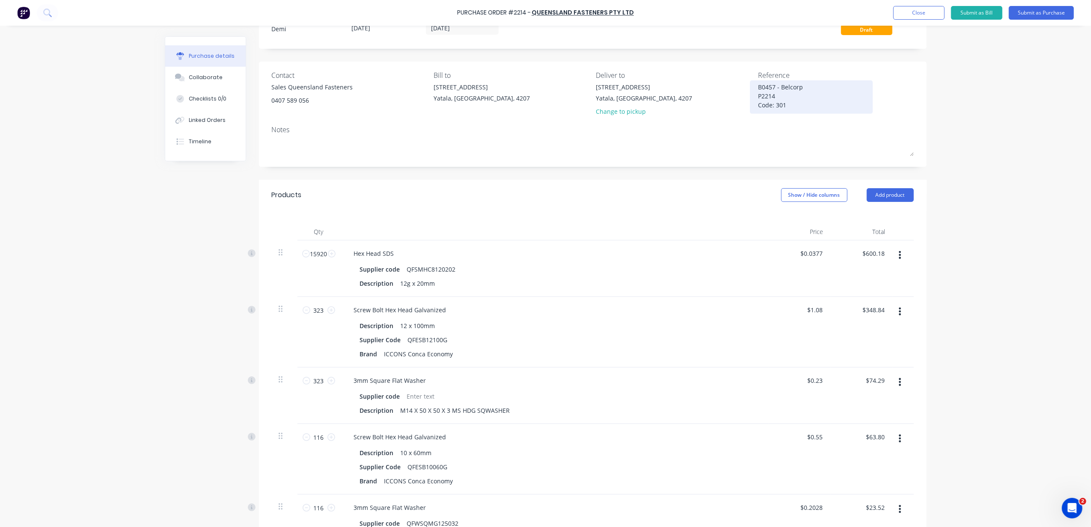
drag, startPoint x: 780, startPoint y: 96, endPoint x: 755, endPoint y: 92, distance: 24.8
click at [758, 92] on textarea "B0457 - Belcorp P2214 Code: 301" at bounding box center [811, 96] width 107 height 27
click at [758, 98] on textarea "P2214 - B0457 - Belcorp Code: 301" at bounding box center [811, 92] width 107 height 19
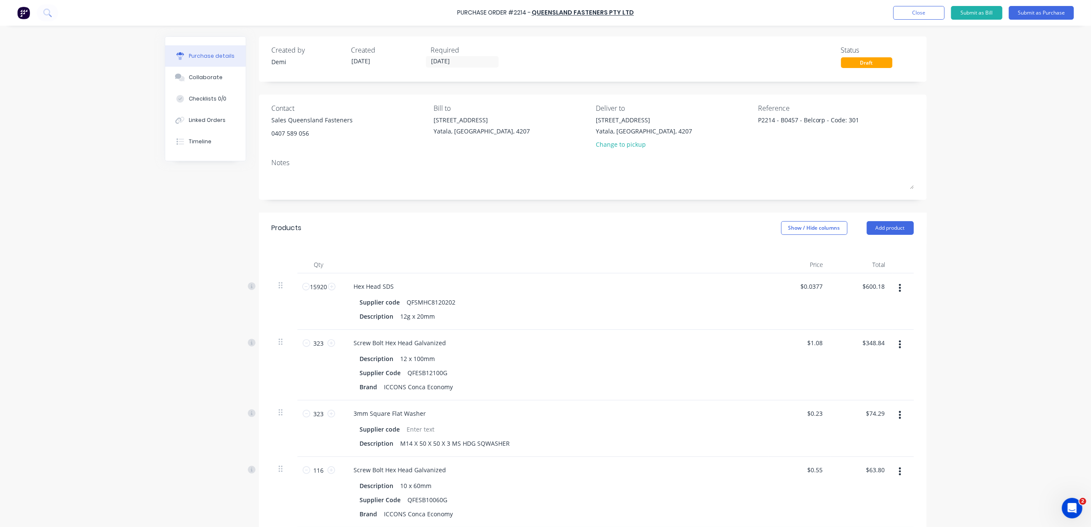
type textarea "P2214 - B0457 - Belcorp - Code: 301"
click at [282, 161] on div "Notes" at bounding box center [593, 163] width 642 height 10
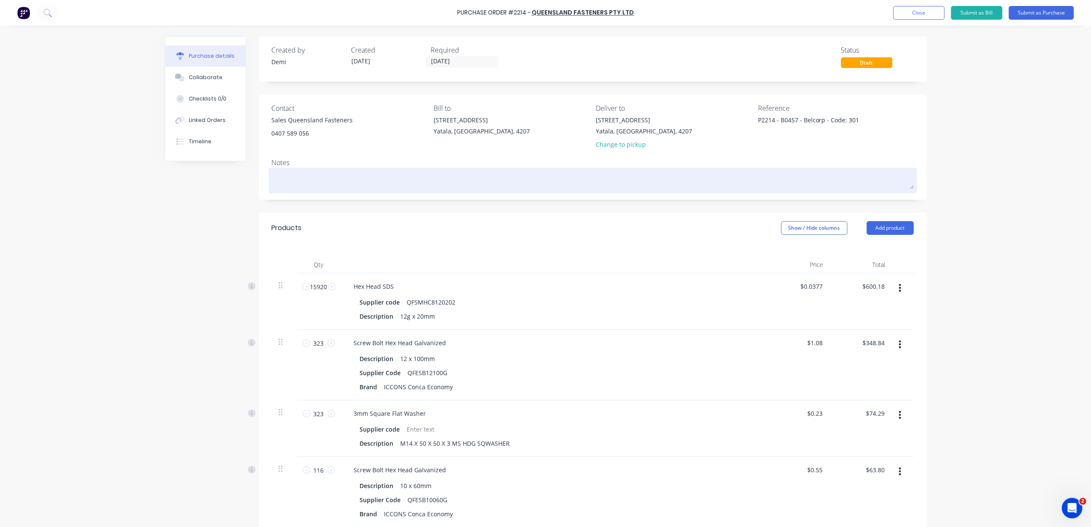
click at [322, 170] on textarea at bounding box center [593, 179] width 642 height 19
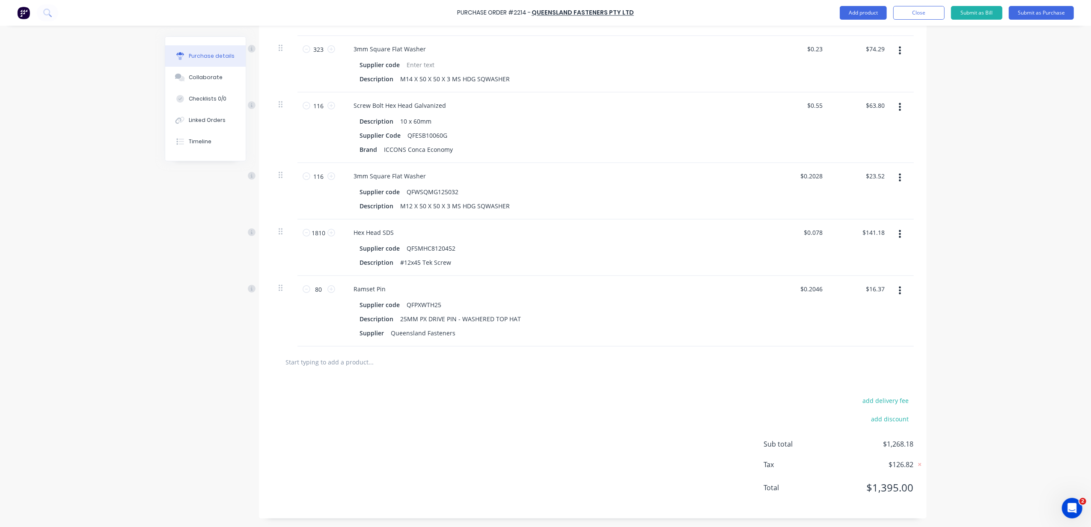
scroll to position [367, 0]
click at [899, 286] on button "button" at bounding box center [900, 290] width 20 height 15
click at [886, 361] on button "Delete" at bounding box center [874, 364] width 73 height 17
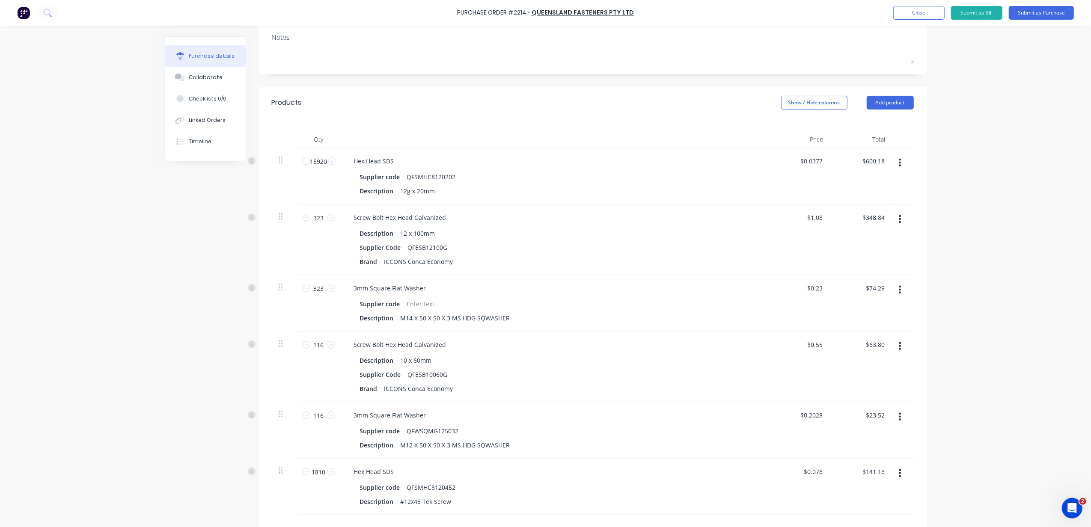
scroll to position [182, 0]
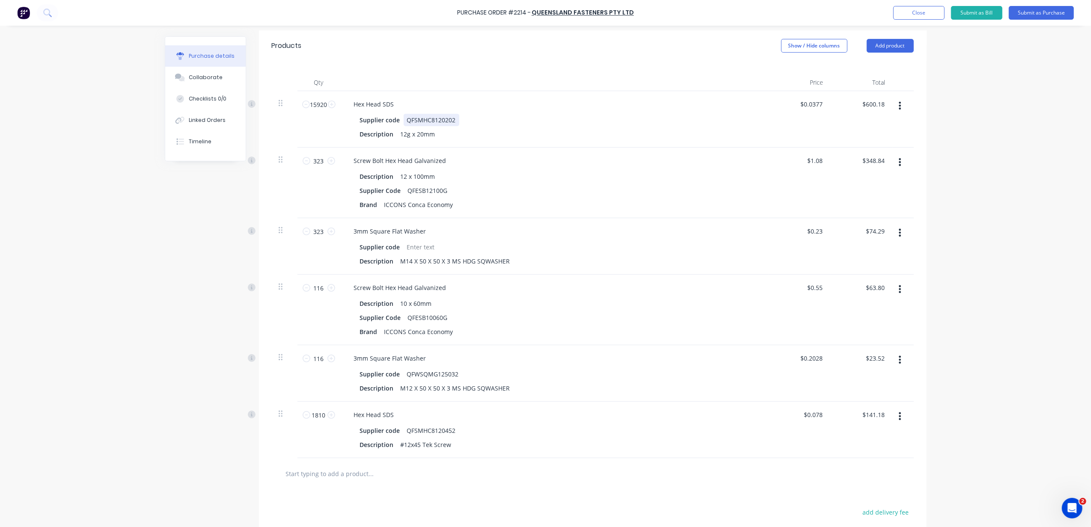
click at [547, 114] on div "Supplier code QFSMHC8120202" at bounding box center [553, 120] width 392 height 12
click at [541, 175] on div "Description 12 x 100mm" at bounding box center [553, 176] width 392 height 12
click at [543, 227] on div "3mm Square Flat Washer" at bounding box center [554, 231] width 414 height 12
click at [544, 250] on div "Supplier code" at bounding box center [553, 247] width 392 height 12
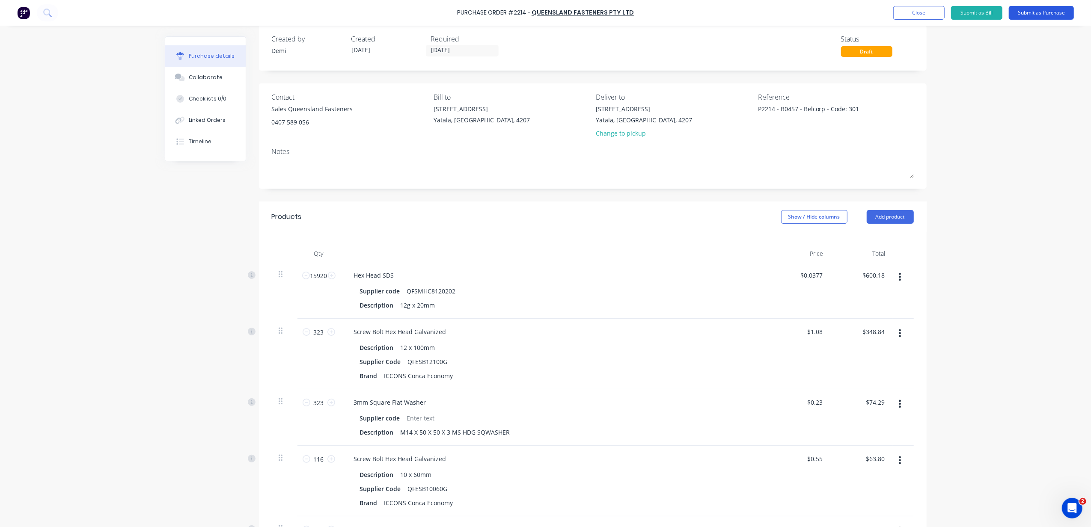
click at [1062, 12] on button "Submit as Purchase" at bounding box center [1041, 13] width 65 height 14
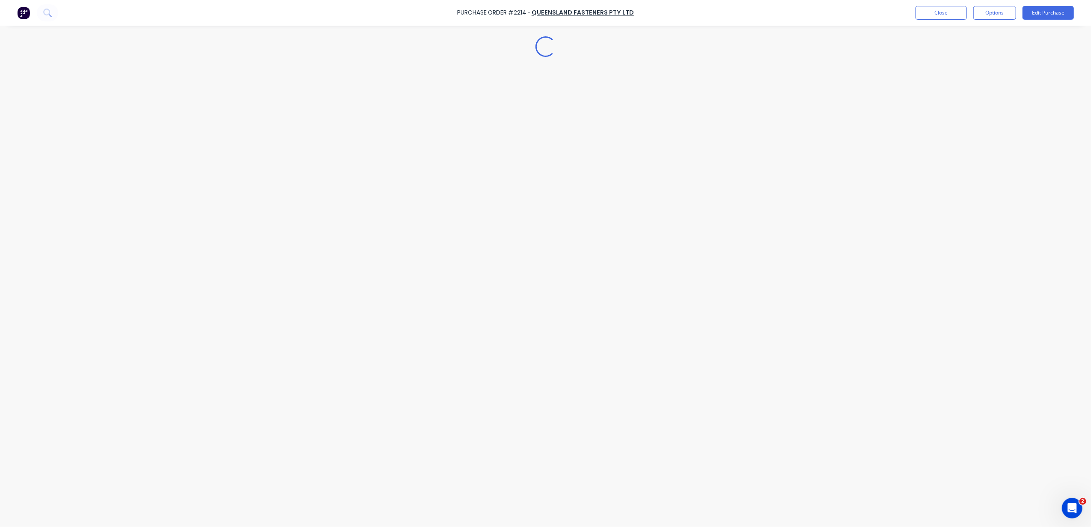
scroll to position [0, 0]
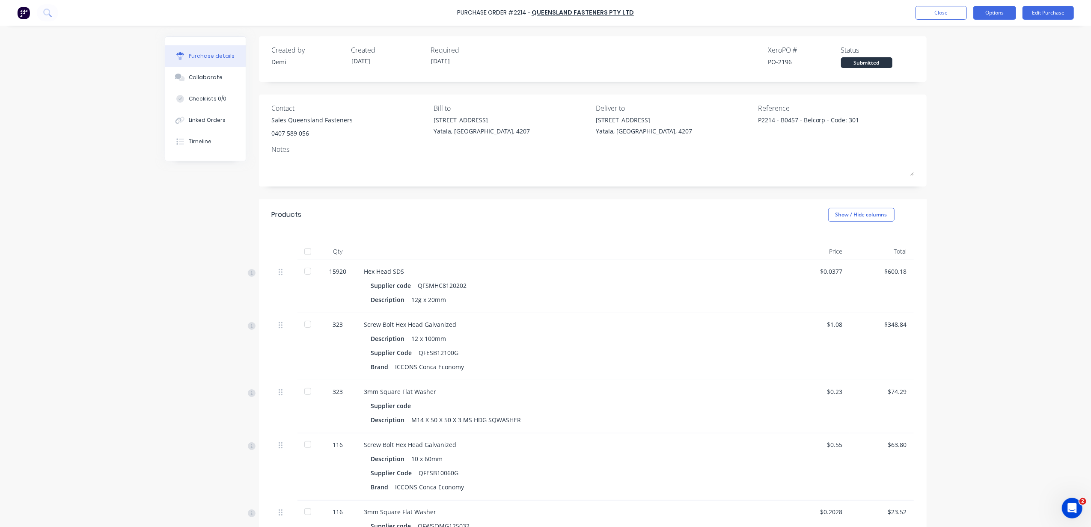
click at [988, 15] on button "Options" at bounding box center [994, 13] width 43 height 14
click at [994, 102] on div "Change supplier" at bounding box center [976, 103] width 66 height 12
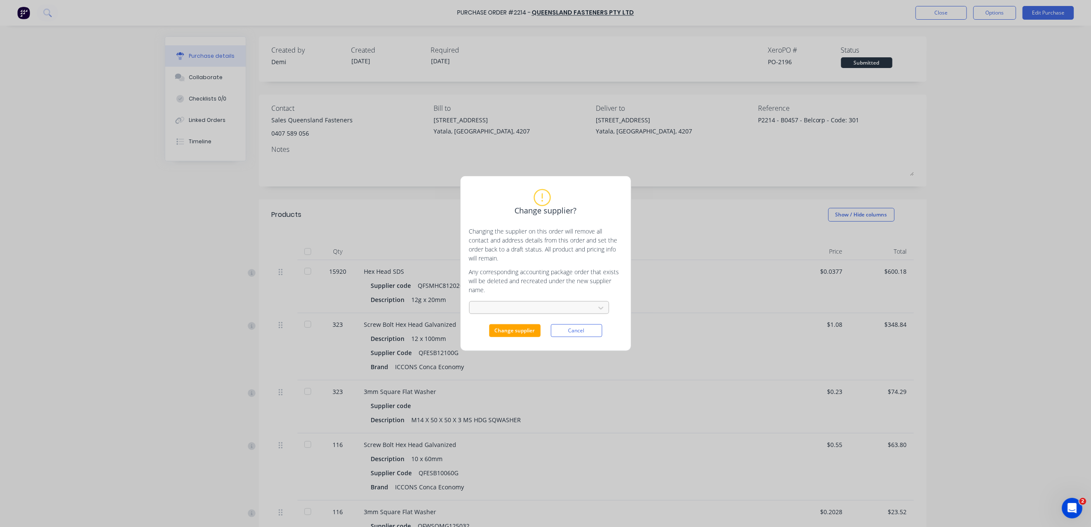
click at [527, 308] on div at bounding box center [533, 308] width 114 height 9
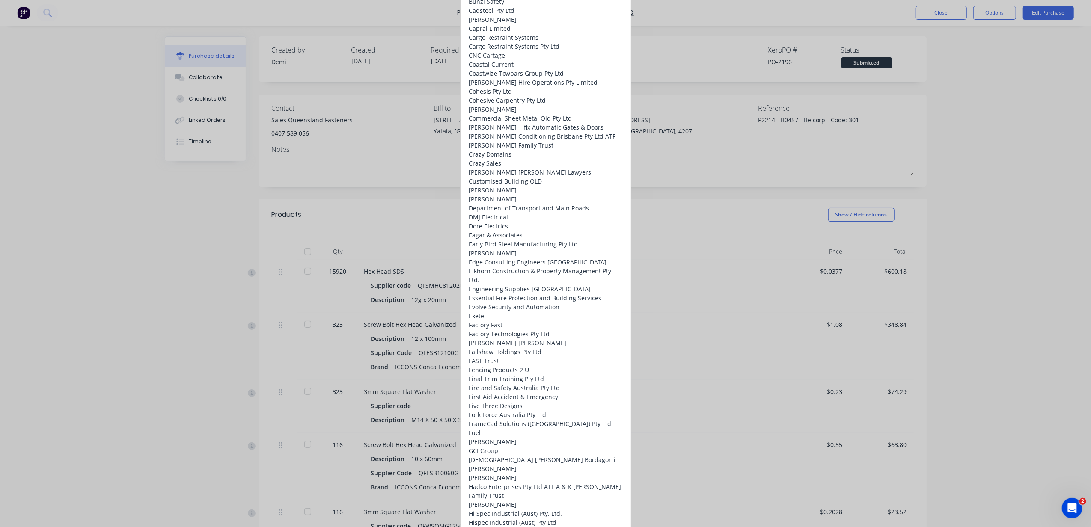
scroll to position [1598, 0]
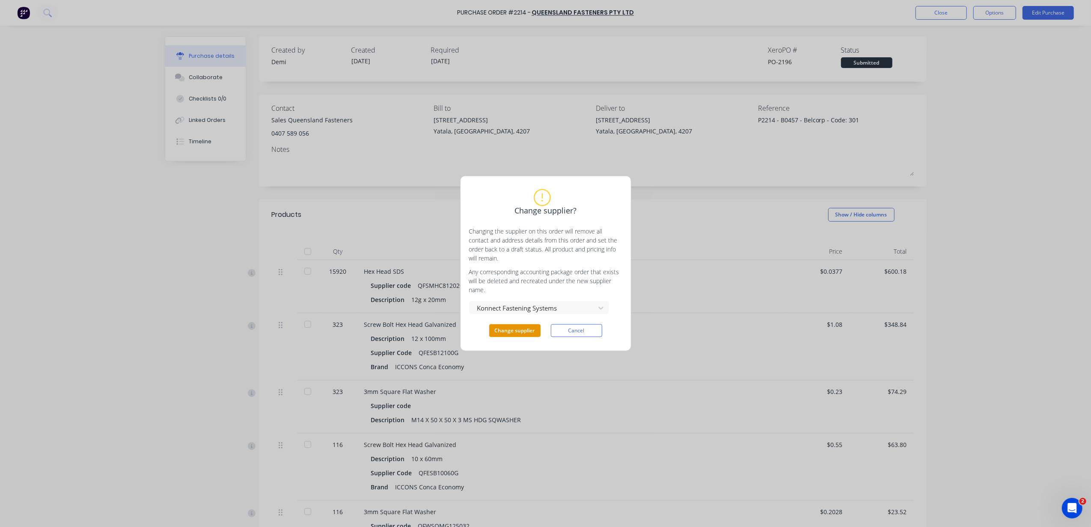
click at [530, 329] on button "Change supplier" at bounding box center [514, 330] width 51 height 13
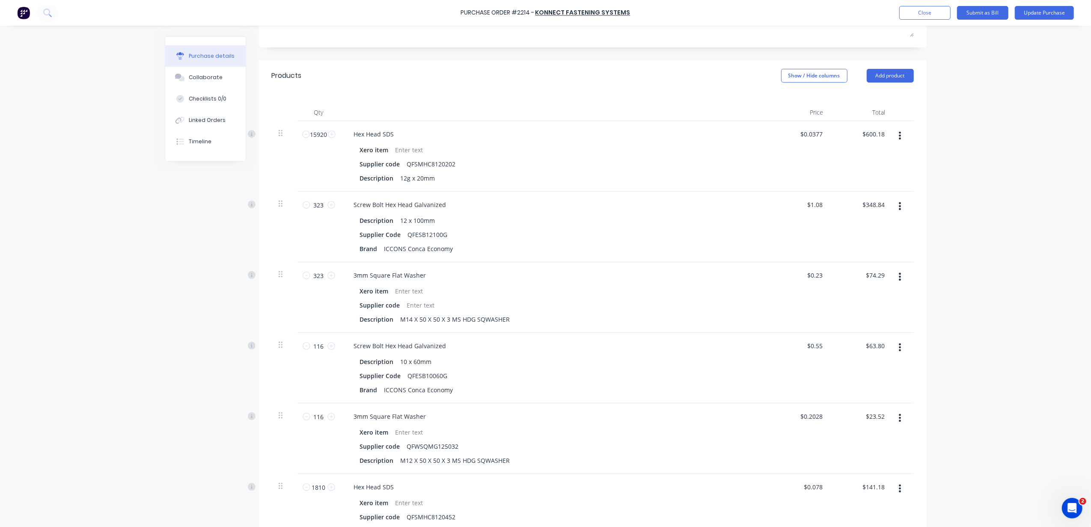
scroll to position [125, 0]
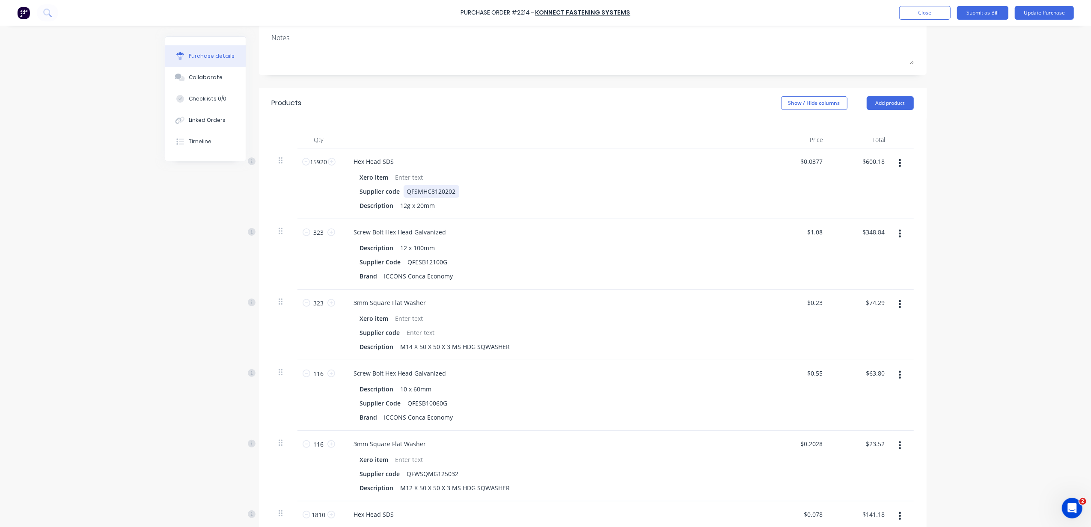
drag, startPoint x: 480, startPoint y: 185, endPoint x: 735, endPoint y: 142, distance: 258.3
click at [479, 185] on div "Xero item Supplier code QFSMHC8120202 Description 12g x 20mm" at bounding box center [554, 191] width 414 height 41
click at [880, 108] on button "Add product" at bounding box center [890, 103] width 47 height 14
click at [880, 125] on div "Product catalogue" at bounding box center [873, 125] width 66 height 12
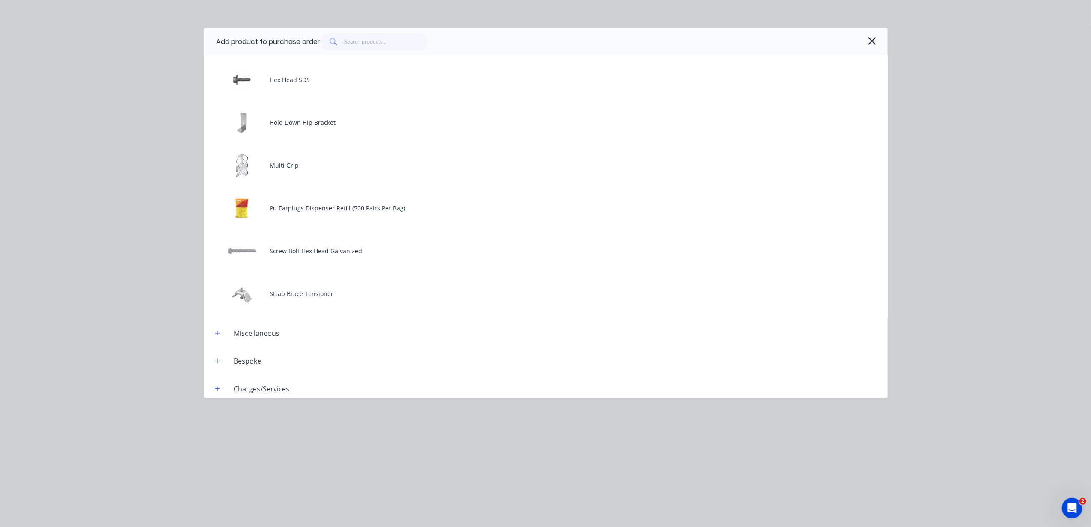
scroll to position [0, 0]
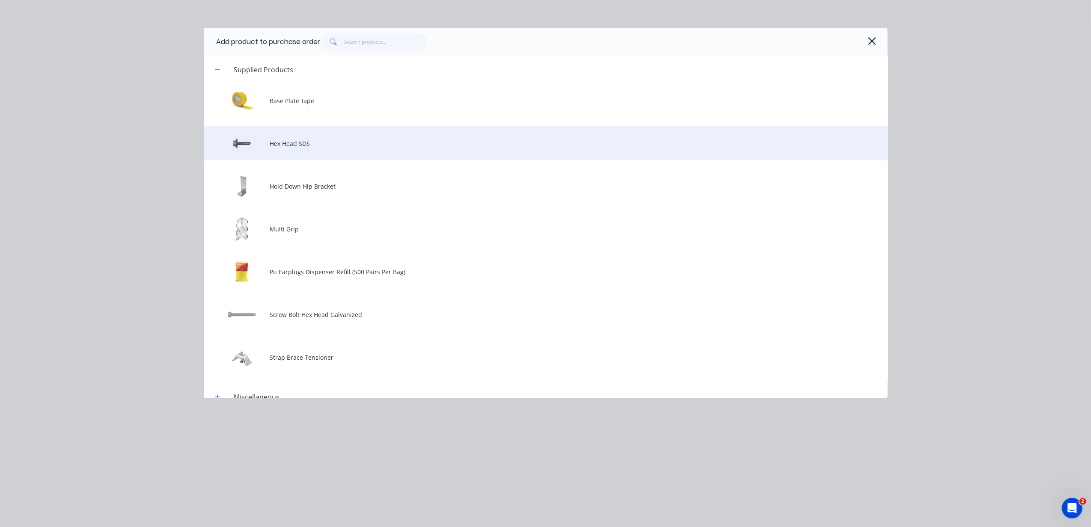
click at [360, 140] on div "Hex Head SDS" at bounding box center [546, 143] width 684 height 34
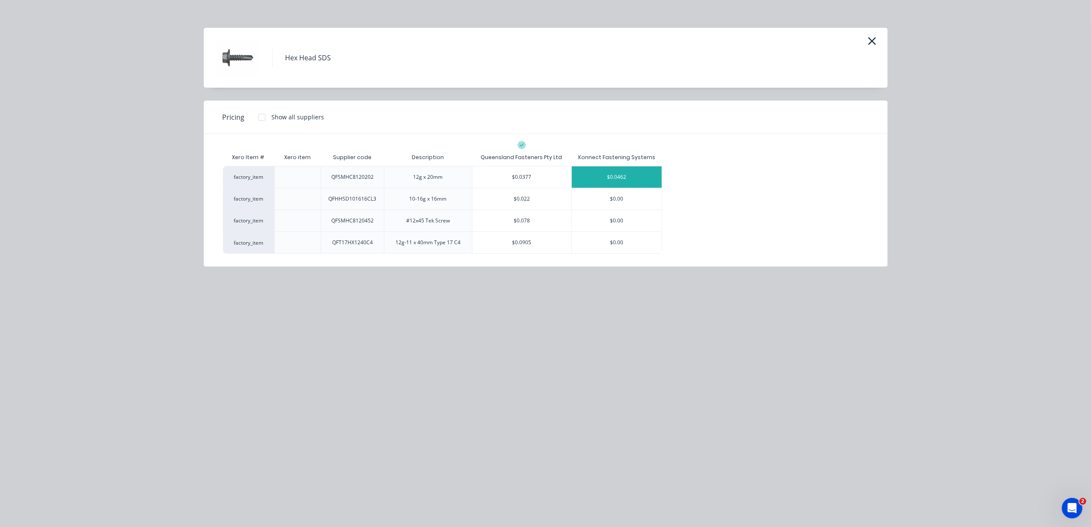
click at [626, 180] on div "$0.0462" at bounding box center [617, 177] width 90 height 21
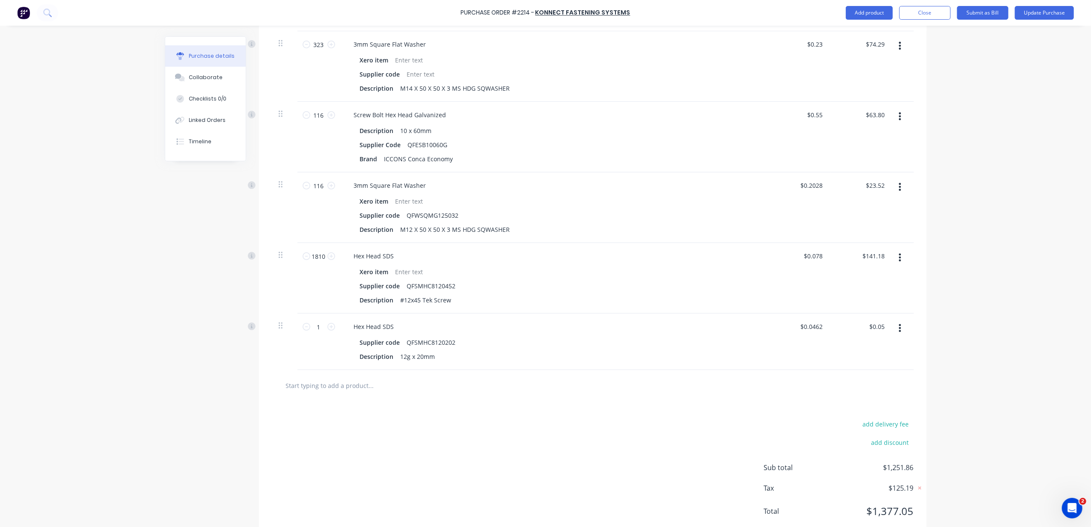
scroll to position [410, 0]
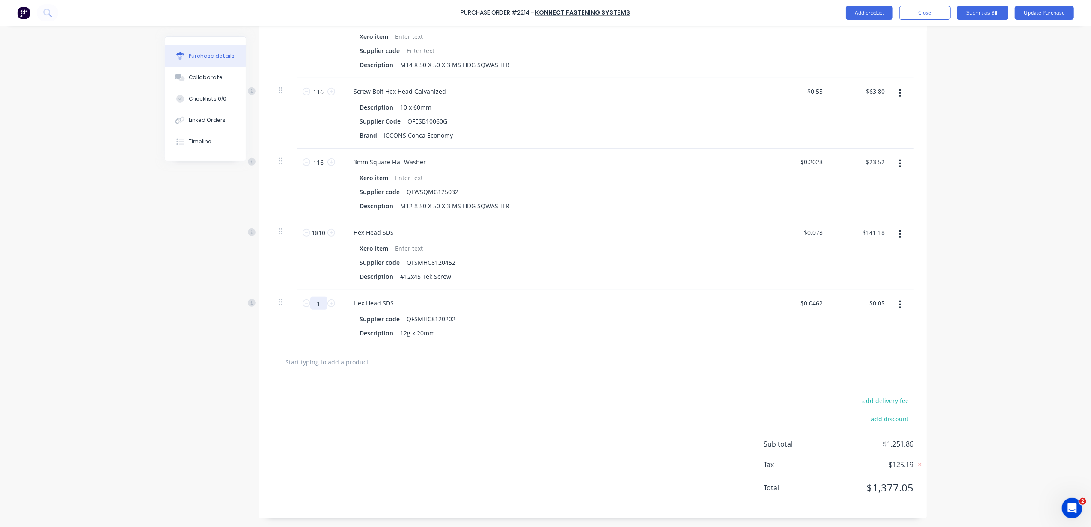
drag, startPoint x: 310, startPoint y: 303, endPoint x: 319, endPoint y: 303, distance: 8.6
click at [319, 303] on input "1" at bounding box center [318, 303] width 17 height 13
type input "15"
type input "$0.69"
type input "159"
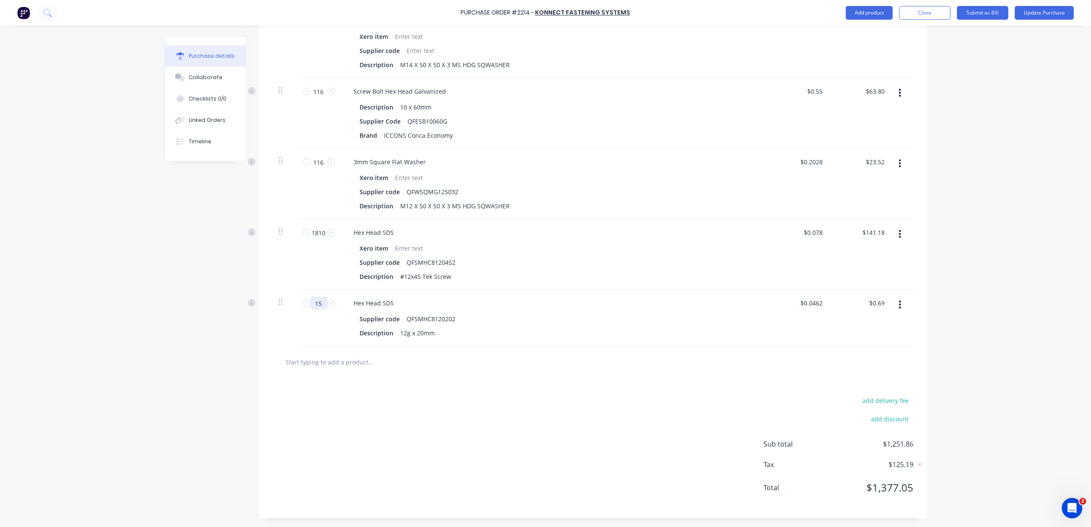
type input "$7.35"
type input "1592"
type input "$73.55"
type input "15920"
type input "$735.50"
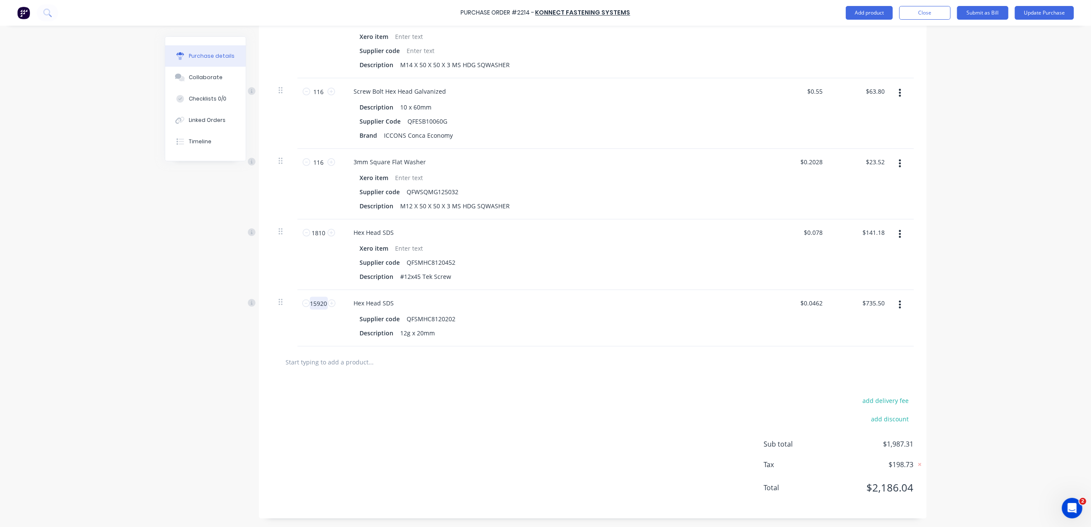
type input "15920"
click at [893, 302] on button "button" at bounding box center [900, 304] width 20 height 15
click at [884, 380] on button "Delete" at bounding box center [874, 378] width 73 height 17
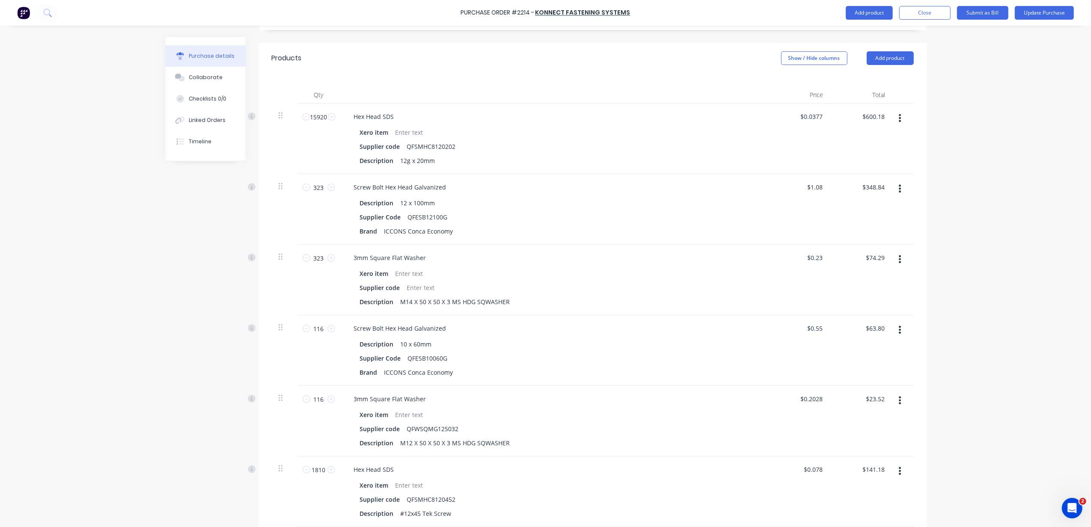
scroll to position [342, 0]
